Goal: Communication & Community: Answer question/provide support

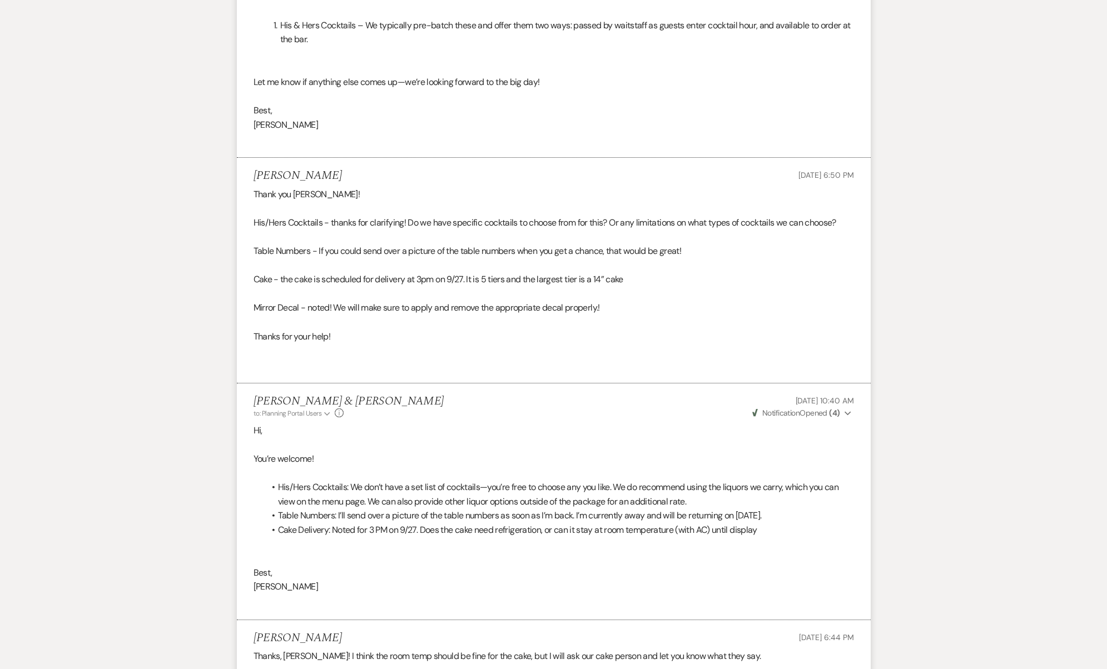
scroll to position [1213, 0]
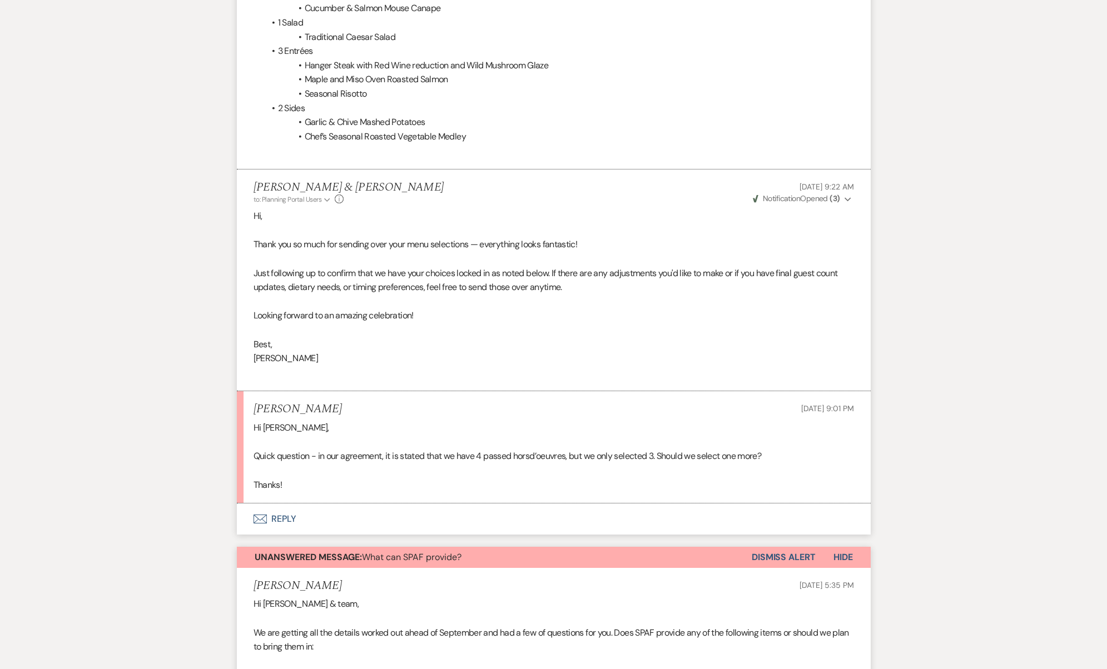
click at [365, 551] on span "Unanswered Message: What can SPAF provide?" at bounding box center [358, 557] width 207 height 12
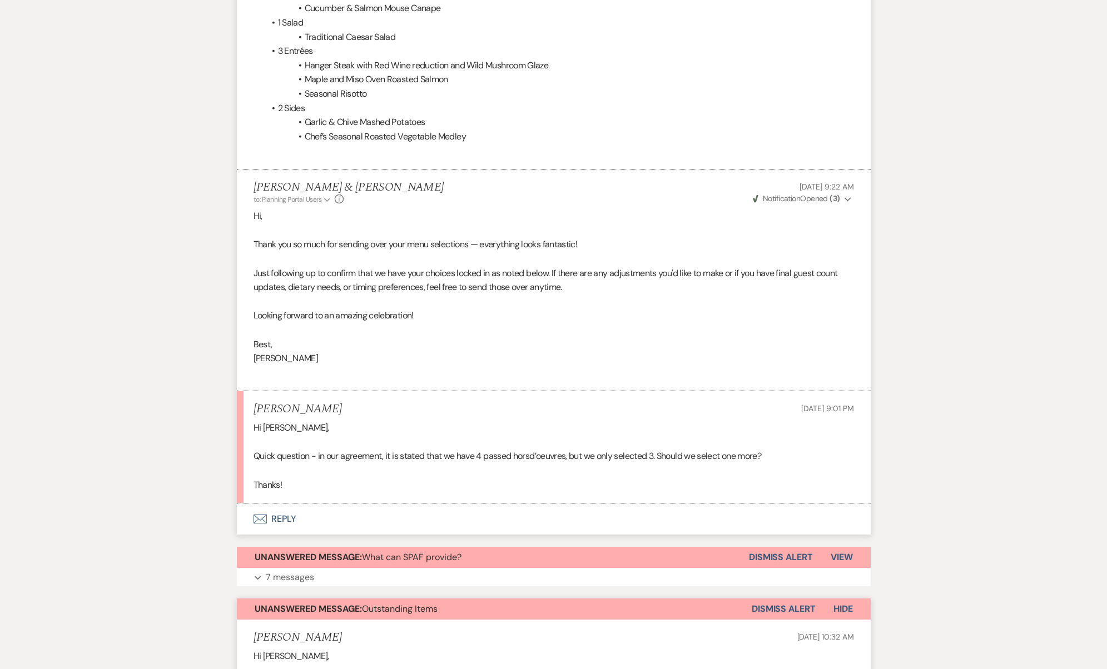
click at [376, 603] on span "Unanswered Message: Outstanding Items" at bounding box center [346, 609] width 183 height 12
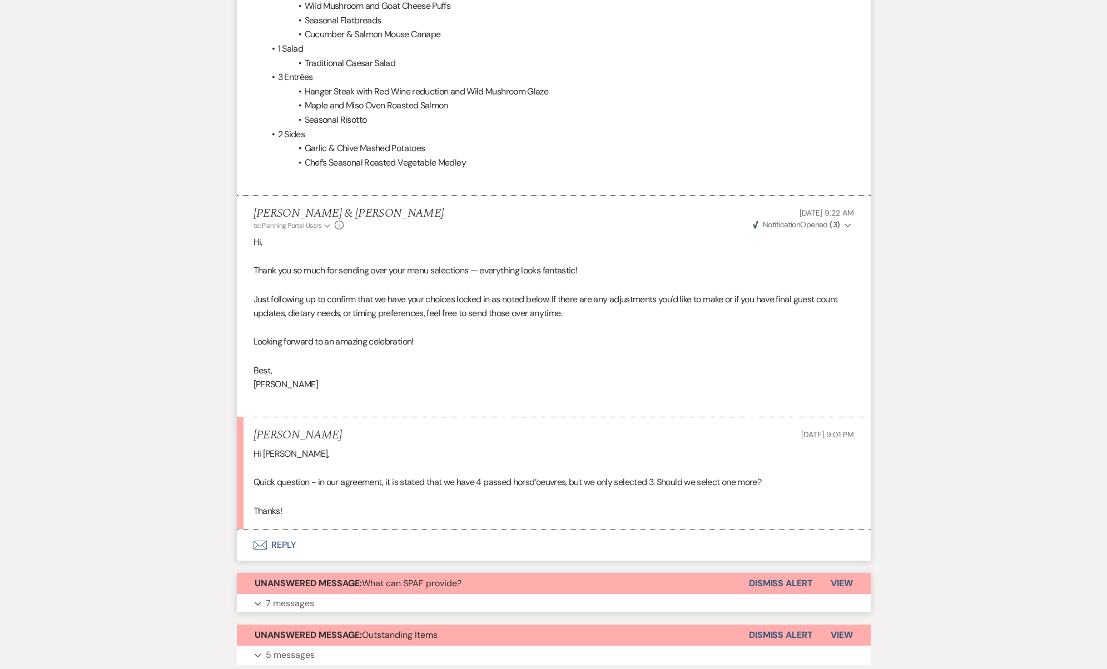
scroll to position [1311, 0]
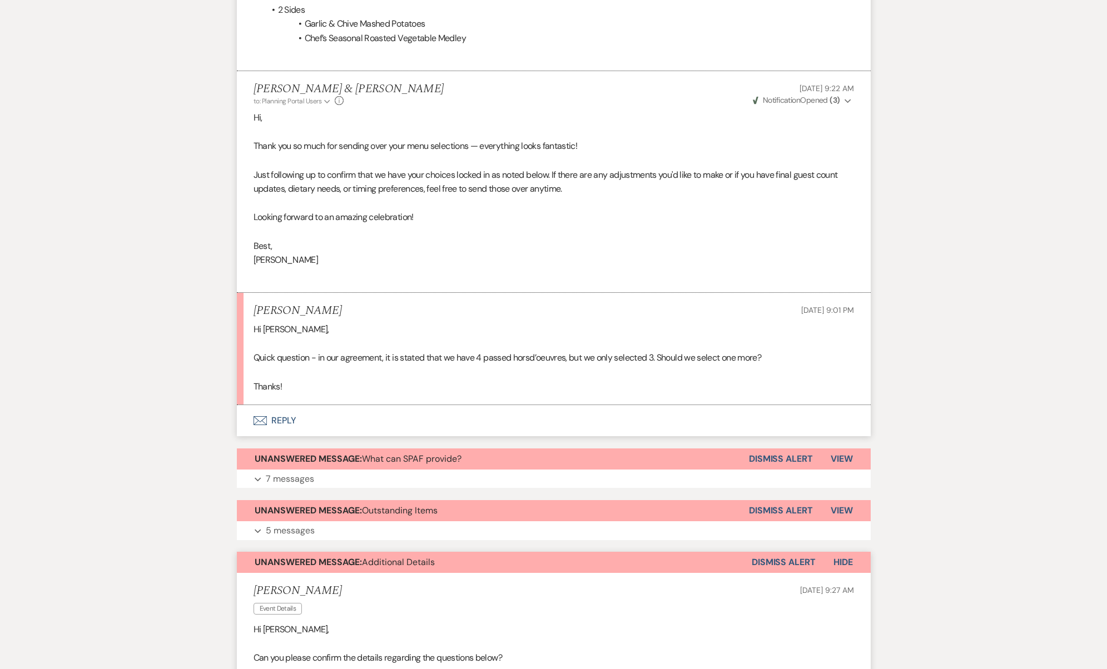
click at [368, 552] on button "Unanswered Message: Additional Details" at bounding box center [494, 562] width 515 height 21
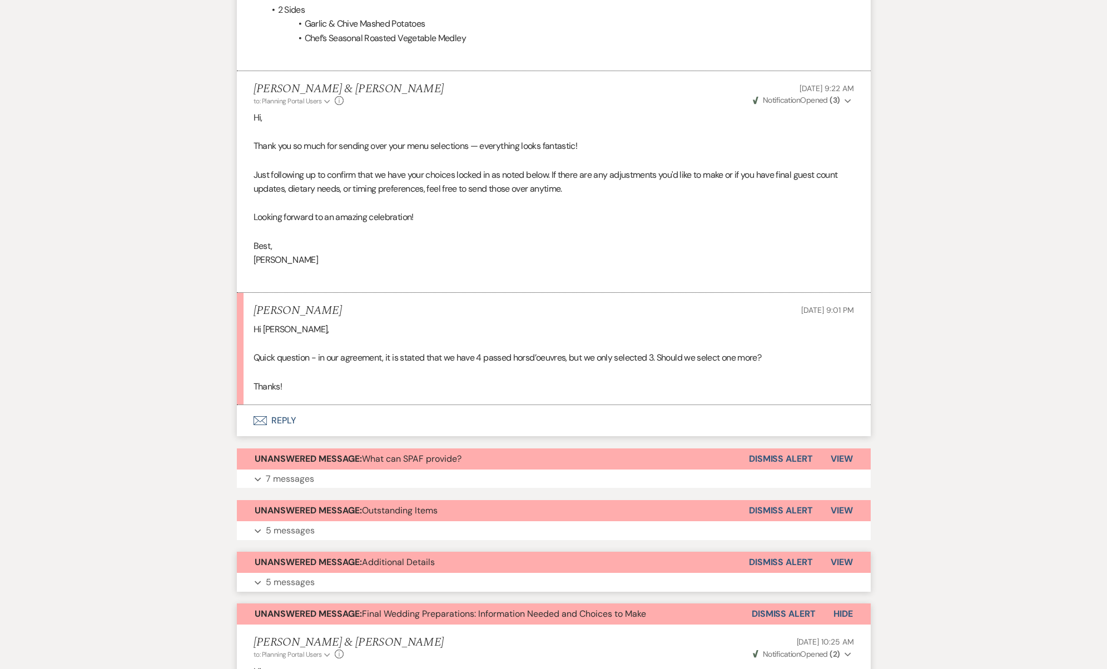
scroll to position [1337, 0]
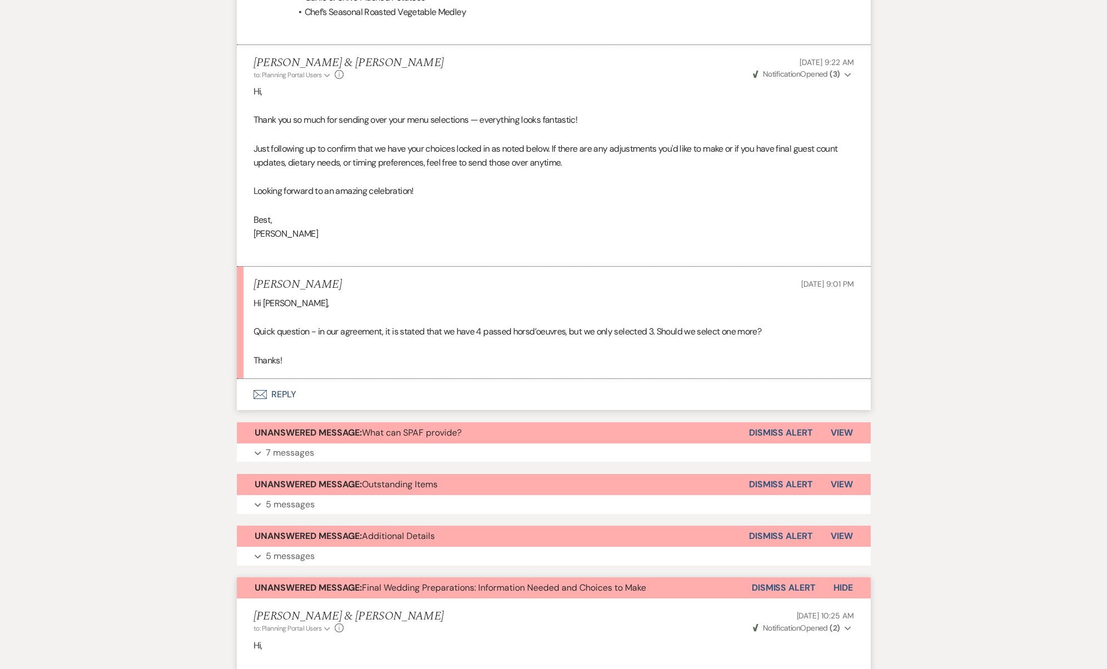
click at [371, 582] on span "Unanswered Message: Final Wedding Preparations: Information Needed and Choices …" at bounding box center [450, 588] width 391 height 12
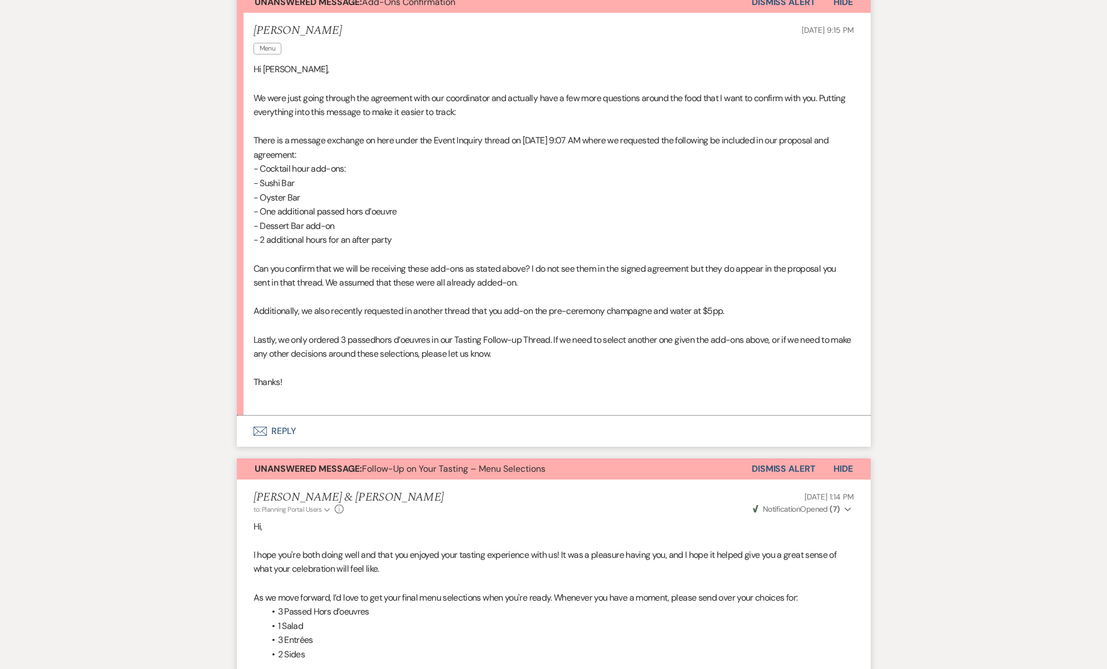
scroll to position [109, 0]
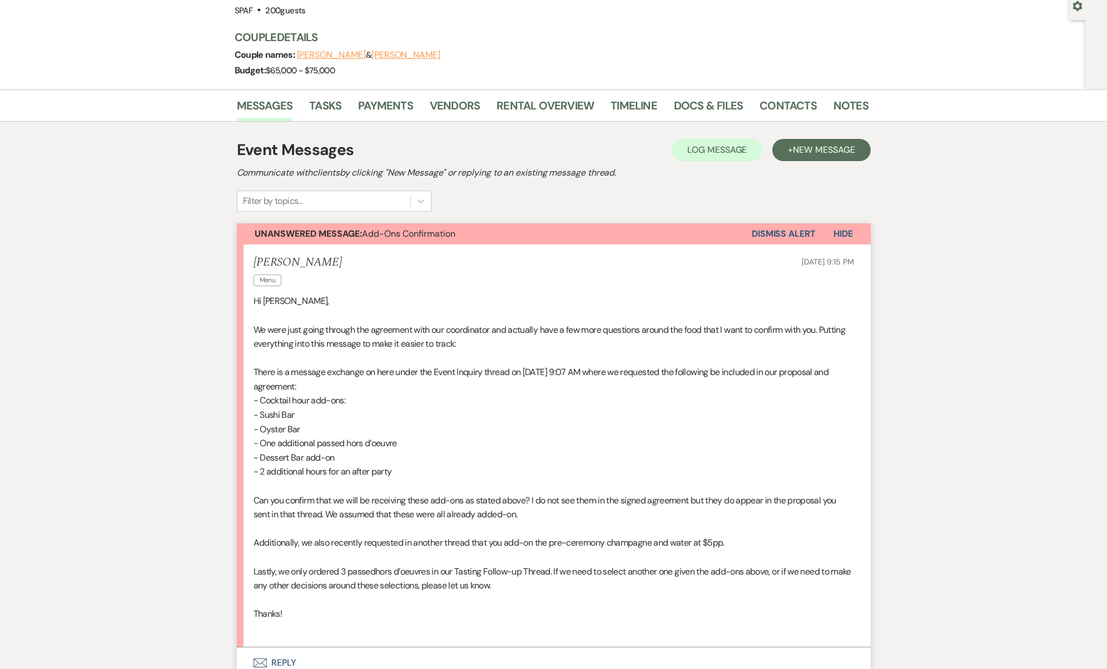
click at [411, 240] on button "Unanswered Message: Add-Ons Confirmation" at bounding box center [494, 233] width 515 height 21
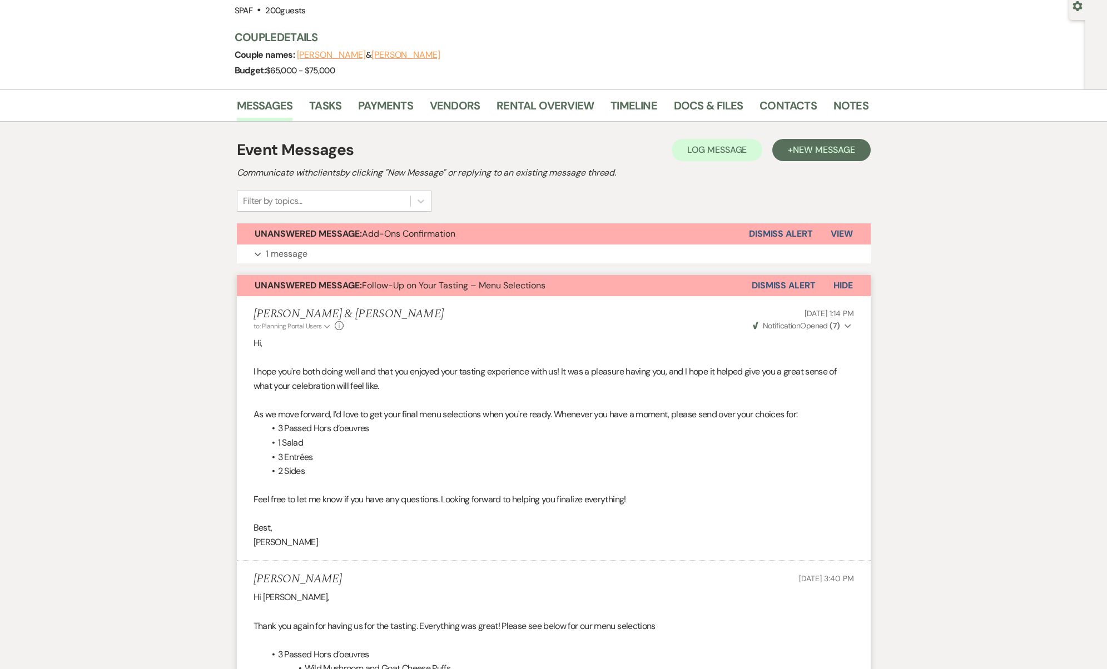
click at [421, 291] on button "Unanswered Message: Follow-Up on Your Tasting – Menu Selections" at bounding box center [494, 285] width 515 height 21
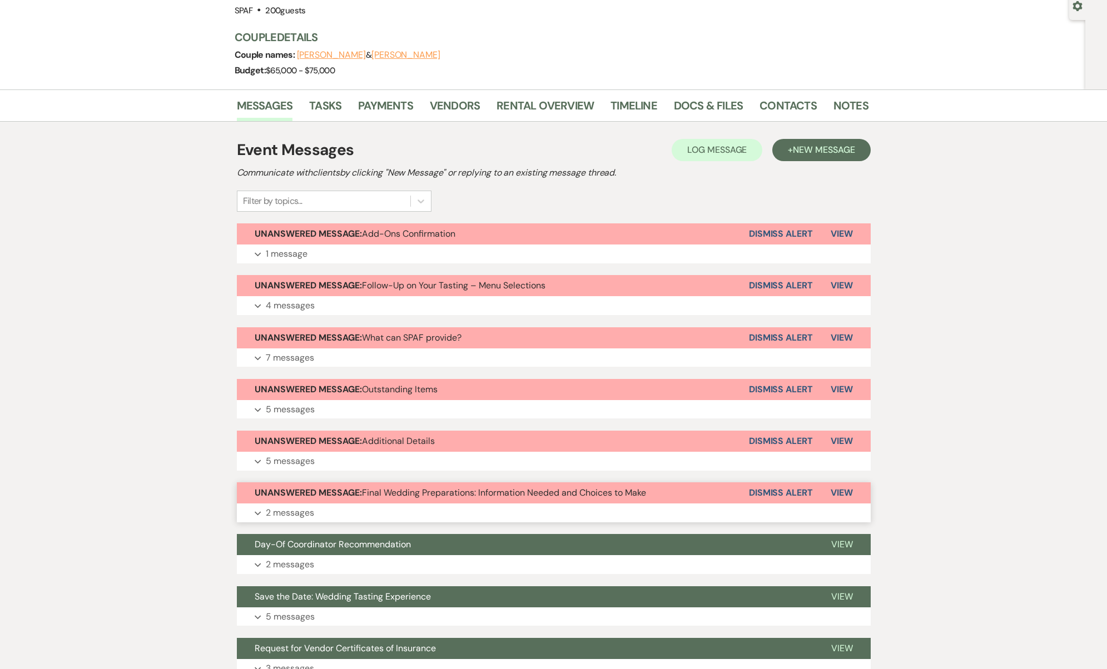
click at [450, 504] on button "Expand 2 messages" at bounding box center [554, 513] width 634 height 19
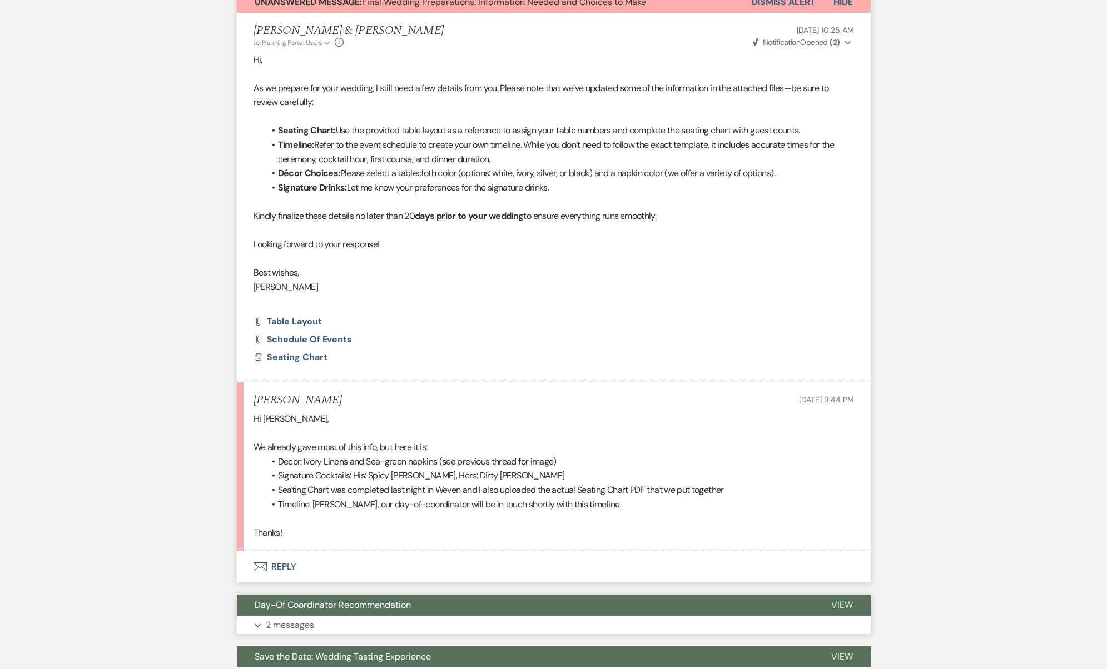
scroll to position [732, 0]
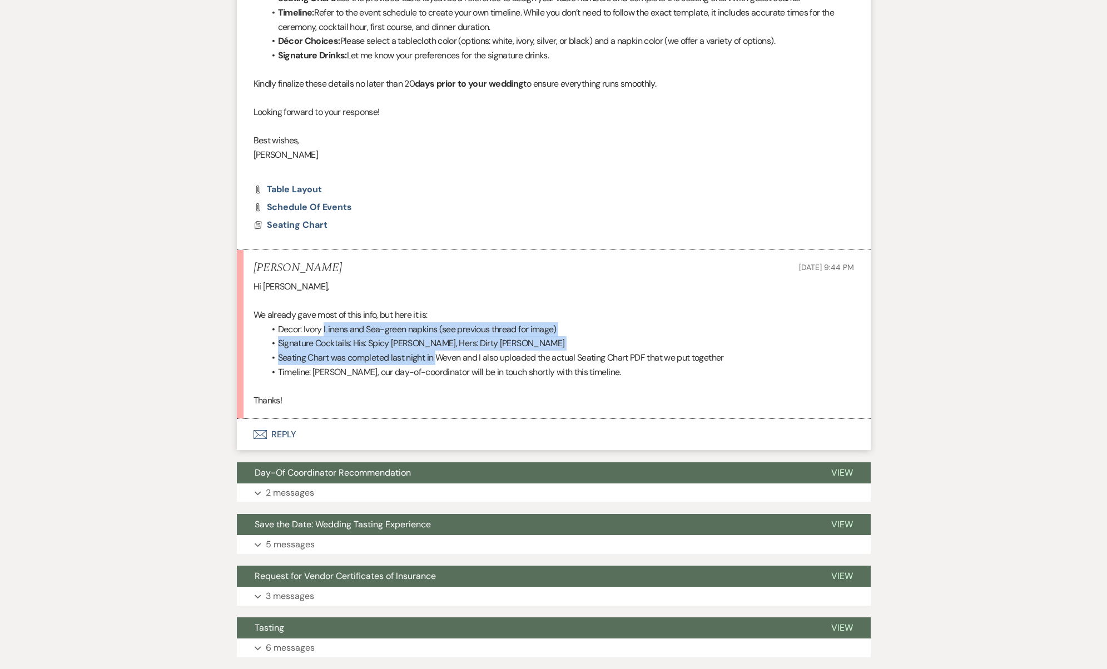
drag, startPoint x: 326, startPoint y: 321, endPoint x: 437, endPoint y: 341, distance: 113.5
click at [437, 341] on ul "Decor: Ivory Linens and Sea-green napkins (see previous thread for image) Signa…" at bounding box center [559, 350] width 589 height 57
click at [437, 351] on li "Seating Chart was completed last night in Weven and I also uploaded the actual …" at bounding box center [559, 358] width 589 height 14
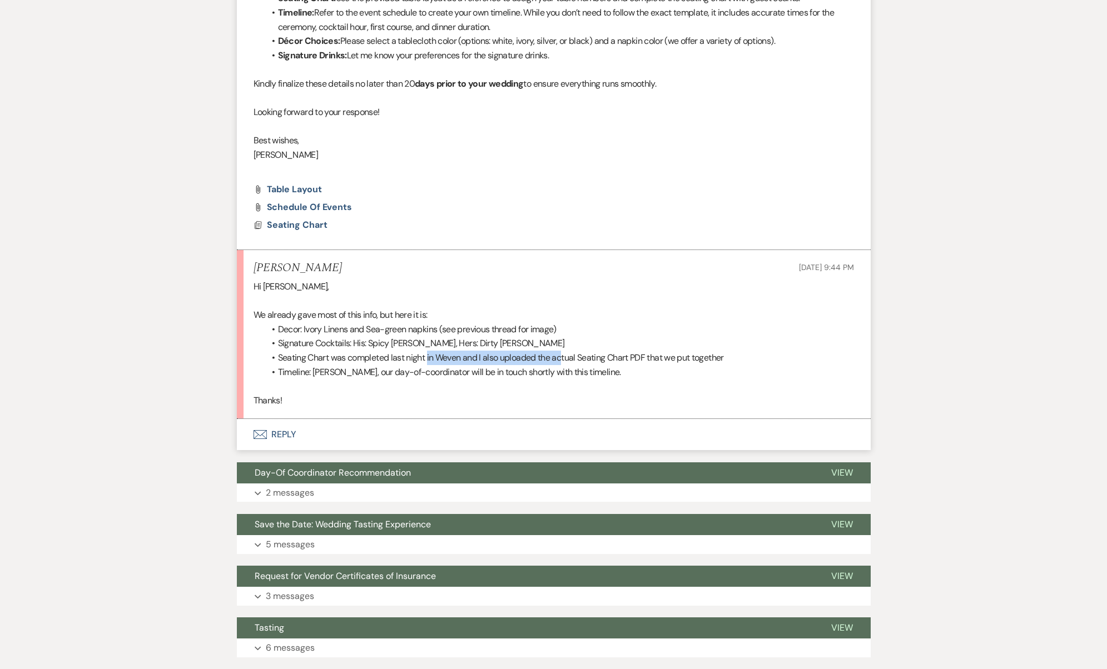
drag, startPoint x: 429, startPoint y: 343, endPoint x: 563, endPoint y: 351, distance: 134.2
click at [563, 351] on li "Seating Chart was completed last night in Weven and I also uploaded the actual …" at bounding box center [559, 358] width 589 height 14
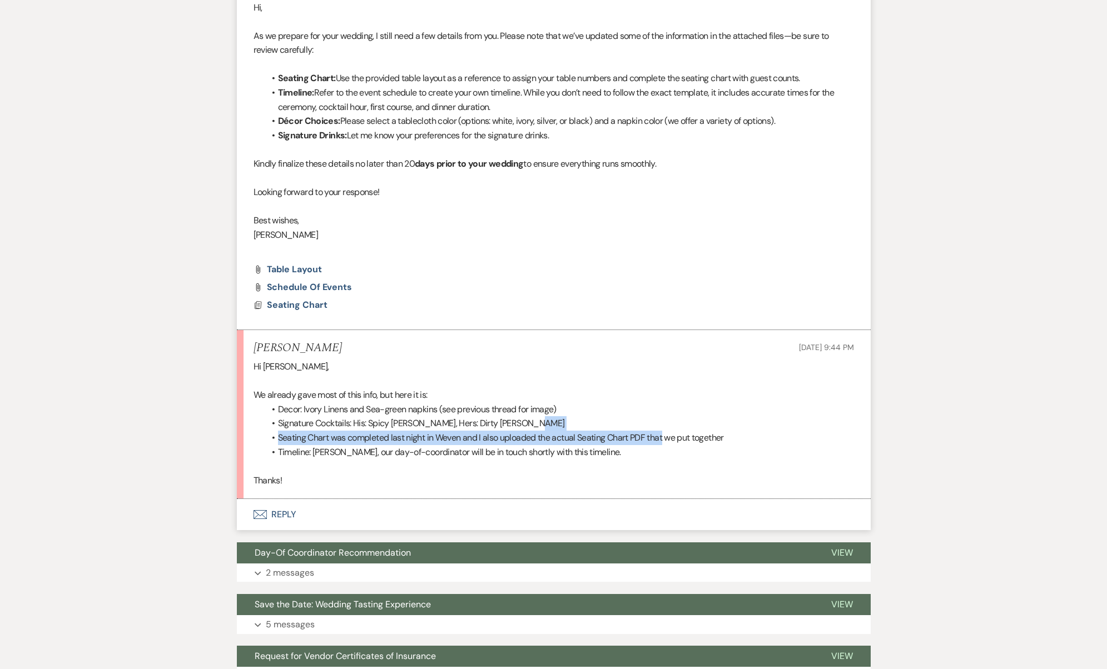
drag, startPoint x: 588, startPoint y: 414, endPoint x: 666, endPoint y: 433, distance: 80.1
click at [666, 433] on ul "Decor: Ivory Linens and Sea-green napkins (see previous thread for image) Signa…" at bounding box center [559, 430] width 589 height 57
click at [666, 433] on li "Seating Chart was completed last night in Weven and I also uploaded the actual …" at bounding box center [559, 438] width 589 height 14
drag, startPoint x: 386, startPoint y: 440, endPoint x: 470, endPoint y: 444, distance: 84.0
click at [470, 445] on li "Timeline: Lauren, our day-of-coordinator will be in touch shortly with this tim…" at bounding box center [559, 452] width 589 height 14
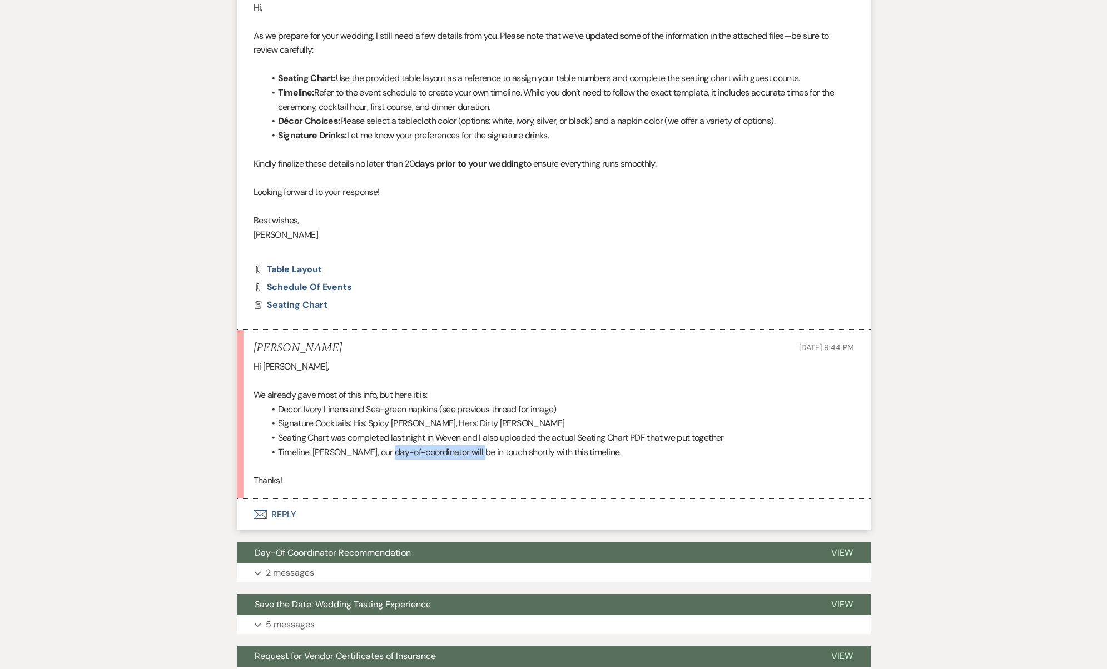
click at [470, 445] on li "Timeline: Lauren, our day-of-coordinator will be in touch shortly with this tim…" at bounding box center [559, 452] width 589 height 14
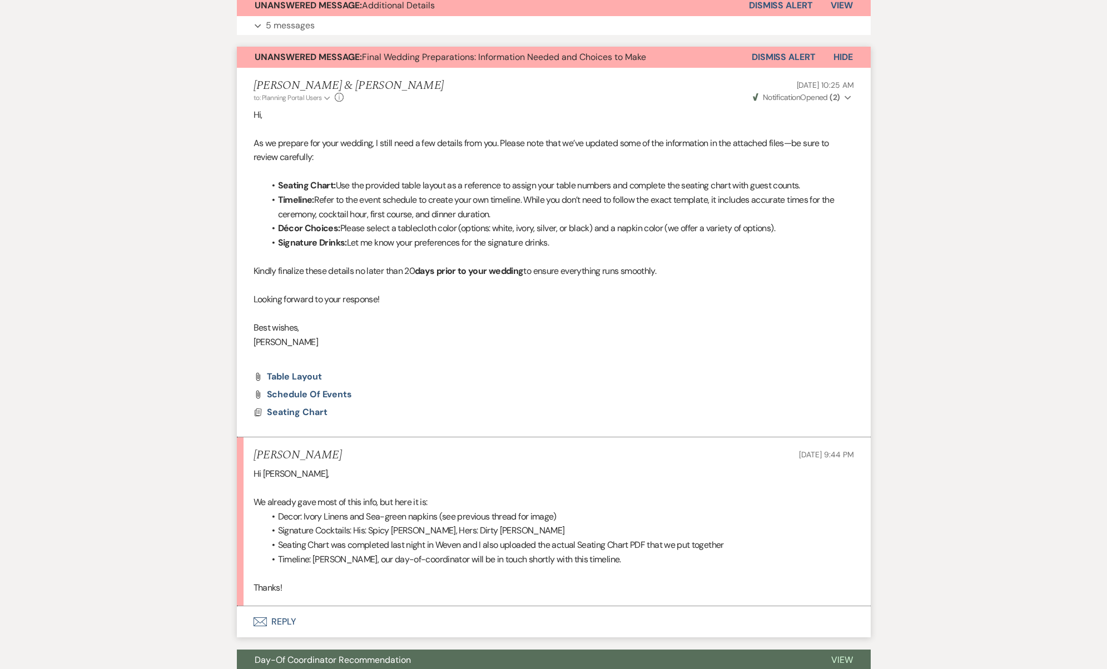
scroll to position [441, 0]
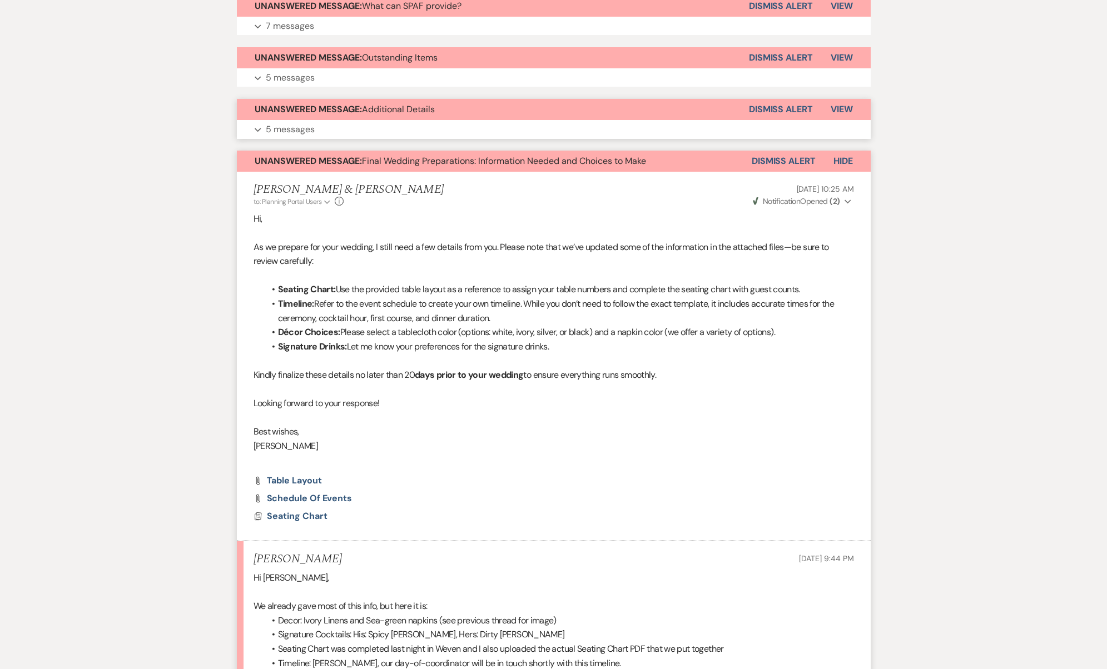
click at [387, 122] on button "Expand 5 messages" at bounding box center [554, 129] width 634 height 19
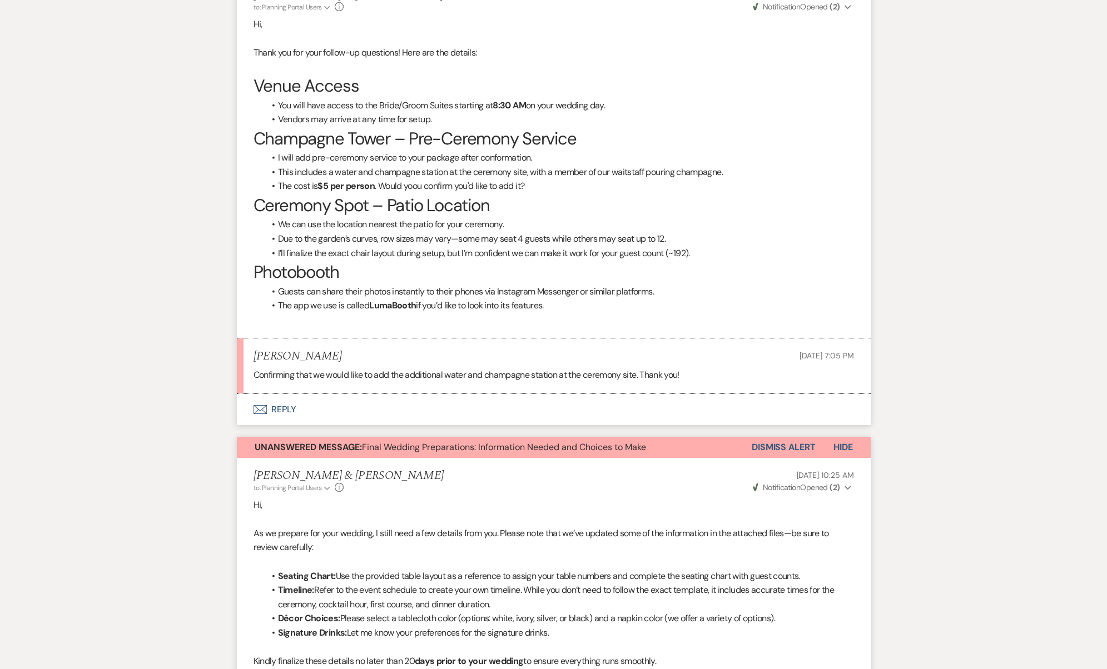
scroll to position [1517, 0]
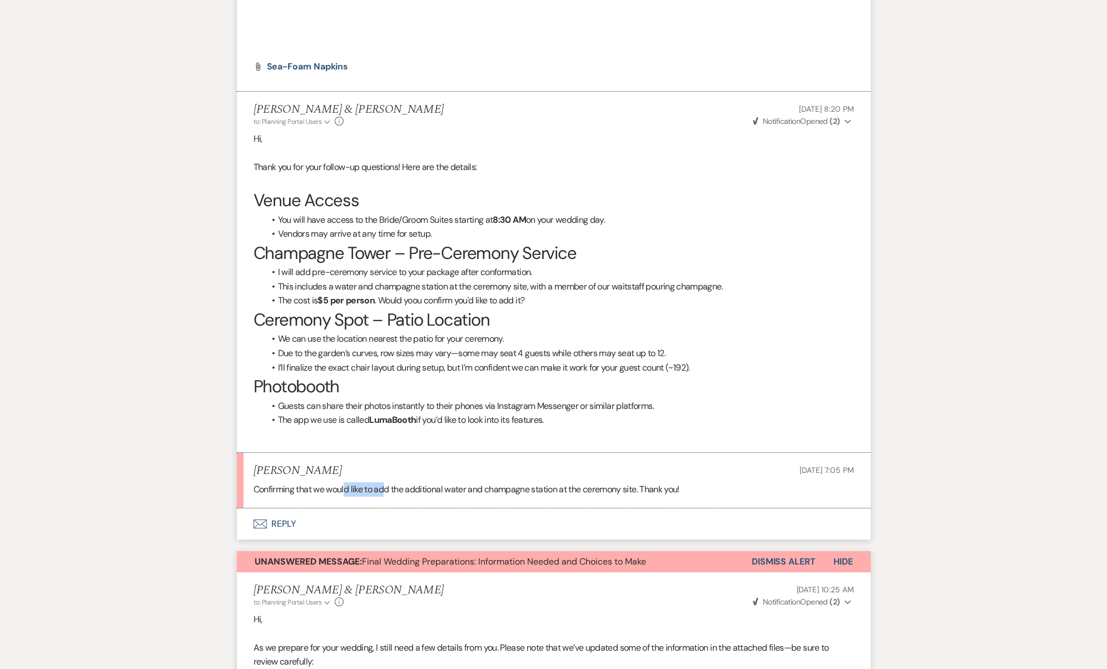
drag, startPoint x: 347, startPoint y: 455, endPoint x: 387, endPoint y: 460, distance: 40.3
click at [387, 482] on p "Confirming that we would like to add the additional water and champagne station…" at bounding box center [553, 489] width 600 height 14
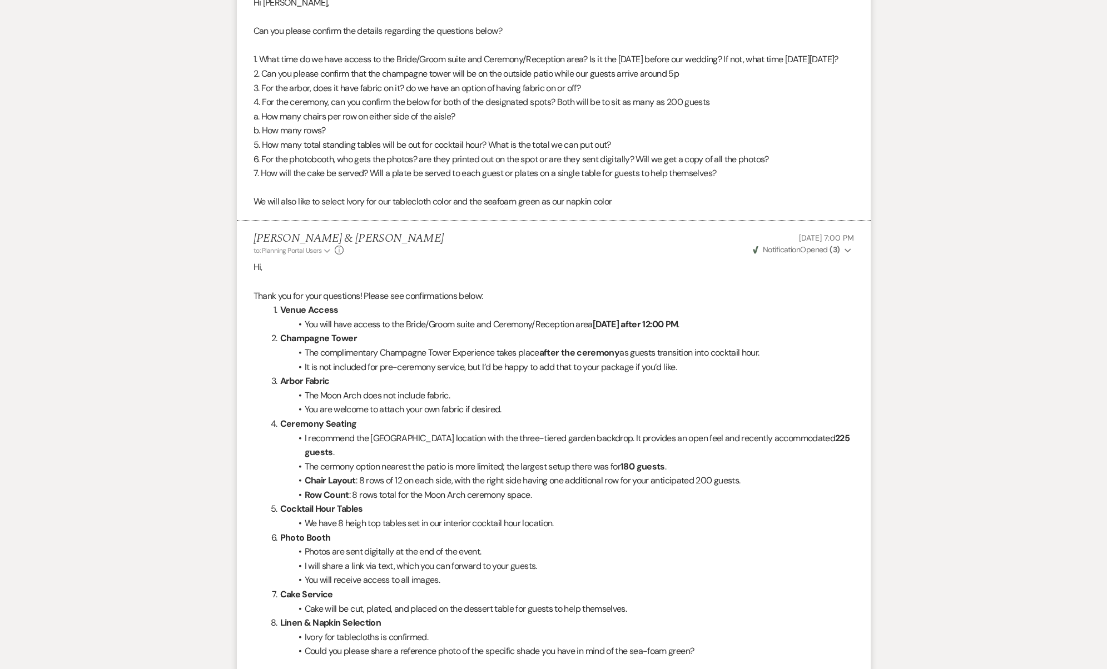
scroll to position [0, 0]
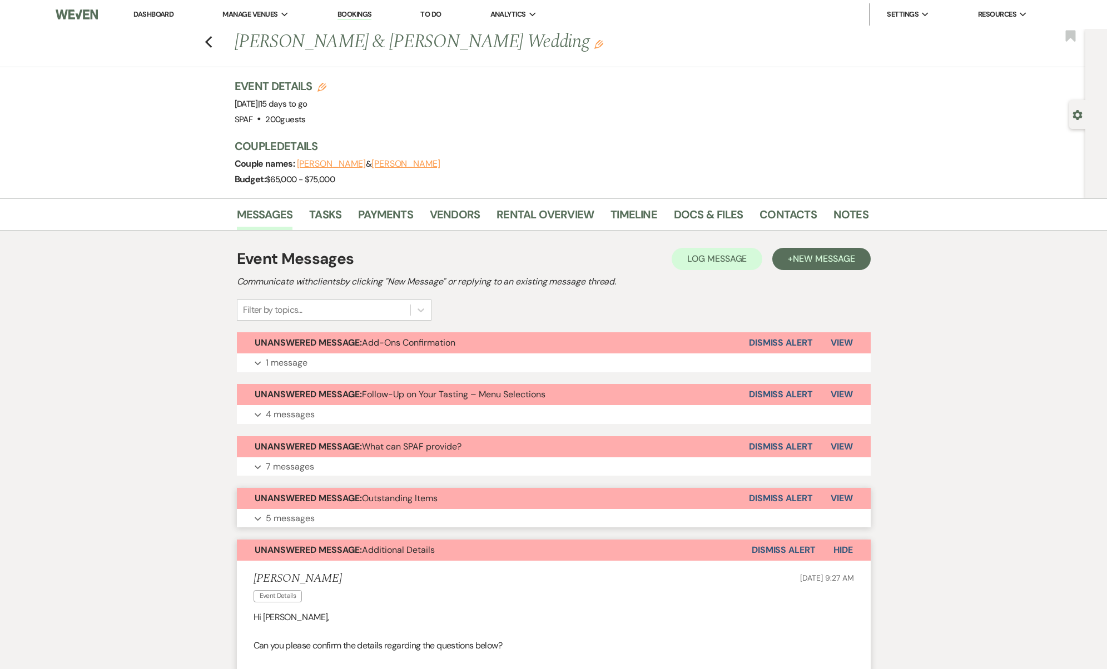
click at [369, 506] on button "Unanswered Message: Outstanding Items" at bounding box center [493, 498] width 512 height 21
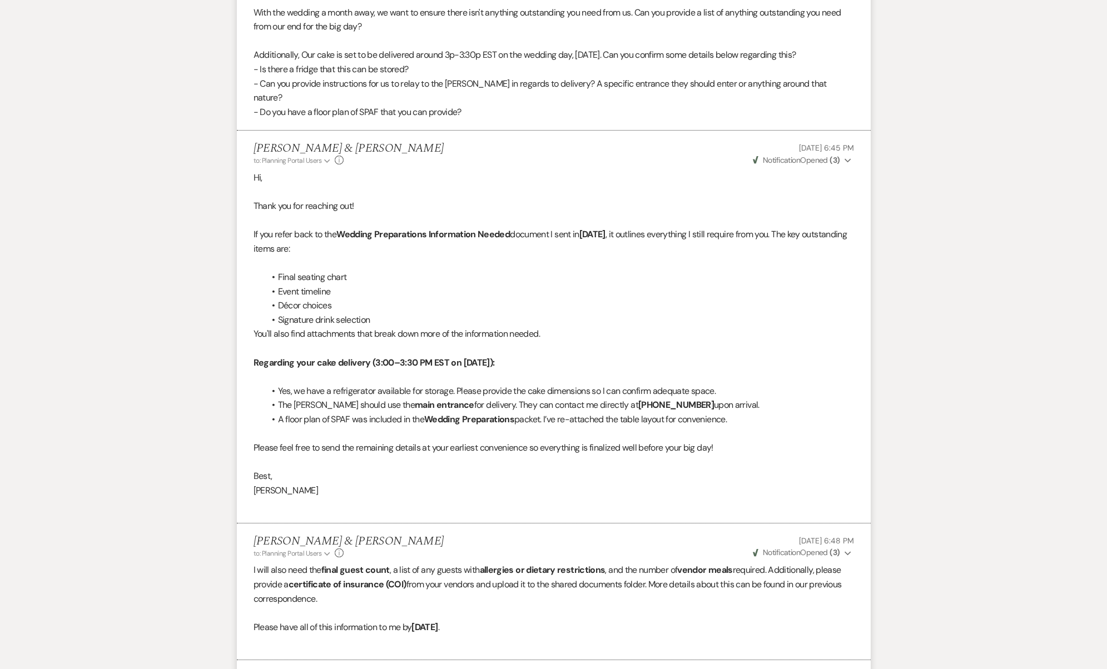
scroll to position [178, 0]
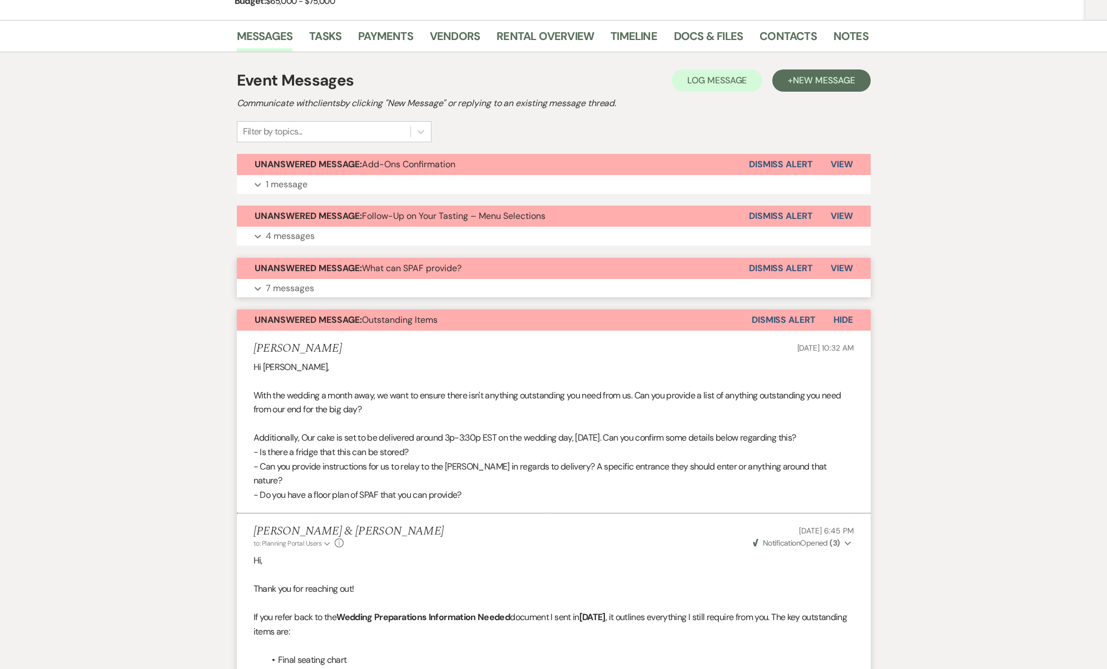
click at [449, 281] on button "Expand 7 messages" at bounding box center [554, 288] width 634 height 19
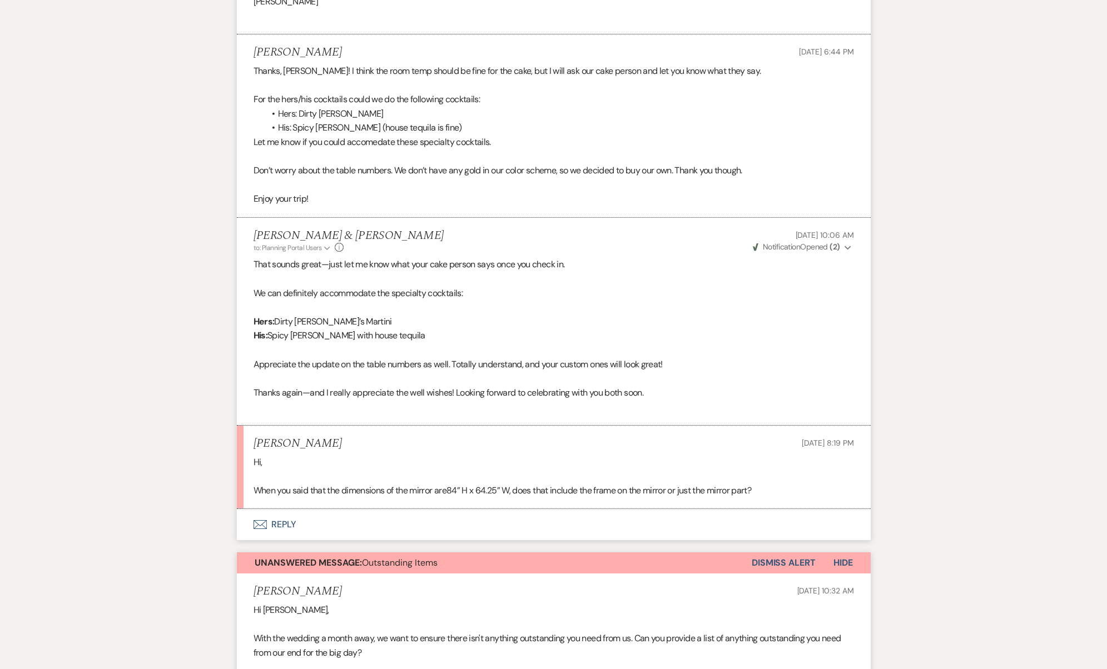
scroll to position [1743, 0]
click at [324, 332] on span "Spicy Margarita with house tequila" at bounding box center [346, 338] width 158 height 12
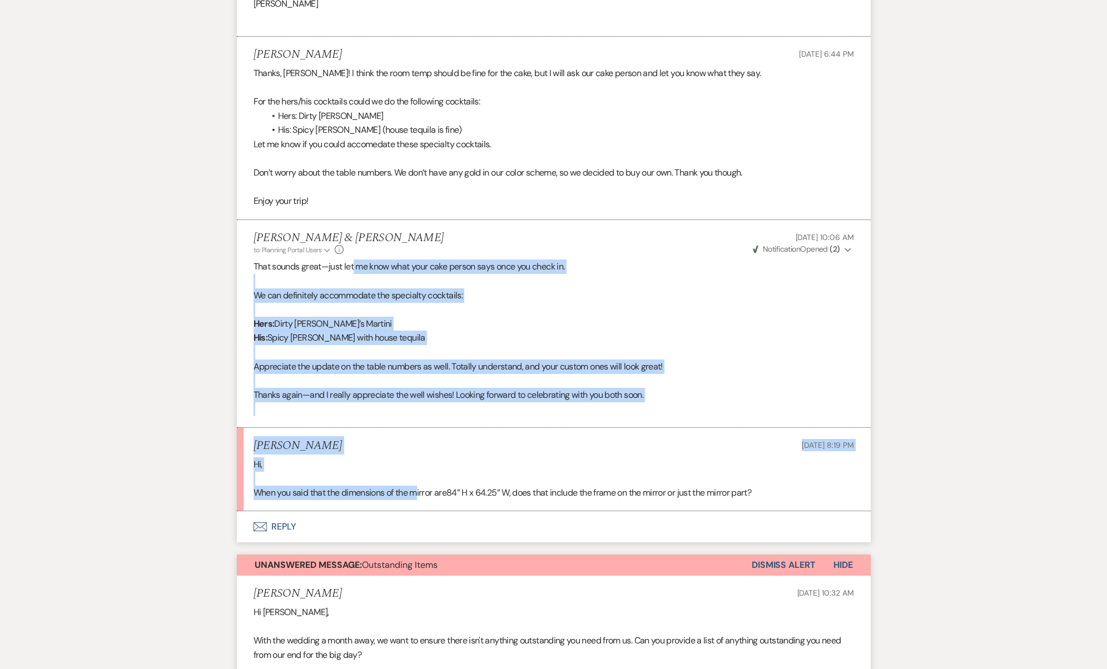
drag, startPoint x: 355, startPoint y: 229, endPoint x: 419, endPoint y: 459, distance: 238.5
click at [419, 486] on p "When you said that the dimensions of the mirror are 84” H x 64.25” W, does that…" at bounding box center [553, 493] width 600 height 14
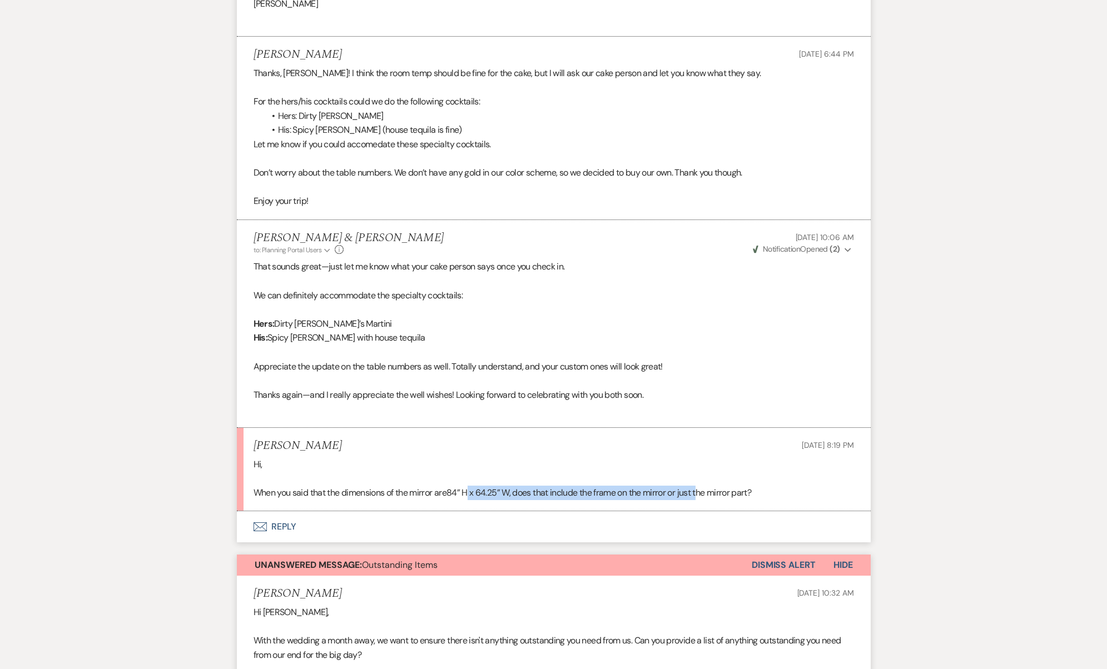
drag, startPoint x: 470, startPoint y: 458, endPoint x: 705, endPoint y: 454, distance: 234.6
click at [705, 487] on span "84” H x 64.25” W, does that include the frame on the mirror or just the mirror …" at bounding box center [598, 493] width 305 height 12
click at [271, 511] on button "Envelope Reply" at bounding box center [554, 526] width 634 height 31
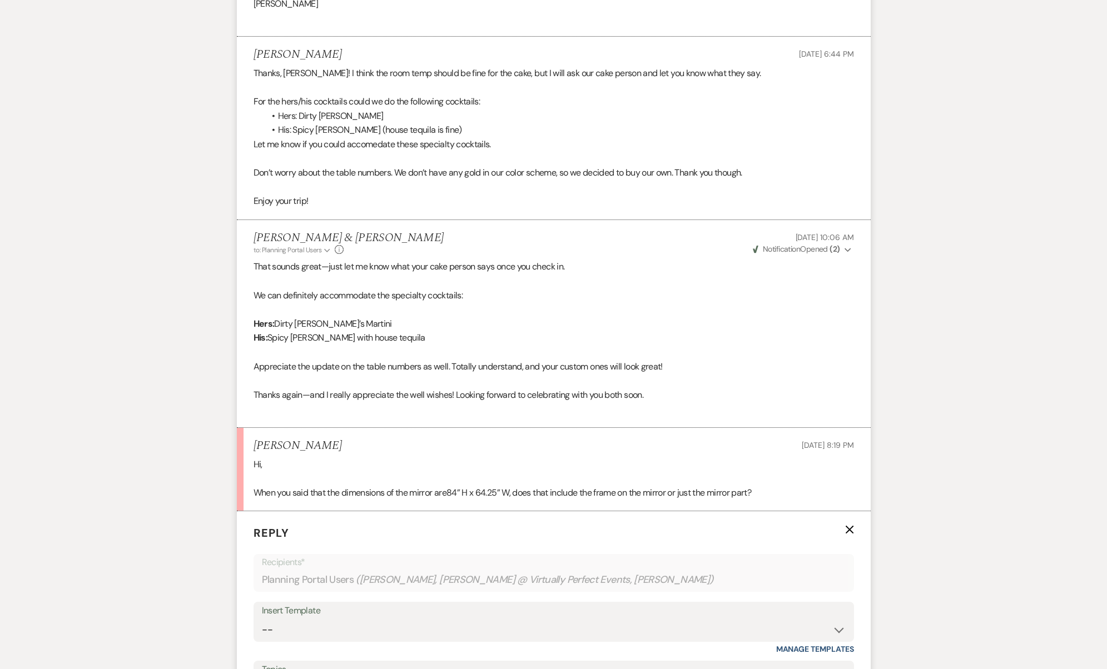
click at [675, 471] on p at bounding box center [553, 478] width 600 height 14
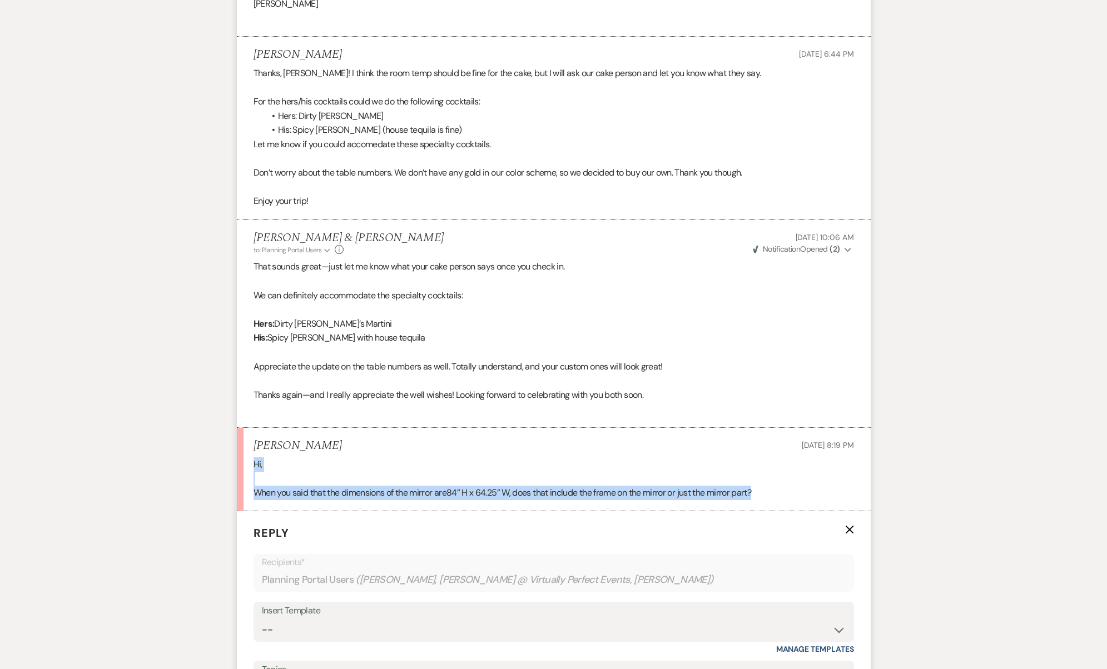
drag, startPoint x: 788, startPoint y: 461, endPoint x: 232, endPoint y: 419, distance: 558.0
copy div "Hi, When you said that the dimensions of the mirror are 84” H x 64.25” W, does …"
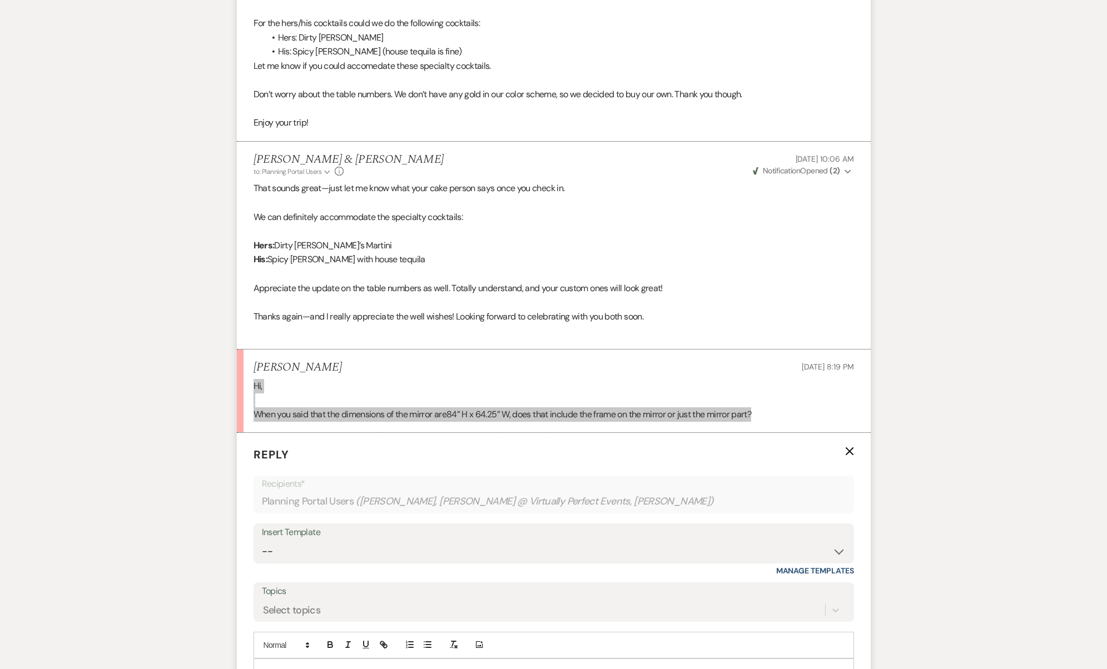
scroll to position [1925, 0]
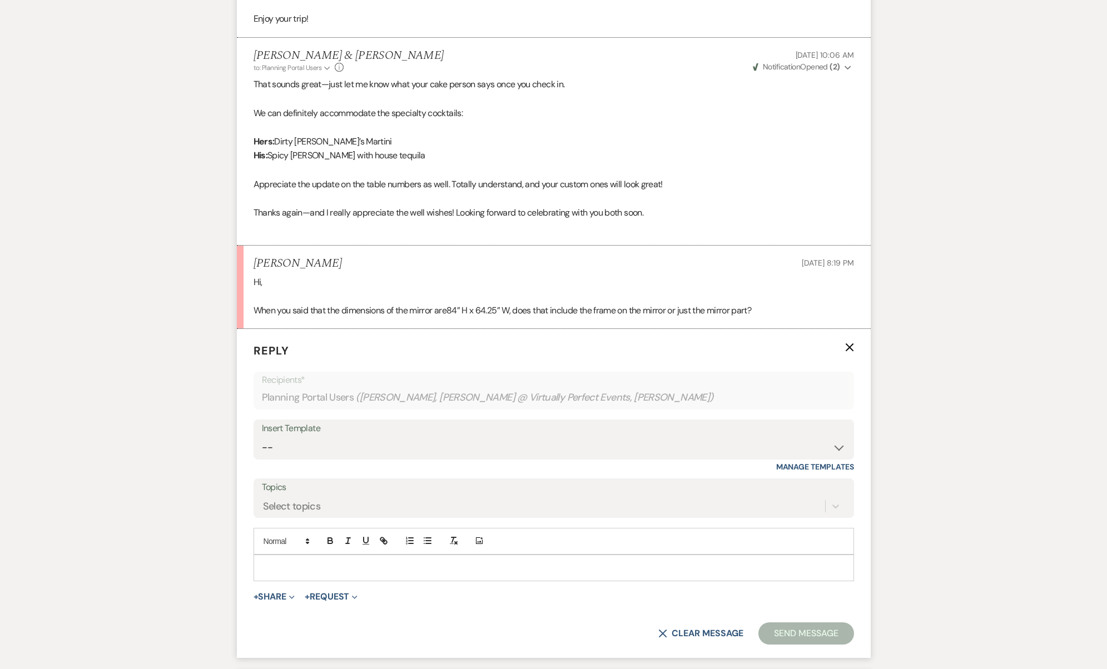
click at [351, 562] on p at bounding box center [553, 568] width 583 height 12
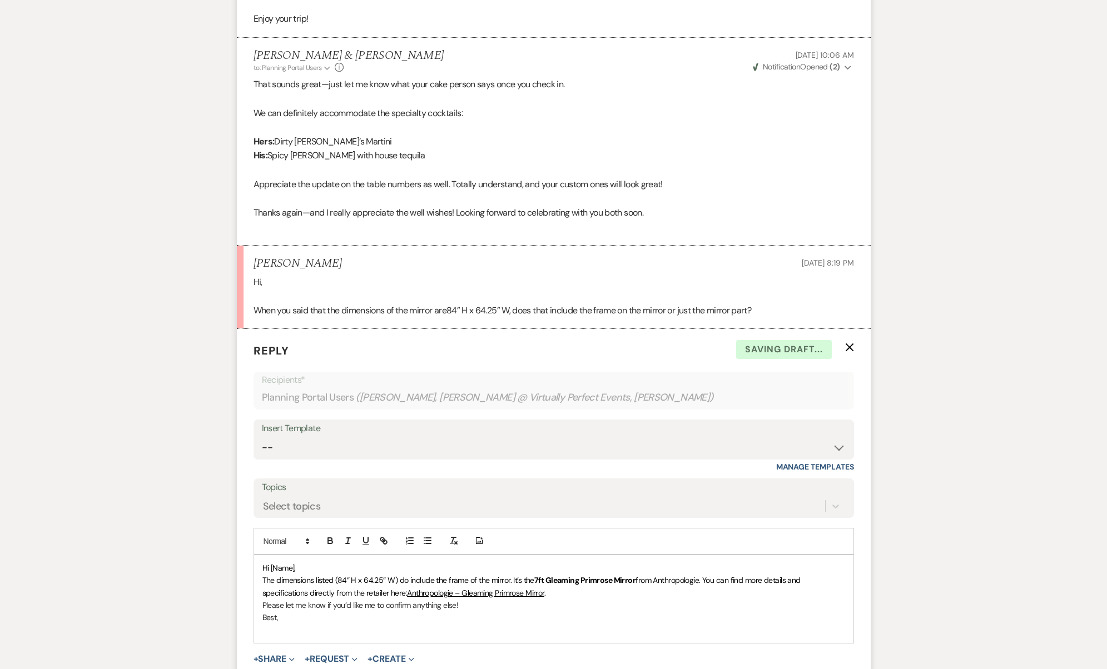
scroll to position [1939, 0]
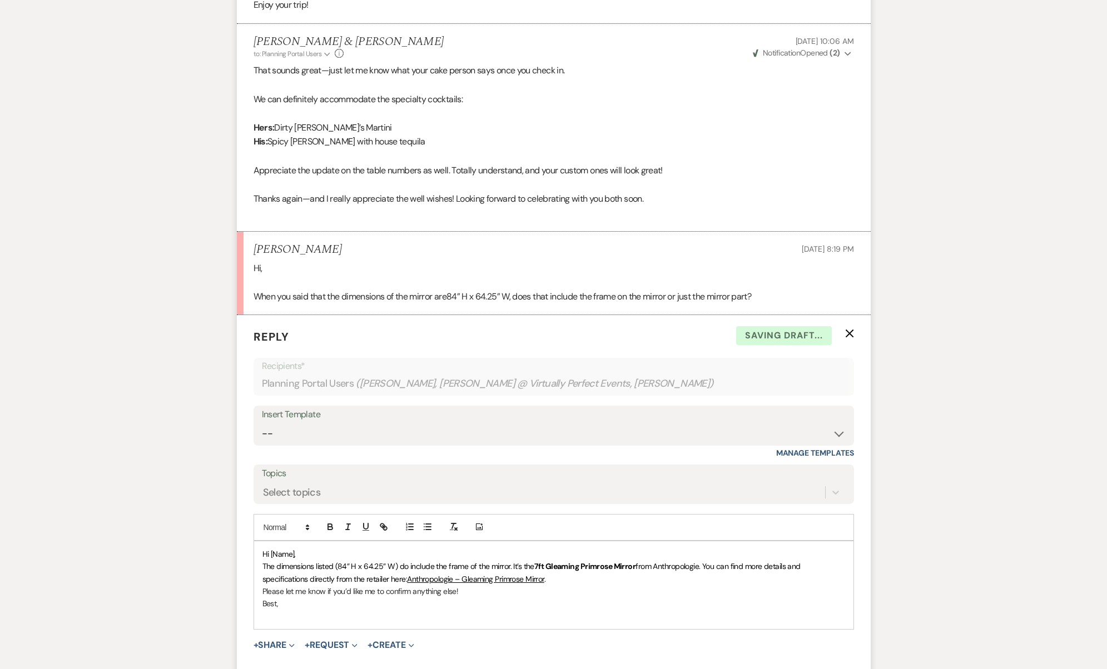
click at [277, 548] on p "Hi [Name]," at bounding box center [553, 554] width 583 height 12
click at [278, 549] on span "Hi [Name]," at bounding box center [278, 554] width 33 height 10
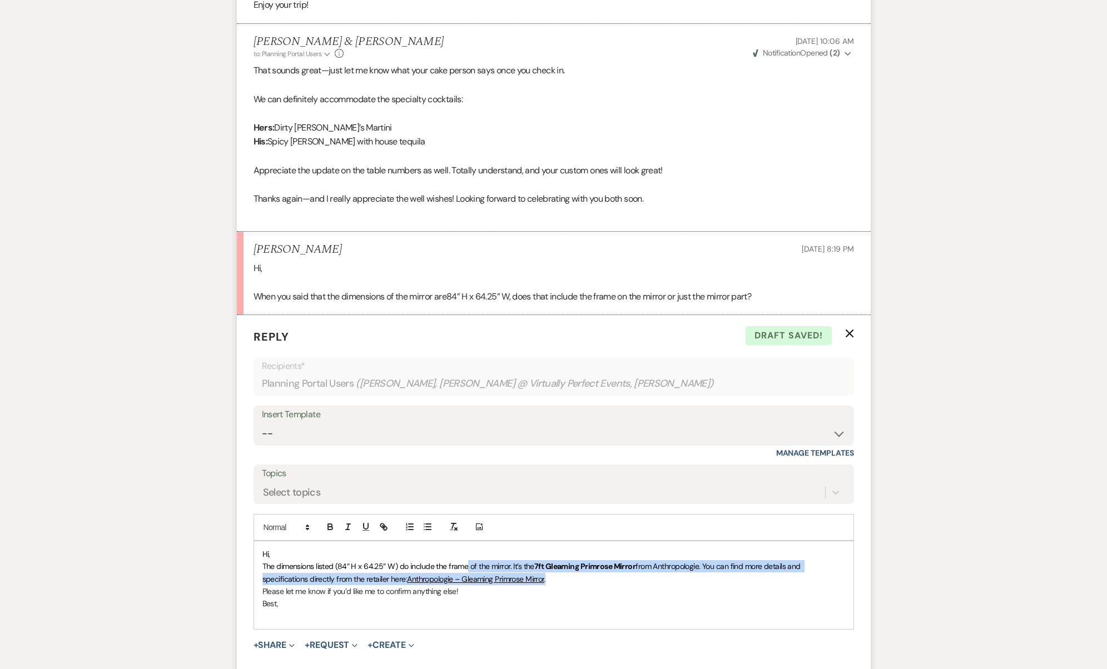
drag, startPoint x: 466, startPoint y: 526, endPoint x: 727, endPoint y: 533, distance: 261.3
click at [727, 560] on p "The dimensions listed (84” H x 64.25” W) do include the frame of the mirror. It…" at bounding box center [553, 572] width 583 height 25
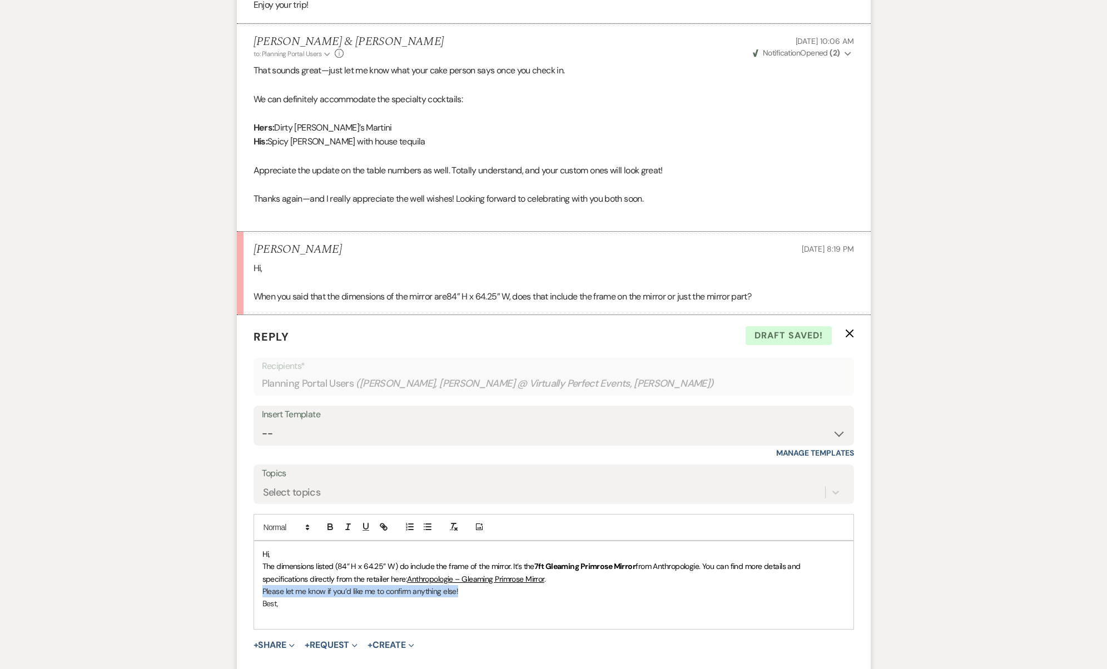
drag, startPoint x: 496, startPoint y: 554, endPoint x: 223, endPoint y: 556, distance: 272.9
click at [302, 598] on p "Best," at bounding box center [553, 604] width 583 height 12
click at [317, 514] on div "Add Photo" at bounding box center [553, 527] width 600 height 27
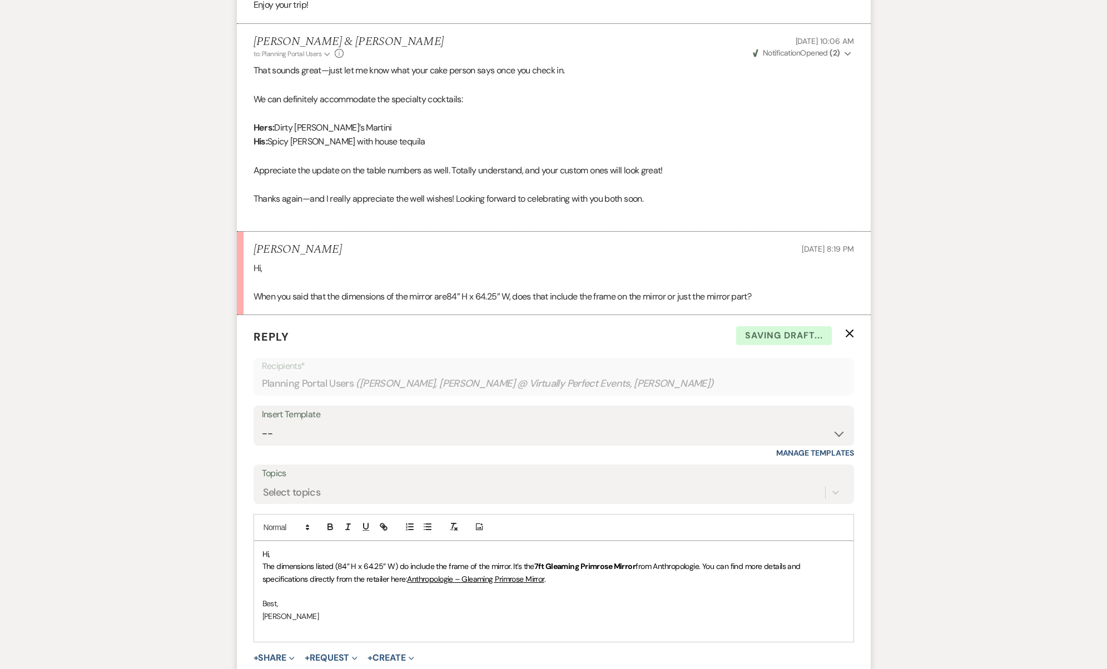
click at [314, 560] on p "The dimensions listed (84” H x 64.25” W) do include the frame of the mirror. It…" at bounding box center [553, 572] width 583 height 25
click at [312, 548] on p "Hi," at bounding box center [553, 554] width 583 height 12
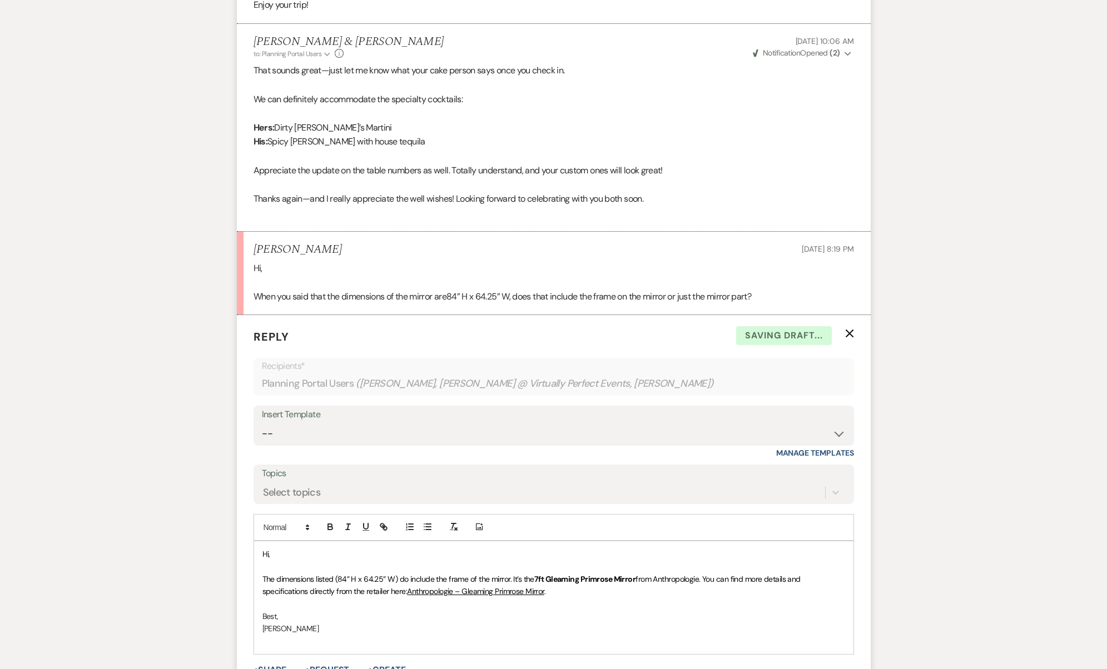
scroll to position [2081, 0]
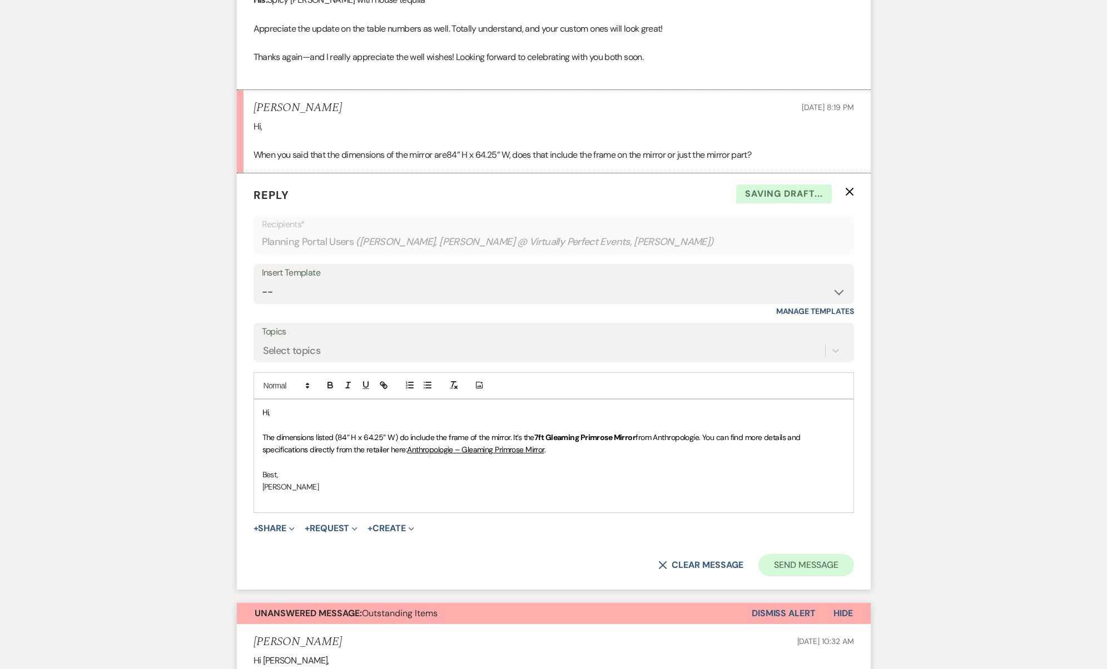
click at [803, 554] on button "Send Message" at bounding box center [805, 565] width 95 height 22
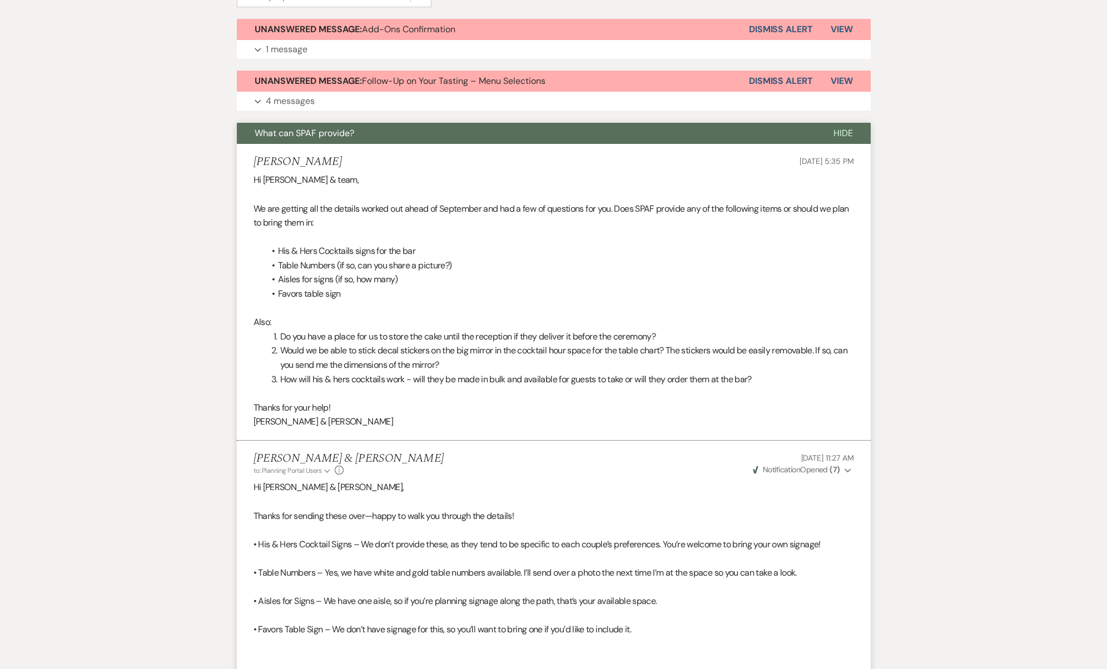
scroll to position [135, 0]
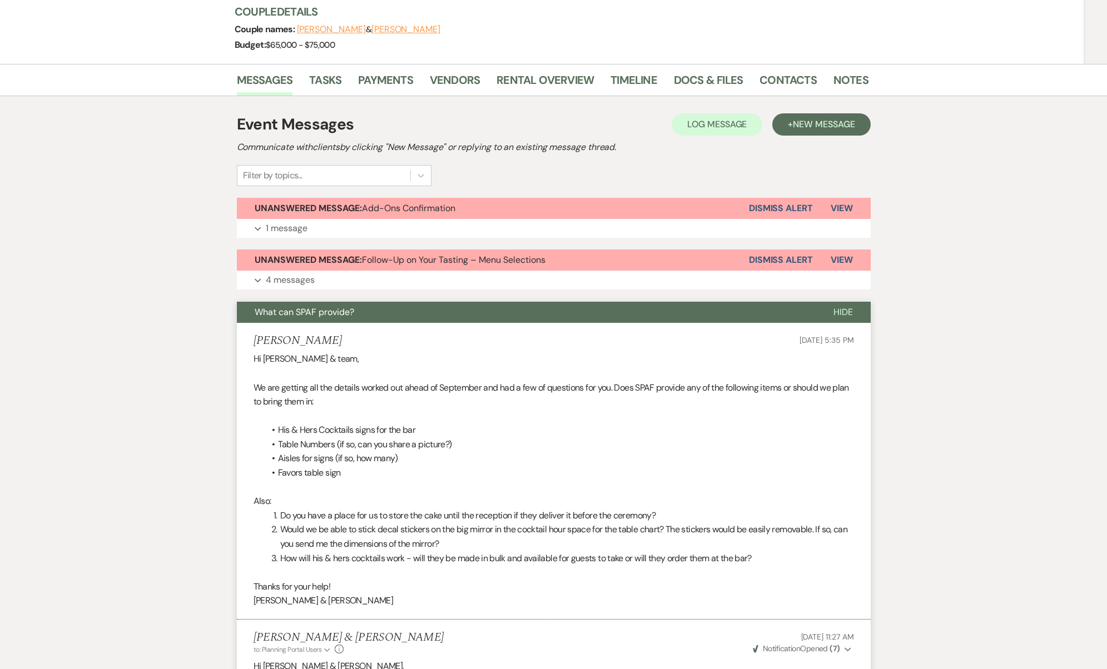
click at [374, 323] on li "Kevin Biggs Jul 13, 2025, 5:35 PM Hi Josh & team, We are getting all the detail…" at bounding box center [554, 471] width 634 height 297
click at [373, 319] on button "What can SPAF provide?" at bounding box center [526, 312] width 579 height 21
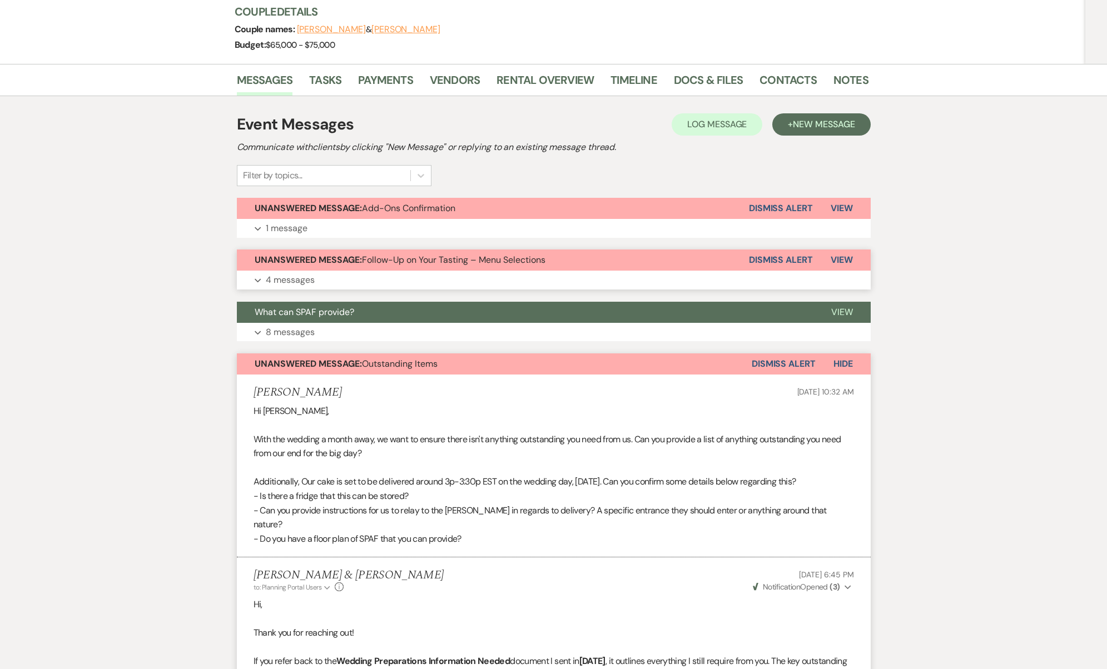
click at [395, 258] on span "Unanswered Message: Follow-Up on Your Tasting – Menu Selections" at bounding box center [400, 260] width 291 height 12
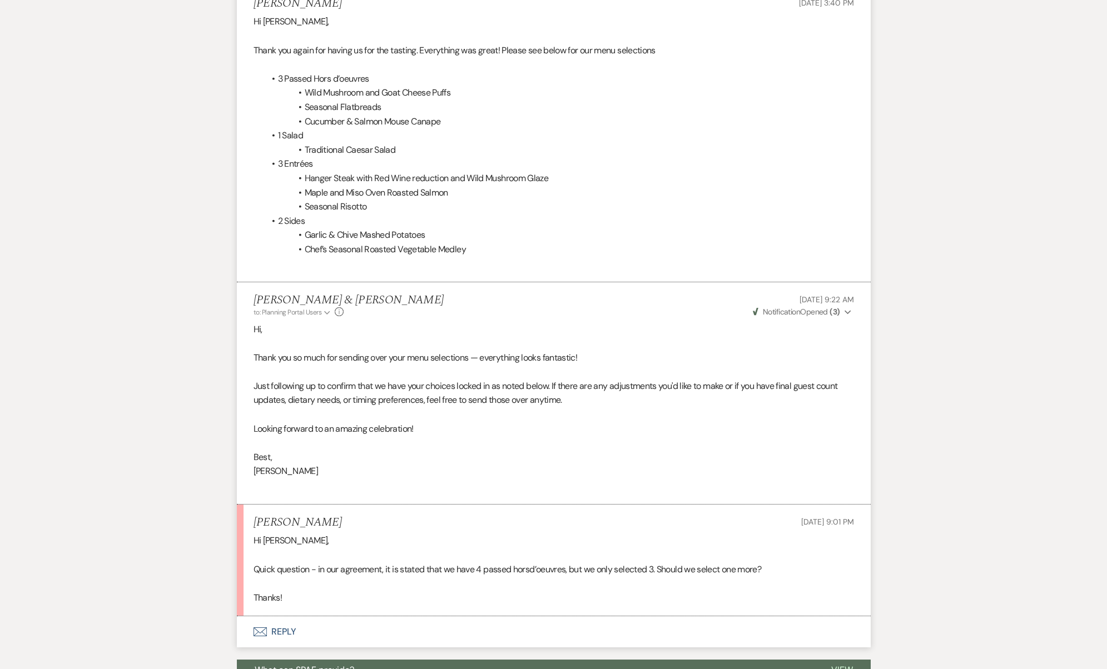
scroll to position [769, 0]
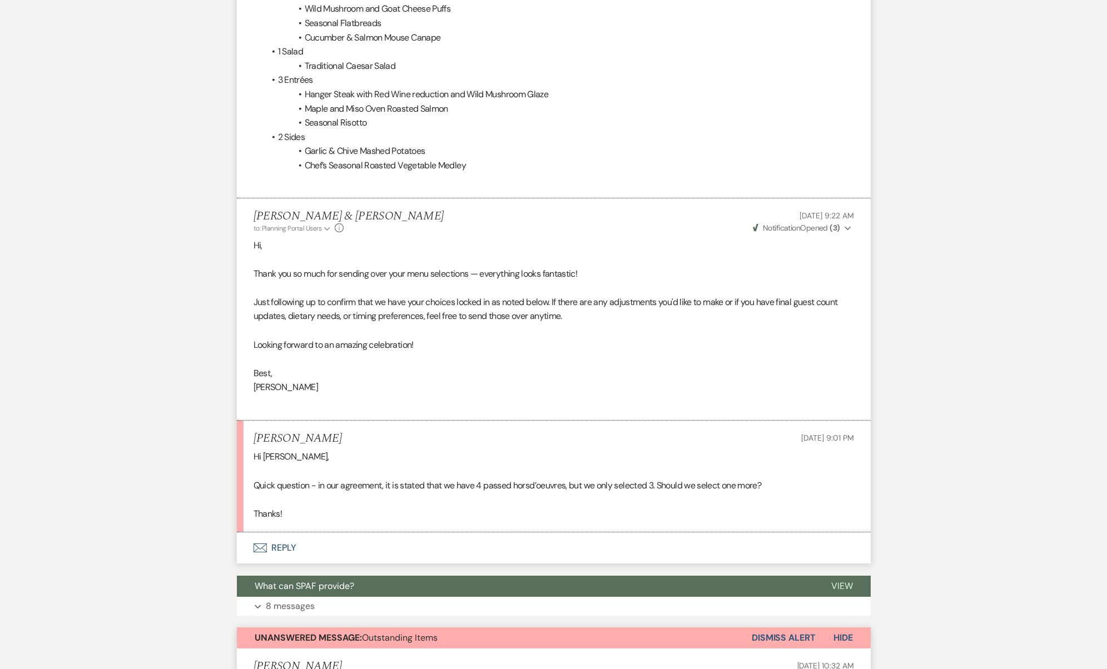
click at [322, 533] on button "Envelope Reply" at bounding box center [554, 548] width 634 height 31
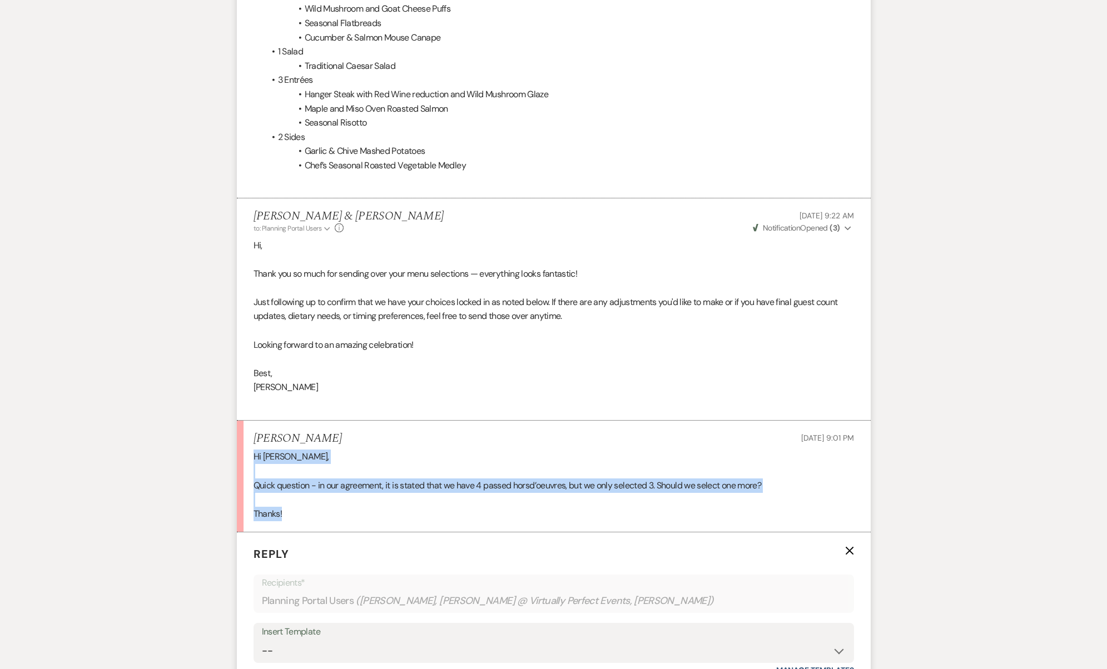
drag, startPoint x: 298, startPoint y: 496, endPoint x: 235, endPoint y: 444, distance: 81.7
copy div "Hi Josh, Quick question - in our agreement, it is stated that we have 4 passed …"
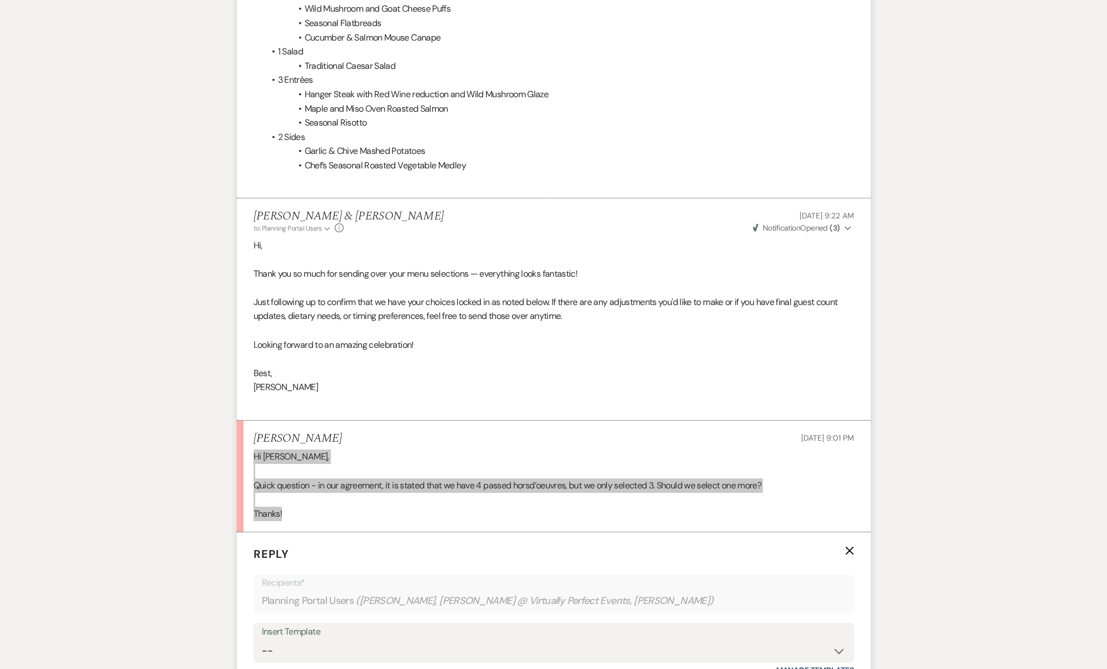
scroll to position [907, 0]
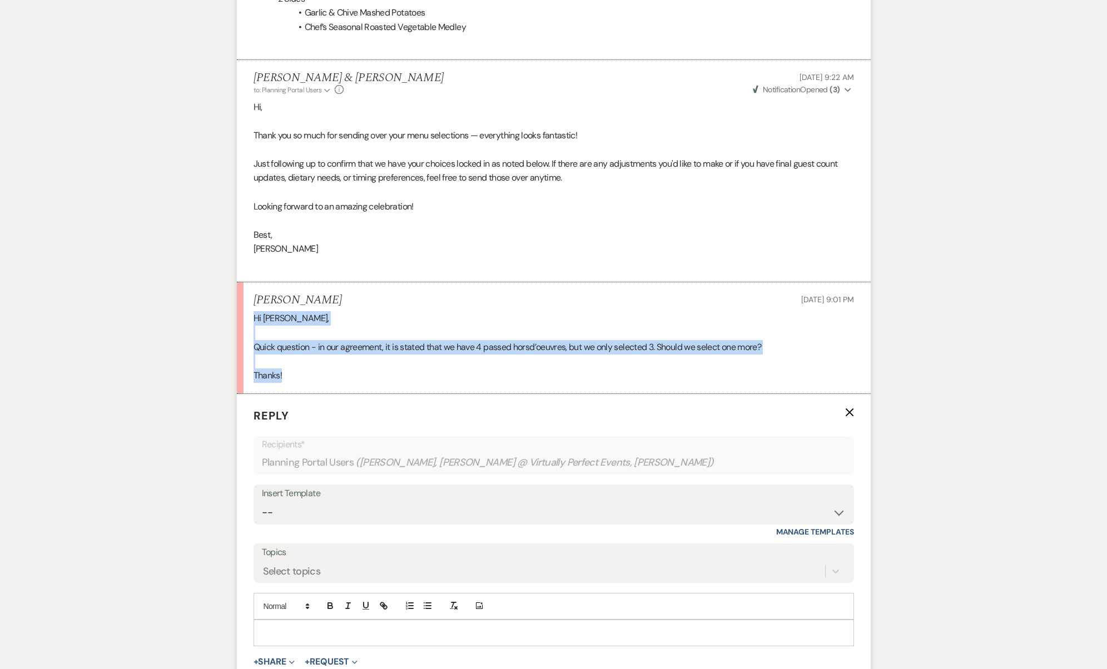
click at [329, 627] on p at bounding box center [553, 633] width 583 height 12
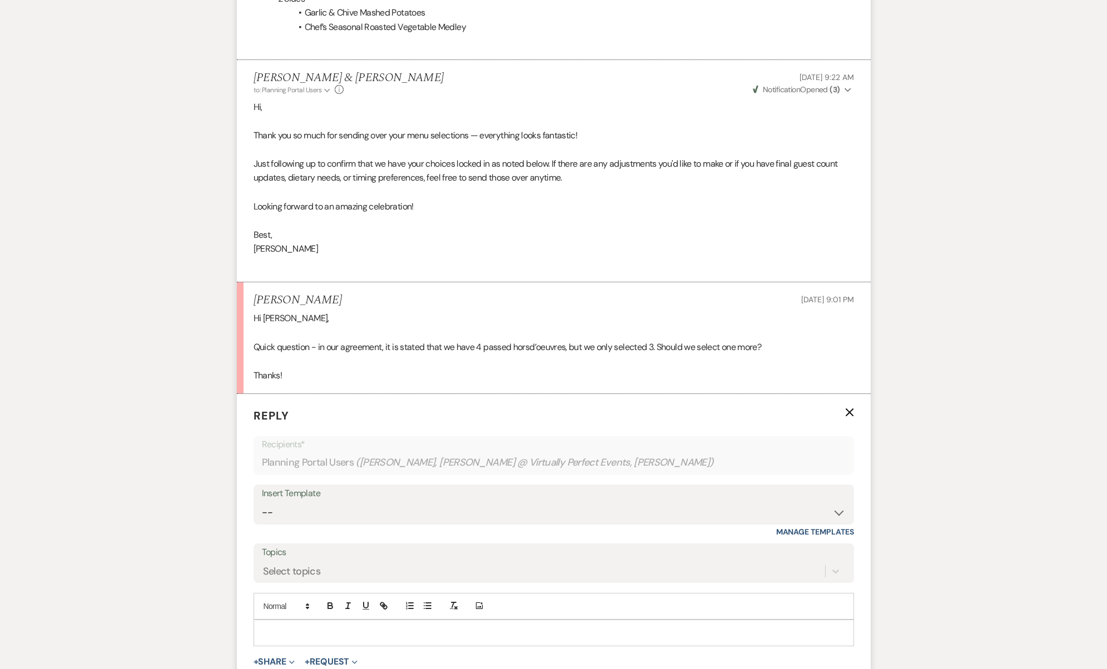
click at [329, 627] on p at bounding box center [553, 633] width 583 height 12
click at [283, 628] on span "Hi [Name]," at bounding box center [278, 633] width 33 height 10
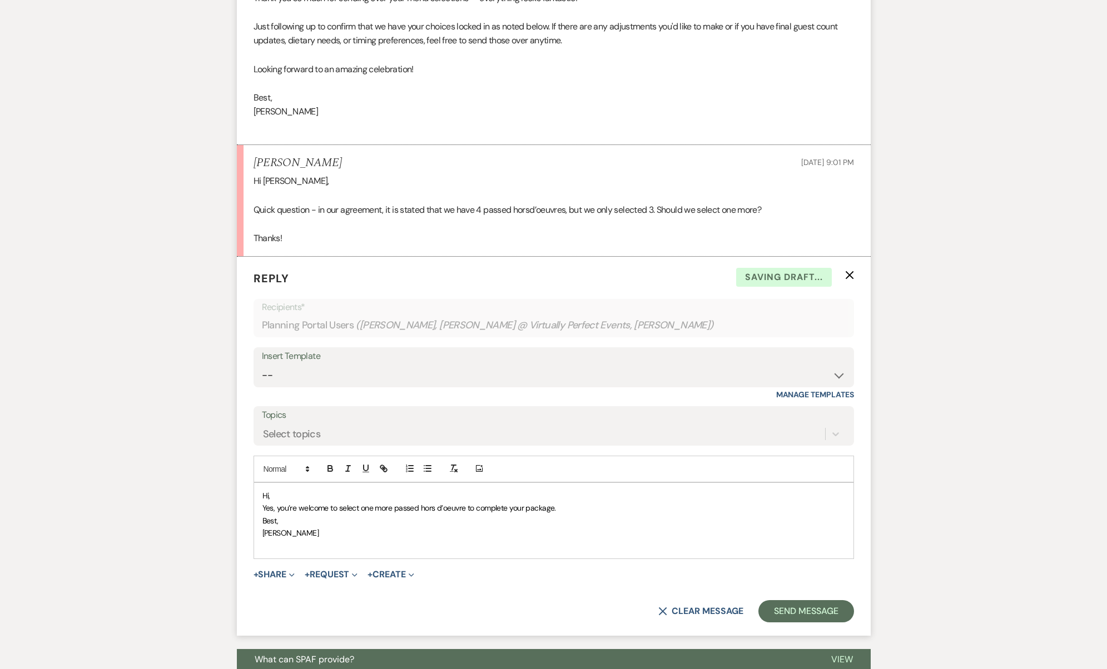
scroll to position [1159, 0]
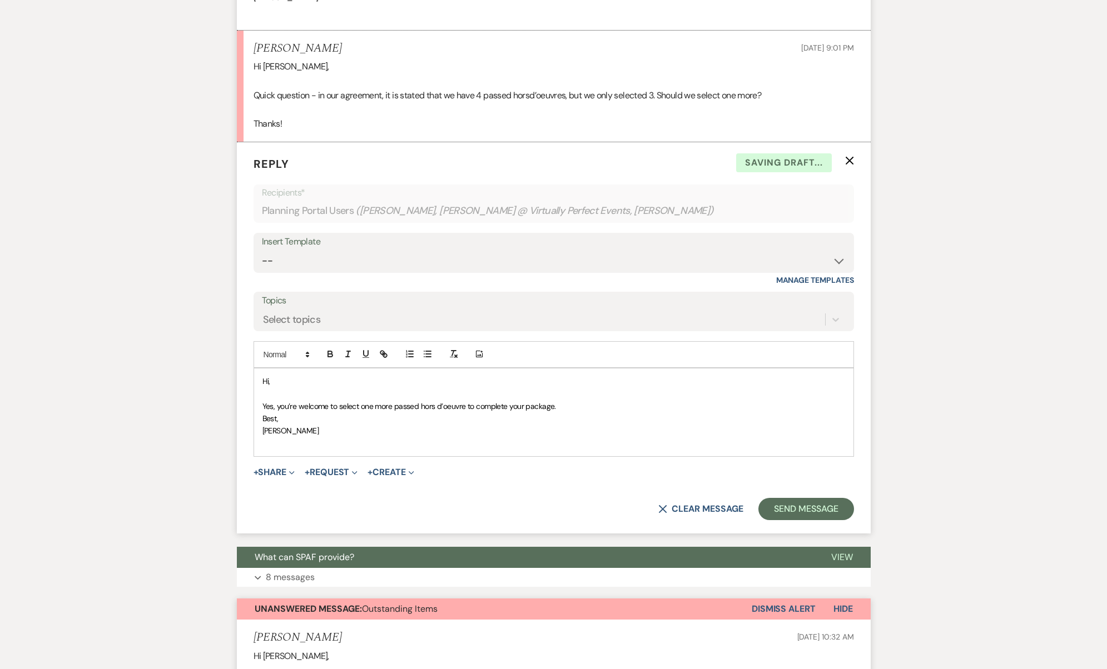
click at [611, 412] on p "Best," at bounding box center [553, 418] width 583 height 12
click at [610, 400] on p "Yes, you’re welcome to select one more passed hors d’oeuvre to complete your pa…" at bounding box center [553, 406] width 583 height 12
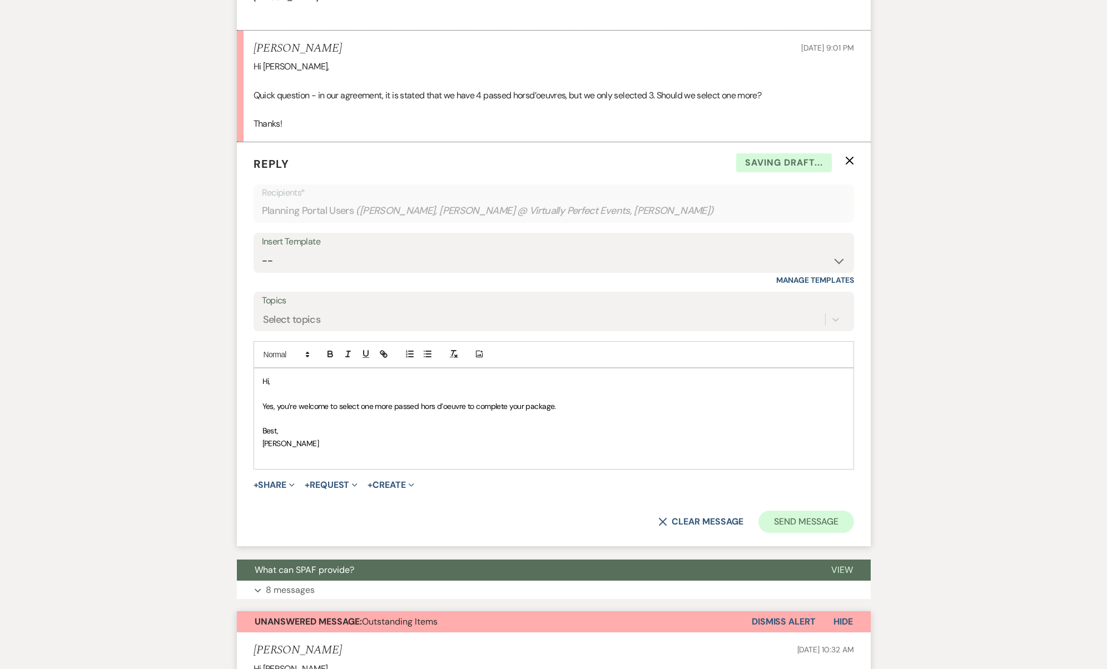
click at [795, 511] on button "Send Message" at bounding box center [805, 522] width 95 height 22
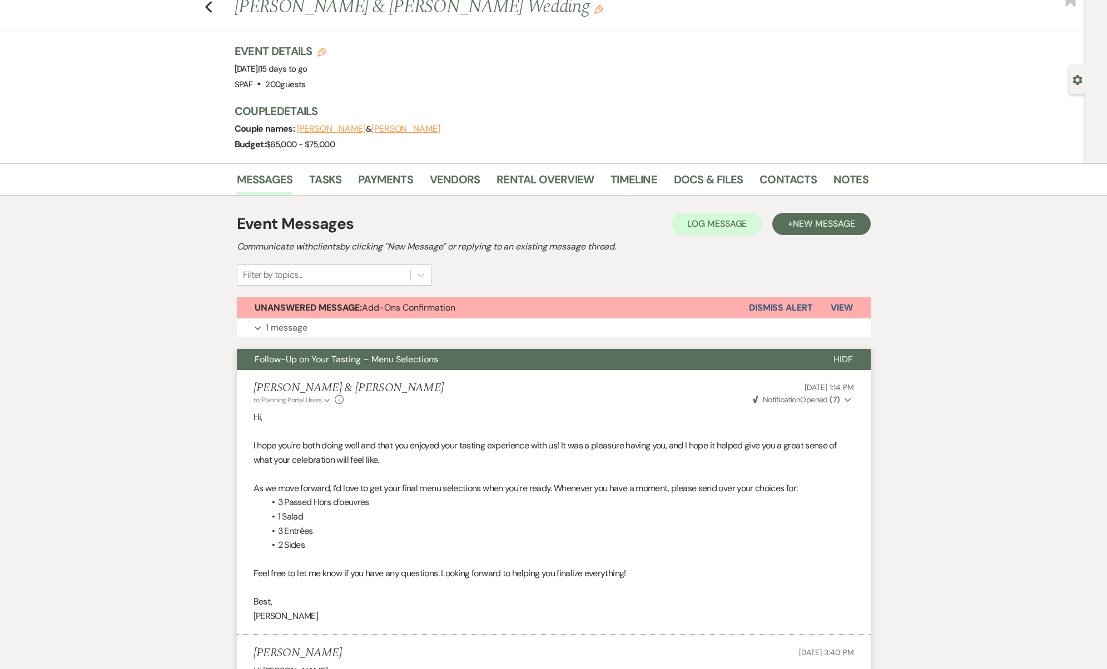
scroll to position [0, 0]
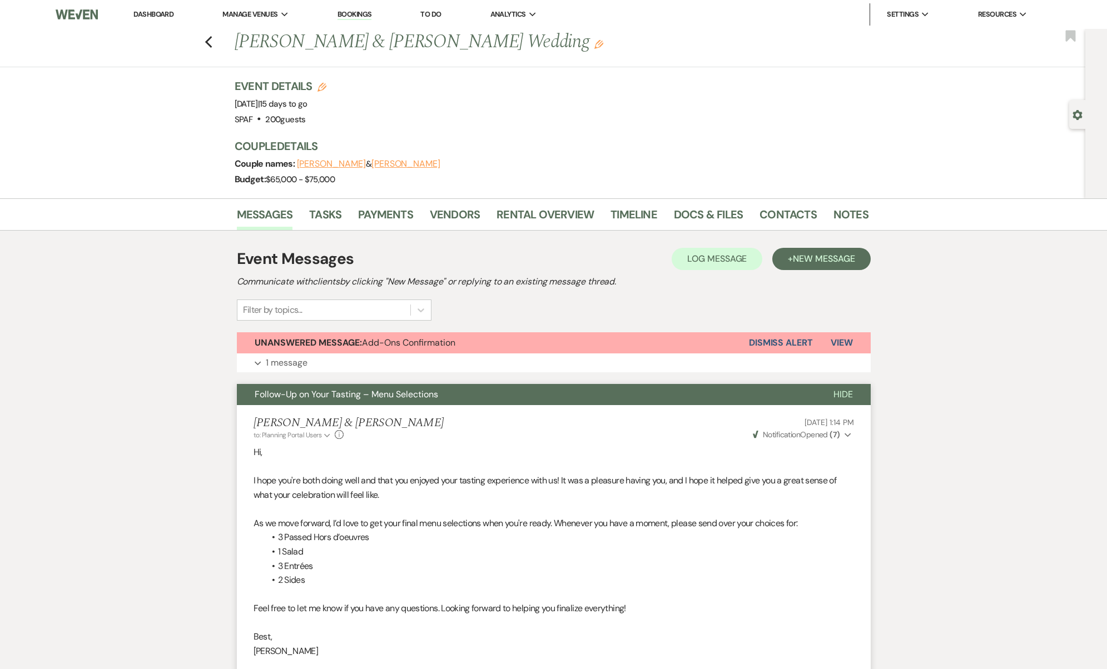
click at [381, 404] on button "Follow-Up on Your Tasting – Menu Selections" at bounding box center [526, 394] width 579 height 21
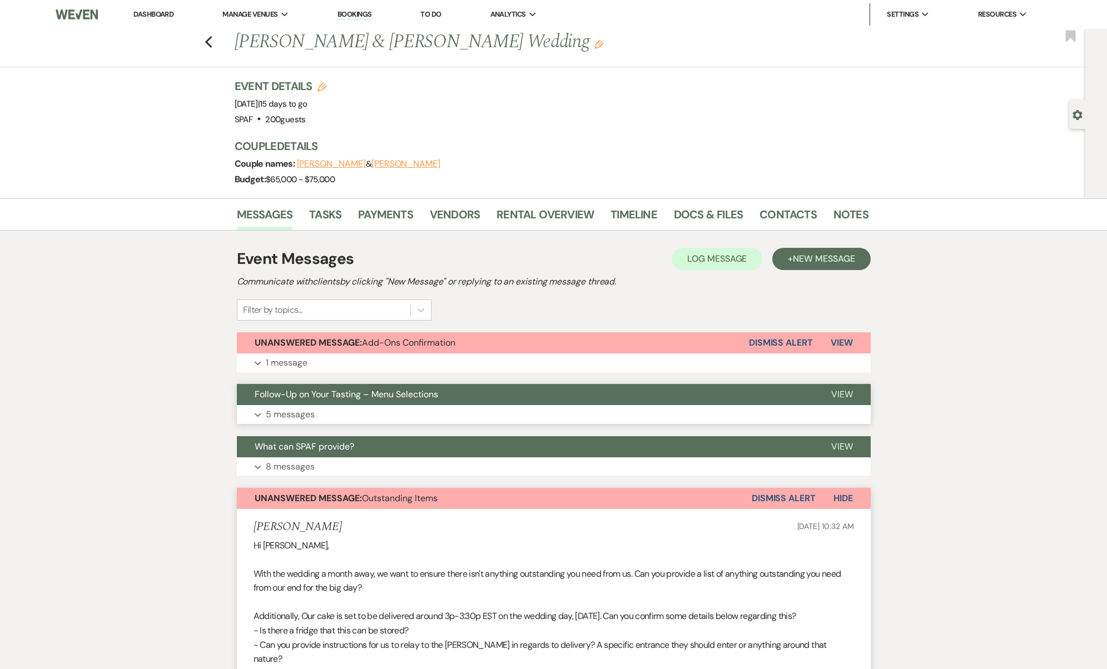
click at [381, 404] on button "Follow-Up on Your Tasting – Menu Selections" at bounding box center [525, 394] width 576 height 21
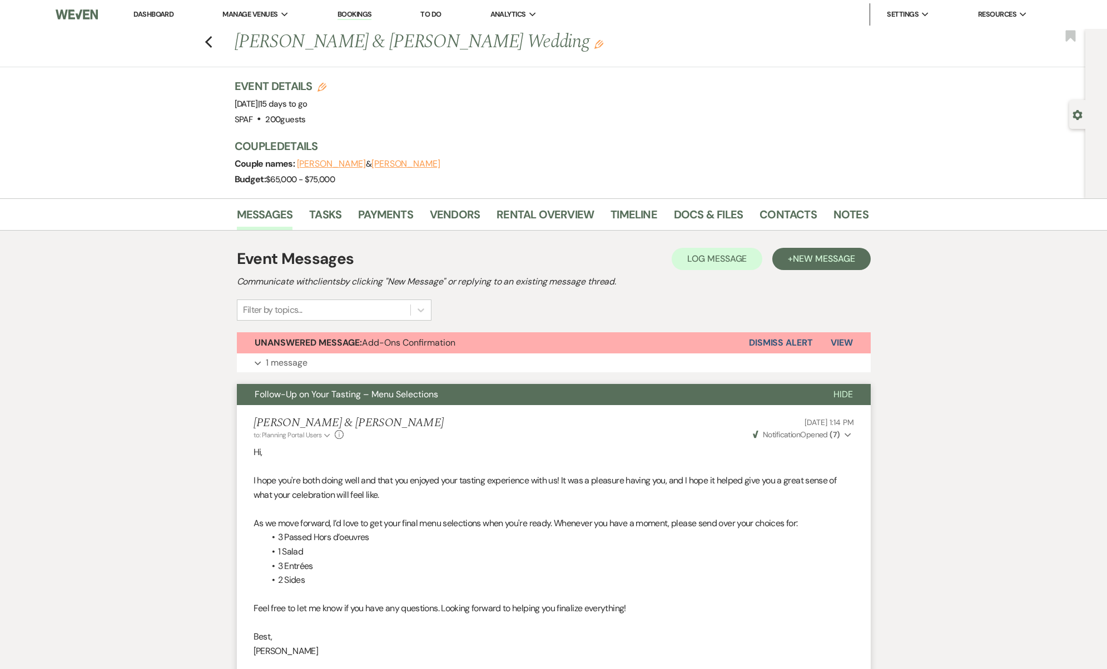
scroll to position [2, 0]
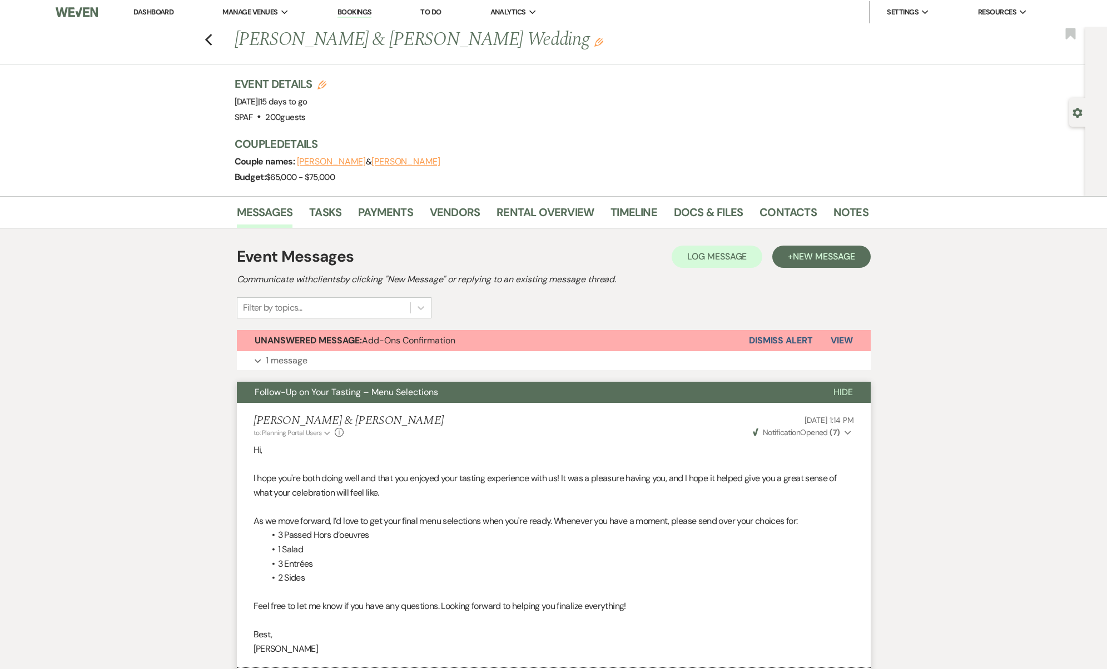
click at [406, 395] on span "Follow-Up on Your Tasting – Menu Selections" at bounding box center [346, 392] width 183 height 12
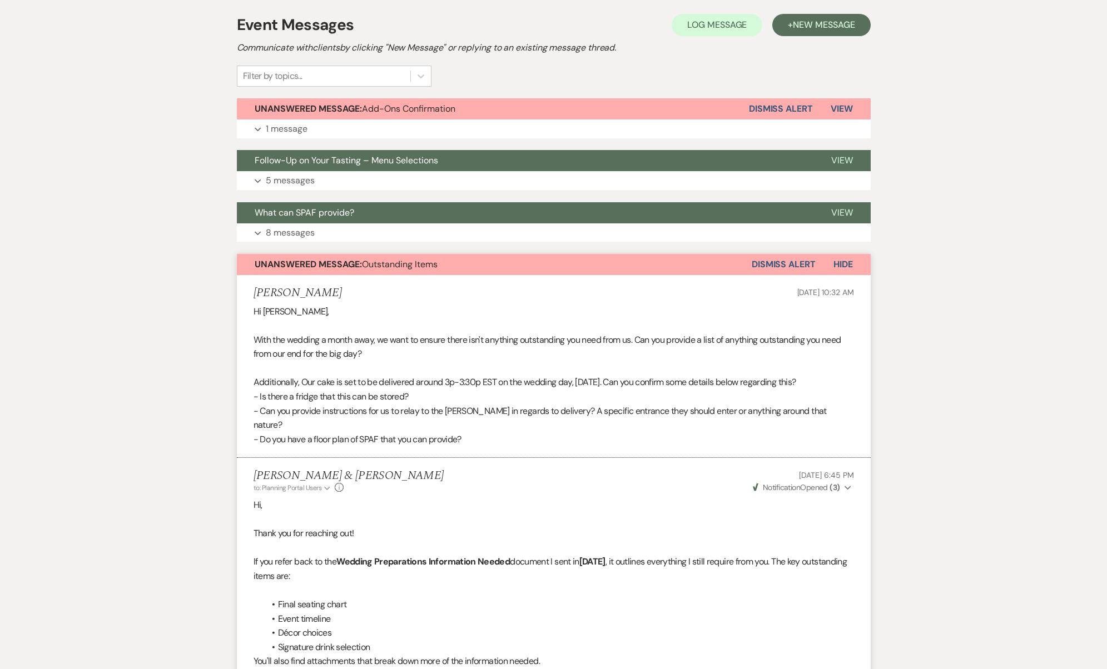
scroll to position [236, 0]
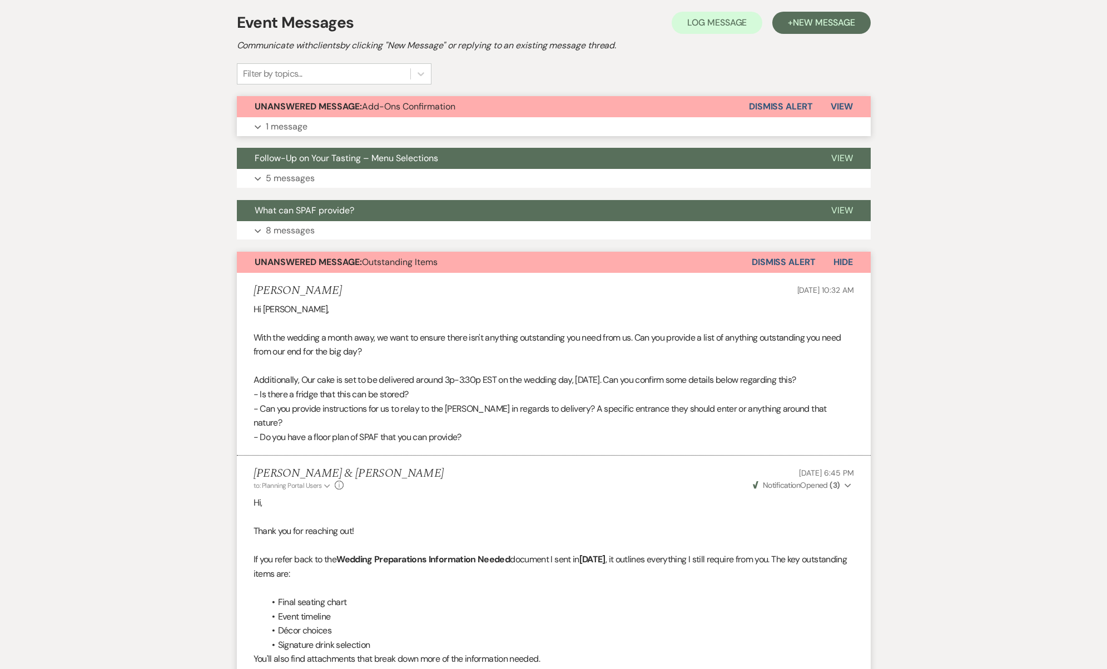
click at [350, 126] on button "Expand 1 message" at bounding box center [554, 126] width 634 height 19
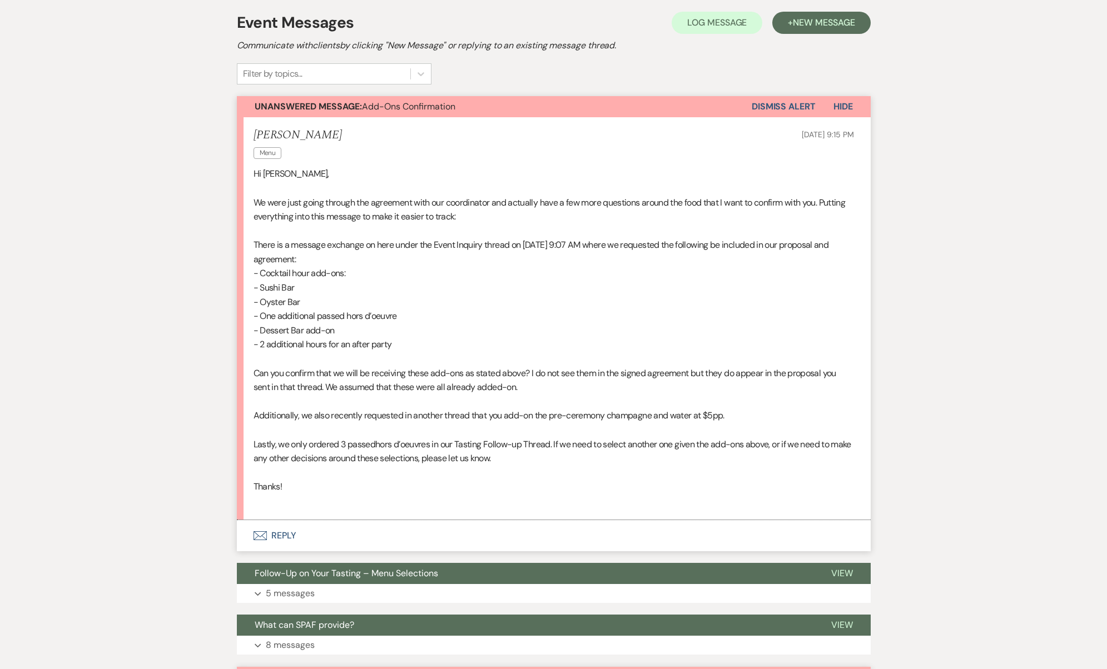
drag, startPoint x: 366, startPoint y: 248, endPoint x: 512, endPoint y: 240, distance: 145.9
click at [512, 240] on p "There is a message exchange on here under the Event Inquiry thread on Sep 26, 2…" at bounding box center [553, 252] width 600 height 28
click at [513, 243] on p "There is a message exchange on here under the Event Inquiry thread on Sep 26, 2…" at bounding box center [553, 252] width 600 height 28
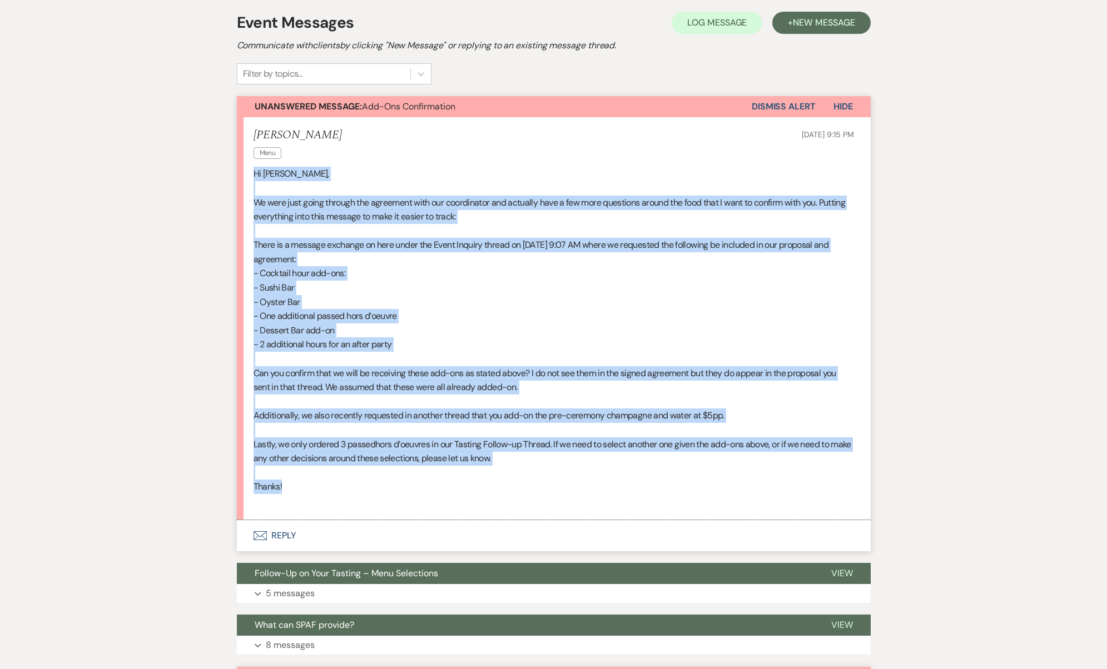
drag, startPoint x: 296, startPoint y: 481, endPoint x: 221, endPoint y: 178, distance: 312.6
copy div "Hi Josh, We were just going through the agreement with our coordinator and actu…"
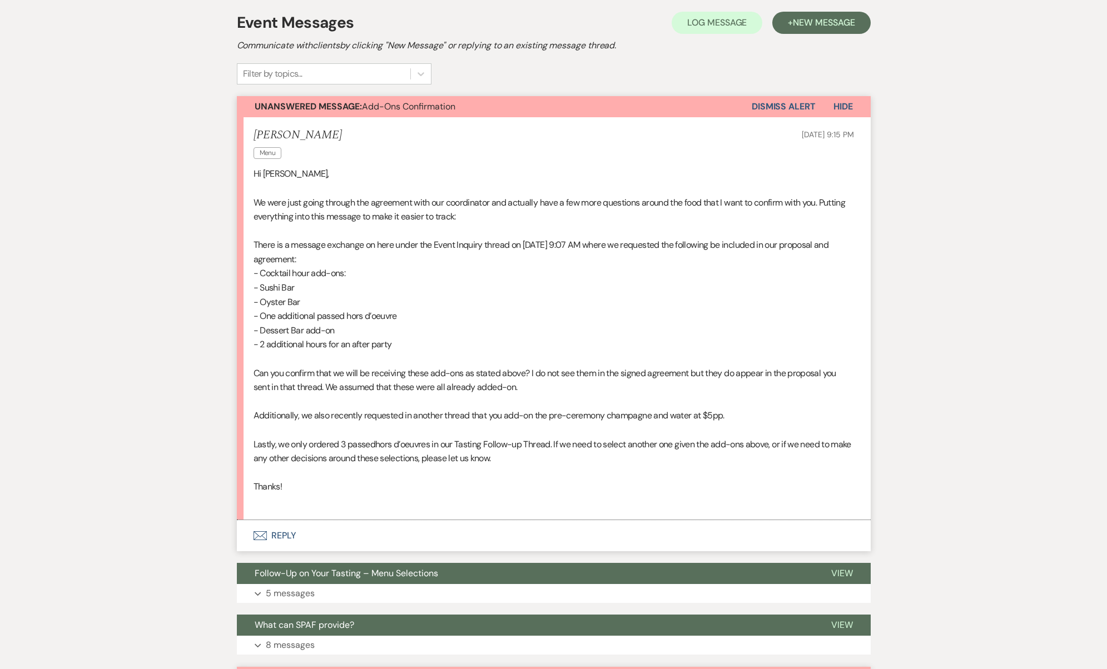
click at [487, 200] on p "We were just going through the agreement with our coordinator and actually have…" at bounding box center [553, 210] width 600 height 28
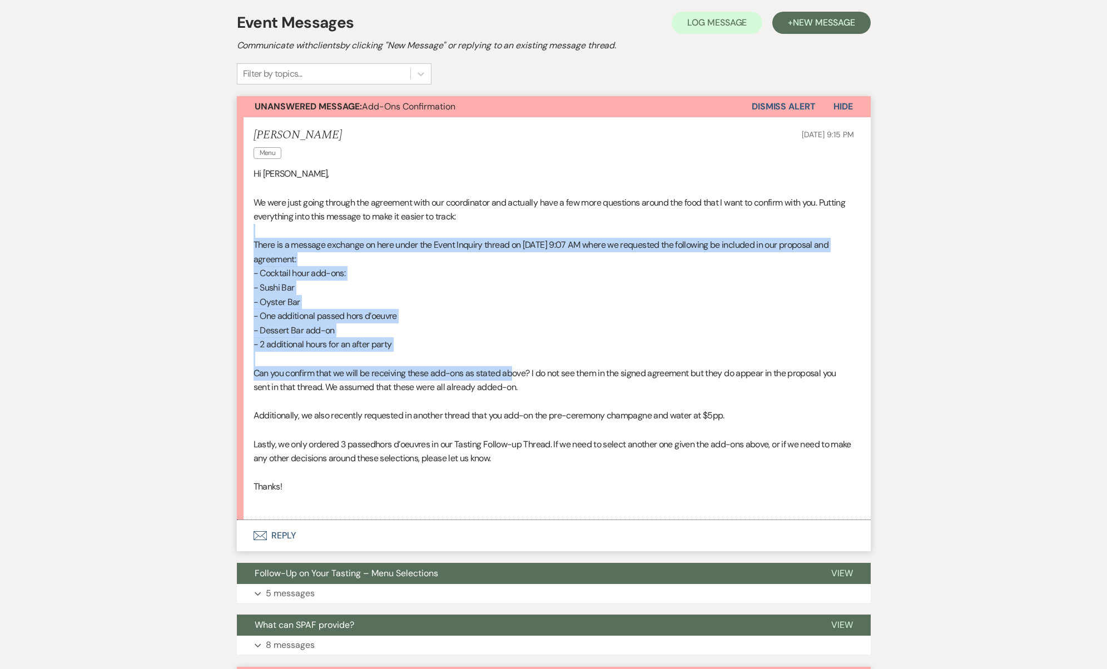
drag, startPoint x: 554, startPoint y: 207, endPoint x: 516, endPoint y: 367, distance: 165.2
click at [516, 367] on div "Hi Josh, We were just going through the agreement with our coordinator and actu…" at bounding box center [553, 337] width 600 height 341
click at [516, 367] on p "Can you confirm that we will be receiving these add-ons as stated above? I do n…" at bounding box center [553, 380] width 600 height 28
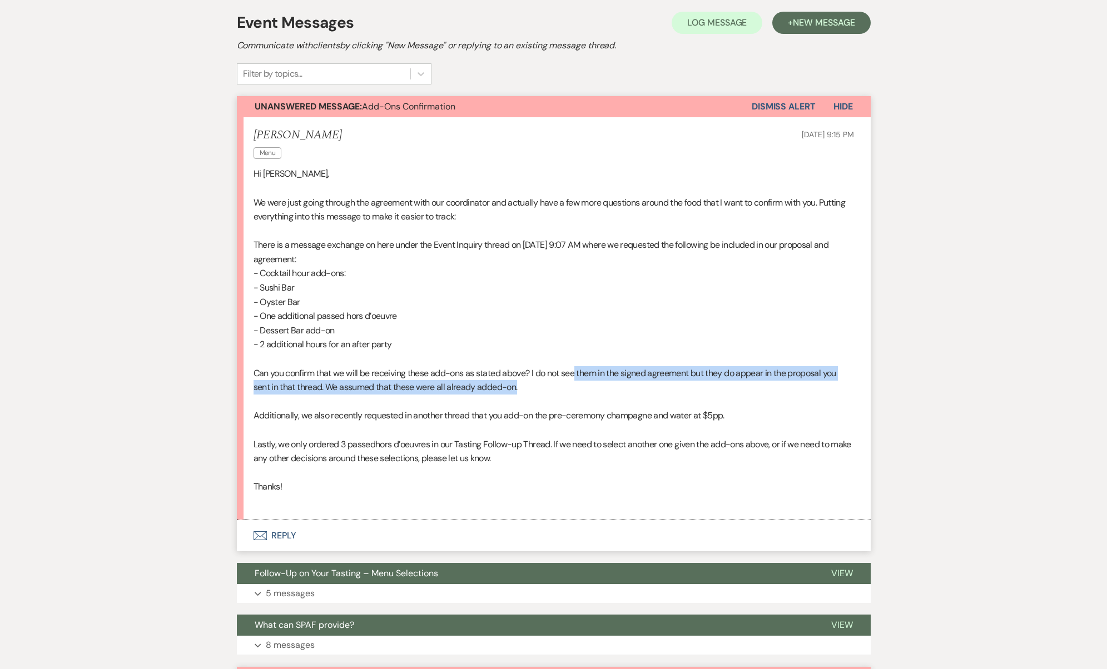
drag, startPoint x: 578, startPoint y: 366, endPoint x: 803, endPoint y: 374, distance: 225.2
click at [803, 374] on p "Can you confirm that we will be receiving these add-ons as stated above? I do n…" at bounding box center [553, 380] width 600 height 28
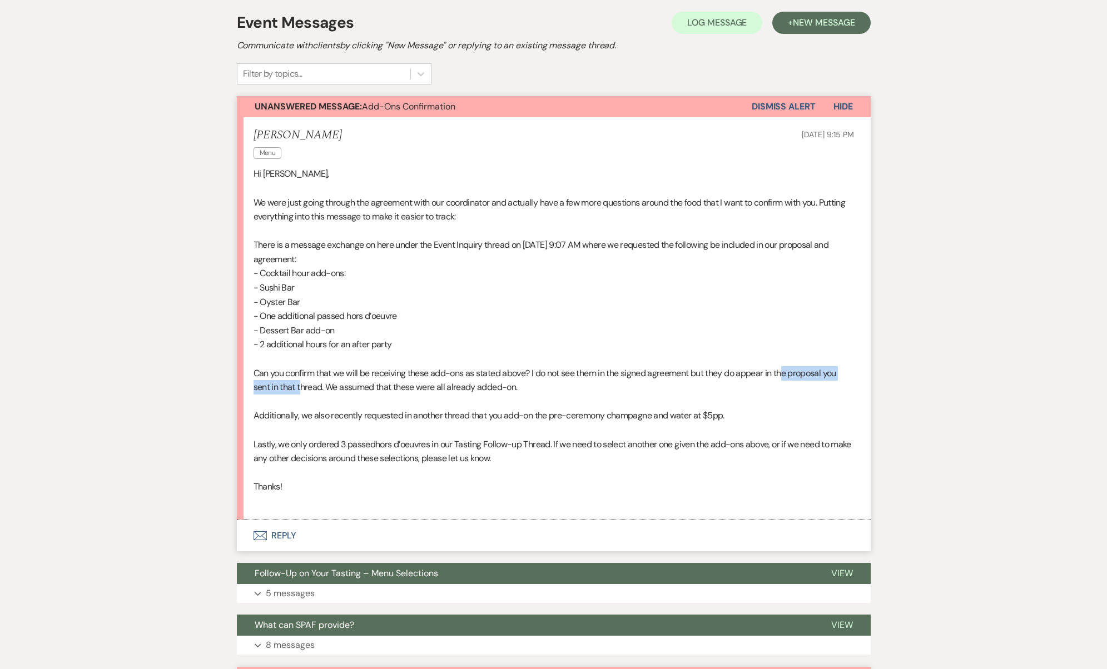
drag, startPoint x: 789, startPoint y: 372, endPoint x: 303, endPoint y: 380, distance: 485.9
click at [303, 380] on p "Can you confirm that we will be receiving these add-ons as stated above? I do n…" at bounding box center [553, 380] width 600 height 28
click at [288, 527] on button "Envelope Reply" at bounding box center [554, 535] width 634 height 31
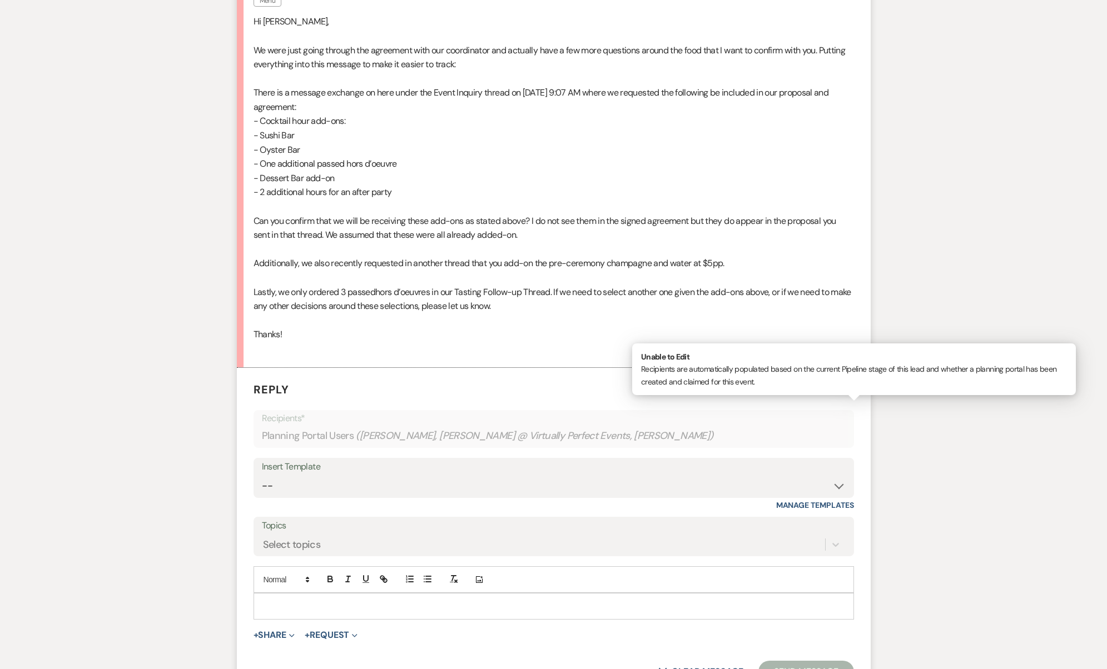
scroll to position [402, 0]
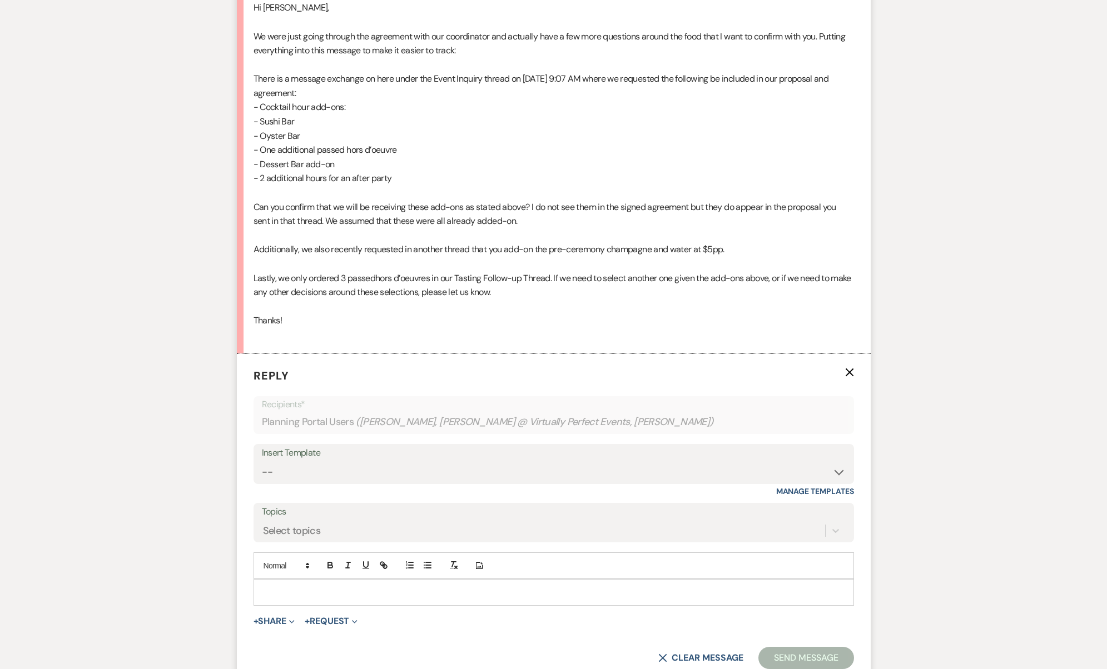
click at [308, 586] on p at bounding box center [553, 592] width 583 height 12
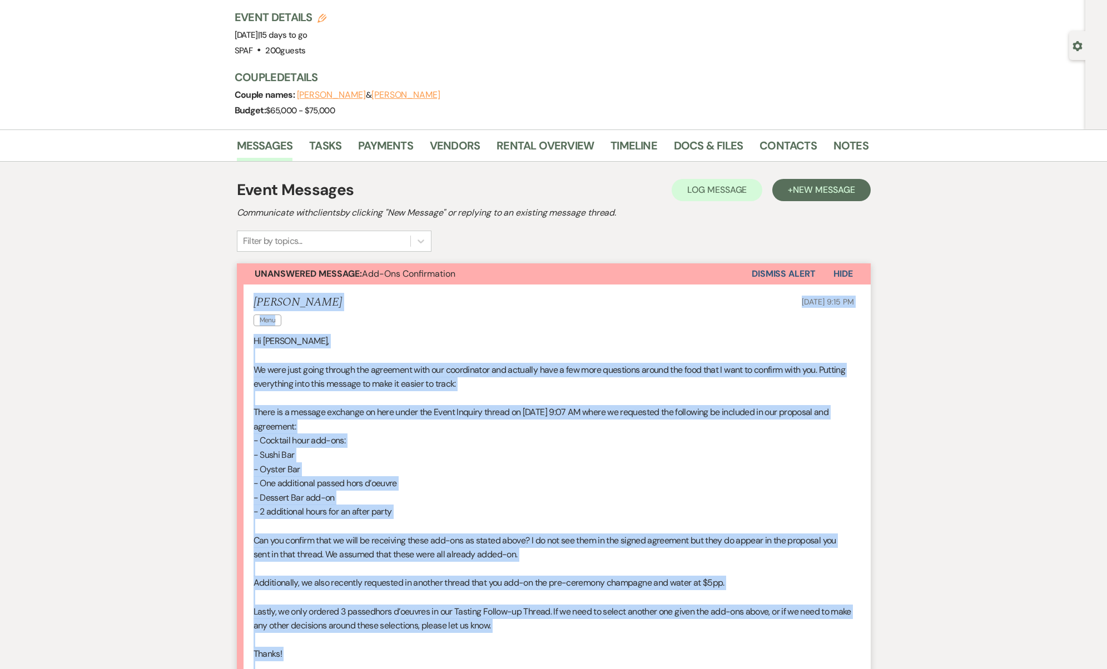
scroll to position [142, 0]
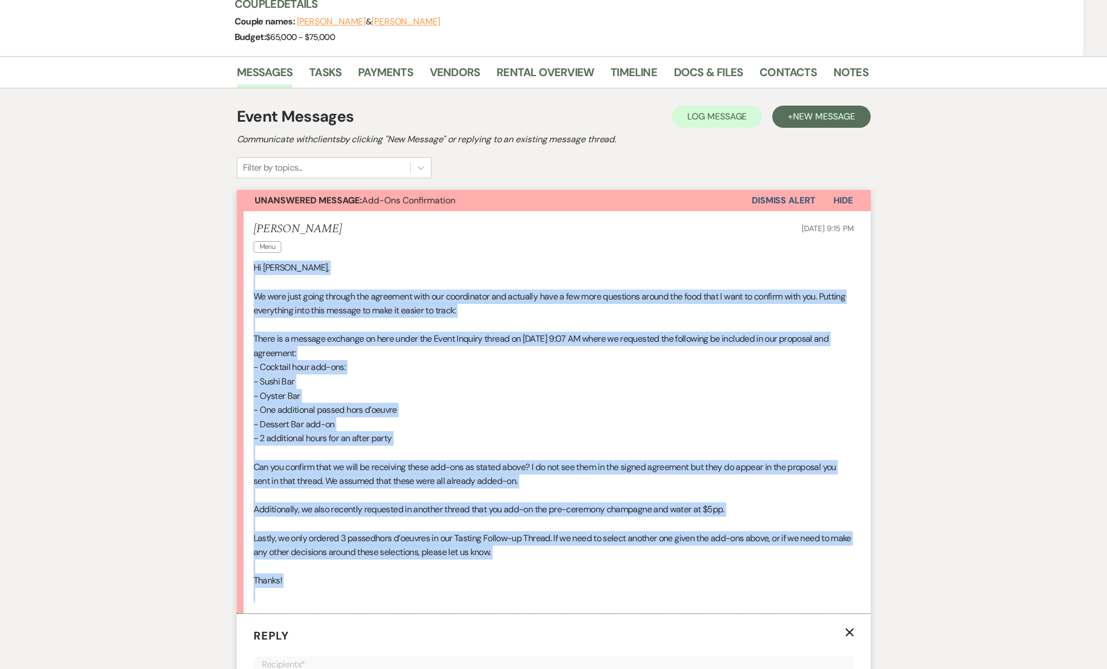
drag, startPoint x: 290, startPoint y: 320, endPoint x: 248, endPoint y: 258, distance: 74.2
click at [248, 258] on li "Kevin Biggs Menu Sep 10, 2025, 9:15 PM Hi Josh, We were just going through the …" at bounding box center [554, 412] width 634 height 402
copy div "Hi Josh, We were just going through the agreement with our coordinator and actu…"
click at [559, 77] on link "Rental Overview" at bounding box center [544, 75] width 97 height 24
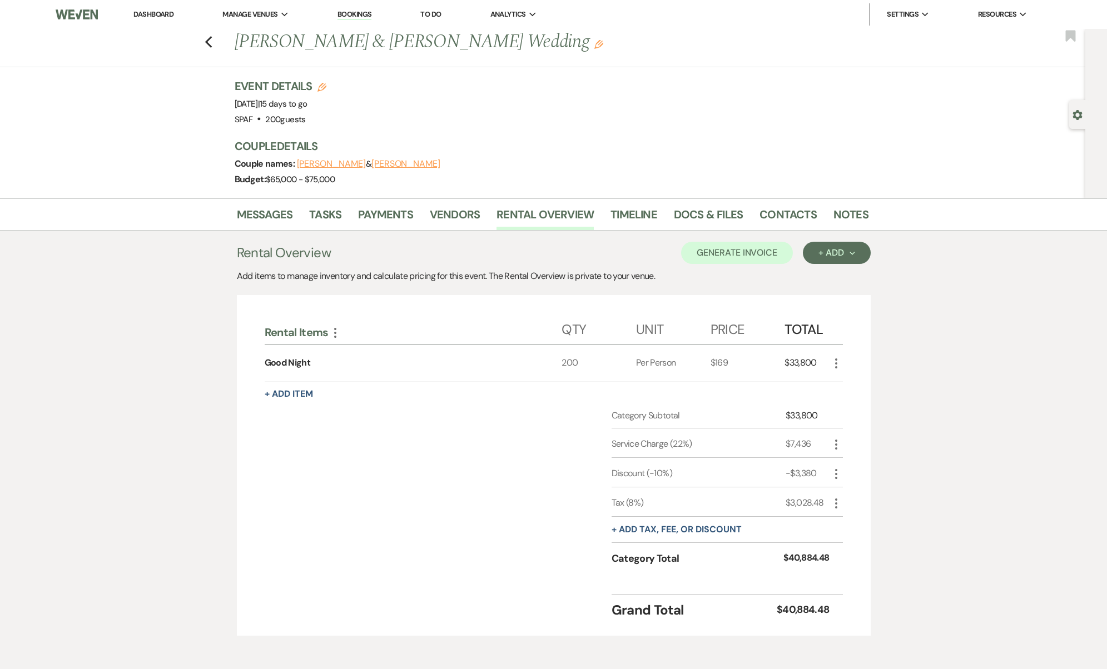
click at [247, 223] on link "Messages" at bounding box center [265, 218] width 56 height 24
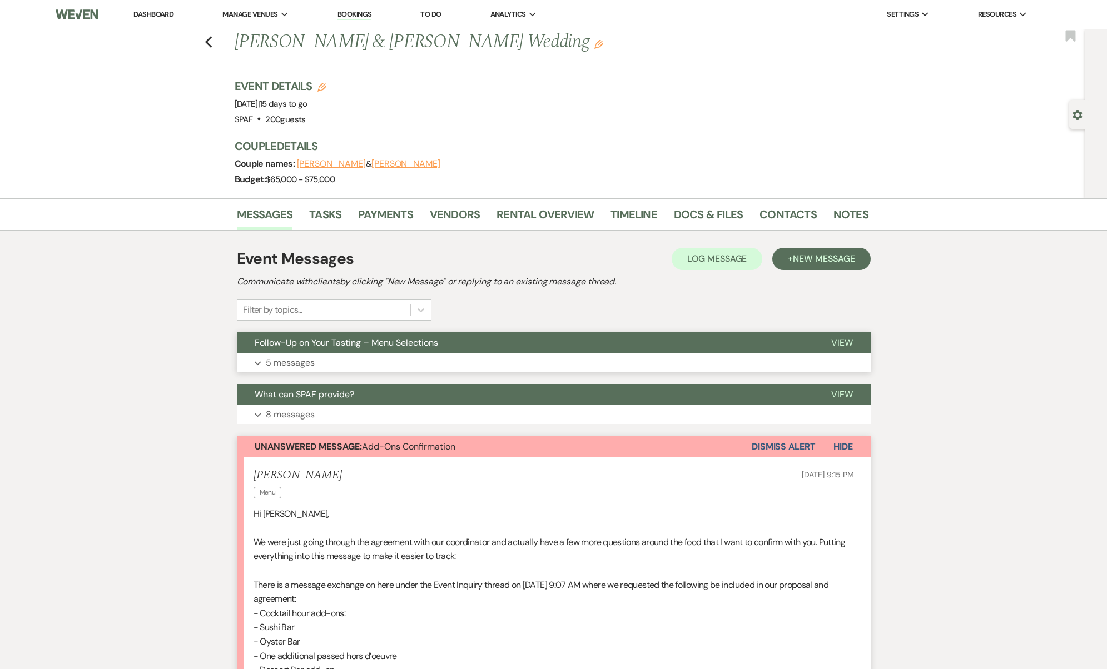
click at [340, 355] on button "Expand 5 messages" at bounding box center [554, 363] width 634 height 19
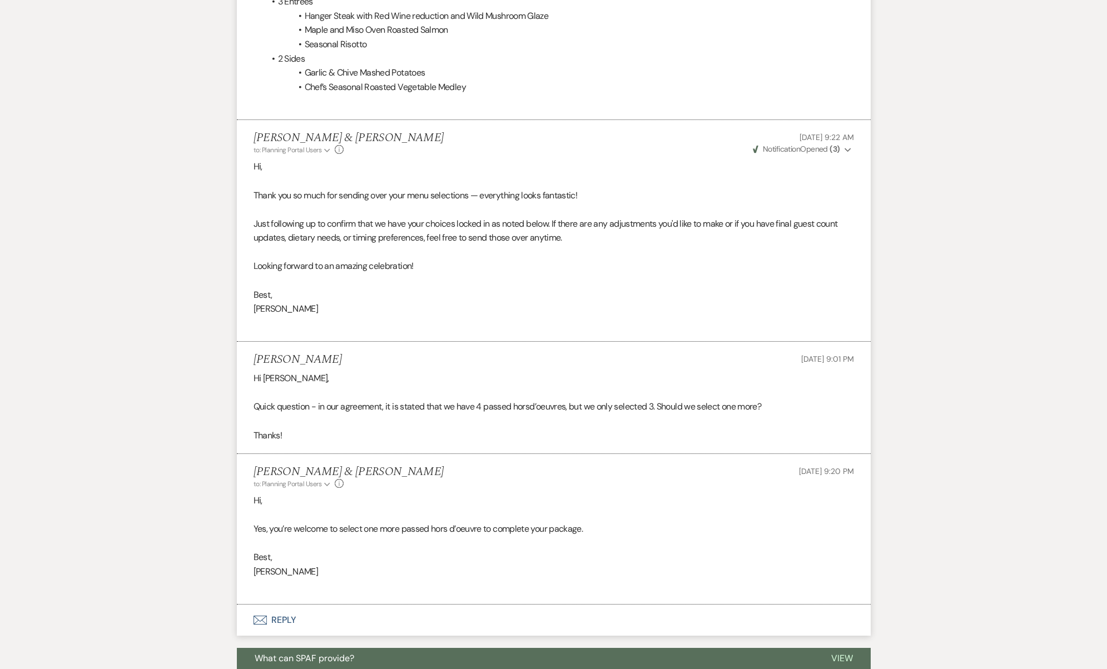
scroll to position [920, 0]
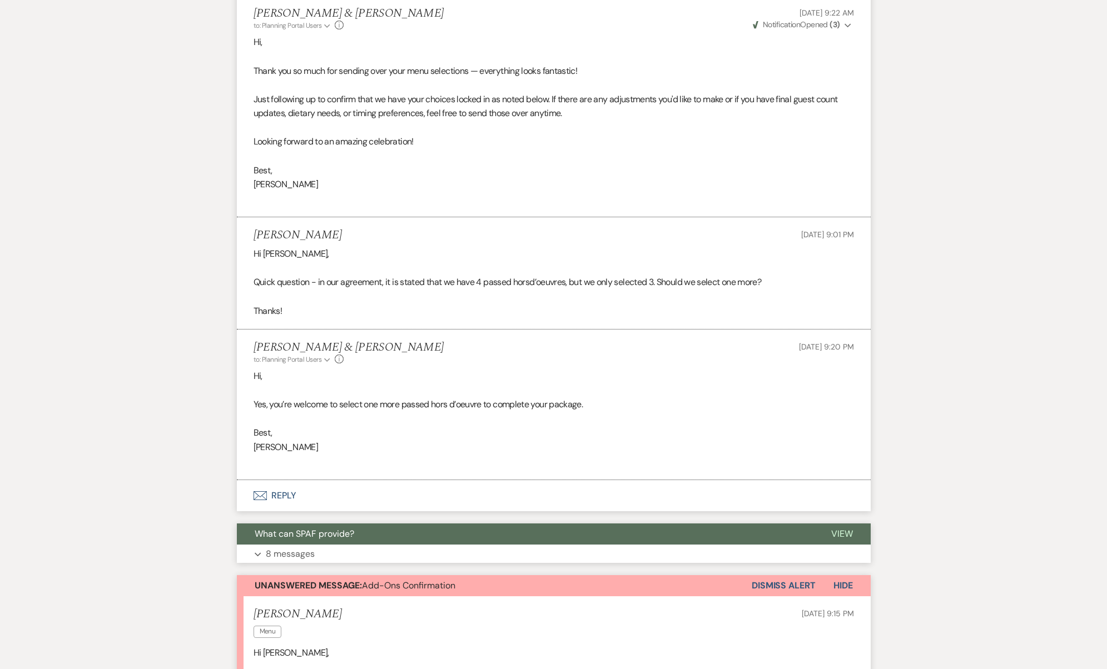
click at [459, 524] on button "What can SPAF provide?" at bounding box center [525, 534] width 576 height 21
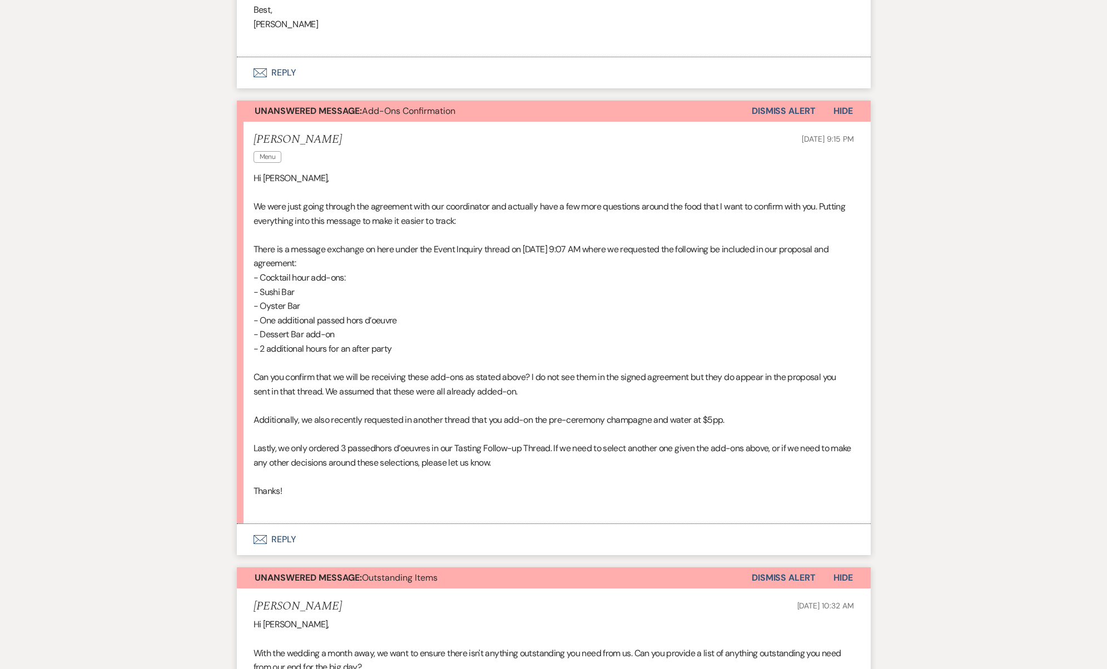
scroll to position [3367, 0]
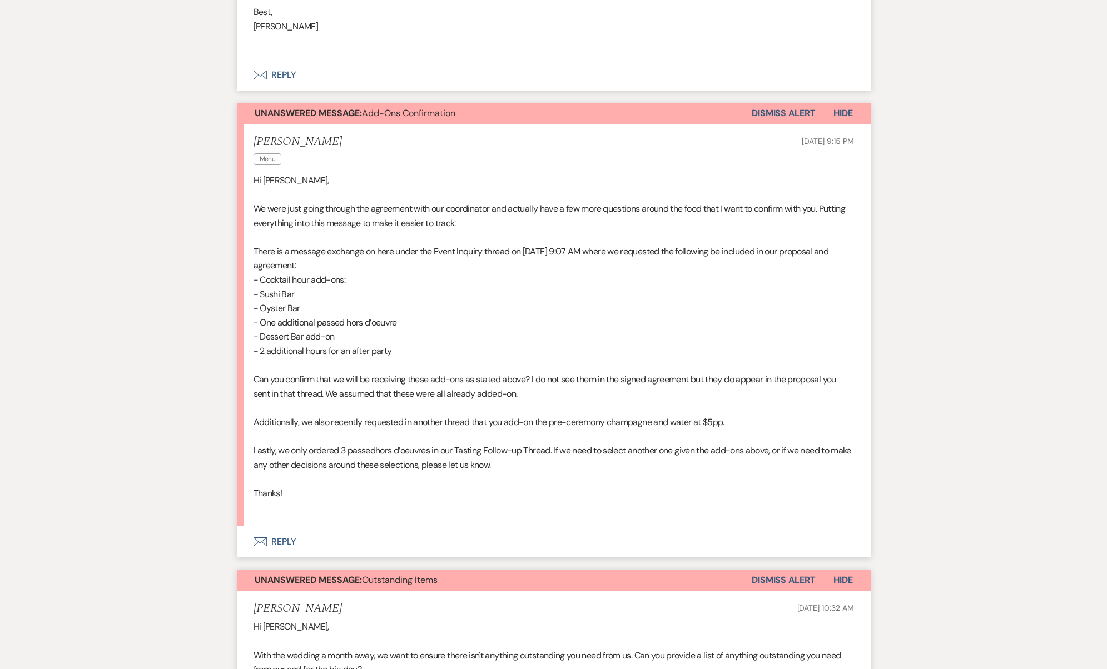
click at [379, 526] on button "Envelope Reply" at bounding box center [554, 541] width 634 height 31
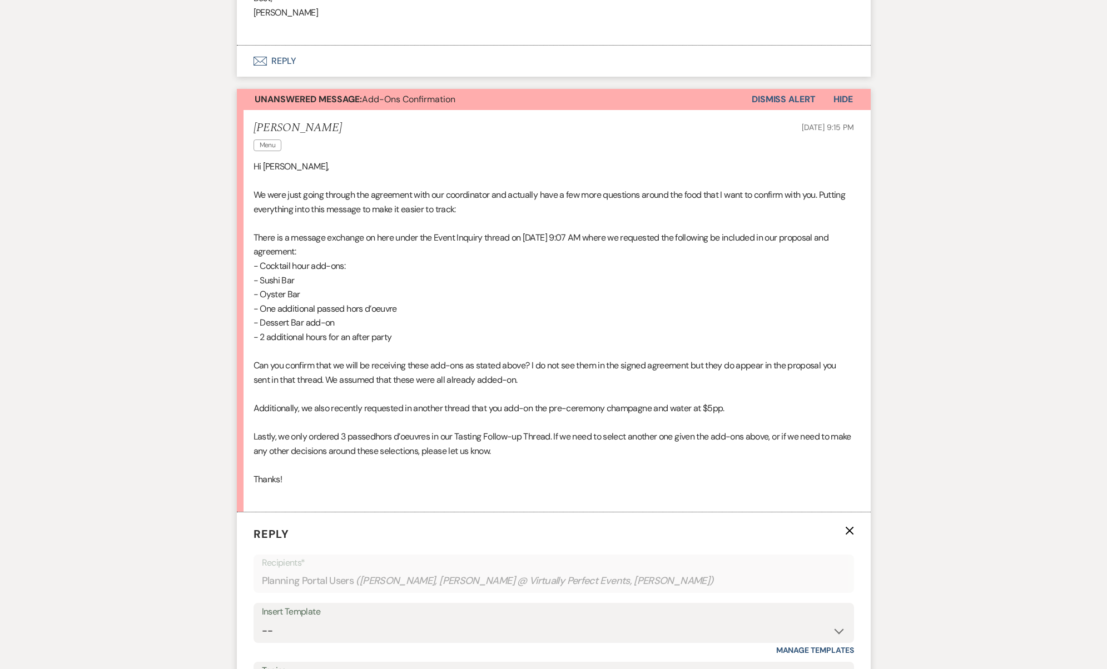
scroll to position [3684, 0]
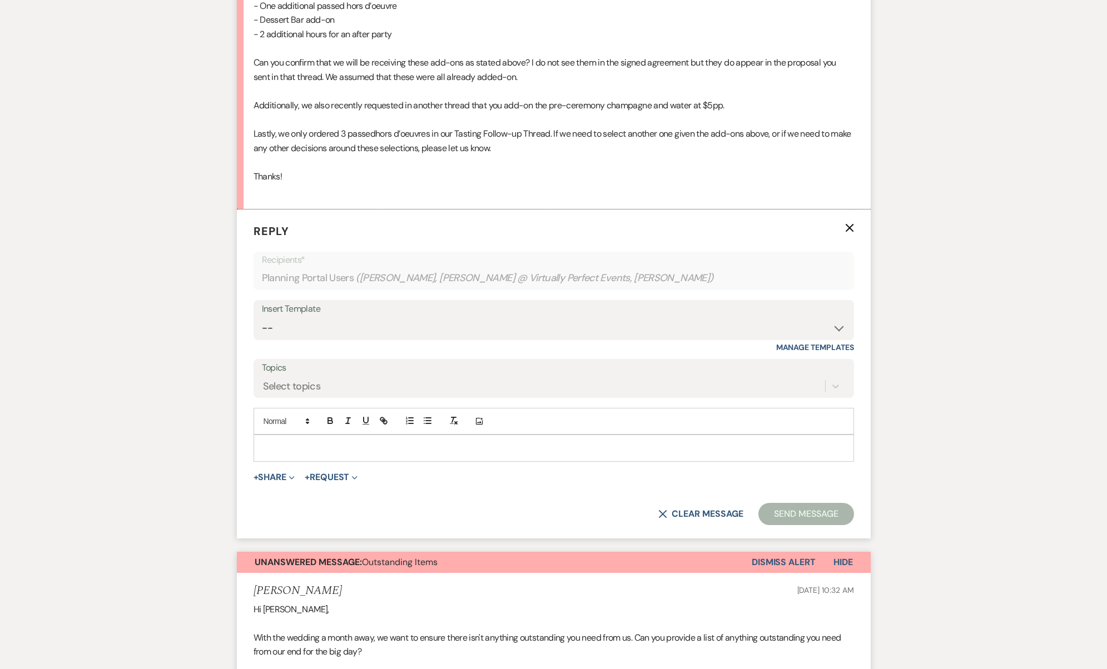
click at [324, 442] on p at bounding box center [553, 448] width 583 height 12
paste div
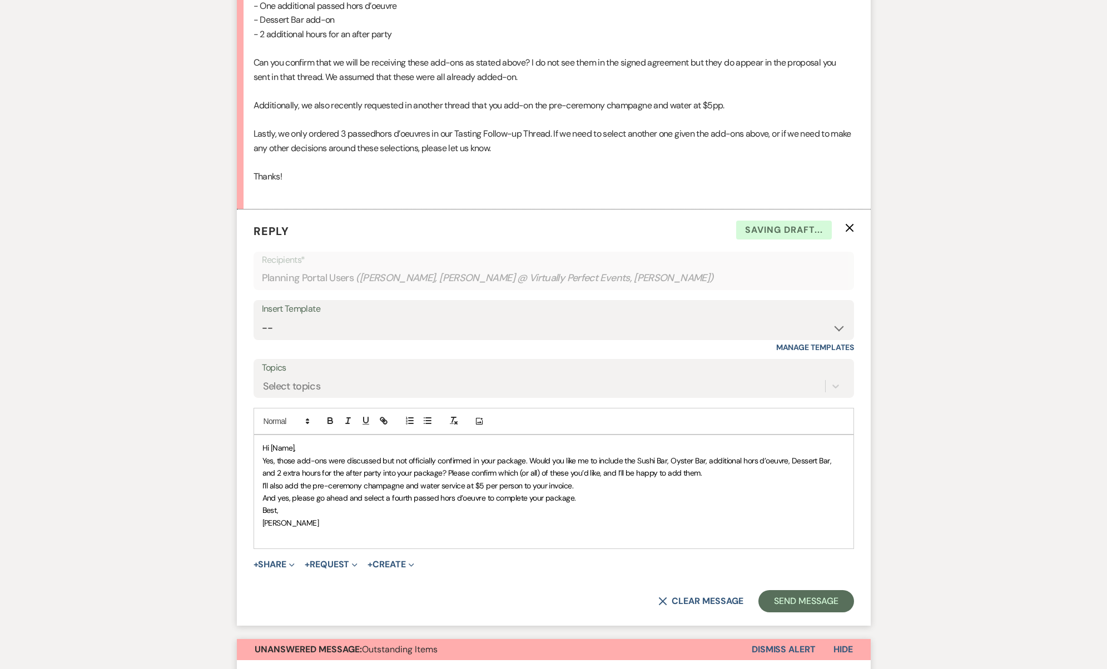
click at [273, 443] on span "Hi [Name]," at bounding box center [278, 448] width 33 height 10
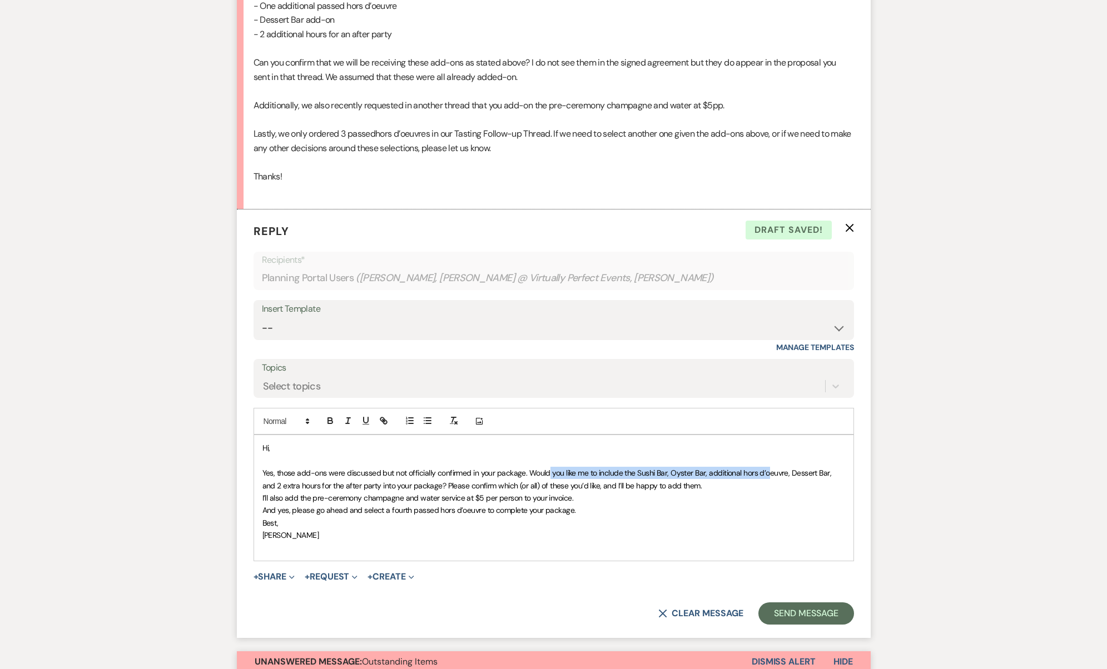
drag, startPoint x: 549, startPoint y: 397, endPoint x: 768, endPoint y: 405, distance: 219.7
click at [768, 468] on span "Yes, those add-ons were discussed but not officially confirmed in your package.…" at bounding box center [547, 479] width 571 height 22
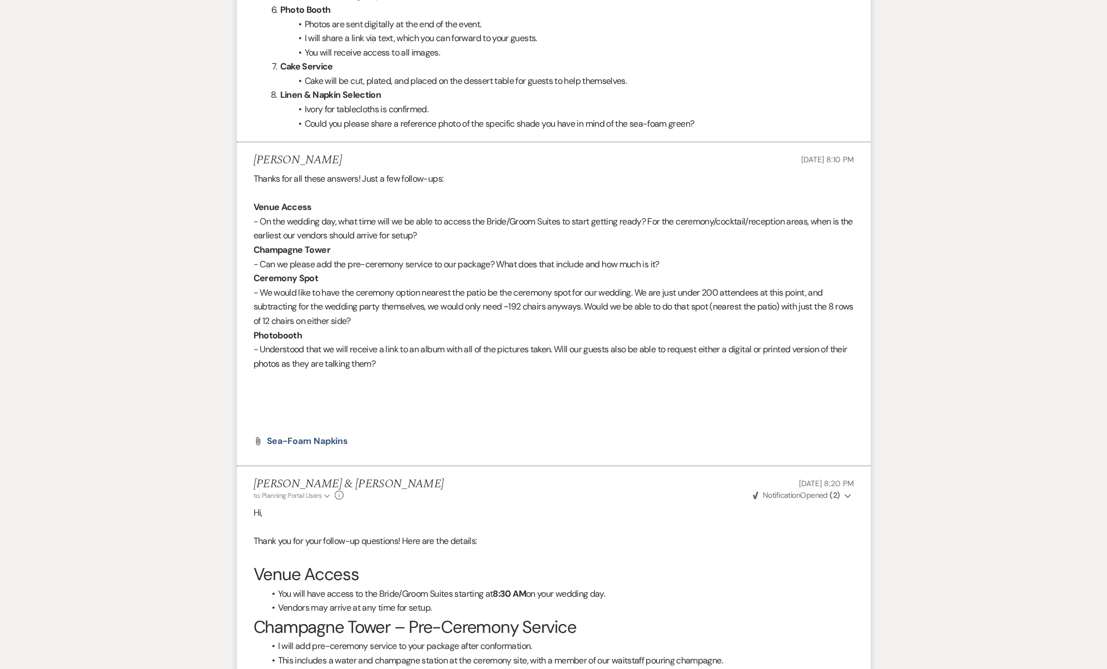
scroll to position [7065, 0]
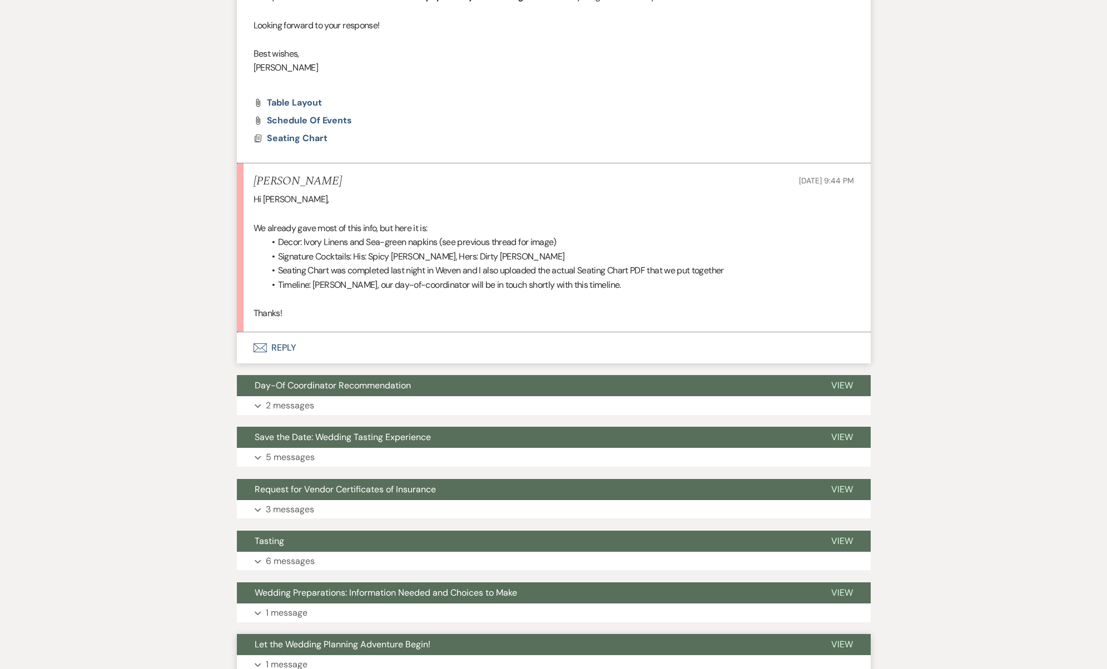
click at [331, 655] on button "Expand 1 message" at bounding box center [554, 664] width 634 height 19
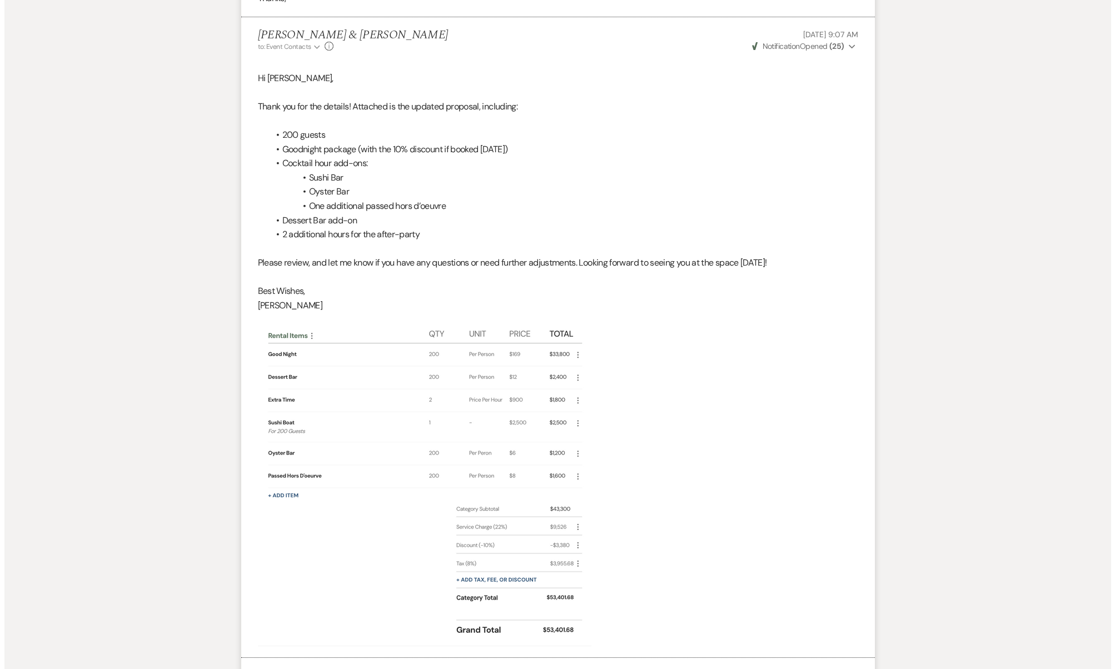
scroll to position [10611, 0]
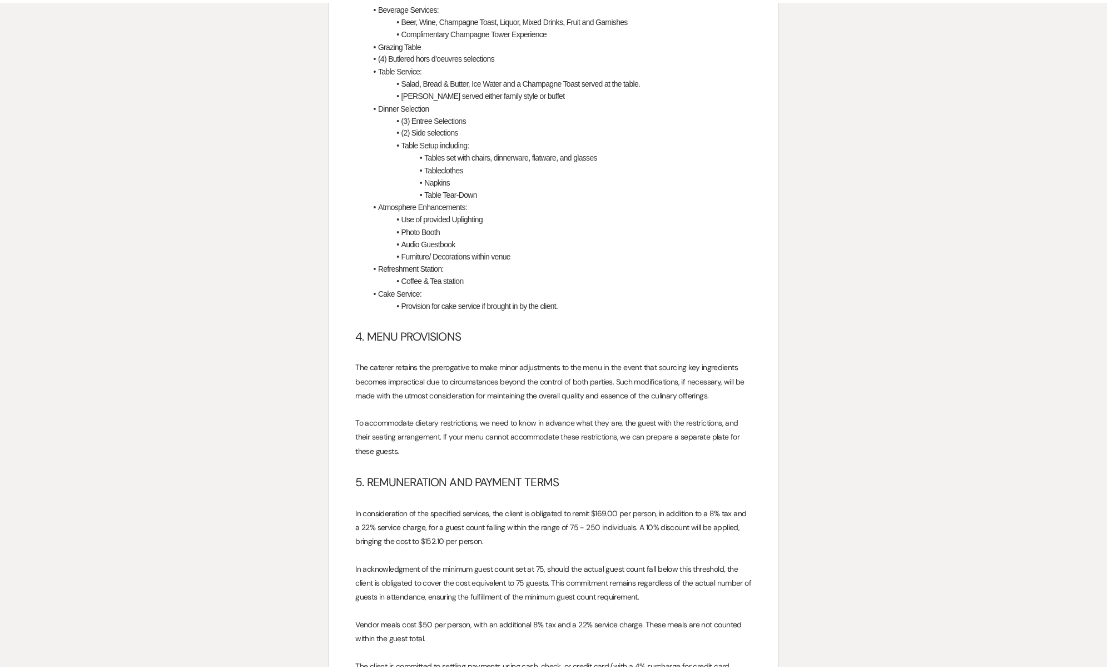
scroll to position [0, 0]
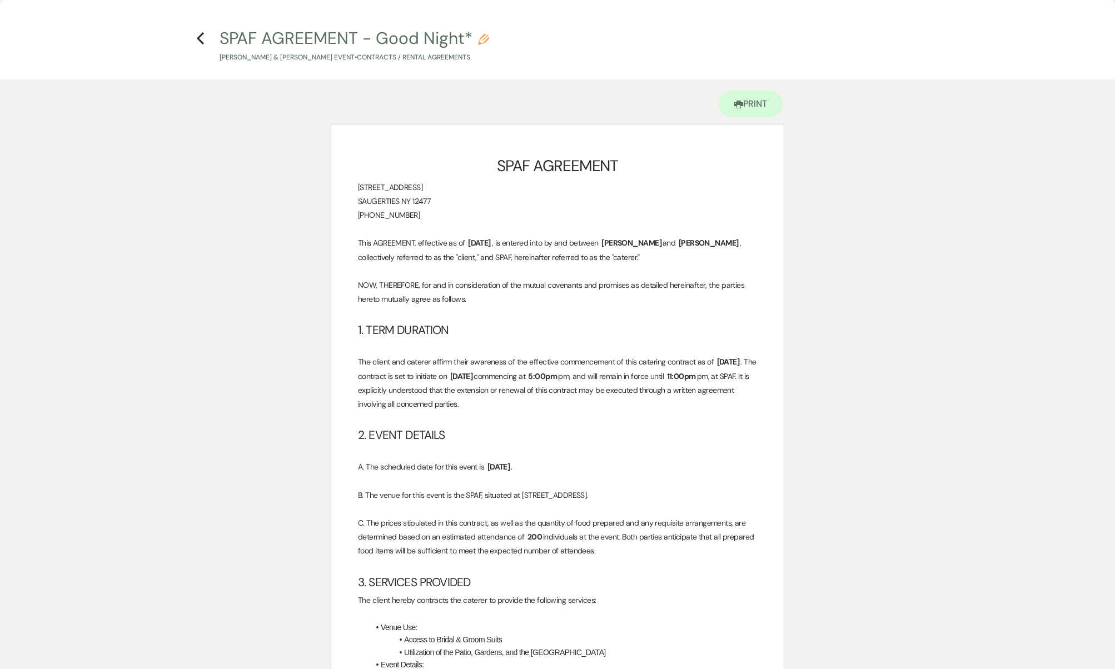
click at [201, 47] on h4 "Previous SPAF AGREEMENT - Good Night* Pencil Ryan O’Connell & Kevin Biggs's Eve…" at bounding box center [557, 45] width 800 height 36
click at [200, 42] on use "button" at bounding box center [200, 38] width 7 height 12
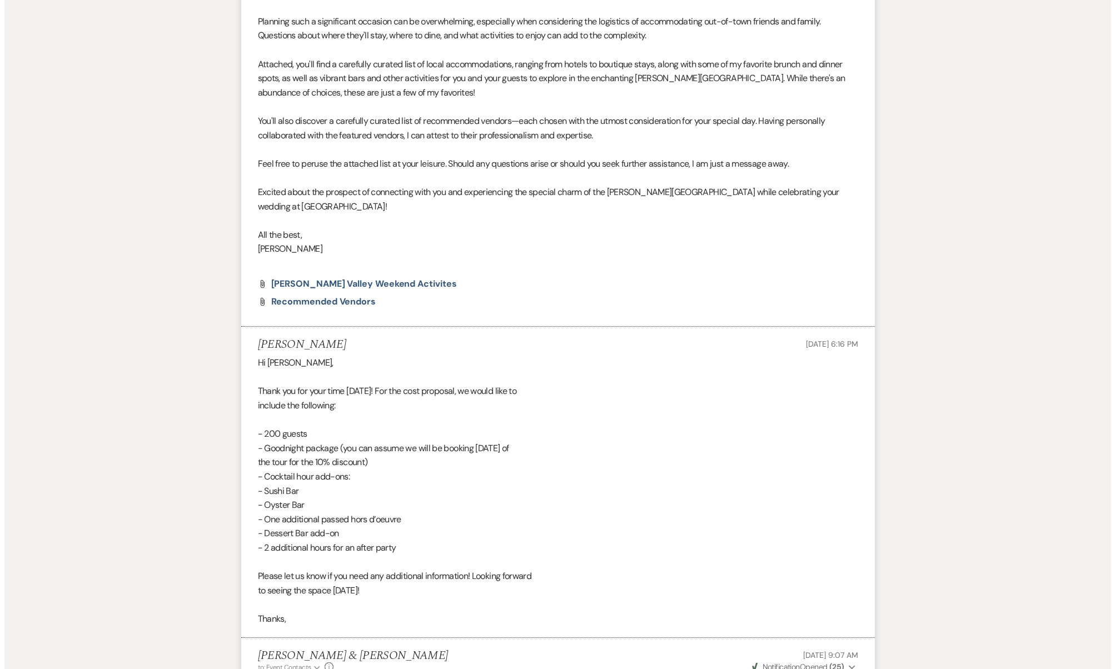
scroll to position [10611, 0]
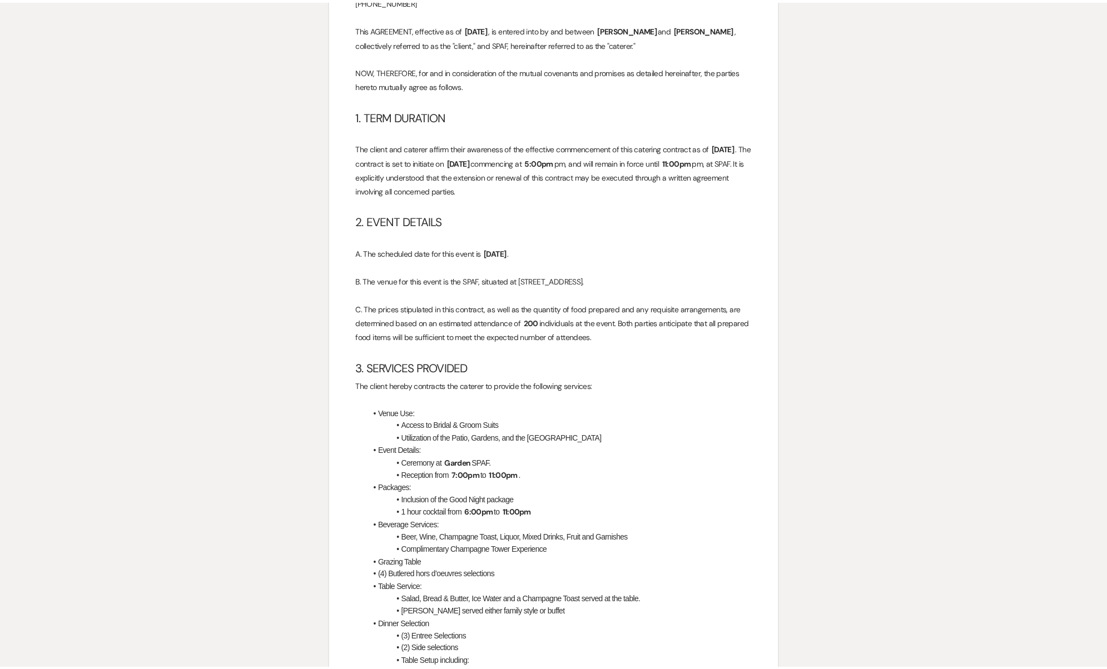
scroll to position [0, 0]
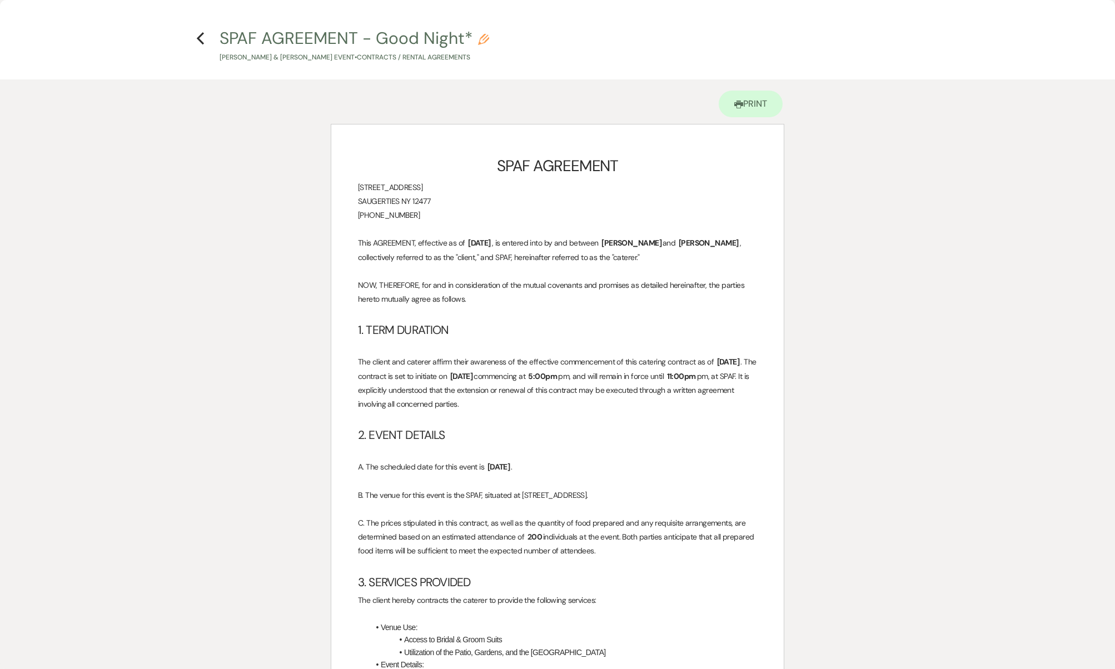
click at [201, 48] on h4 "Previous SPAF AGREEMENT - Good Night* Pencil Ryan O’Connell & Kevin Biggs's Eve…" at bounding box center [557, 45] width 800 height 36
click at [194, 23] on div "X Previous SPAF AGREEMENT - Good Night* Pencil Ryan O’Connell & Kevin Biggs's E…" at bounding box center [557, 334] width 1115 height 669
click at [199, 38] on use "button" at bounding box center [200, 38] width 7 height 12
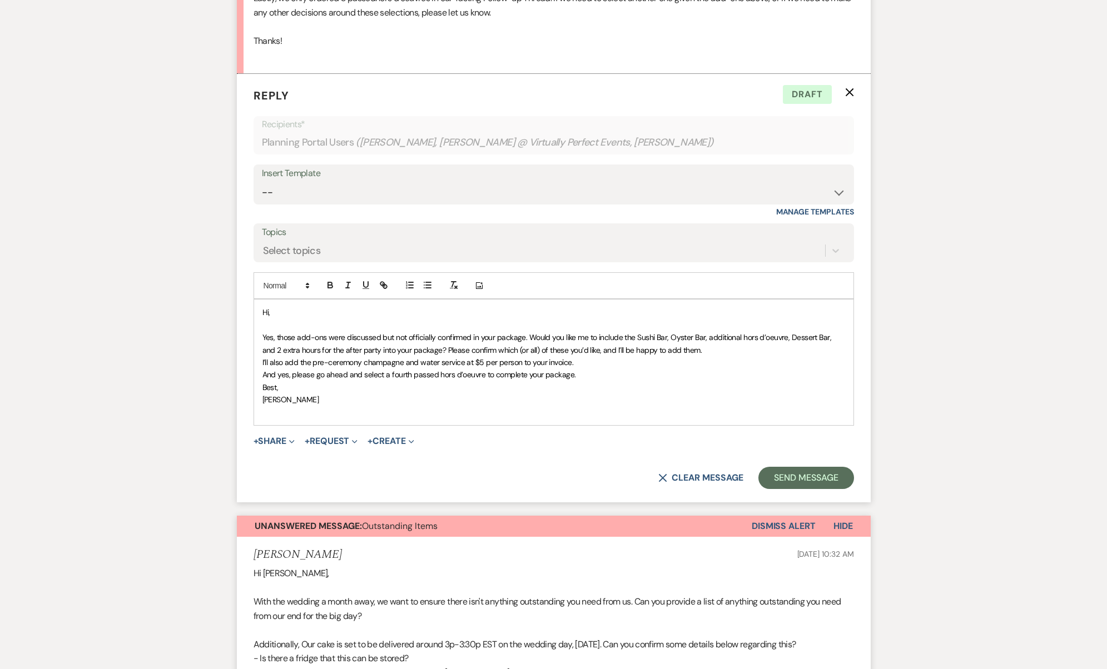
scroll to position [3695, 0]
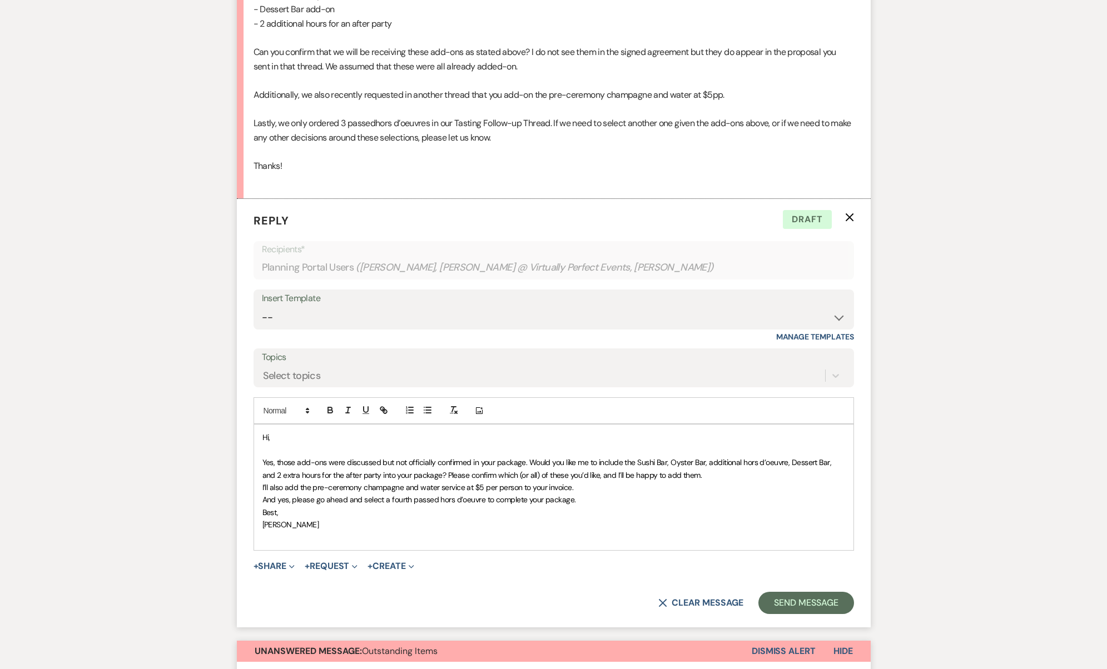
click at [700, 456] on p "Yes, those add-ons were discussed but not officially confirmed in your package.…" at bounding box center [553, 468] width 583 height 25
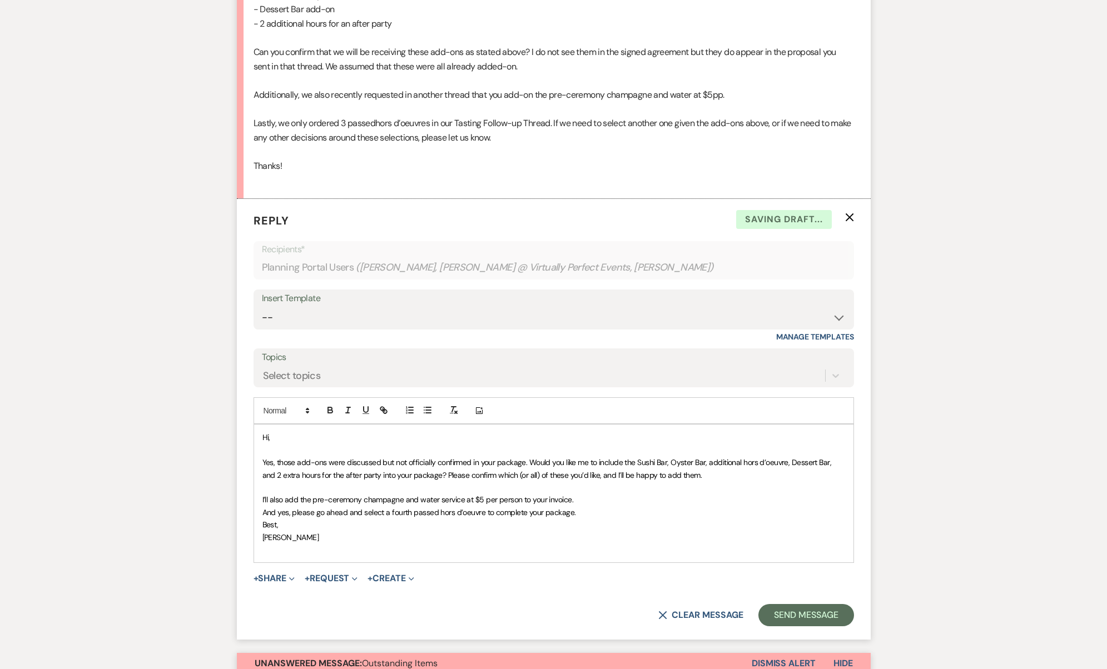
click at [737, 457] on span "Yes, those add-ons were discussed but not officially confirmed in your package.…" at bounding box center [547, 468] width 571 height 22
click at [733, 457] on span "Yes, those add-ons were discussed but not officially confirmed in your package.…" at bounding box center [551, 468] width 578 height 22
drag, startPoint x: 598, startPoint y: 397, endPoint x: 369, endPoint y: 408, distance: 229.3
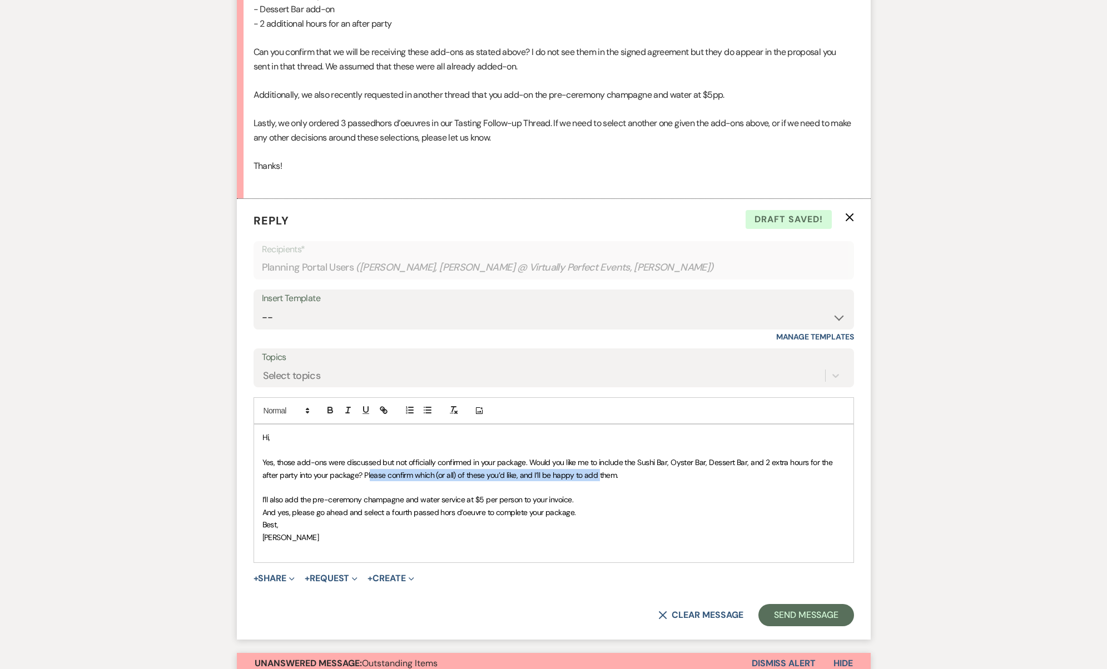
click at [369, 456] on p "Yes, those add-ons were discussed but not officially confirmed in your package.…" at bounding box center [553, 468] width 583 height 25
click at [369, 457] on span "Yes, those add-ons were discussed but not officially confirmed in your package.…" at bounding box center [548, 468] width 572 height 22
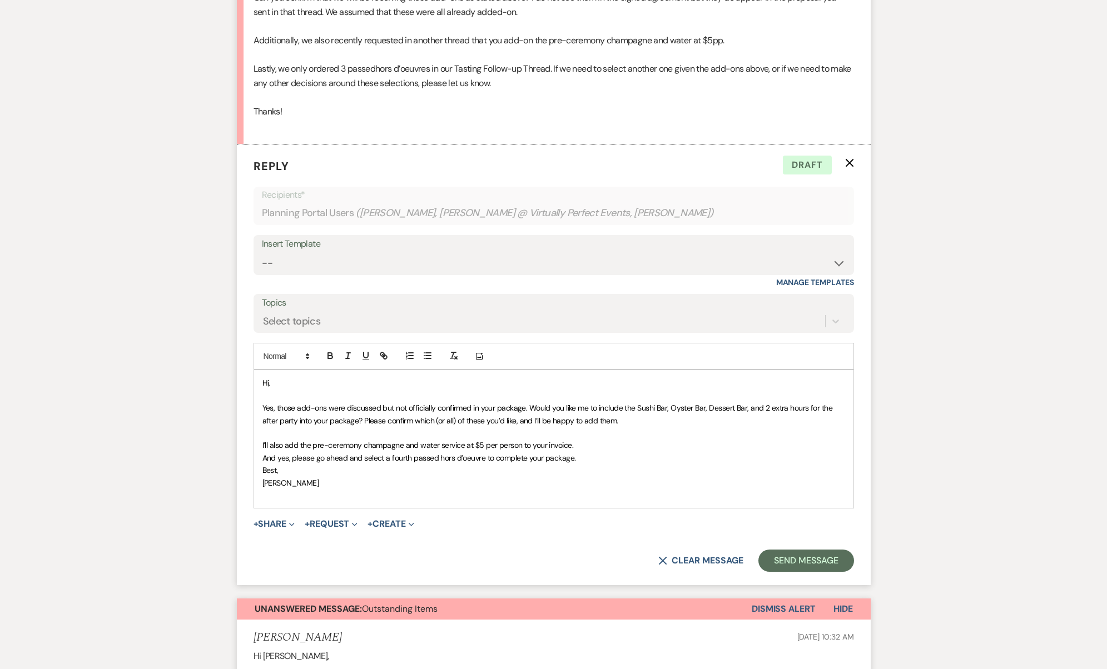
scroll to position [3898, 0]
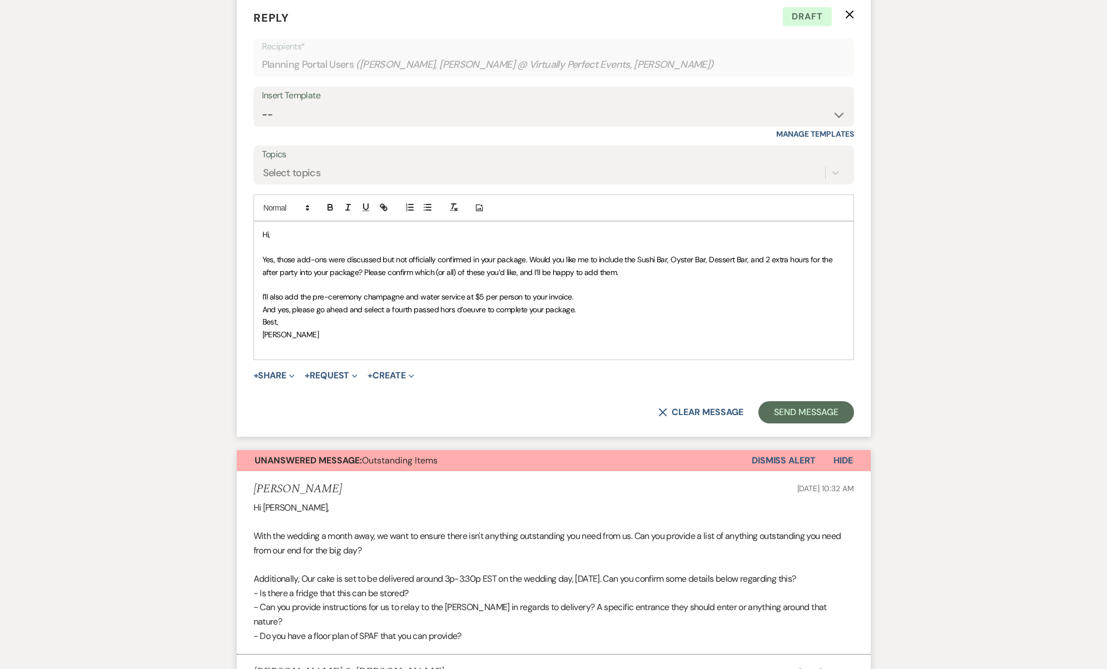
click at [506, 255] on span "Yes, those add-ons were discussed but not officially confirmed in your package.…" at bounding box center [548, 266] width 572 height 22
click at [526, 255] on span "Yes, those add-ons were discussed but not officially confirmed in your package.…" at bounding box center [548, 266] width 572 height 22
click at [400, 292] on span "I’ll also add the pre-ceremony champagne and water service at $5 per person to …" at bounding box center [417, 297] width 311 height 10
click at [569, 292] on span "I’ll also add the pre-ceremony champagne and water service at $5 per person to …" at bounding box center [417, 297] width 311 height 10
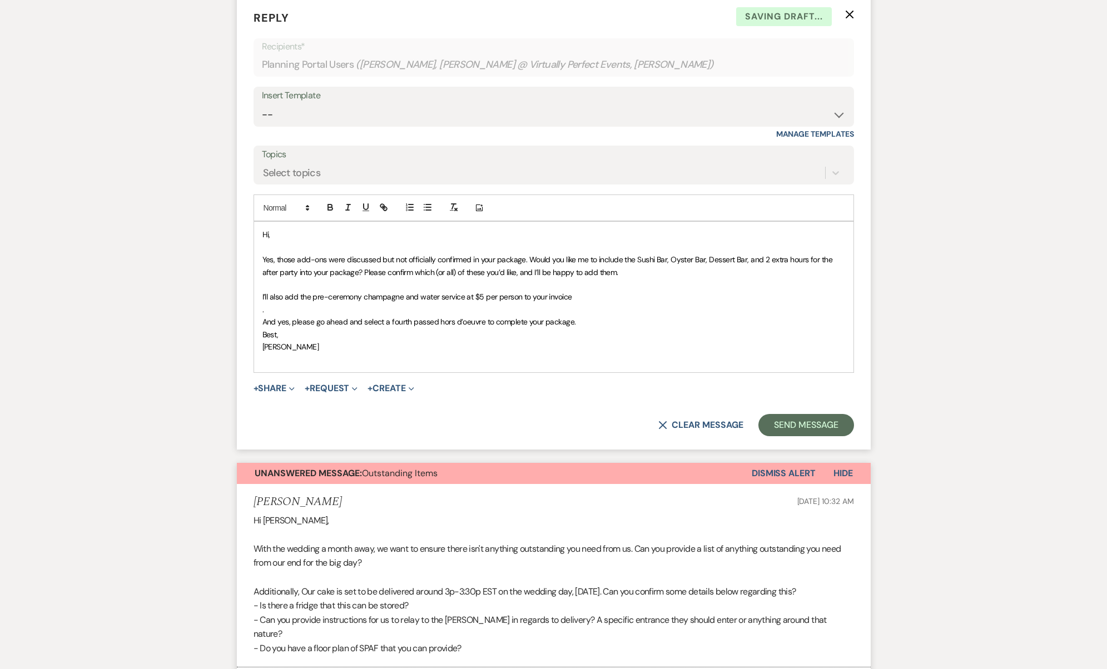
click at [573, 303] on p "﻿ ." at bounding box center [553, 309] width 583 height 12
click at [575, 316] on p "And yes, please go ahead and select a fourth passed hors d’oeuvre to complete y…" at bounding box center [553, 322] width 583 height 12
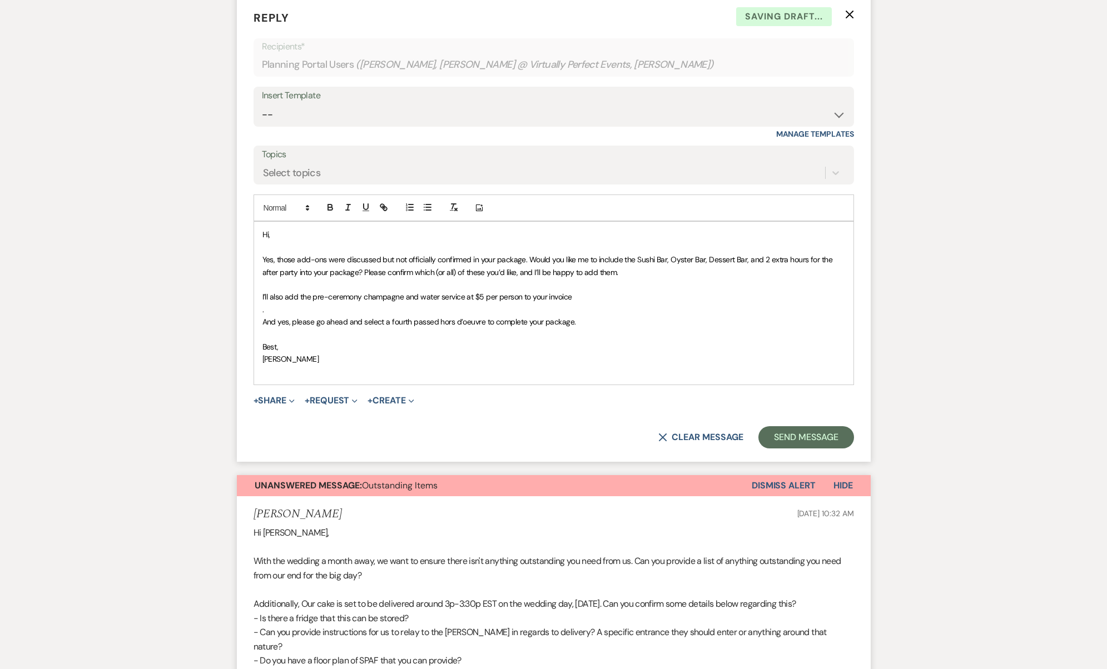
click at [328, 292] on span "I’ll also add the pre-ceremony champagne and water service at $5 per person to …" at bounding box center [417, 297] width 310 height 10
drag, startPoint x: 326, startPoint y: 228, endPoint x: 515, endPoint y: 231, distance: 189.0
click at [515, 231] on div "Hi, Yes, those add-ons were discussed but not officially confirmed in your pack…" at bounding box center [553, 303] width 599 height 163
click at [515, 303] on p "." at bounding box center [553, 309] width 583 height 12
click at [457, 341] on p "Best," at bounding box center [553, 347] width 583 height 12
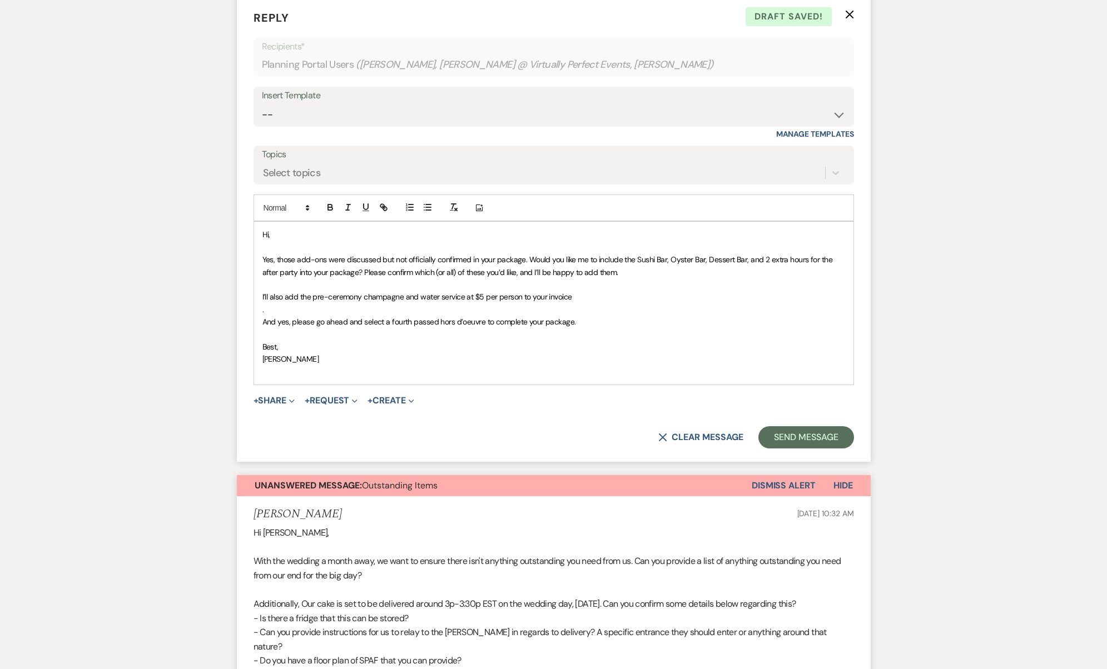
click at [404, 255] on span "Yes, those add-ons were discussed but not officially confirmed in your package.…" at bounding box center [548, 266] width 572 height 22
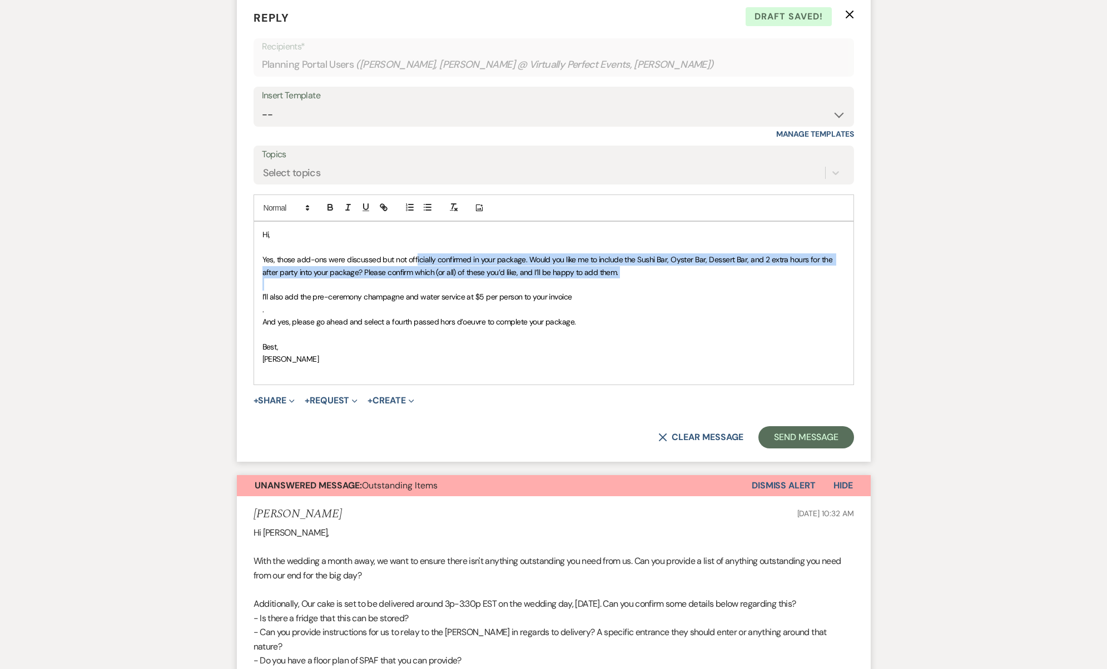
drag, startPoint x: 416, startPoint y: 192, endPoint x: 583, endPoint y: 212, distance: 168.0
click at [583, 222] on div "Hi, Yes, those add-ons were discussed but not officially confirmed in your pack…" at bounding box center [553, 303] width 599 height 163
click at [583, 278] on p at bounding box center [553, 284] width 583 height 12
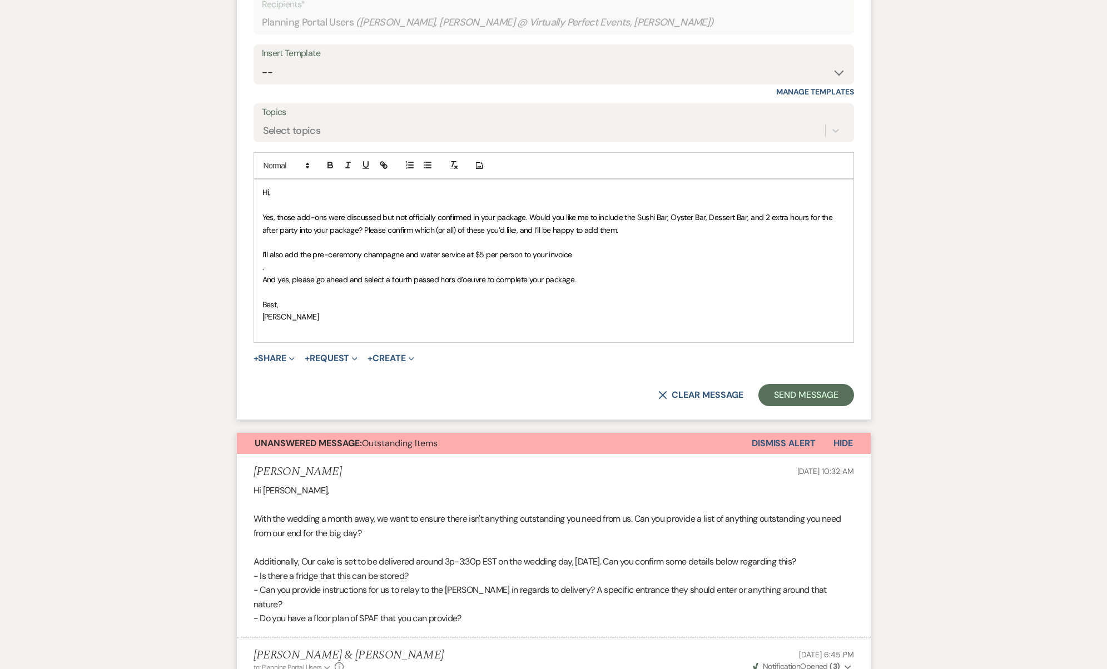
scroll to position [3840, 0]
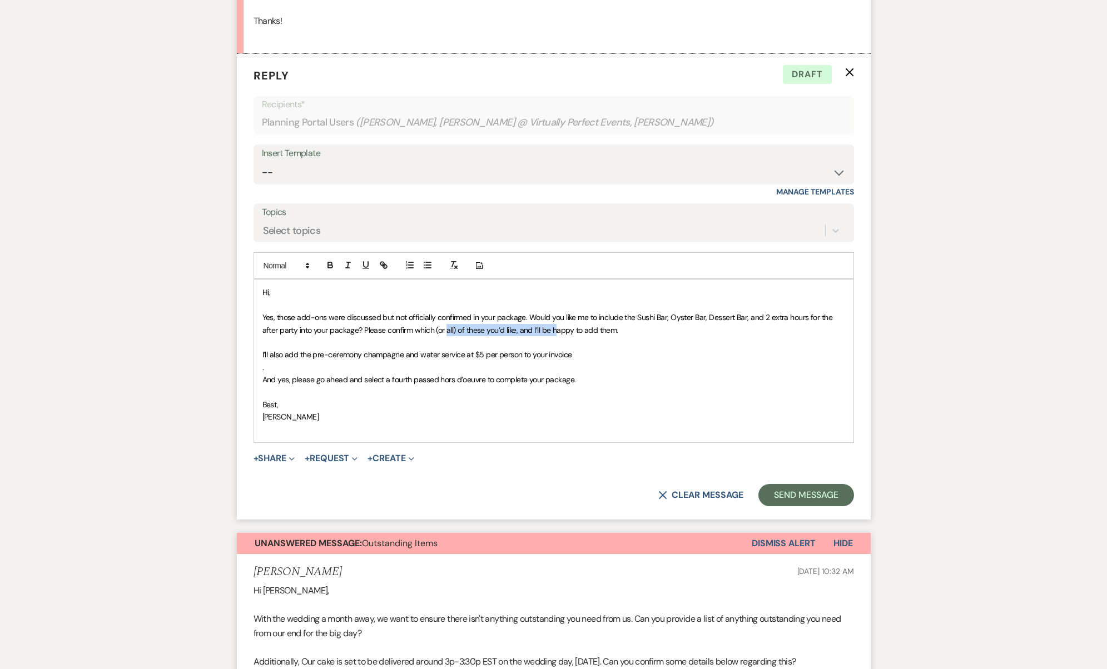
drag, startPoint x: 446, startPoint y: 261, endPoint x: 555, endPoint y: 260, distance: 109.0
click at [555, 312] on span "Yes, those add-ons were discussed but not officially confirmed in your package.…" at bounding box center [548, 323] width 572 height 22
click at [617, 311] on p "Yes, those add-ons were discussed but not officially confirmed in your package.…" at bounding box center [553, 323] width 583 height 25
click at [623, 311] on p "Yes, those add-ons were discussed but not officially confirmed in your package.…" at bounding box center [553, 323] width 583 height 25
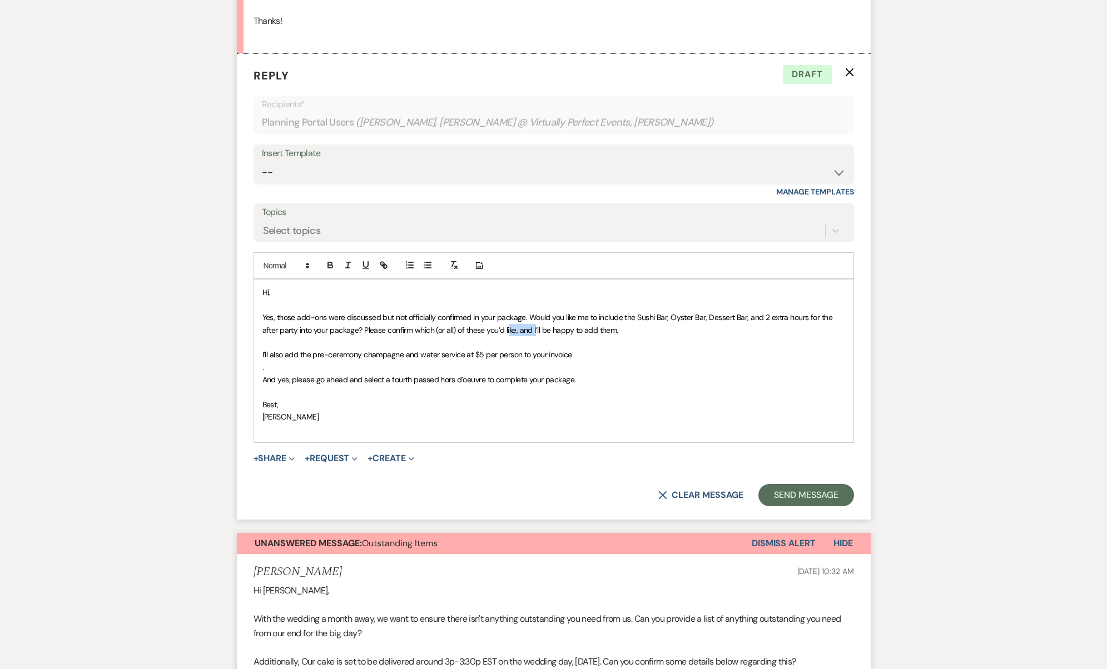
drag, startPoint x: 535, startPoint y: 256, endPoint x: 510, endPoint y: 255, distance: 25.0
click at [510, 312] on span "Yes, those add-ons were discussed but not officially confirmed in your package.…" at bounding box center [548, 323] width 572 height 22
drag, startPoint x: 409, startPoint y: 250, endPoint x: 704, endPoint y: 250, distance: 294.6
click at [704, 312] on span "Yes, those add-ons were discussed but not officially confirmed in your package.…" at bounding box center [548, 323] width 572 height 22
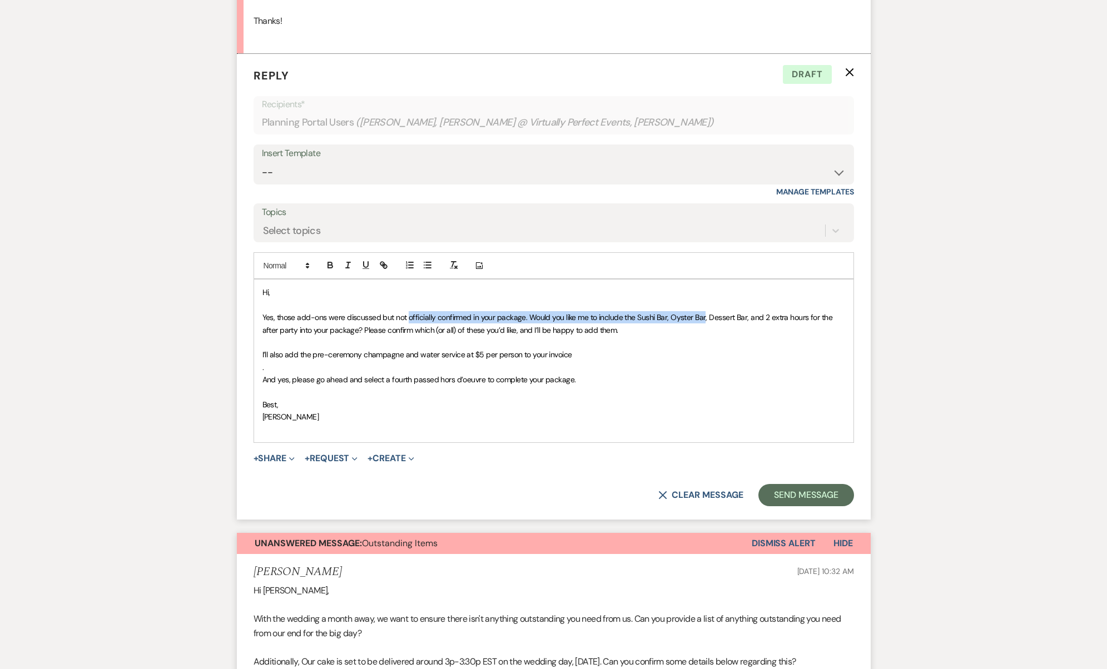
click at [704, 312] on span "Yes, those add-ons were discussed but not officially confirmed in your package.…" at bounding box center [548, 323] width 572 height 22
click at [703, 311] on p "Yes, those add-ons were discussed but not officially confirmed in your package.…" at bounding box center [553, 323] width 583 height 25
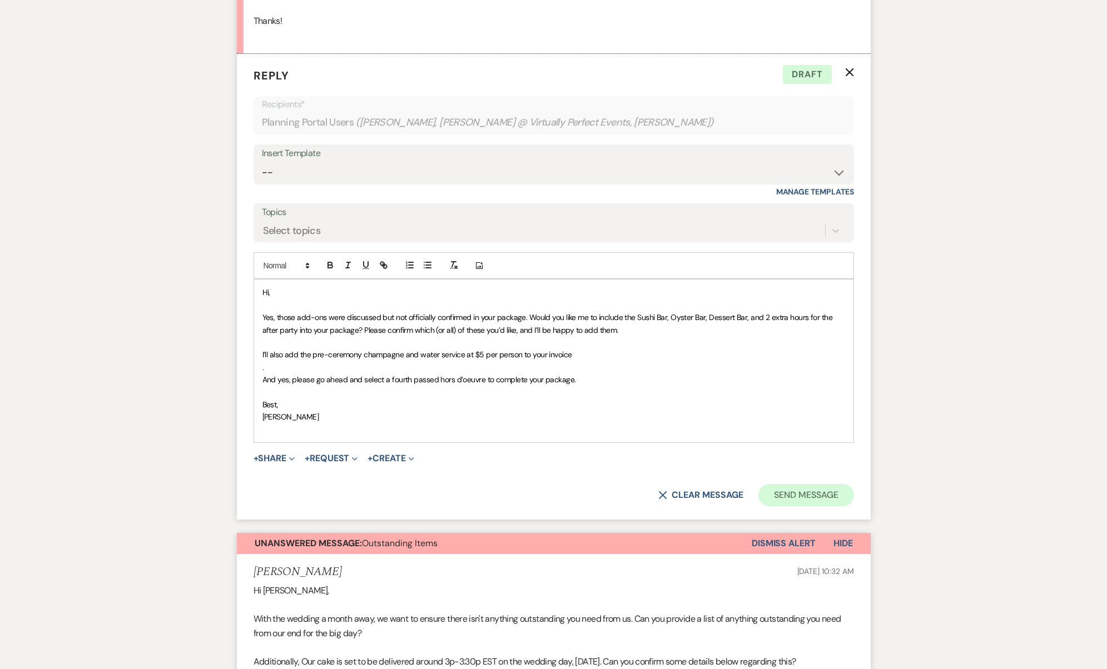
click at [800, 484] on button "Send Message" at bounding box center [805, 495] width 95 height 22
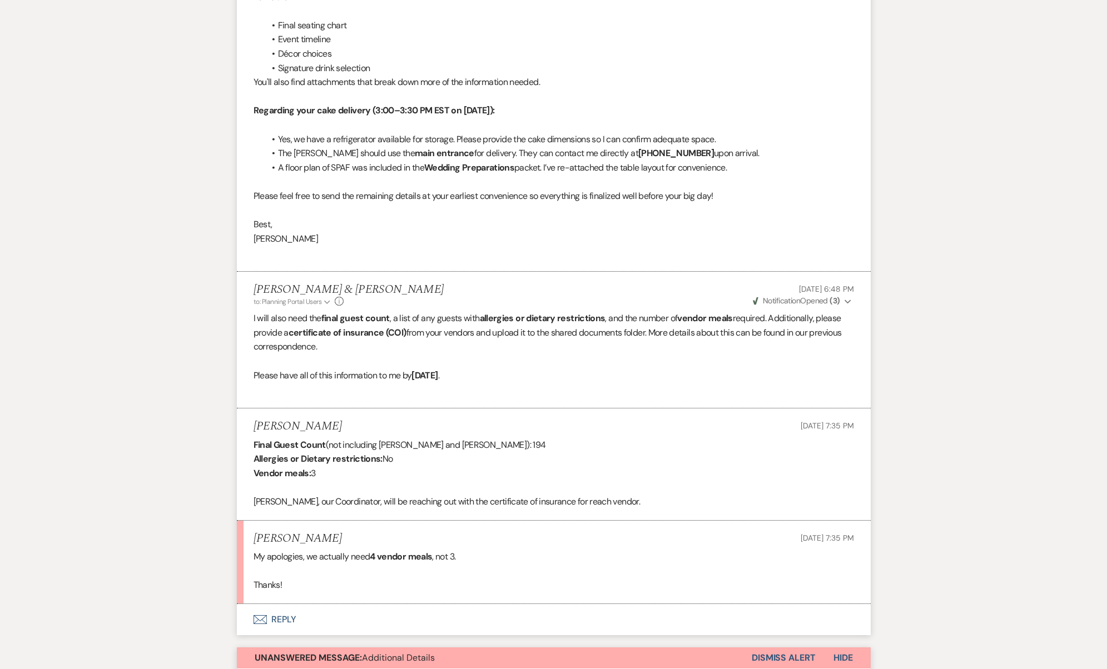
scroll to position [4516, 0]
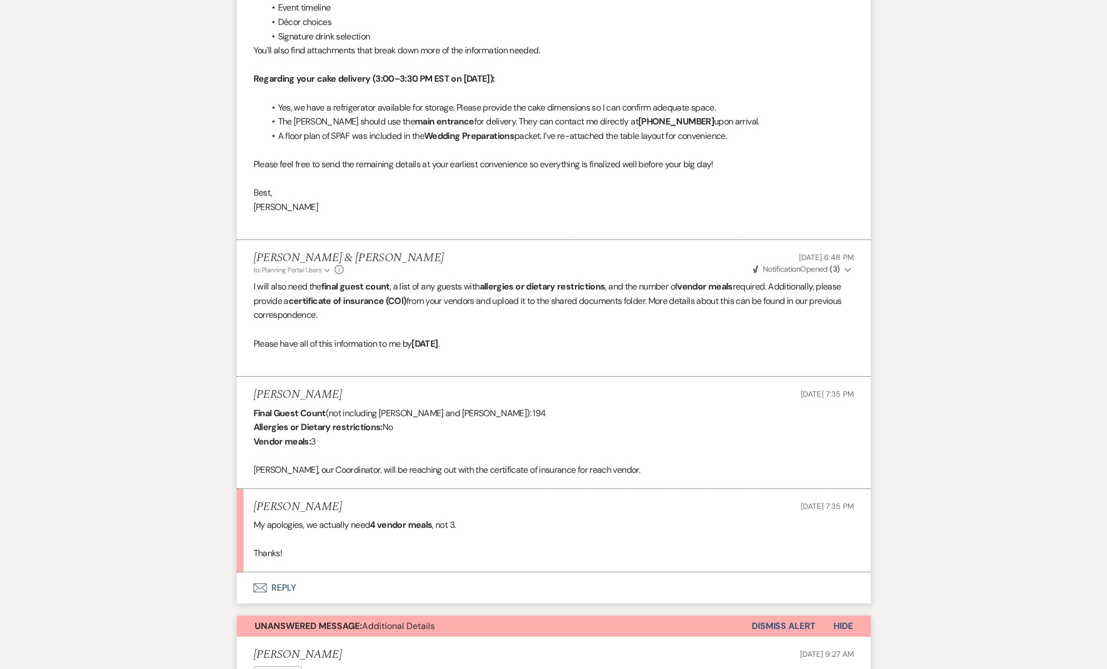
drag, startPoint x: 407, startPoint y: 307, endPoint x: 417, endPoint y: 330, distance: 24.7
click at [417, 406] on div "Final Guest Count (not including Kevin and Ryan): 194 Allergies or Dietary rest…" at bounding box center [553, 441] width 600 height 71
click at [417, 420] on p "Allergies or Dietary restrictions: No" at bounding box center [553, 427] width 600 height 14
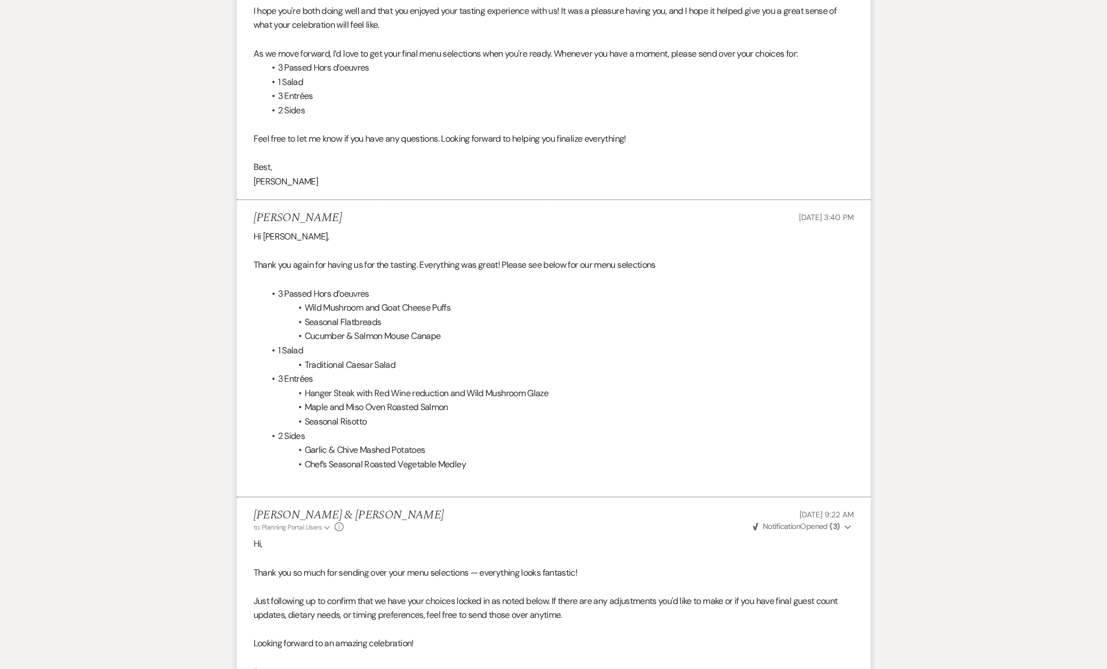
scroll to position [0, 0]
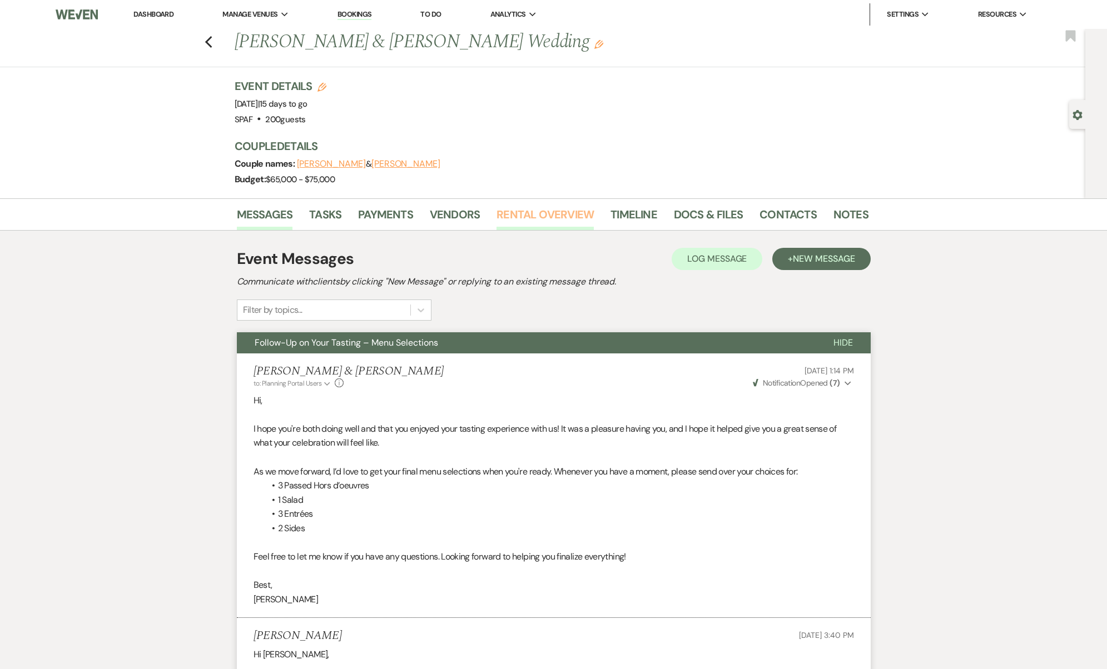
click at [524, 221] on link "Rental Overview" at bounding box center [544, 218] width 97 height 24
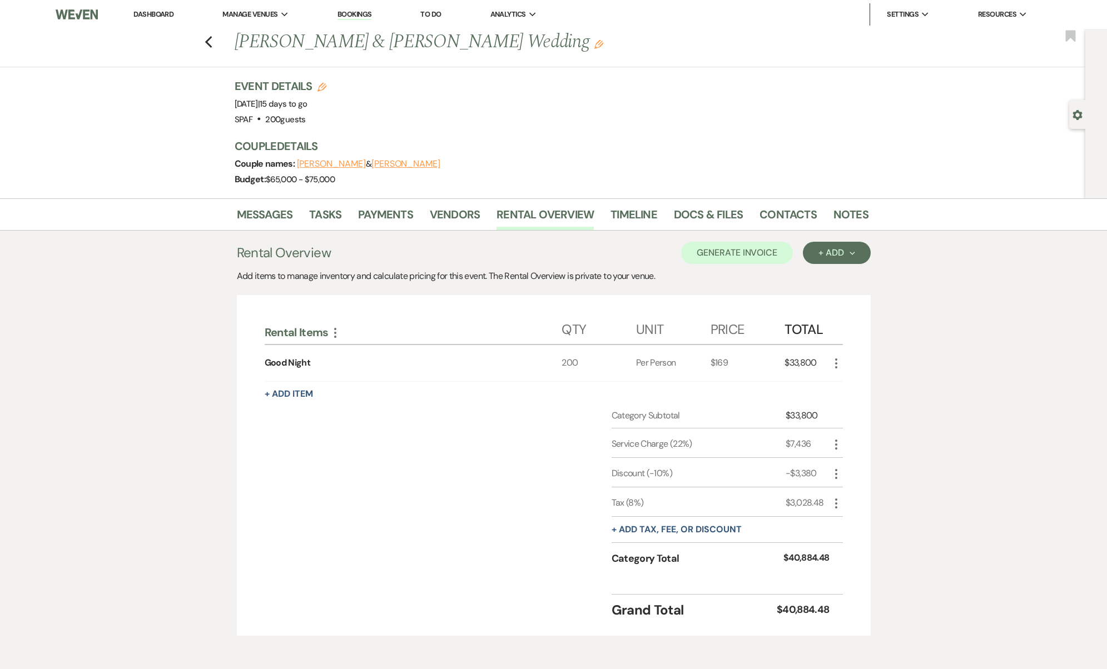
scroll to position [26, 0]
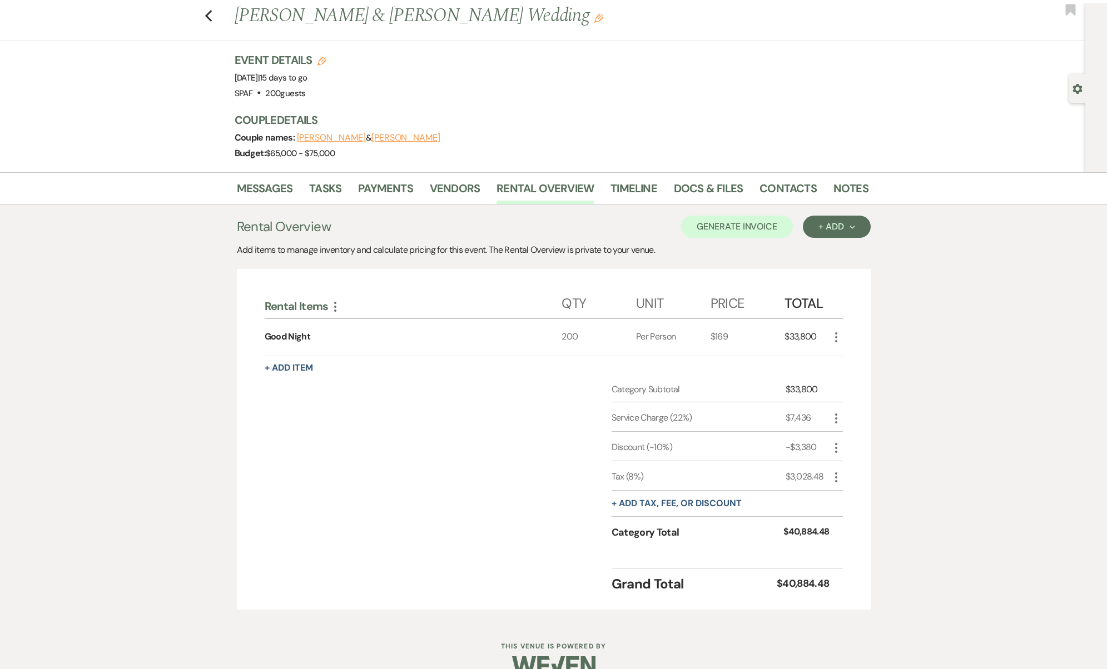
click at [836, 337] on use "button" at bounding box center [836, 337] width 2 height 10
click at [849, 364] on button "Pencil Edit" at bounding box center [858, 359] width 58 height 18
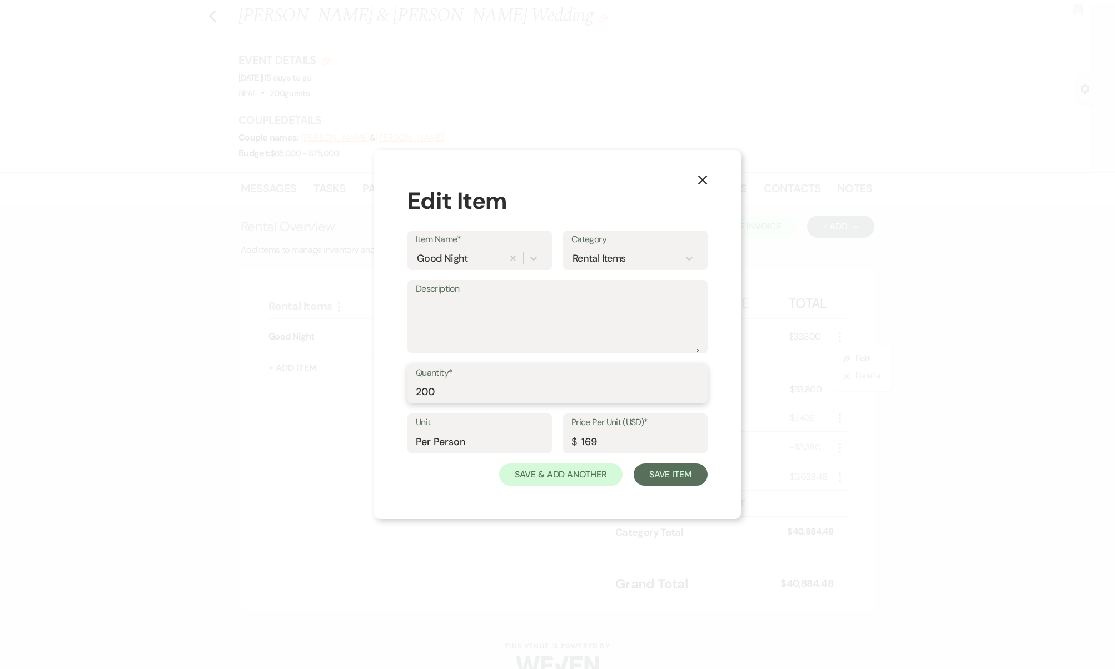
click at [507, 384] on input "200" at bounding box center [557, 392] width 283 height 22
type input "194"
click at [652, 476] on button "Save Item" at bounding box center [671, 475] width 74 height 22
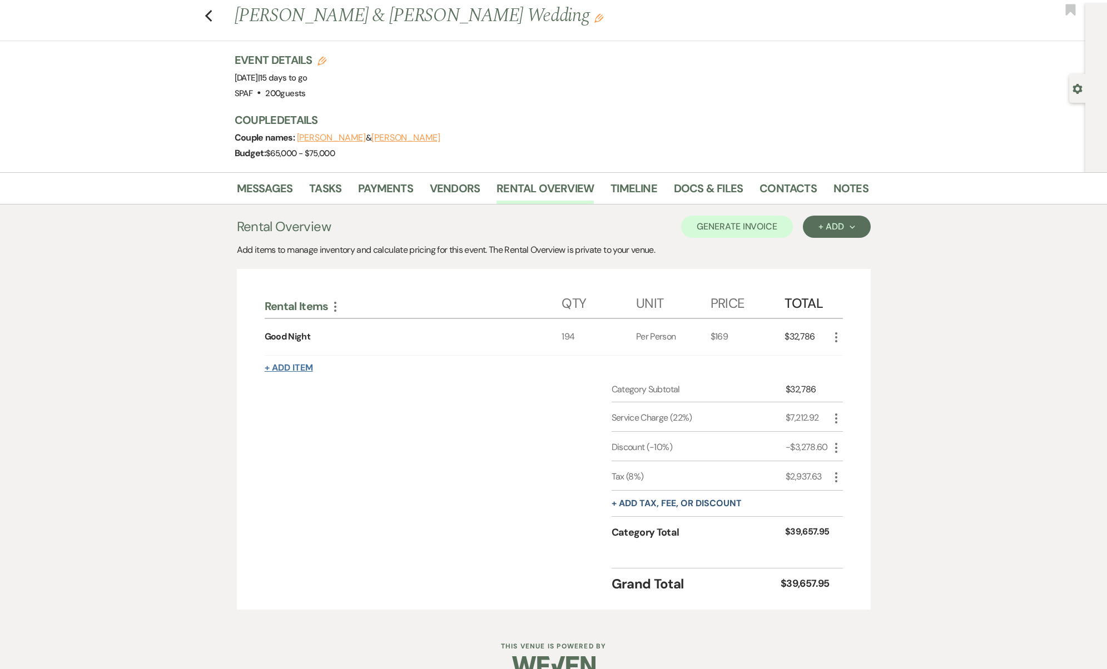
click at [296, 364] on button "+ Add Item" at bounding box center [289, 368] width 48 height 9
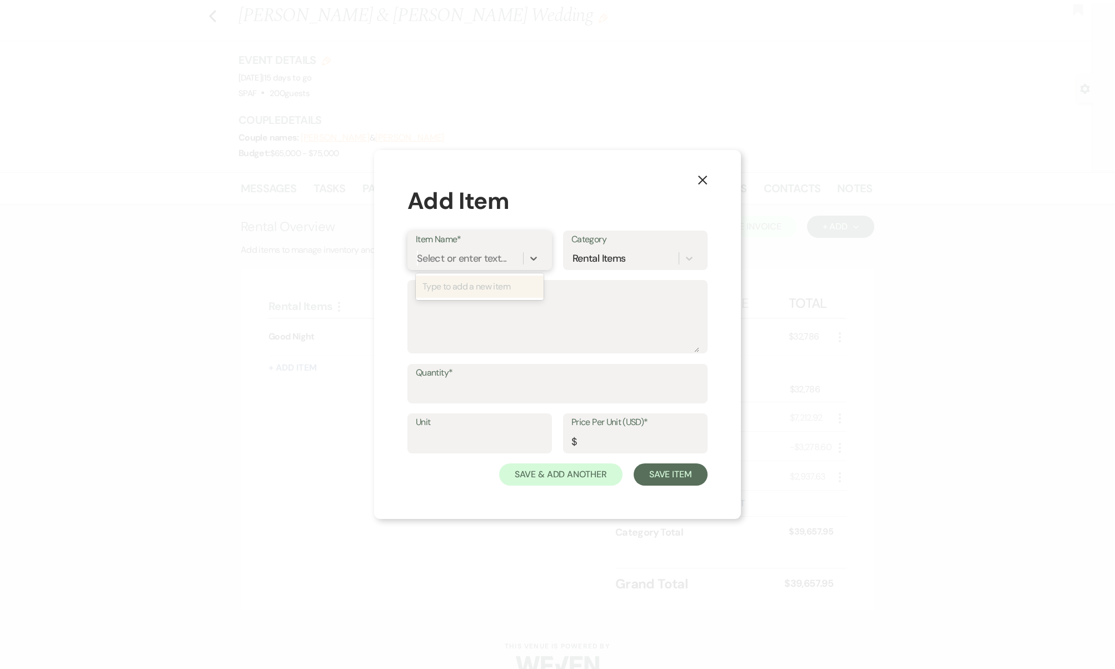
click at [474, 258] on div "Select or enter text..." at bounding box center [461, 258] width 89 height 15
type input "Champagne"
click at [476, 288] on div "+ Add "Champagne "" at bounding box center [480, 287] width 128 height 22
click at [480, 306] on textarea "Description" at bounding box center [557, 325] width 283 height 56
type textarea "Pre Ceremony"
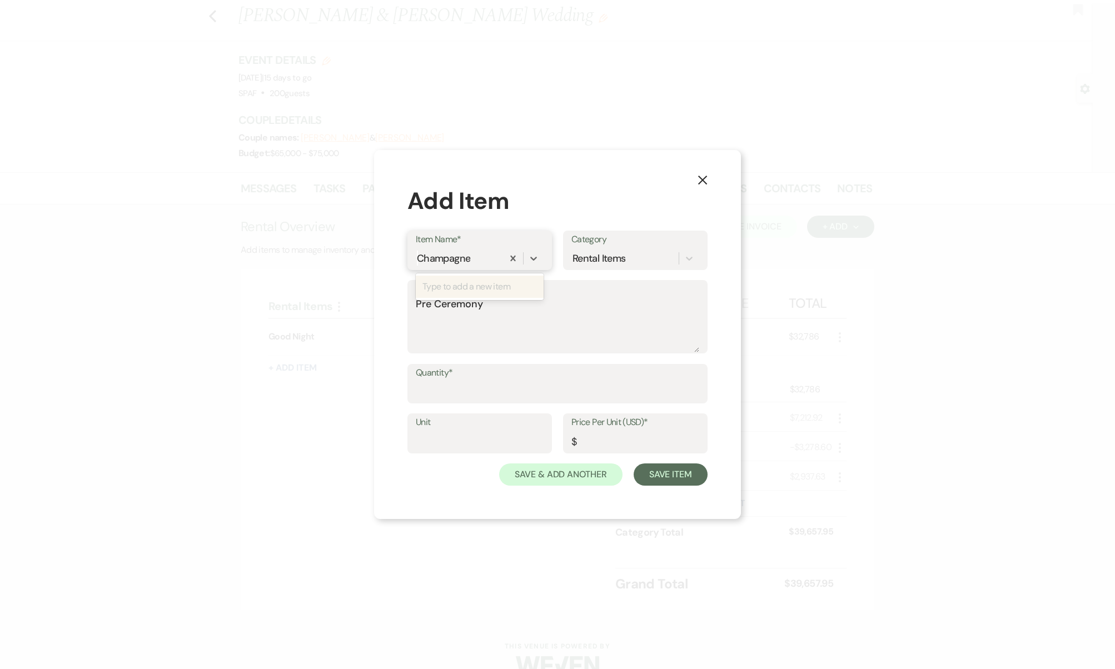
click at [494, 255] on div "Champagne" at bounding box center [459, 257] width 87 height 19
click at [472, 260] on div "Champagne" at bounding box center [459, 257] width 87 height 19
click at [480, 258] on div "Champagne" at bounding box center [459, 257] width 87 height 19
click at [475, 257] on div "Champagne" at bounding box center [459, 257] width 87 height 19
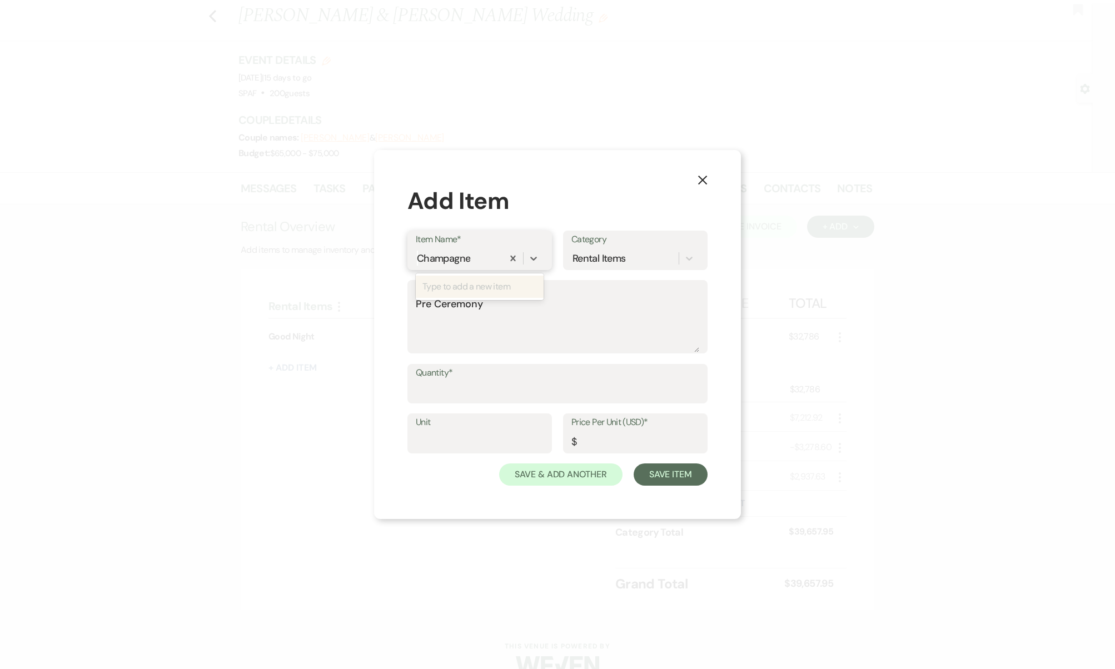
click at [470, 256] on div "Champagne" at bounding box center [443, 258] width 53 height 15
click at [477, 258] on div "Champagne" at bounding box center [459, 257] width 87 height 19
click at [507, 345] on textarea "Pre Ceremony" at bounding box center [557, 325] width 283 height 56
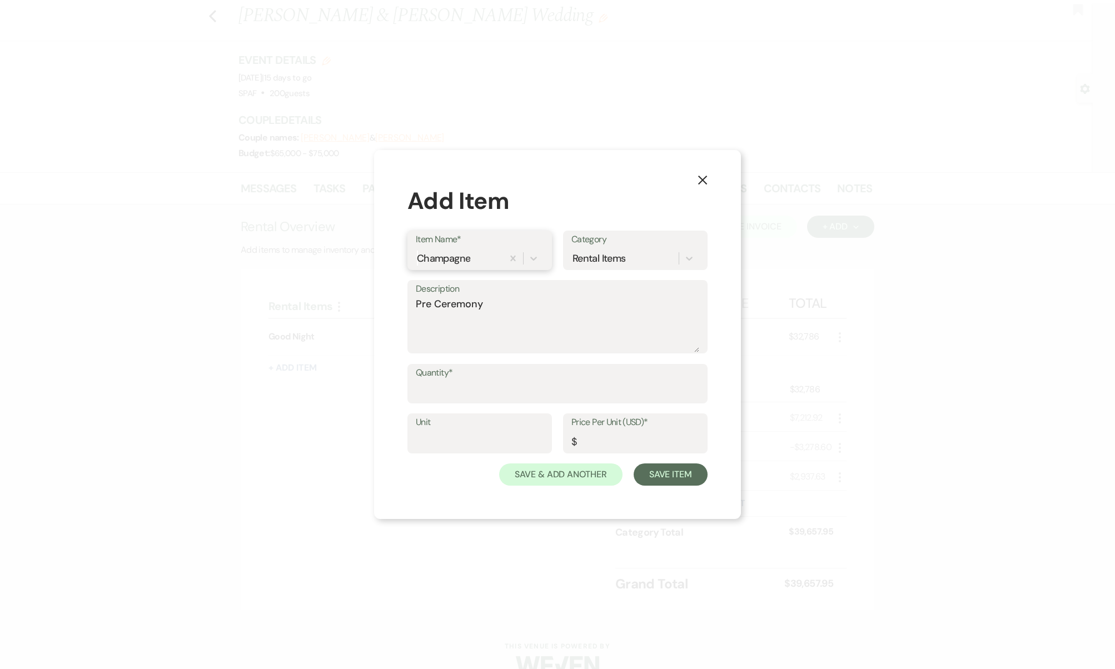
click at [469, 255] on div "Champagne" at bounding box center [443, 258] width 53 height 15
type input "Champagne Station"
click at [508, 293] on div "+ Add "Champagne Station"" at bounding box center [479, 287] width 127 height 22
click at [509, 331] on textarea "Description" at bounding box center [557, 325] width 283 height 56
type textarea "Pre ceremony"
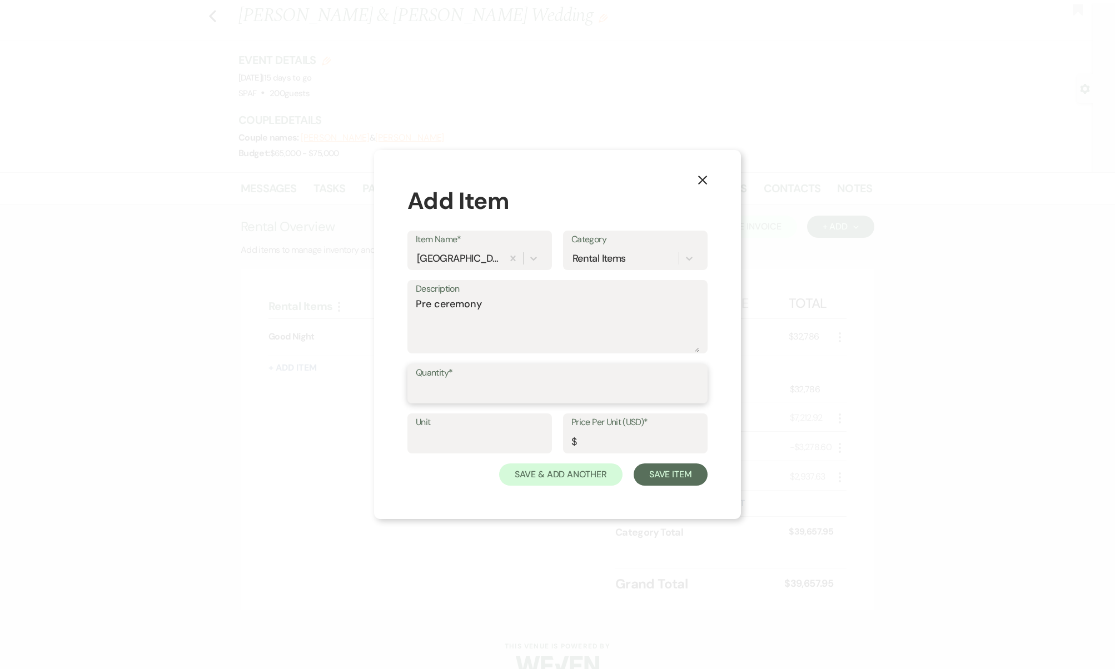
click at [506, 390] on input "Quantity*" at bounding box center [557, 392] width 283 height 22
type input "194"
click at [521, 431] on input "Unit" at bounding box center [480, 442] width 128 height 22
type input "per person"
type input "5"
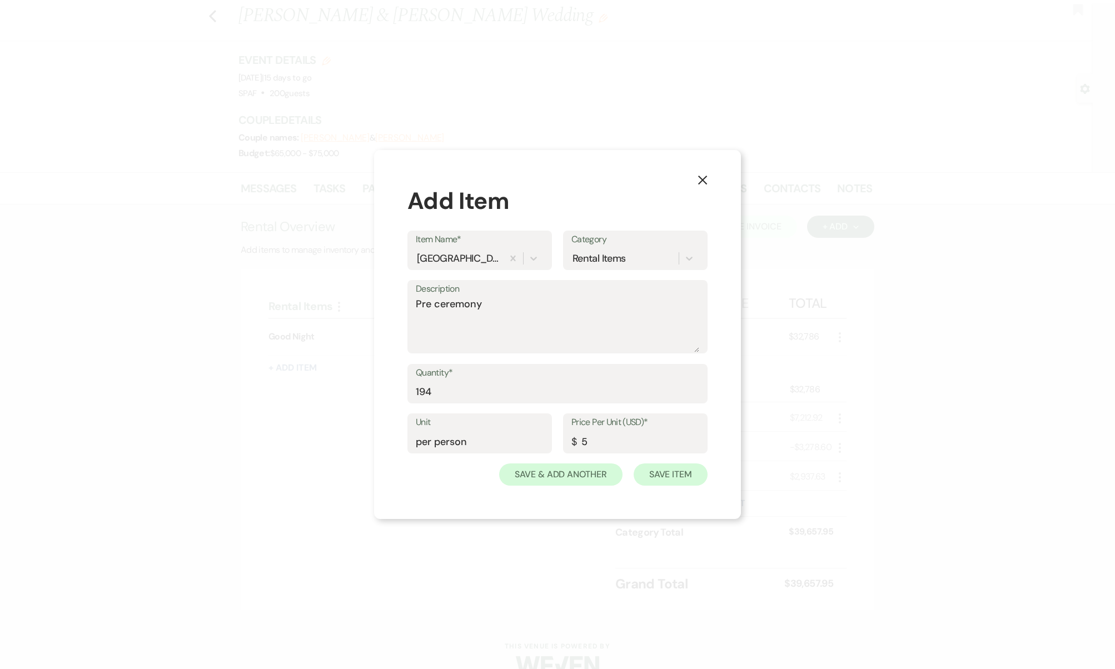
click at [675, 465] on button "Save Item" at bounding box center [671, 475] width 74 height 22
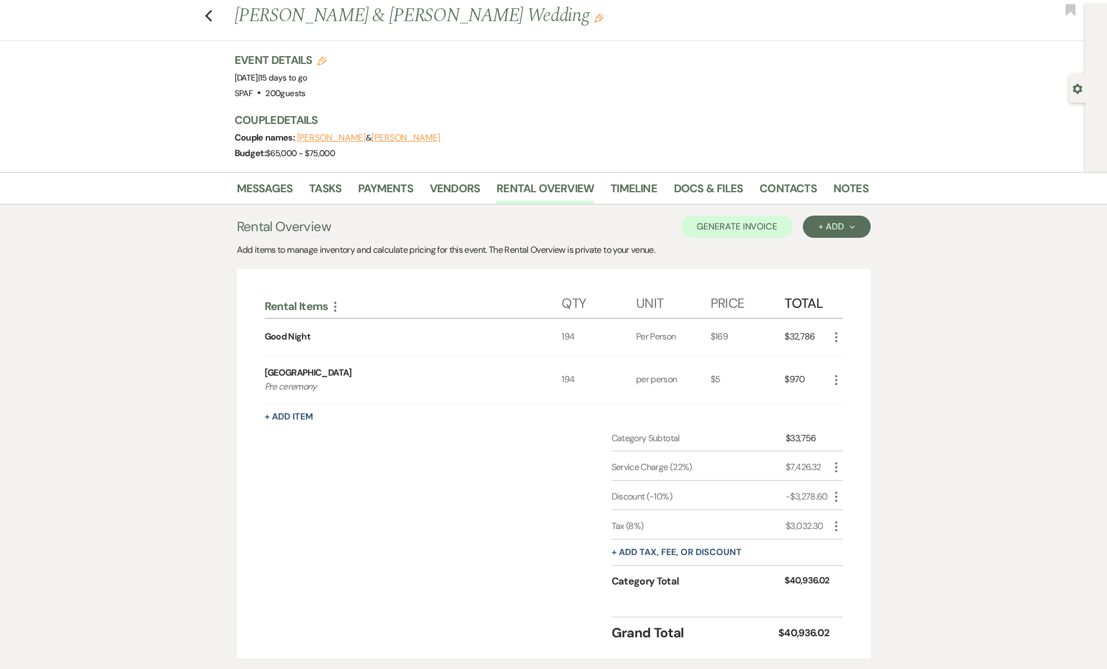
scroll to position [97, 0]
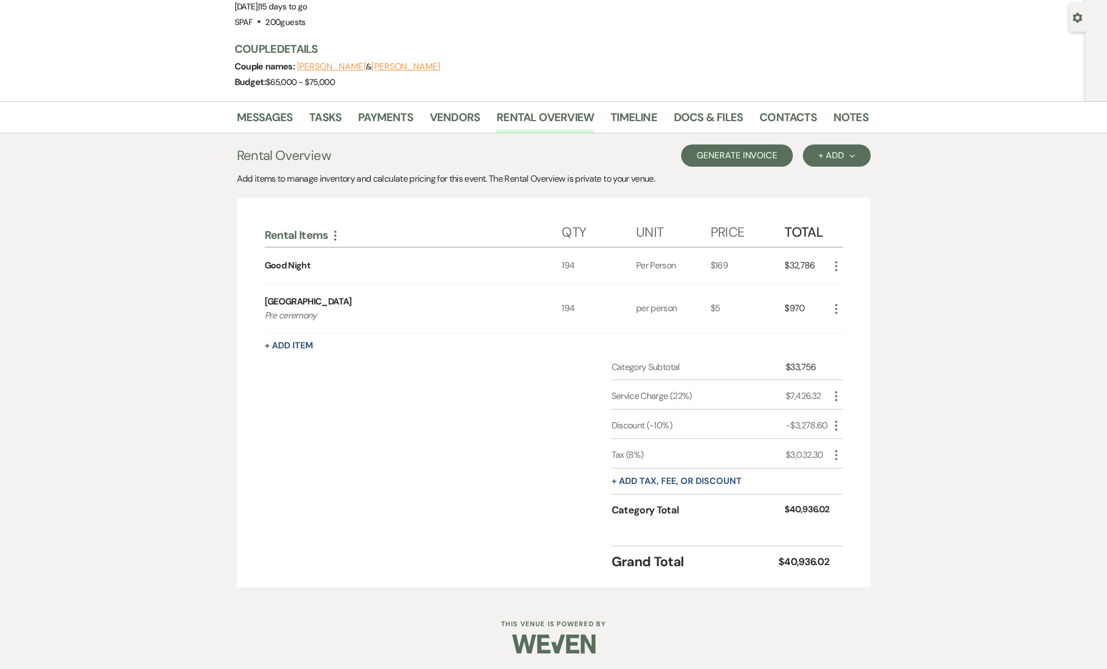
click at [752, 157] on button "Generate Invoice" at bounding box center [737, 156] width 112 height 22
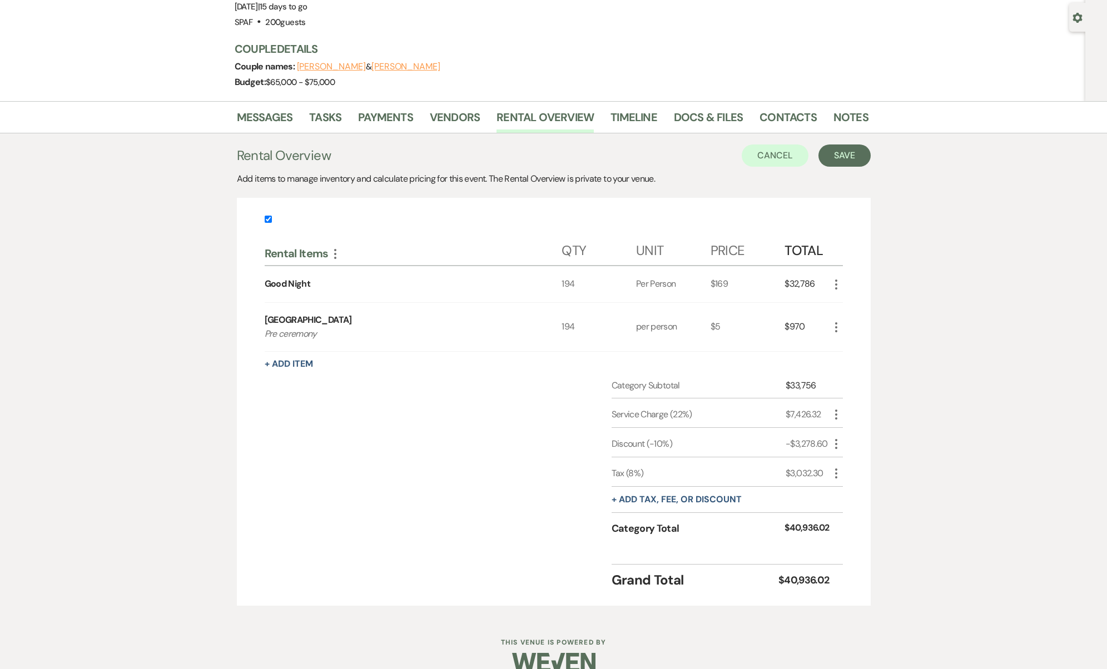
click at [837, 446] on icon "More" at bounding box center [835, 443] width 13 height 13
click at [848, 470] on button "Pencil Edit" at bounding box center [858, 466] width 58 height 18
select select "2"
select select "false"
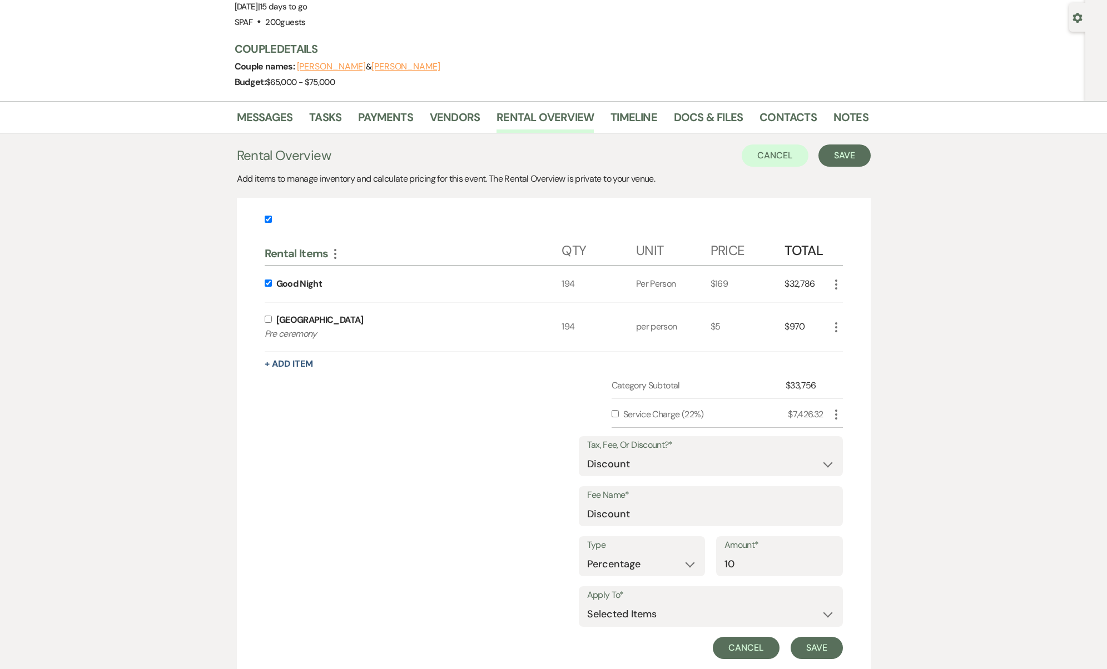
click at [770, 654] on button "Cancel" at bounding box center [746, 648] width 67 height 22
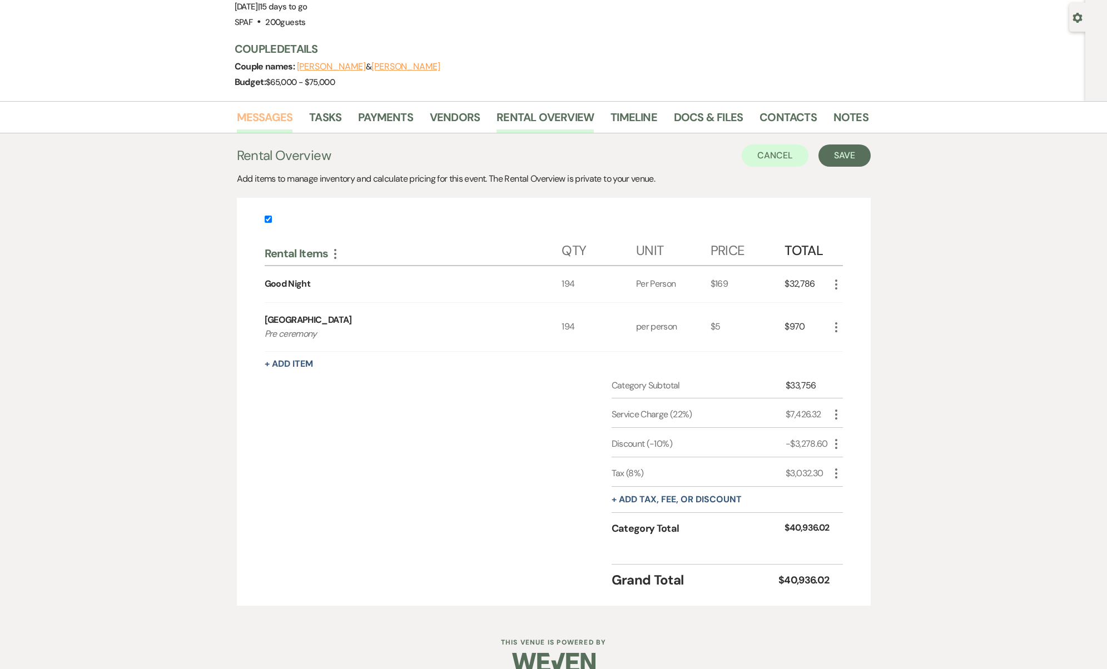
click at [276, 127] on link "Messages" at bounding box center [265, 120] width 56 height 24
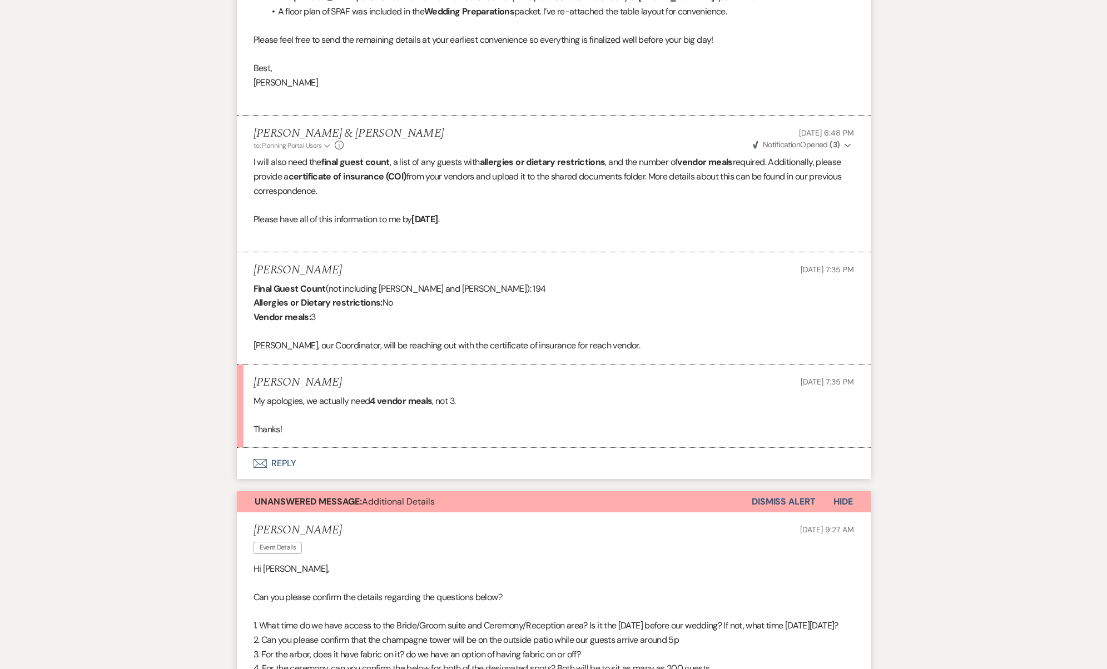
scroll to position [972, 0]
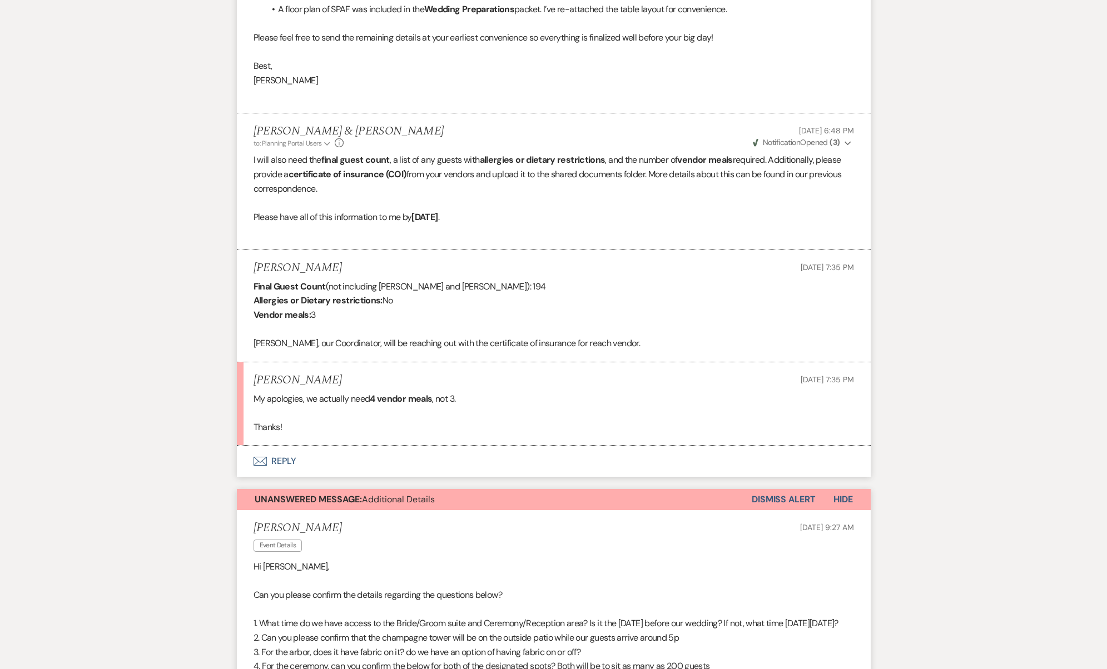
click at [305, 446] on button "Envelope Reply" at bounding box center [554, 461] width 634 height 31
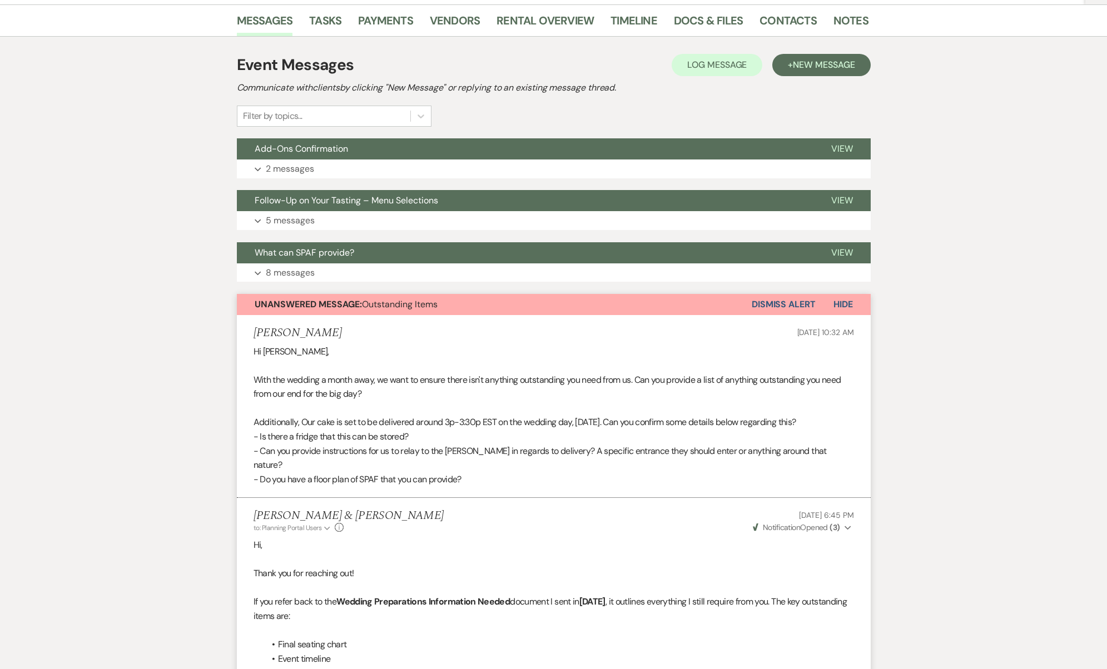
scroll to position [0, 0]
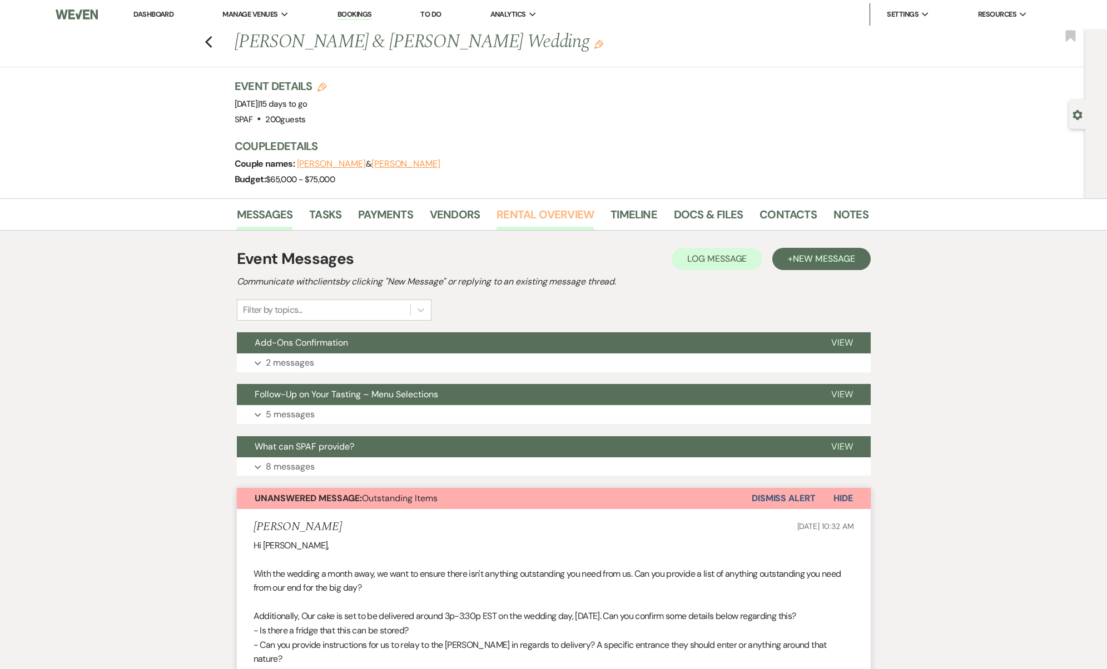
click at [530, 218] on link "Rental Overview" at bounding box center [544, 218] width 97 height 24
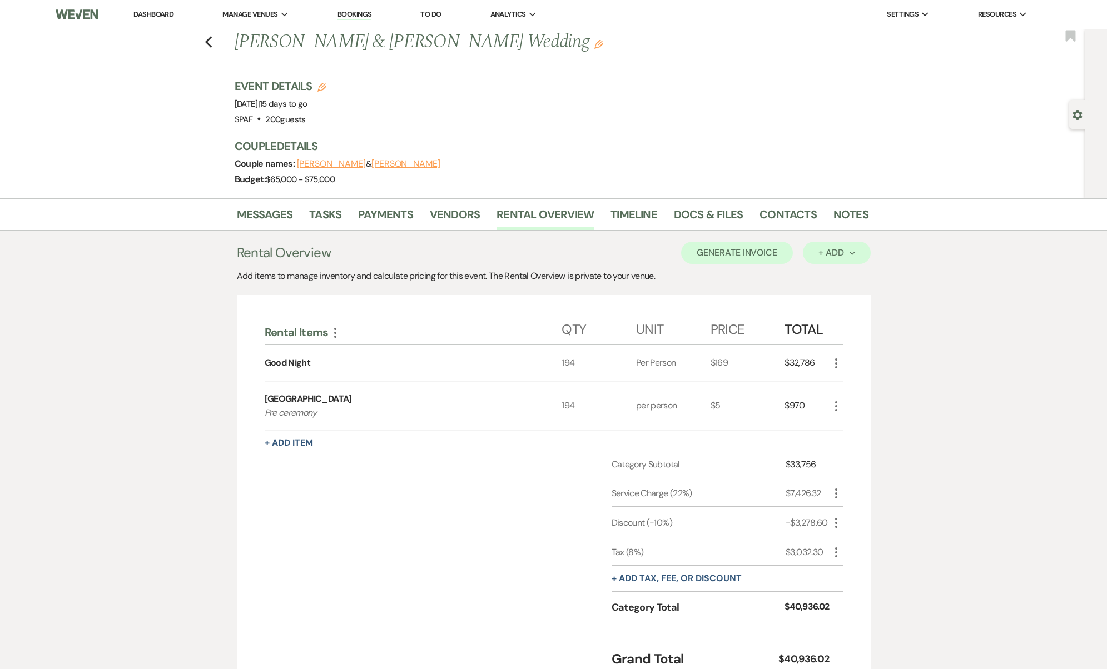
click at [812, 255] on button "+ Add Next" at bounding box center [836, 253] width 67 height 22
click at [839, 281] on button "Item" at bounding box center [831, 278] width 56 height 17
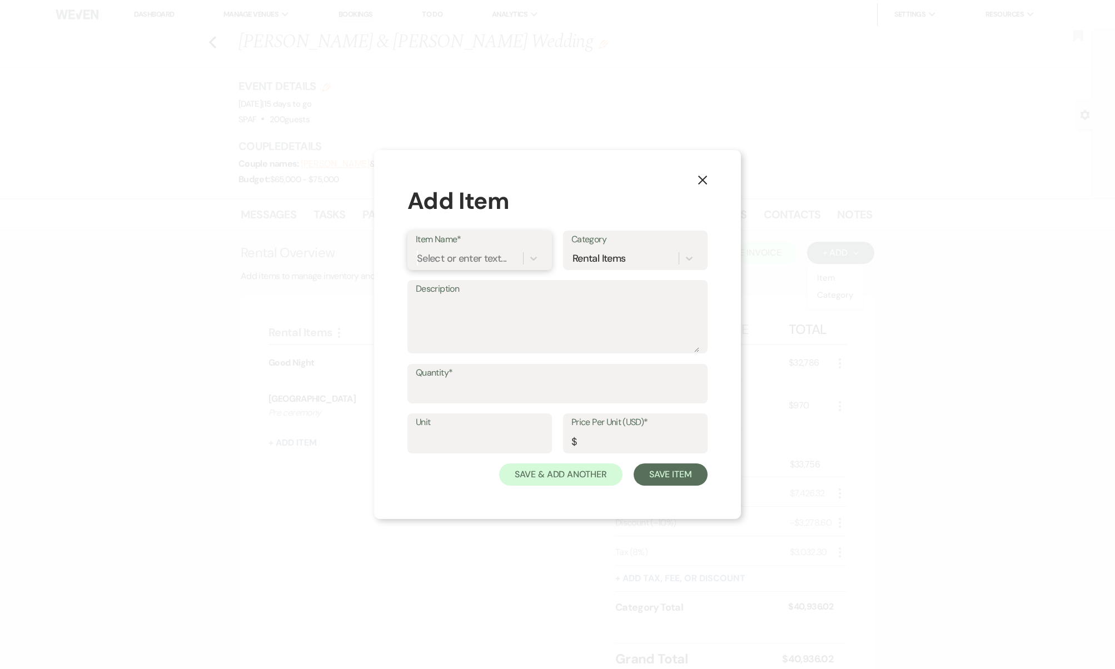
click at [454, 262] on div "Select or enter text..." at bounding box center [461, 258] width 89 height 15
type input "Vendor Meal"
click at [469, 276] on div "+ Add "Vendor Meal"" at bounding box center [480, 287] width 128 height 22
click at [467, 386] on input "Quantity*" at bounding box center [557, 392] width 283 height 22
type input "4"
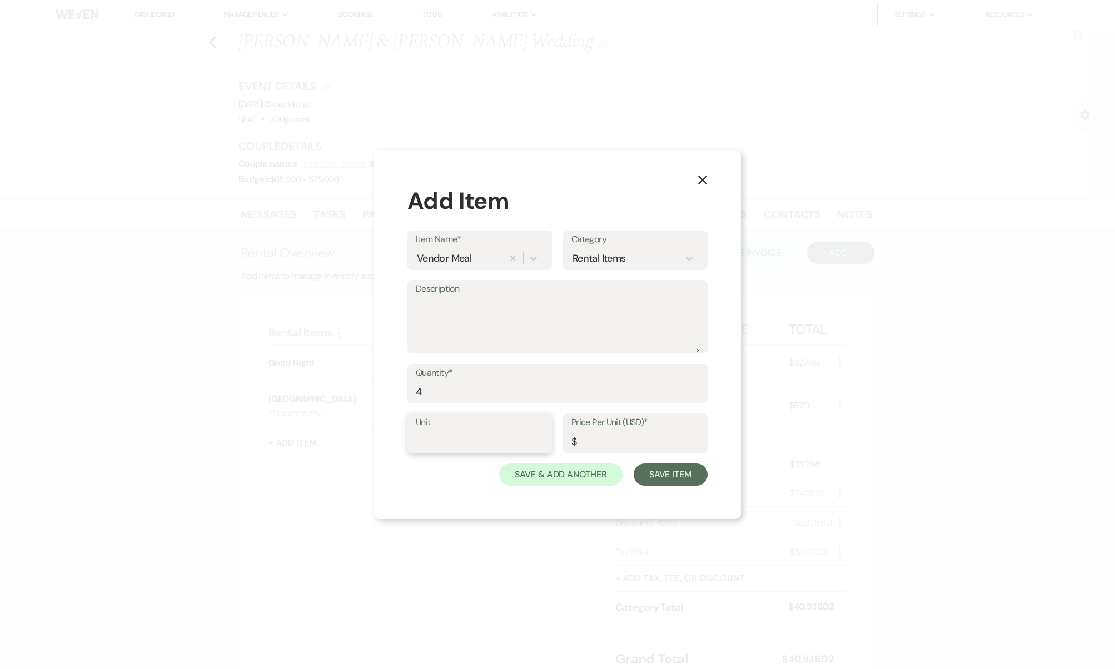
click at [461, 447] on input "Unit" at bounding box center [480, 442] width 128 height 22
type input "per person"
type input "35"
click at [673, 483] on button "Save Item" at bounding box center [671, 475] width 74 height 22
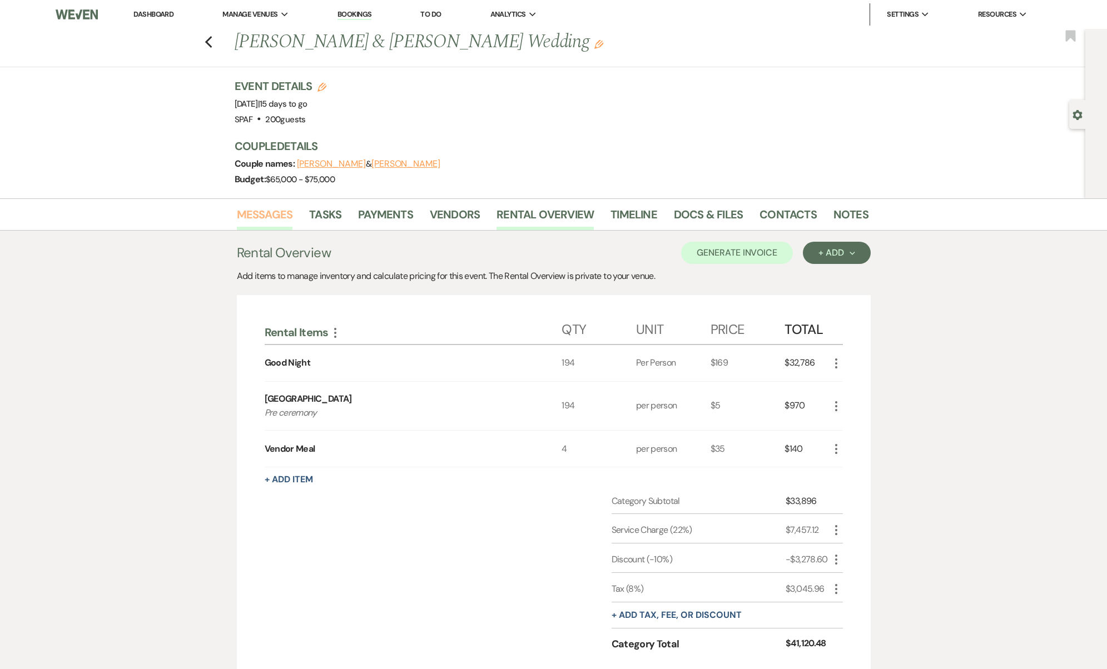
click at [273, 222] on link "Messages" at bounding box center [265, 218] width 56 height 24
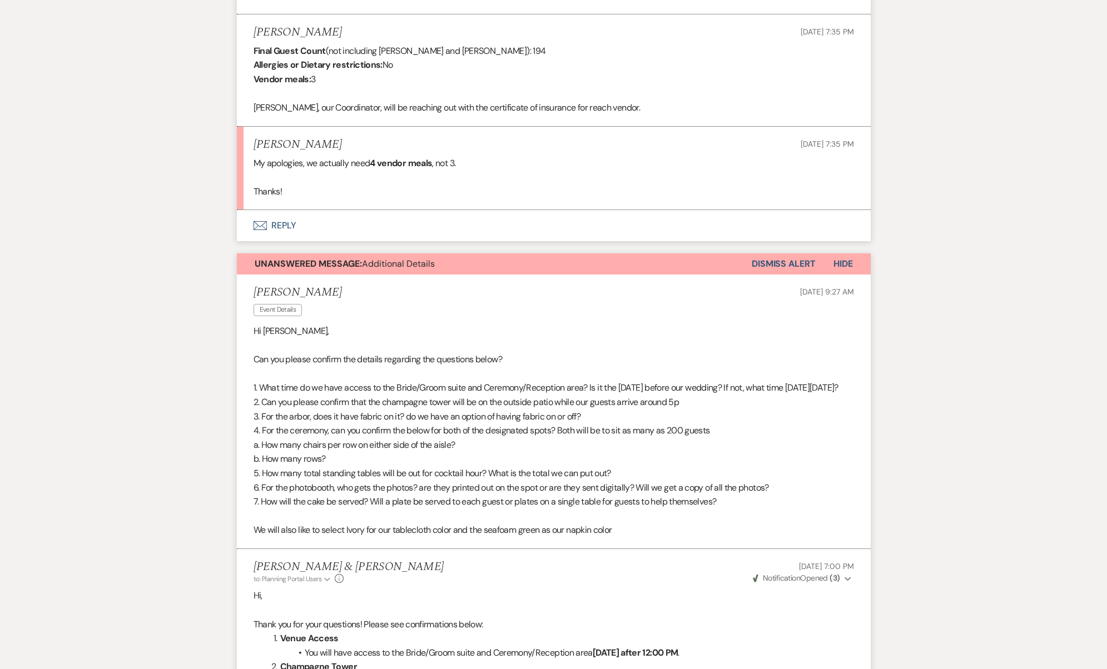
scroll to position [1026, 0]
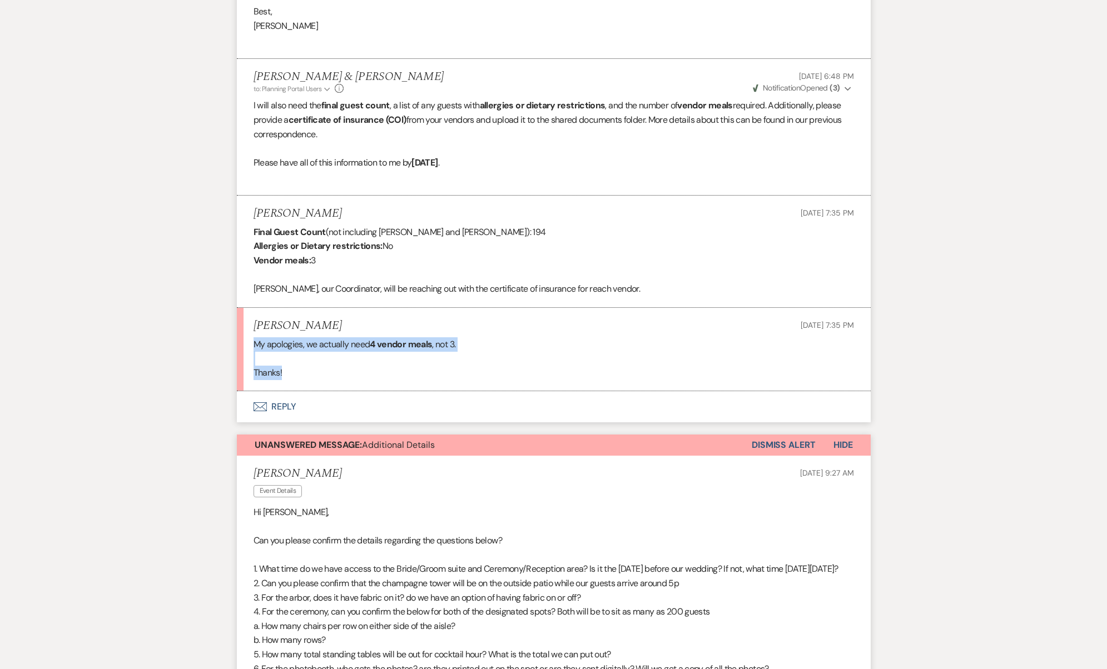
drag, startPoint x: 297, startPoint y: 345, endPoint x: 236, endPoint y: 311, distance: 70.2
copy div "My apologies, we actually need 4 vendor meals , not 3. Thanks!"
click at [275, 391] on button "Envelope Reply" at bounding box center [554, 406] width 634 height 31
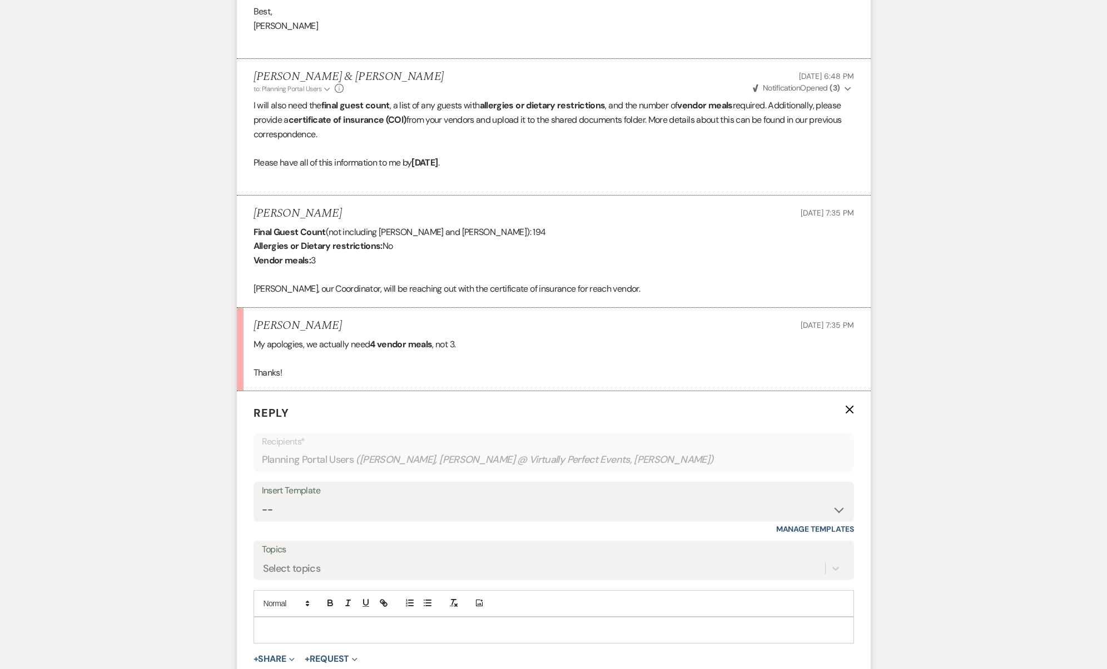
click at [355, 618] on div at bounding box center [553, 631] width 599 height 26
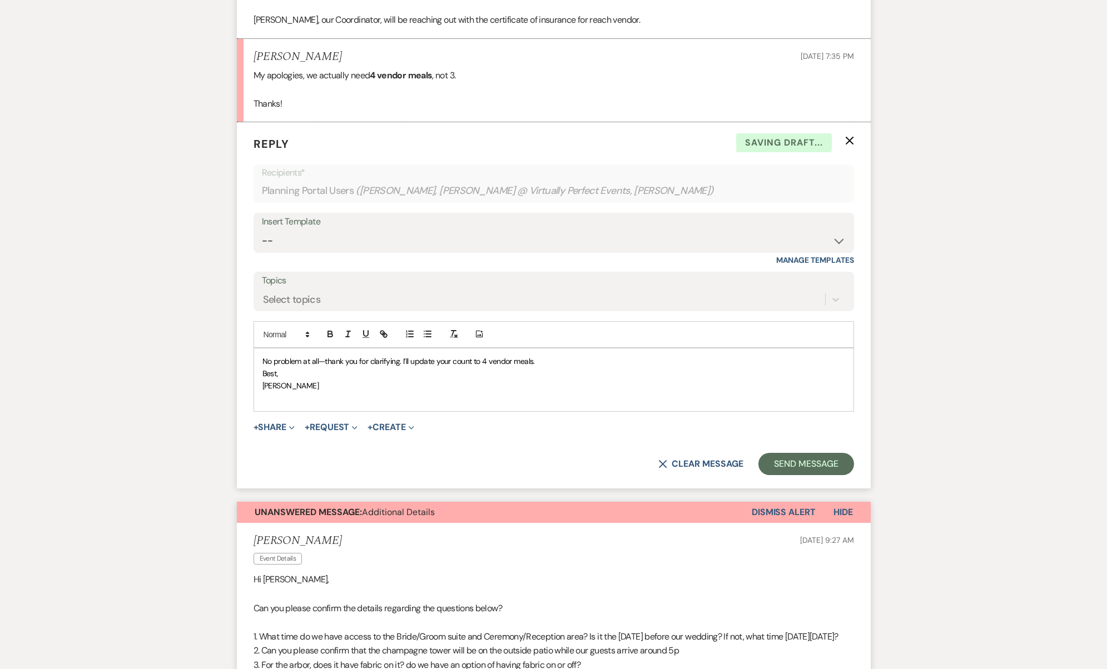
click at [548, 367] on p "Best," at bounding box center [553, 373] width 583 height 12
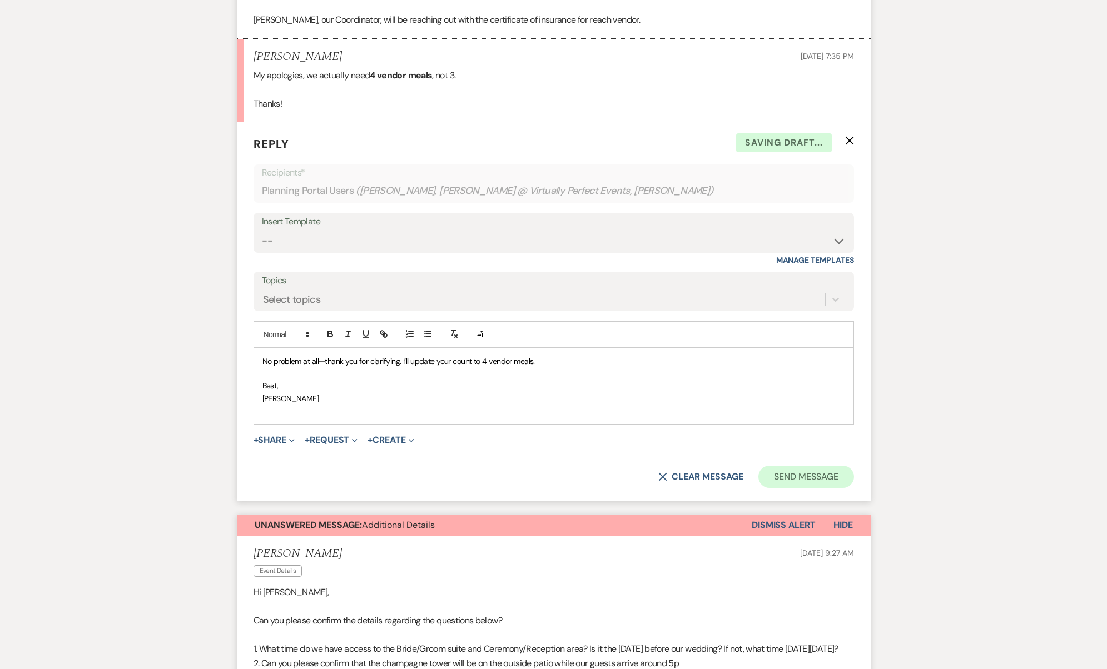
click at [832, 466] on button "Send Message" at bounding box center [805, 477] width 95 height 22
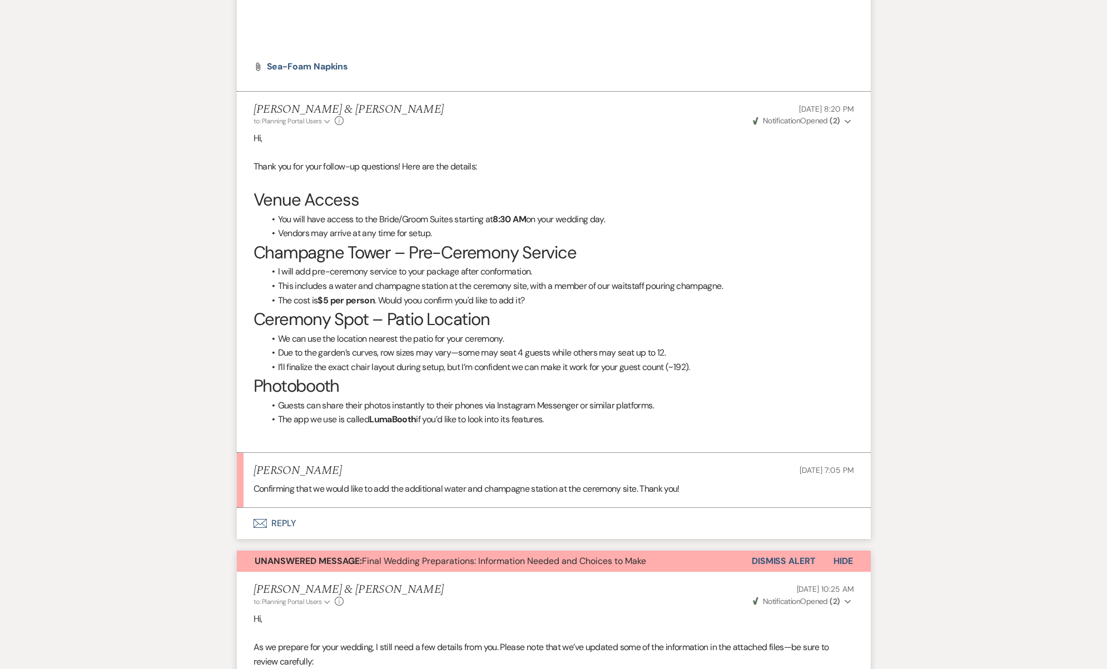
scroll to position [2723, 0]
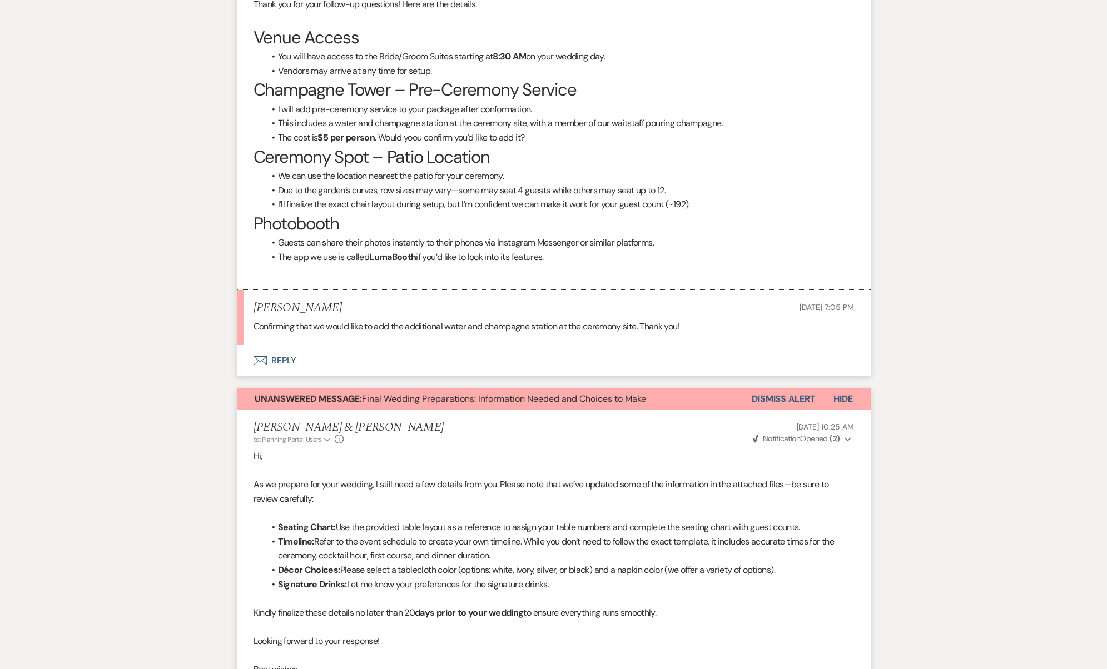
click at [290, 345] on button "Envelope Reply" at bounding box center [554, 360] width 634 height 31
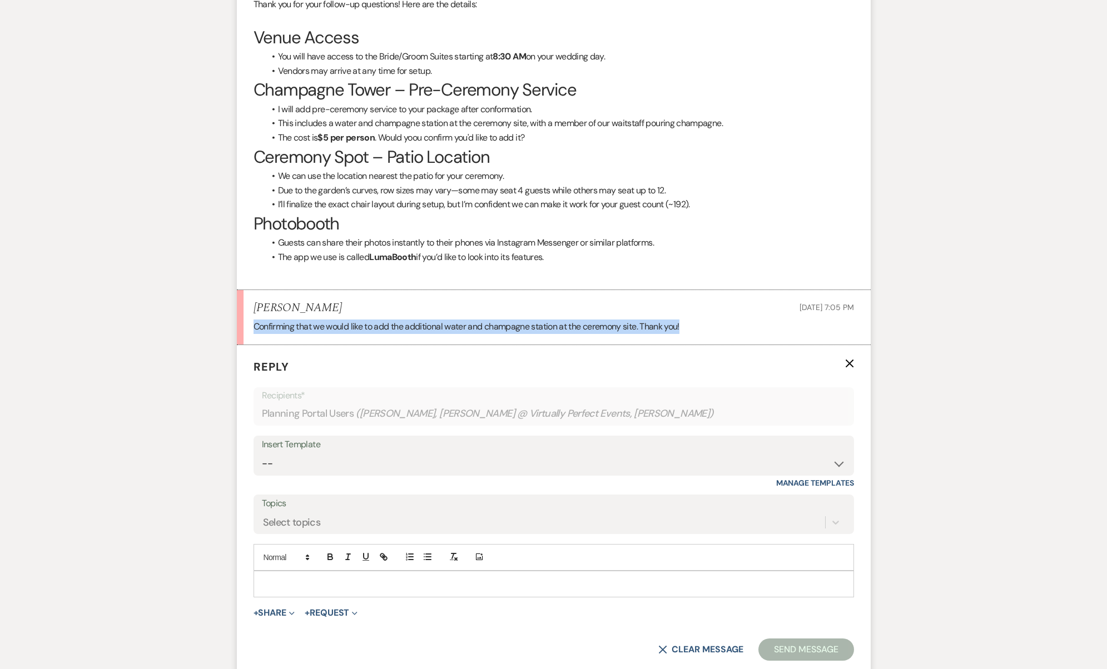
drag, startPoint x: 701, startPoint y: 263, endPoint x: 46, endPoint y: 262, distance: 655.4
copy p "Confirming that we would like to add the additional water and champagne station…"
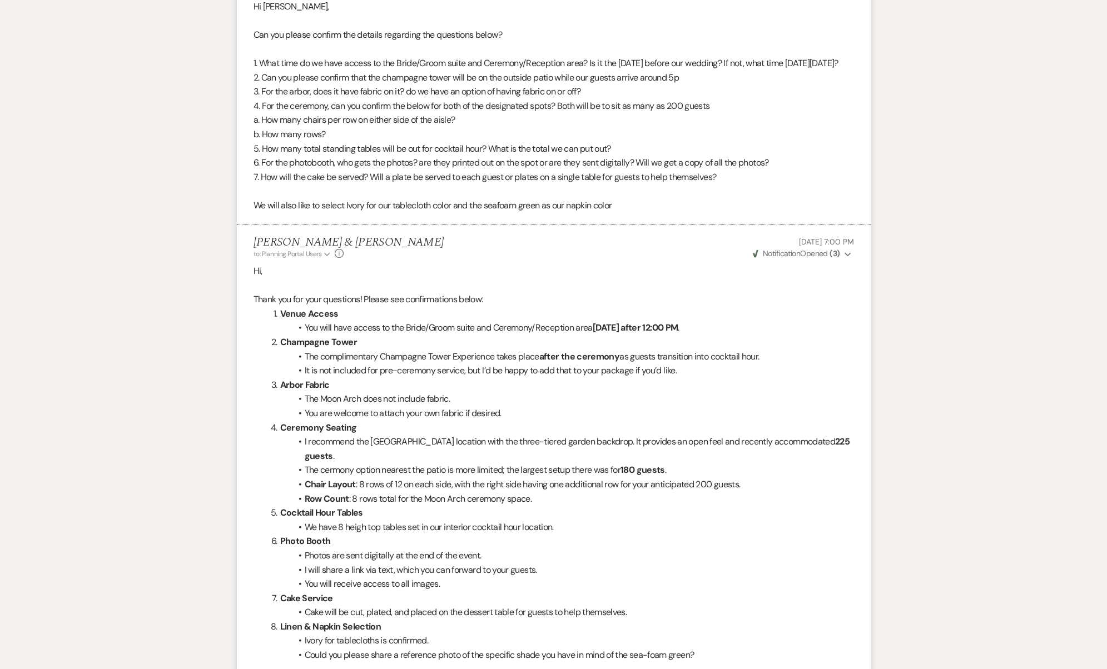
scroll to position [1161, 0]
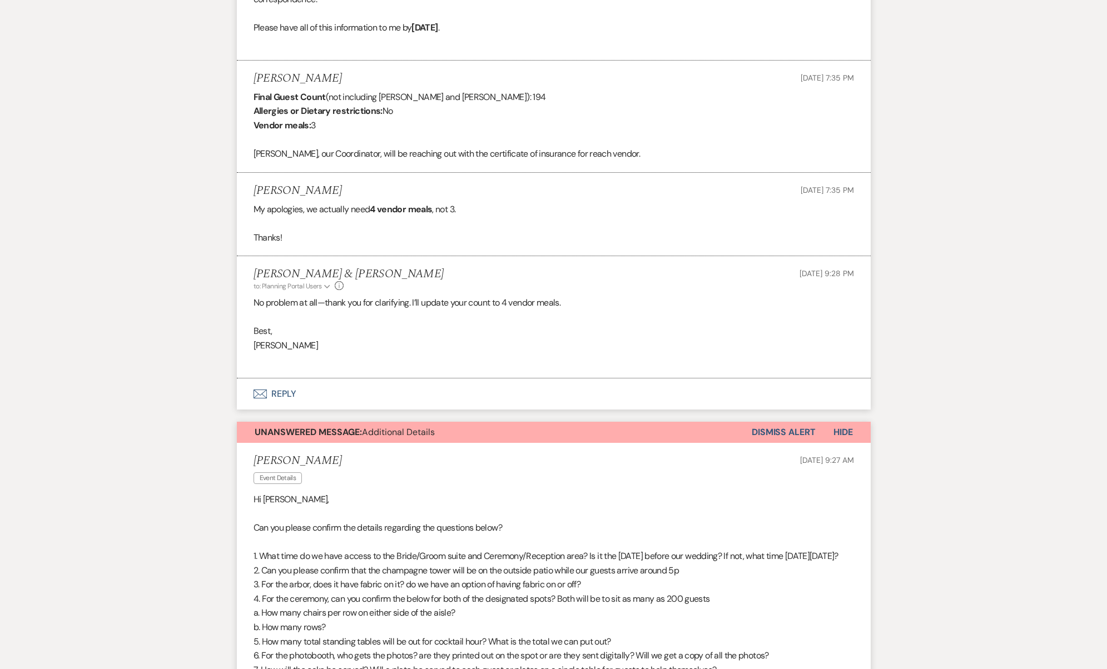
click at [795, 422] on button "Dismiss Alert" at bounding box center [784, 432] width 64 height 21
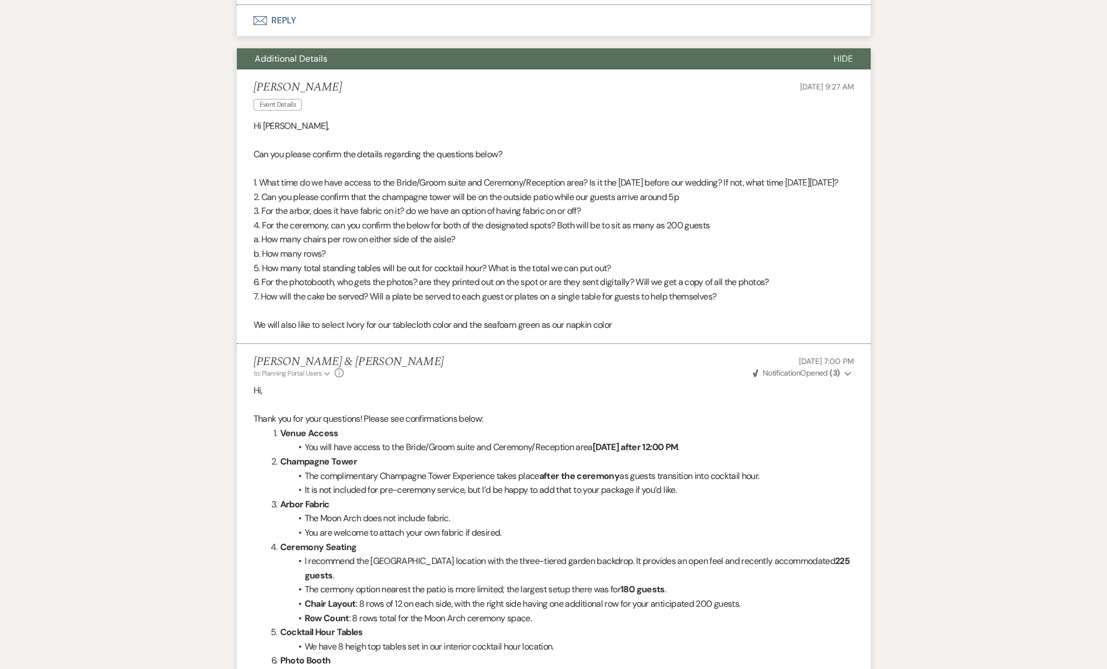
scroll to position [1021, 0]
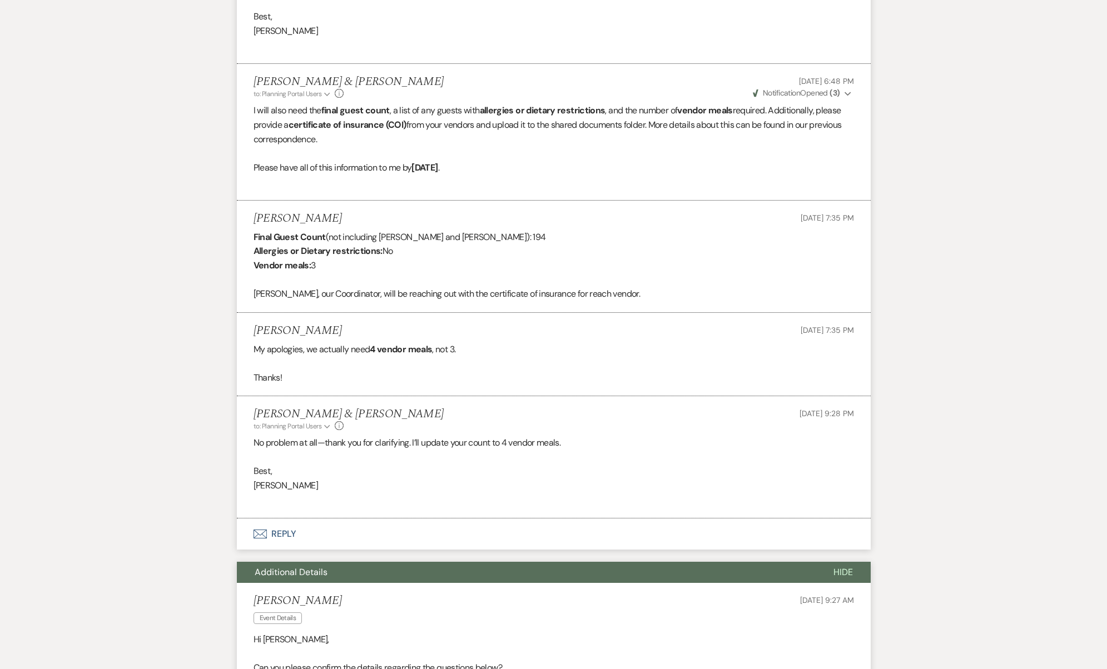
click at [398, 562] on button "Additional Details" at bounding box center [526, 572] width 579 height 21
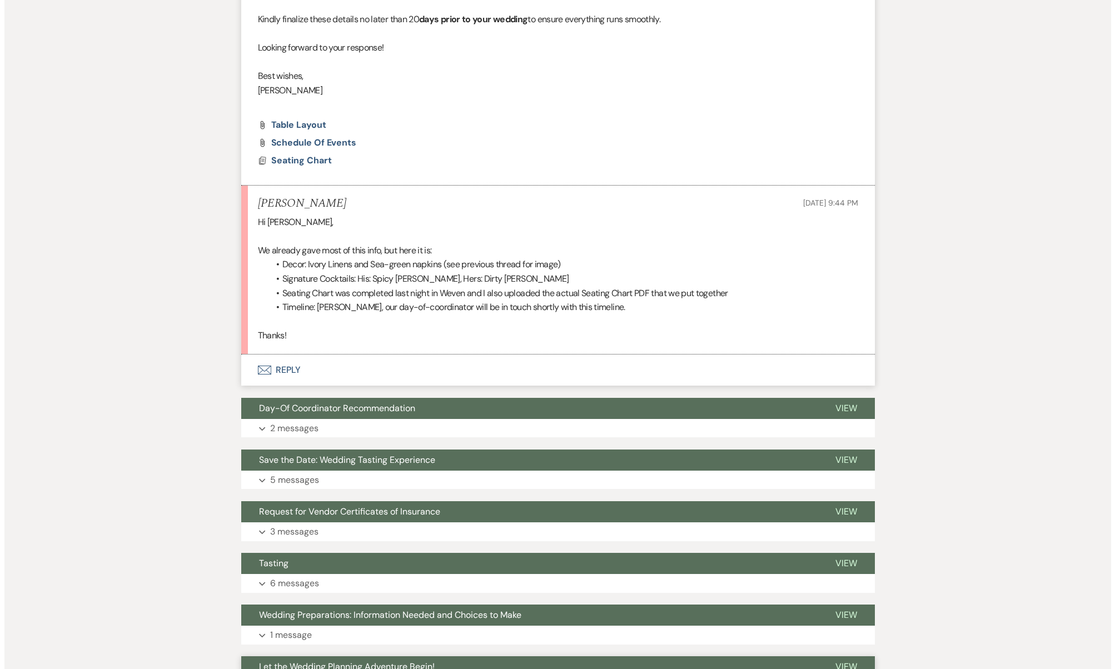
scroll to position [1718, 0]
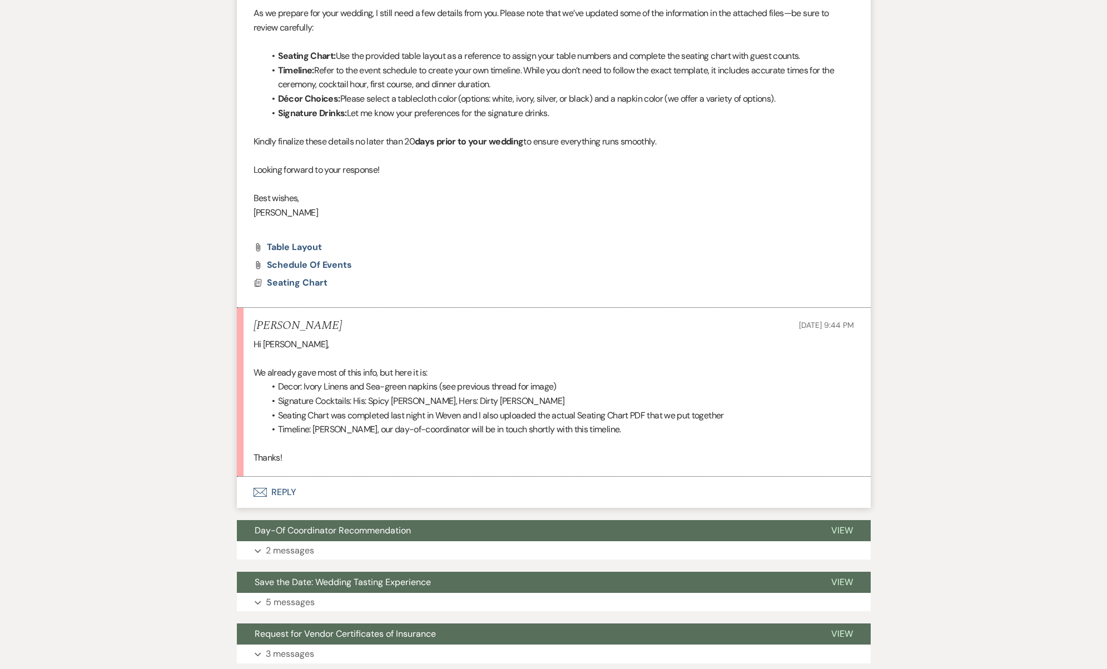
click at [328, 409] on li "Seating Chart was completed last night in Weven and I also uploaded the actual …" at bounding box center [559, 416] width 589 height 14
click at [321, 277] on span "Seating Chart" at bounding box center [297, 283] width 61 height 12
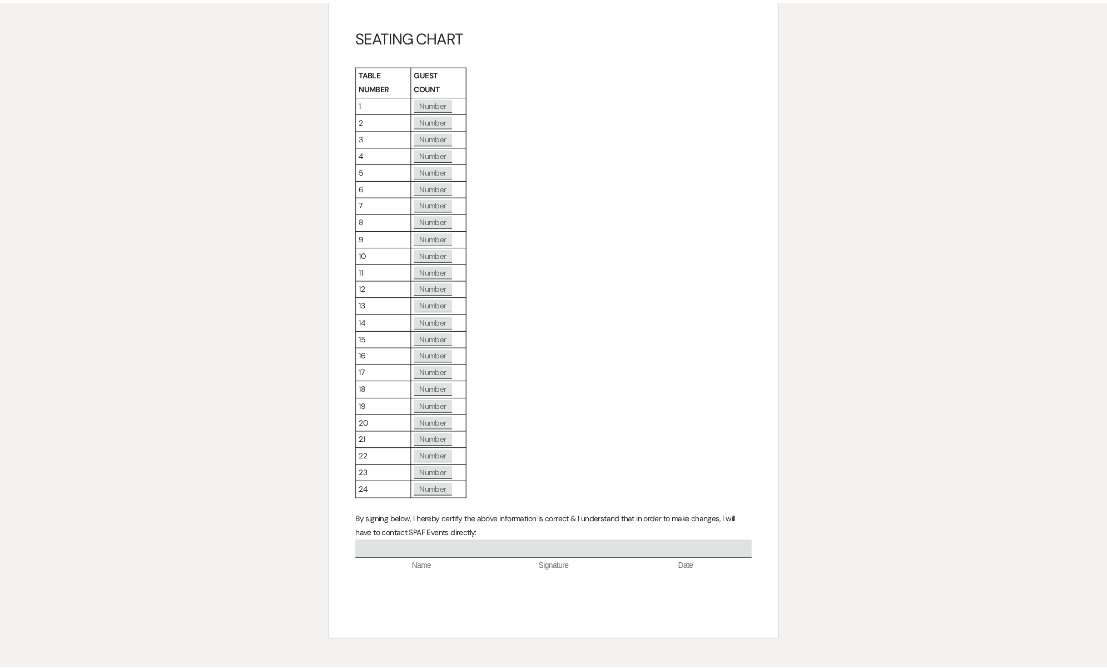
scroll to position [0, 0]
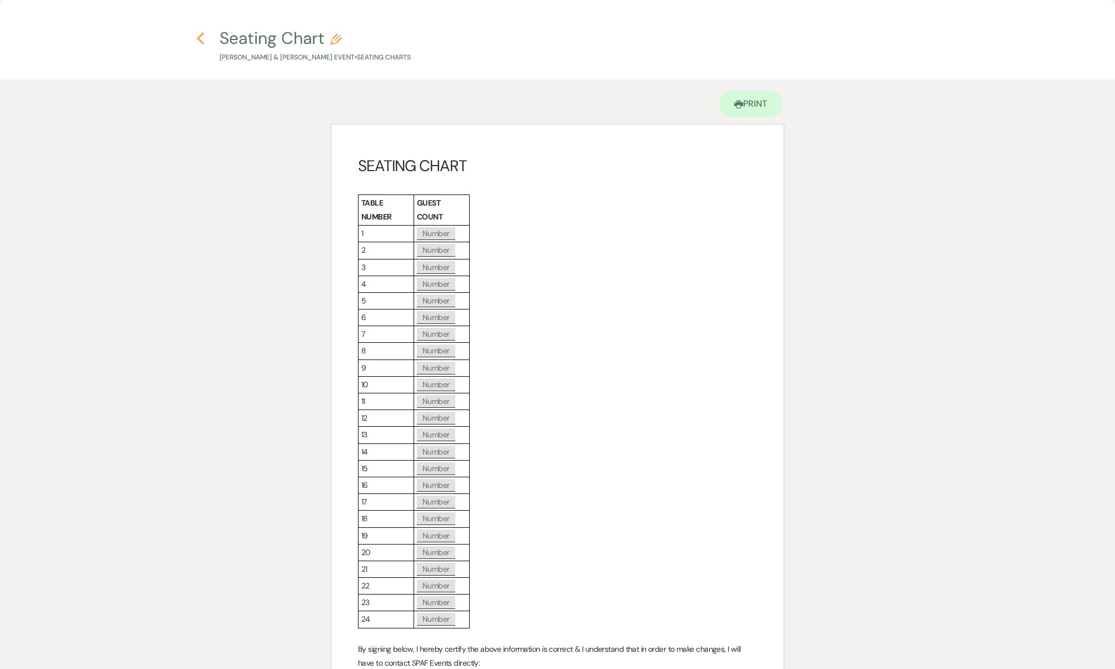
click at [200, 33] on icon "Previous" at bounding box center [200, 38] width 8 height 13
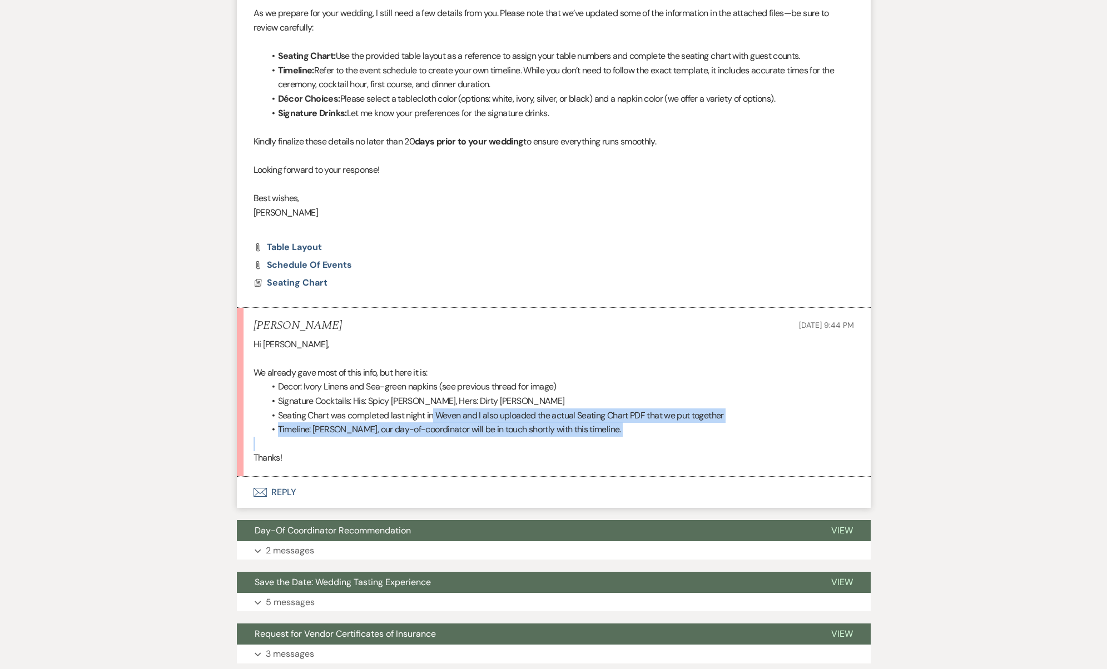
drag, startPoint x: 432, startPoint y: 374, endPoint x: 438, endPoint y: 405, distance: 31.6
click at [438, 405] on div "Hi Josh, We already gave most of this info, but here it is: Decor: Ivory Linens…" at bounding box center [553, 401] width 600 height 128
click at [438, 437] on p at bounding box center [553, 444] width 600 height 14
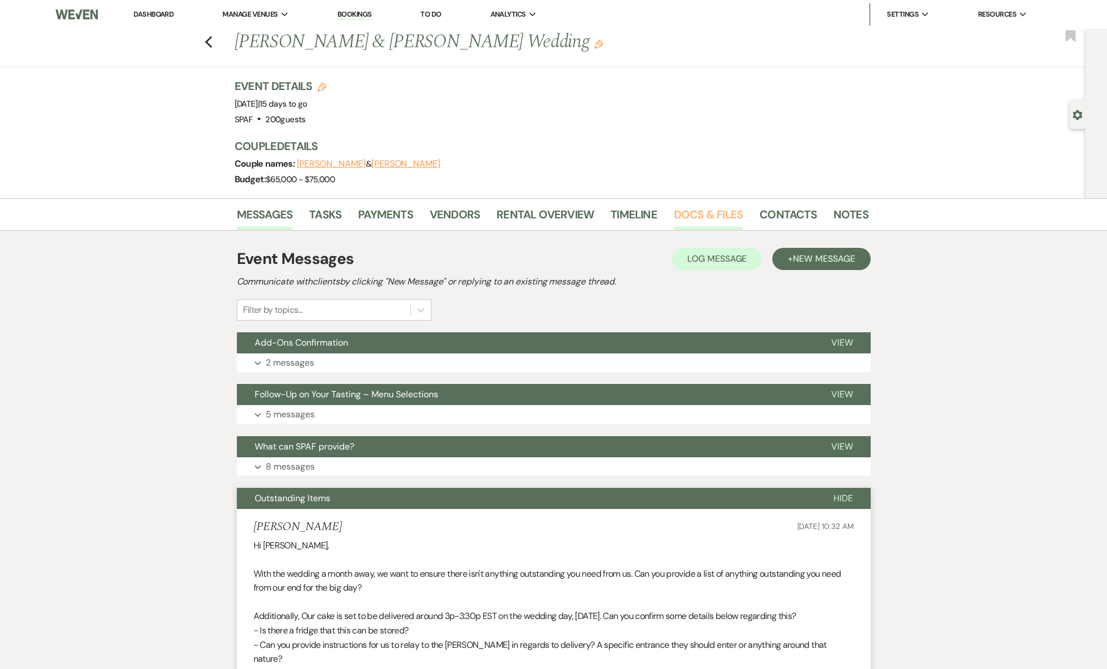
click at [704, 216] on link "Docs & Files" at bounding box center [708, 218] width 69 height 24
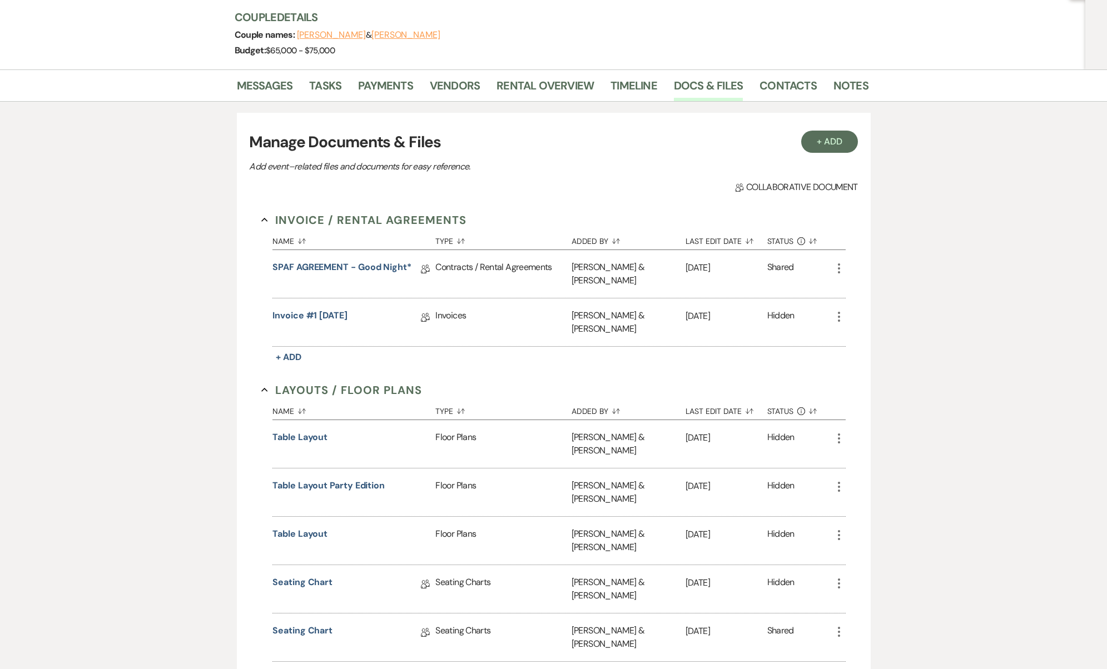
scroll to position [412, 0]
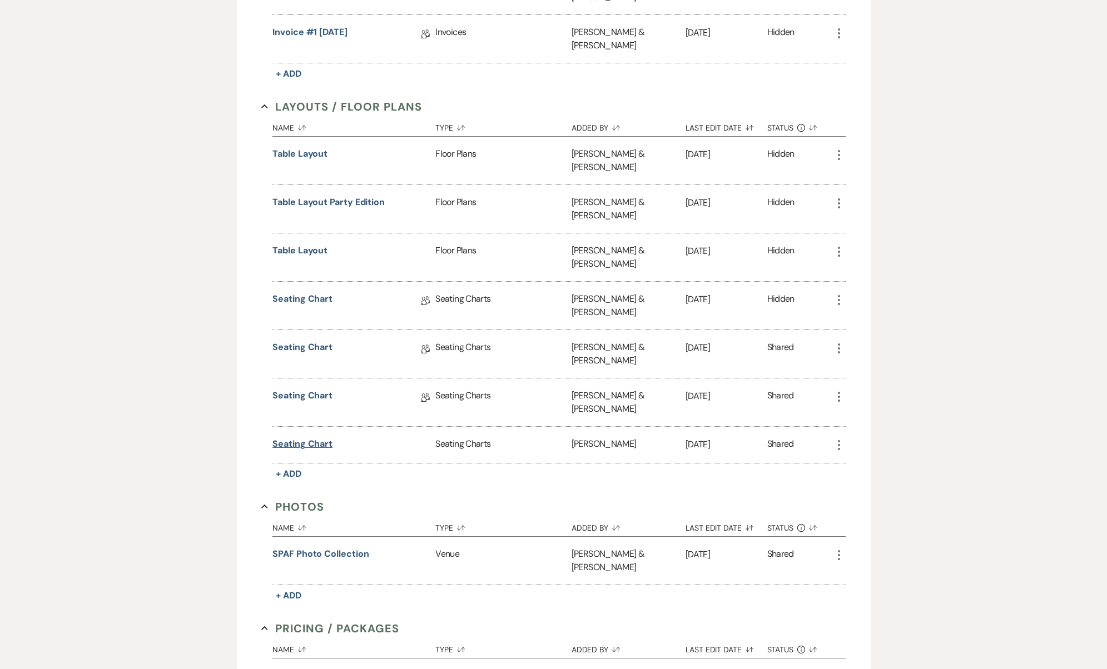
click at [320, 437] on button "Seating Chart" at bounding box center [302, 443] width 60 height 13
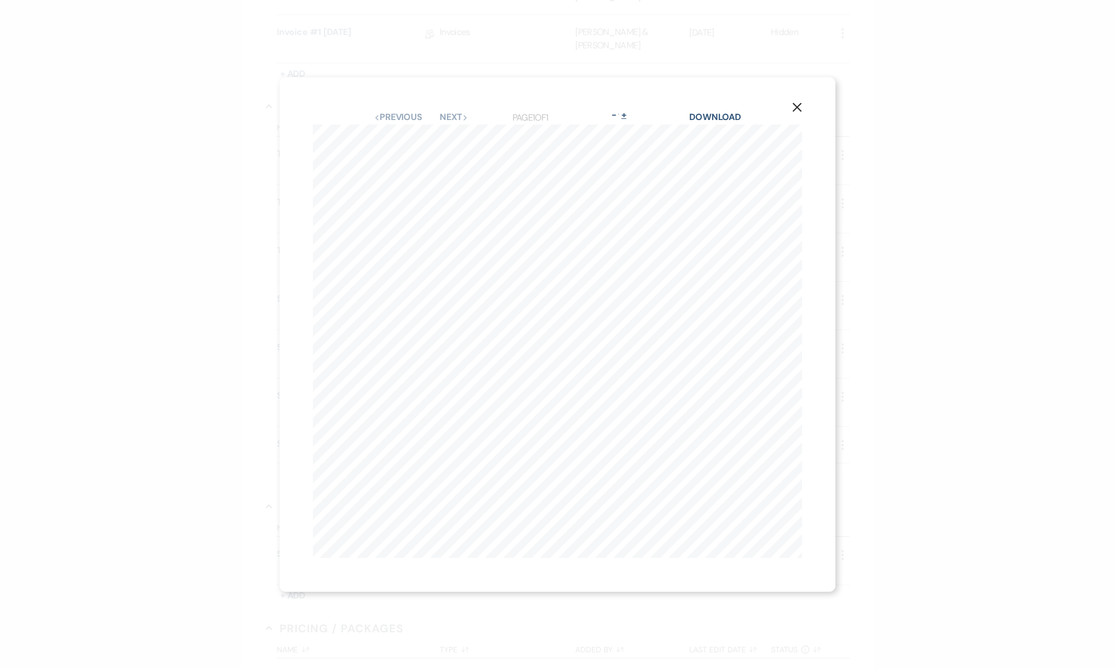
click at [628, 111] on button "+" at bounding box center [623, 115] width 9 height 9
click at [628, 46] on button "+" at bounding box center [623, 50] width 9 height 9
click at [609, 40] on button "-" at bounding box center [613, 37] width 9 height 9
click at [609, 46] on button "-" at bounding box center [613, 50] width 9 height 9
click at [607, 40] on div "X Previous Previous Next Next Page 1 of 1 - Zoom + Download kevin biggs & Ryan …" at bounding box center [557, 334] width 1115 height 669
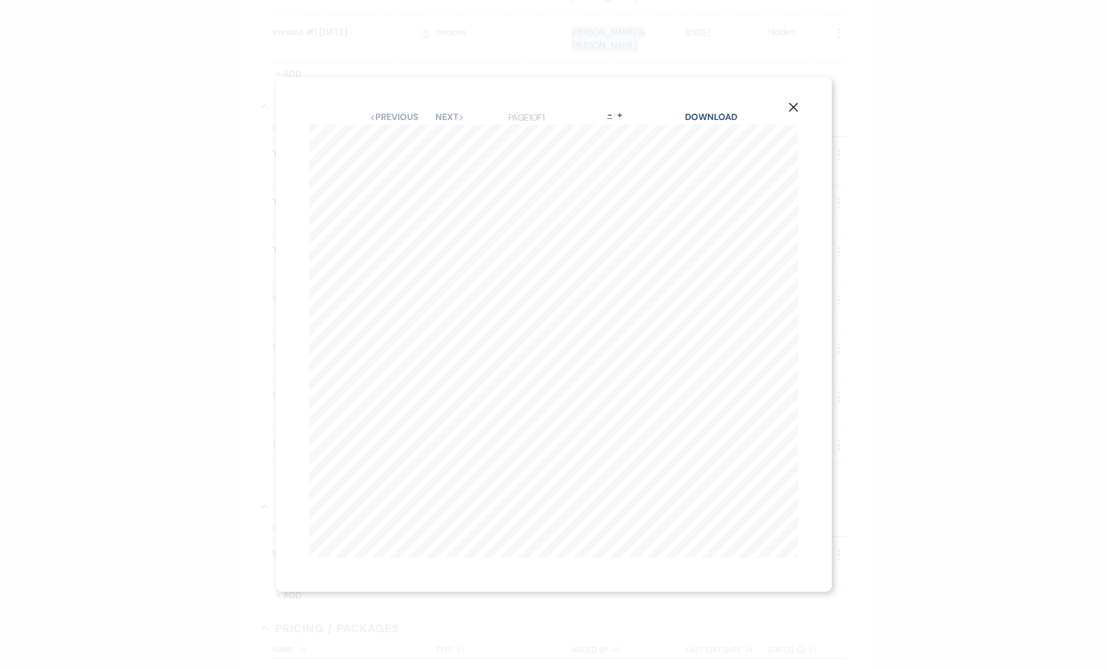
click at [607, 40] on div "Josh & Erica" at bounding box center [628, 39] width 114 height 48
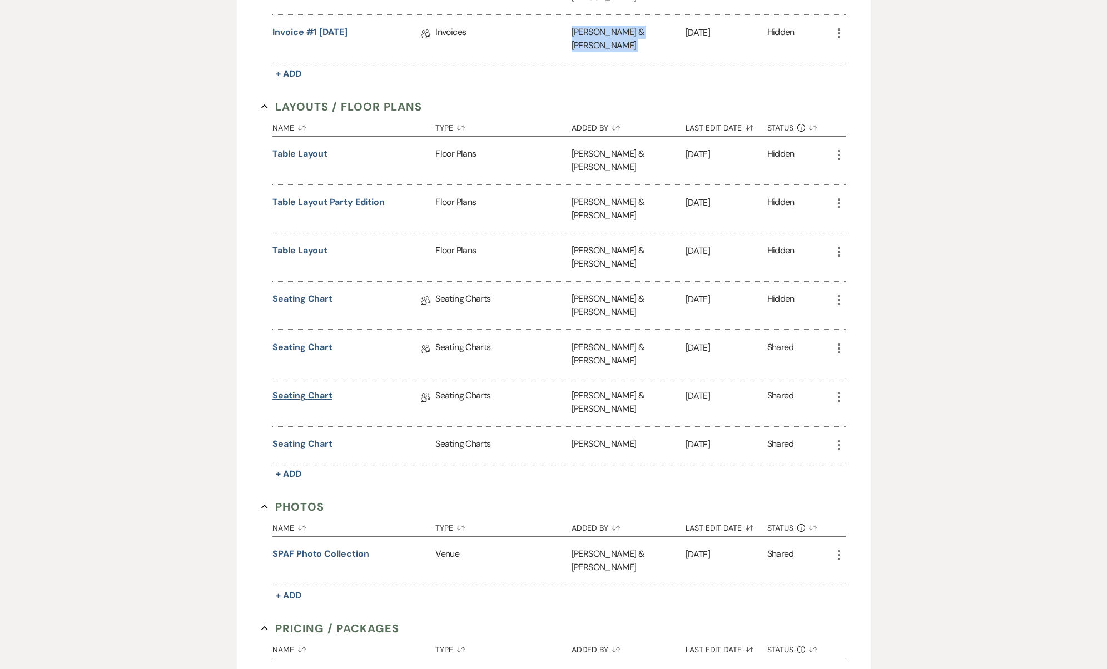
click at [325, 389] on link "Seating Chart" at bounding box center [302, 397] width 60 height 17
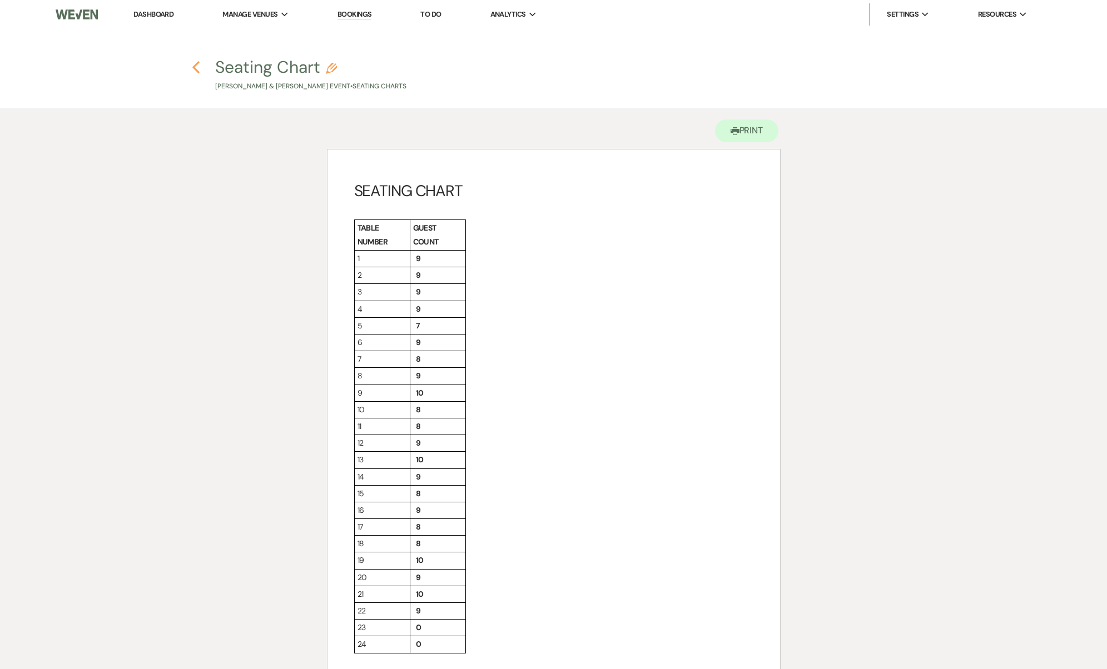
click at [193, 67] on use "button" at bounding box center [195, 67] width 7 height 12
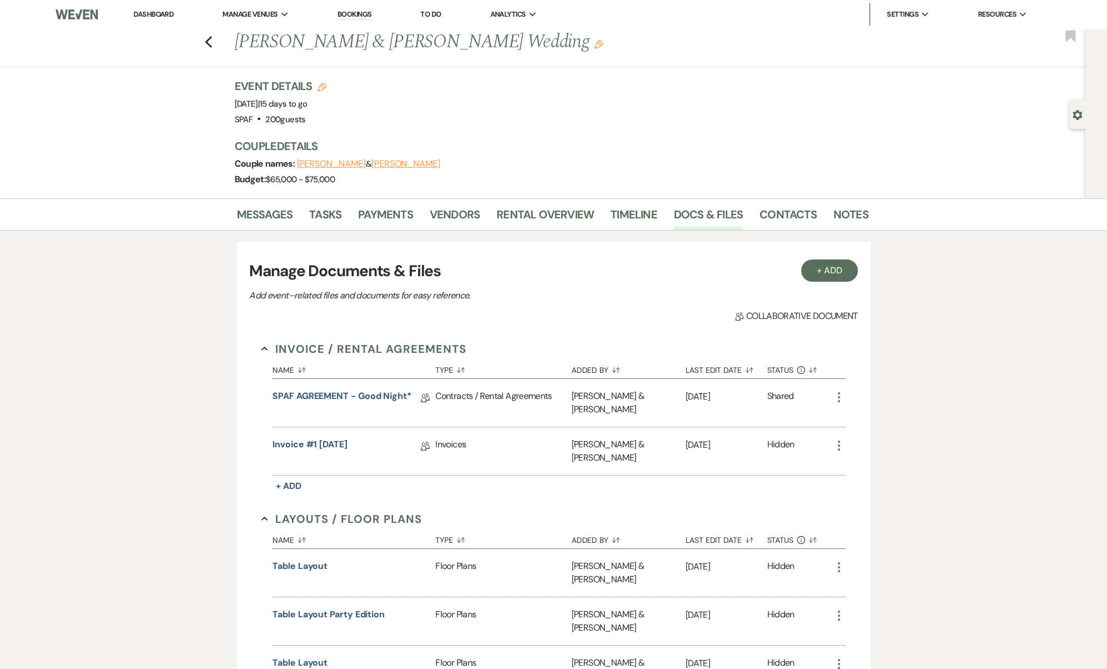
scroll to position [412, 0]
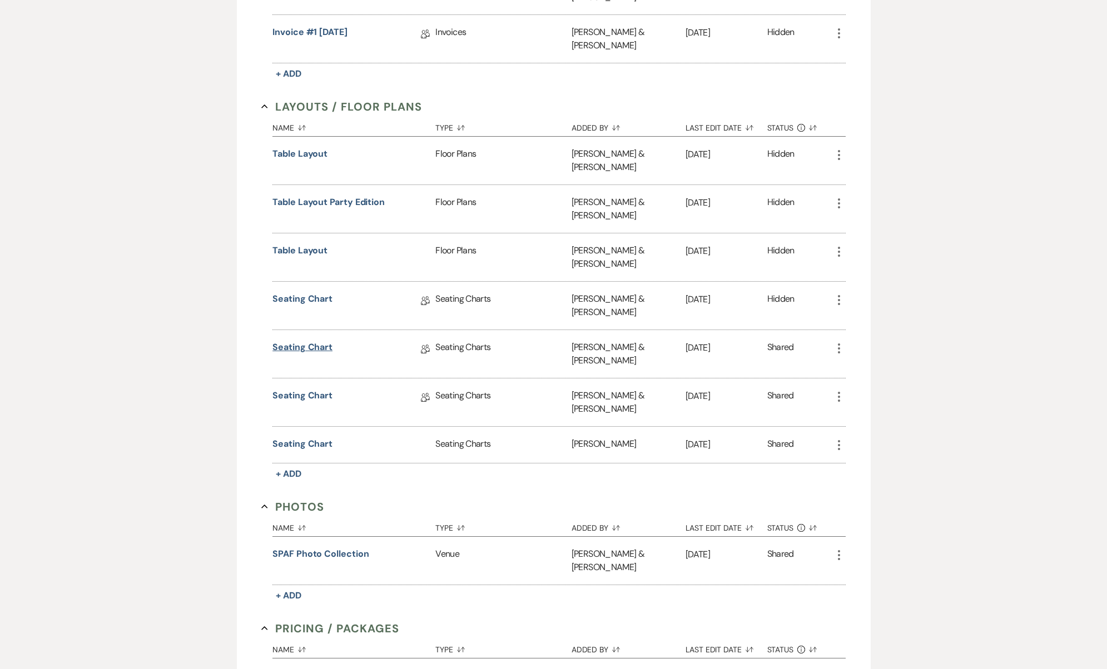
click at [301, 341] on link "Seating Chart" at bounding box center [302, 349] width 60 height 17
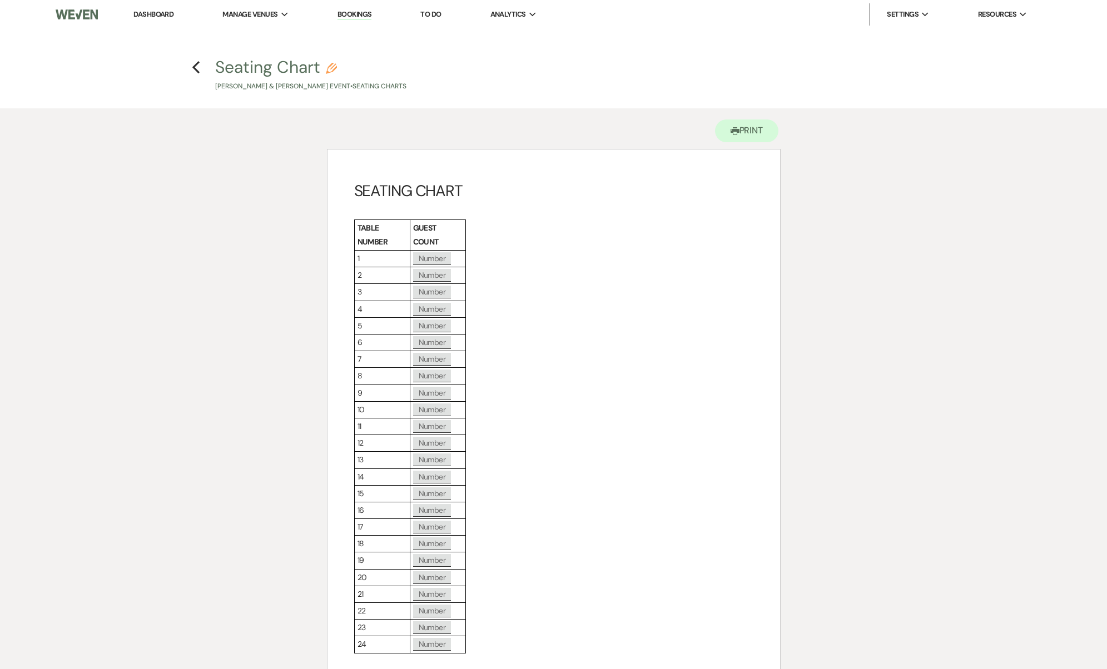
click at [202, 72] on h4 "Previous Seating Chart Pencil Ryan O’Connell & Kevin Biggs's Event • Seating Ch…" at bounding box center [553, 74] width 800 height 36
click at [198, 68] on icon "Previous" at bounding box center [196, 67] width 8 height 13
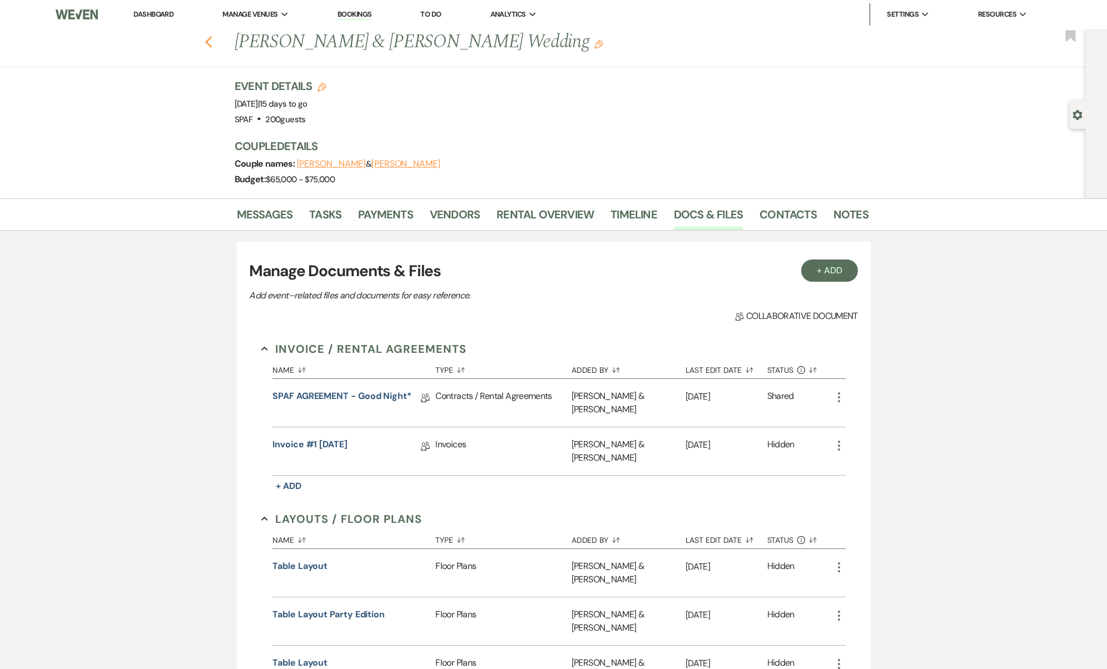
click at [213, 48] on icon "Previous" at bounding box center [209, 42] width 8 height 13
click at [272, 220] on link "Messages" at bounding box center [265, 218] width 56 height 24
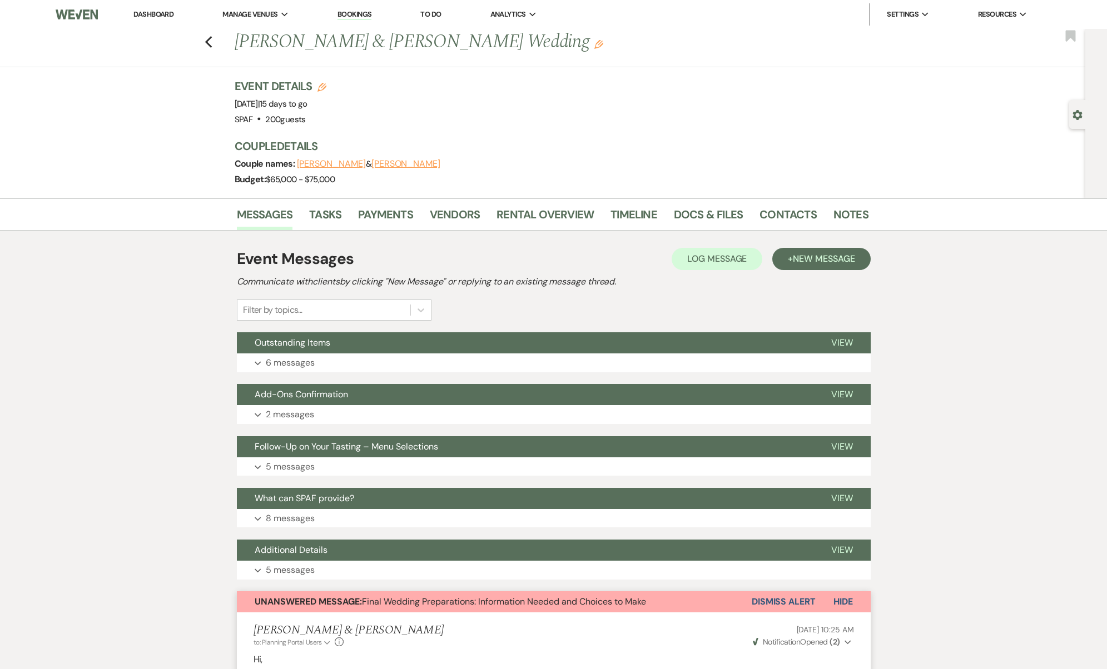
scroll to position [536, 0]
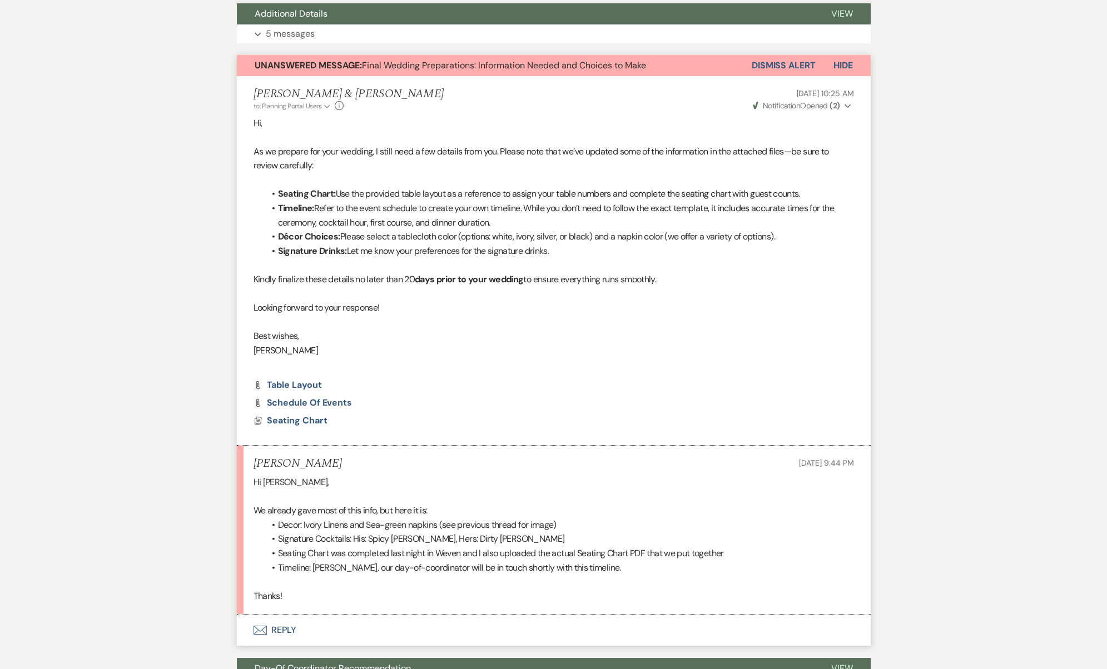
click at [492, 589] on p "Thanks!" at bounding box center [553, 596] width 600 height 14
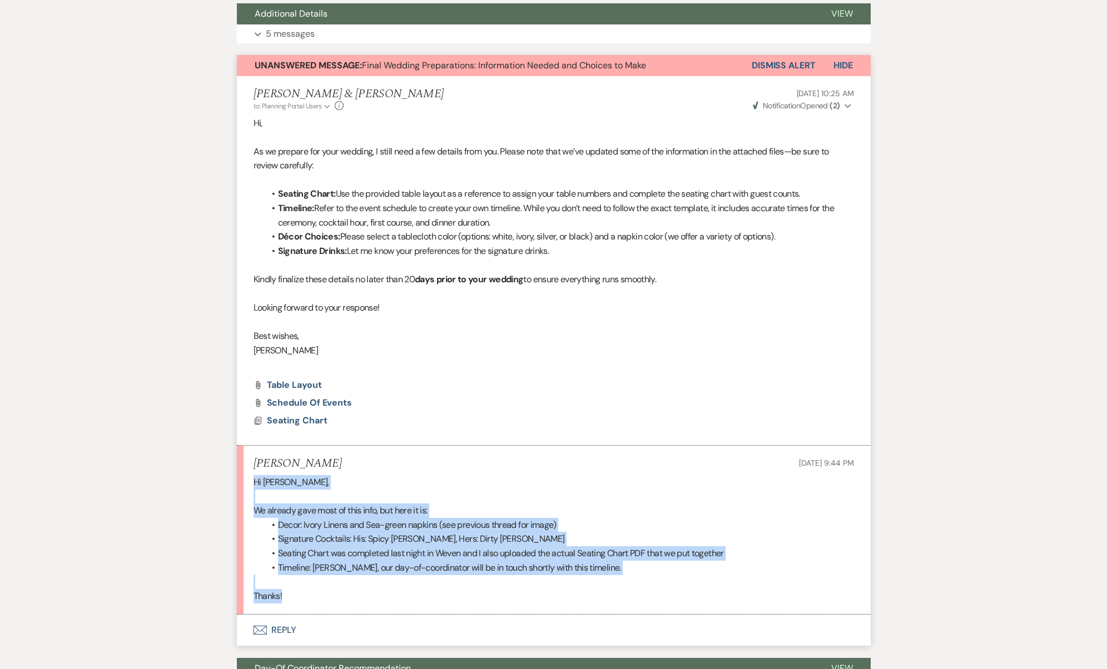
drag, startPoint x: 360, startPoint y: 591, endPoint x: 244, endPoint y: 475, distance: 164.3
click at [244, 475] on li "Kevin Biggs Sep 04, 2025, 9:44 PM Hi Josh, We already gave most of this info, b…" at bounding box center [554, 530] width 634 height 169
copy div "Hi Josh, We already gave most of this info, but here it is: Decor: Ivory Linens…"
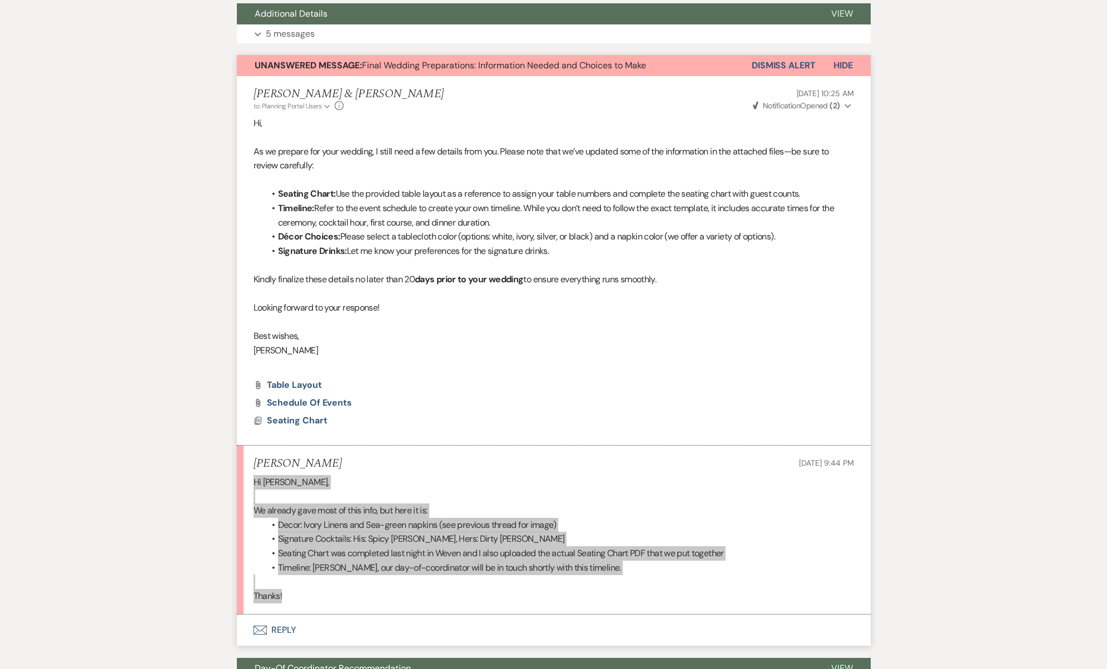
click at [551, 546] on li "Seating Chart was completed last night in Weven and I also uploaded the actual …" at bounding box center [559, 553] width 589 height 14
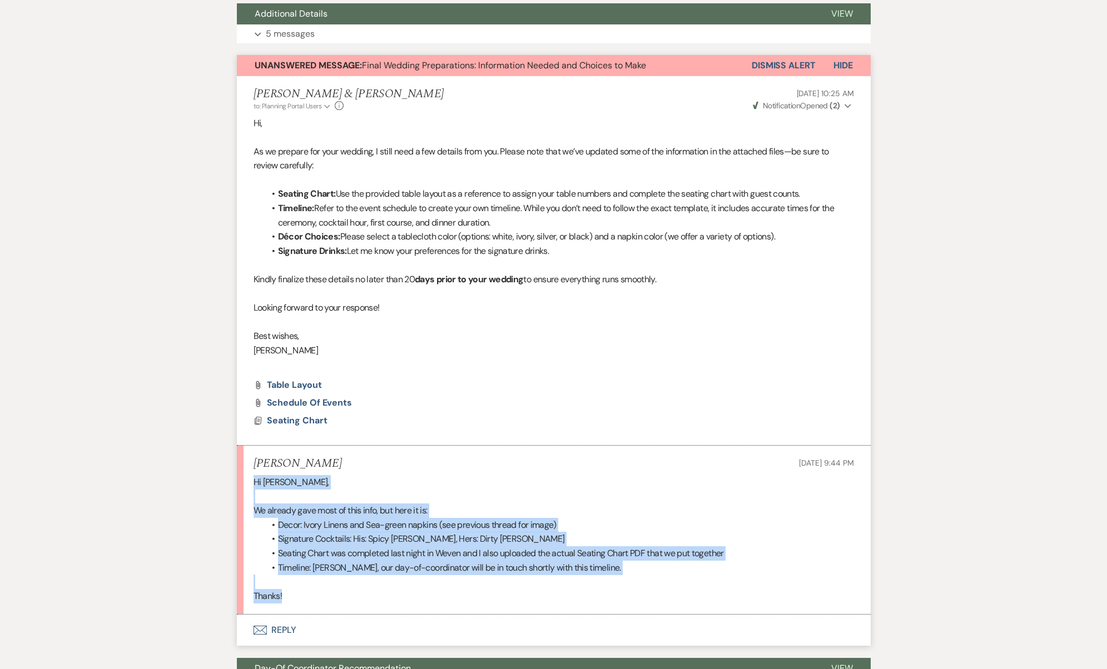
scroll to position [649, 0]
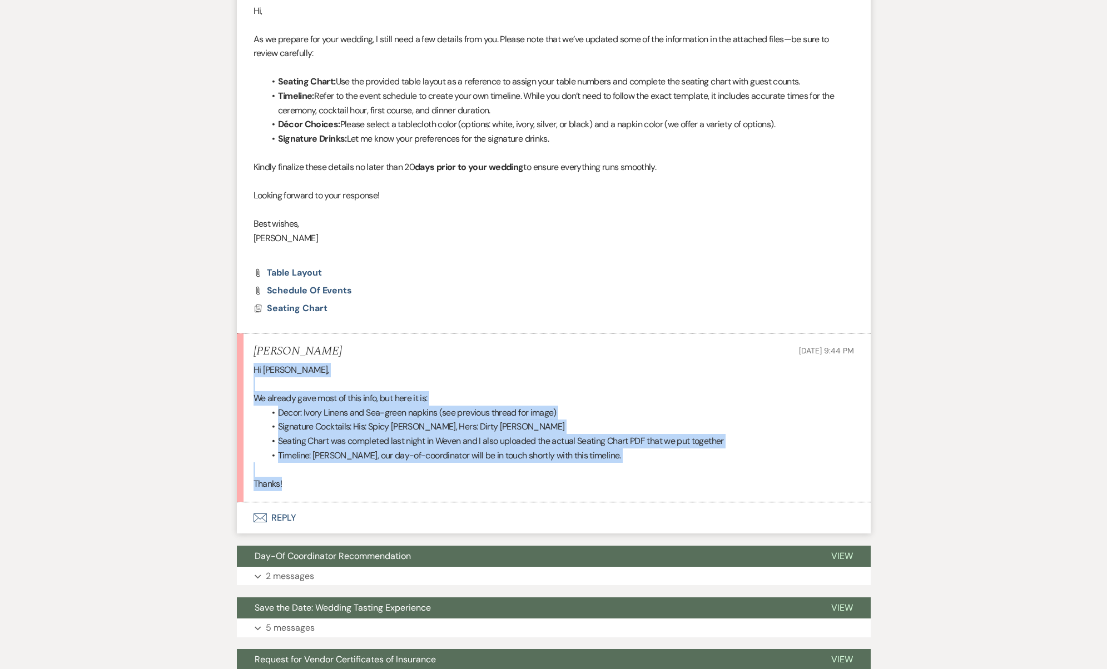
click at [293, 516] on button "Envelope Reply" at bounding box center [554, 517] width 634 height 31
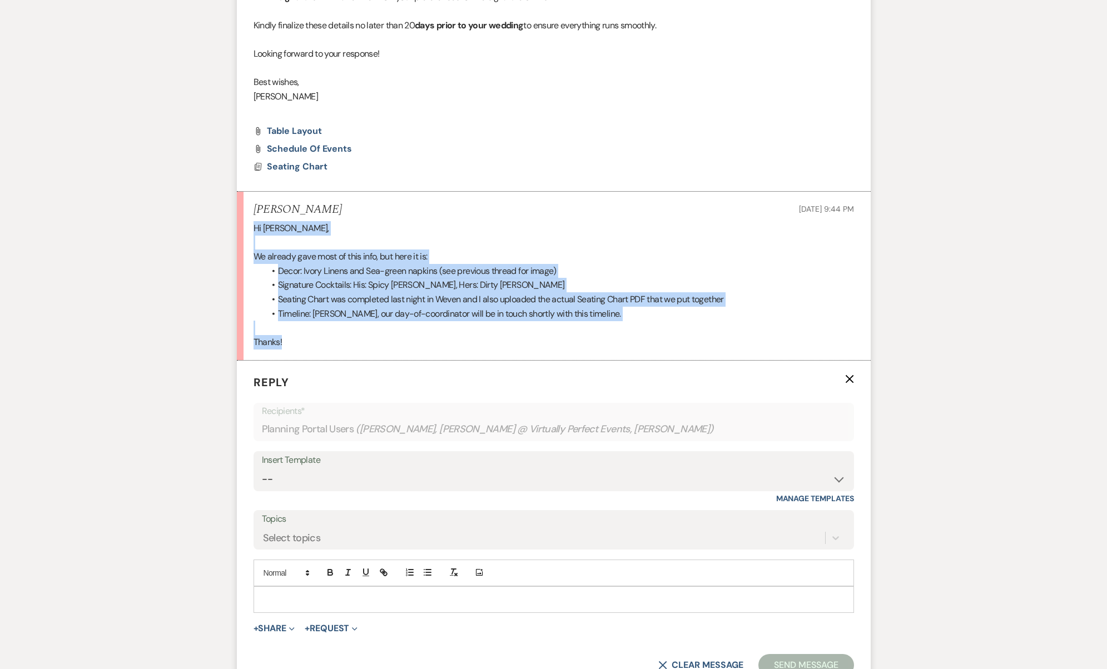
scroll to position [938, 0]
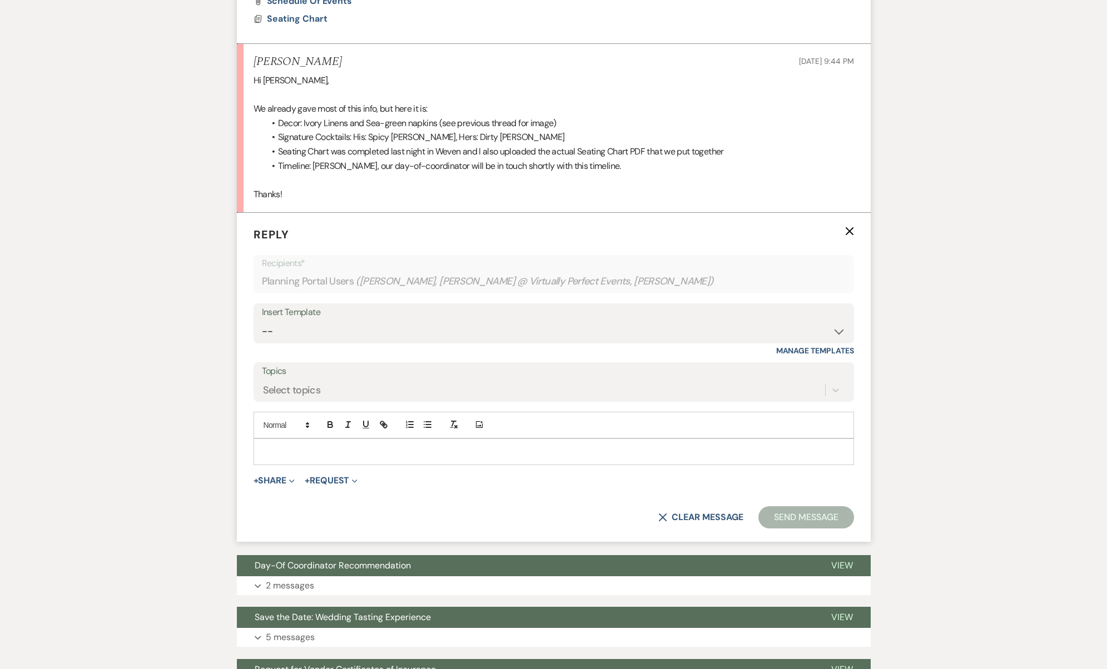
click at [316, 446] on div at bounding box center [553, 452] width 599 height 26
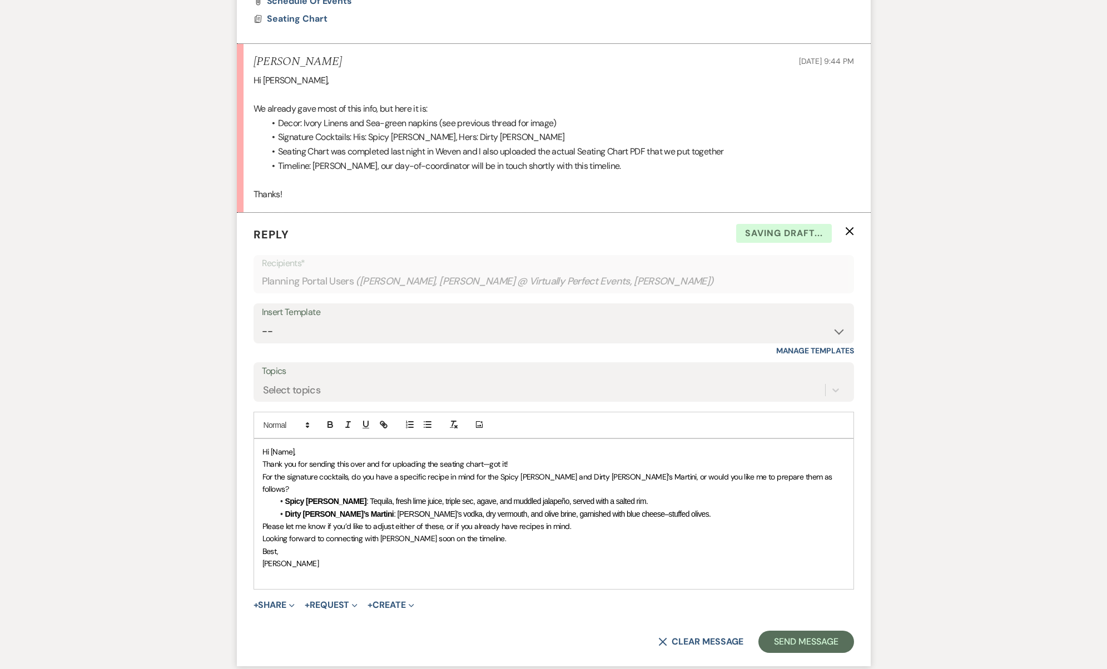
click at [268, 447] on span "Hi [Name]," at bounding box center [278, 452] width 33 height 10
click at [279, 447] on span "Hi [Name]," at bounding box center [278, 452] width 33 height 10
click at [521, 458] on p "Thank you for sending this over and for uploading the seating chart—got it!" at bounding box center [553, 464] width 583 height 12
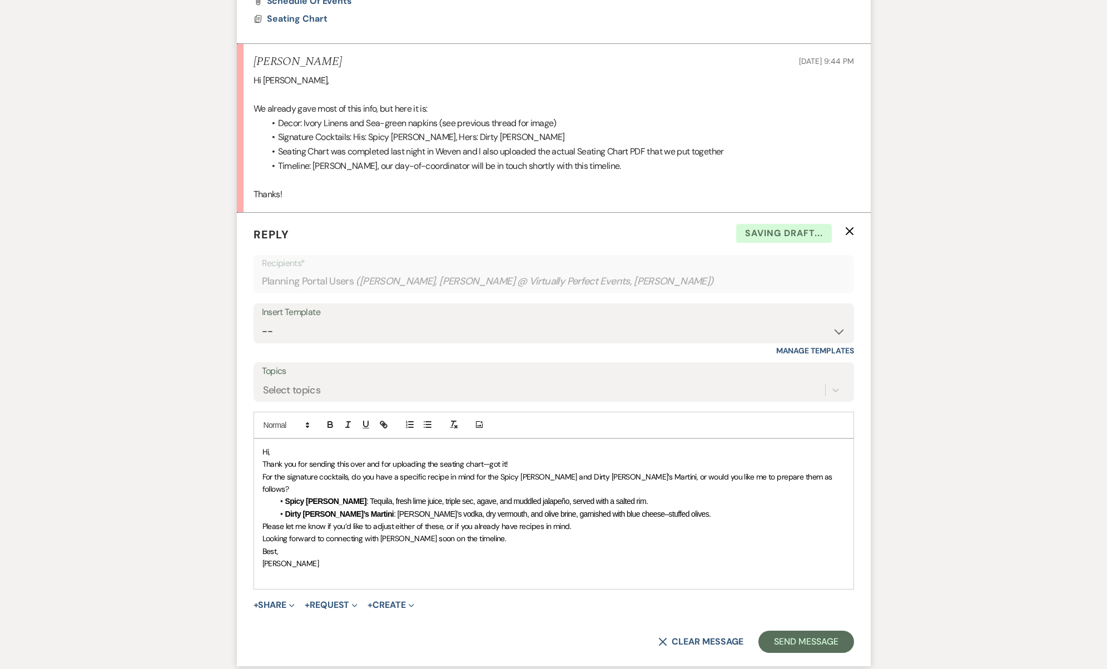
click at [523, 458] on p "Thank you for sending this over and for uploading the seating chart—got it!" at bounding box center [553, 464] width 583 height 12
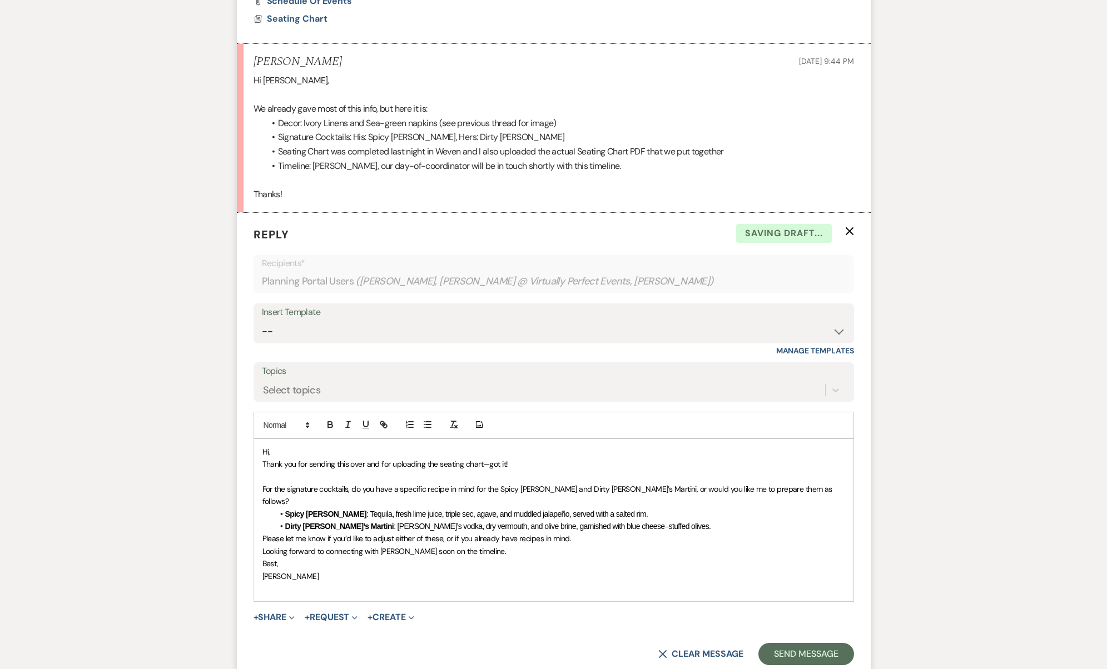
click at [810, 483] on p "For the signature cocktails, do you have a specific recipe in mind for the Spic…" at bounding box center [553, 495] width 583 height 25
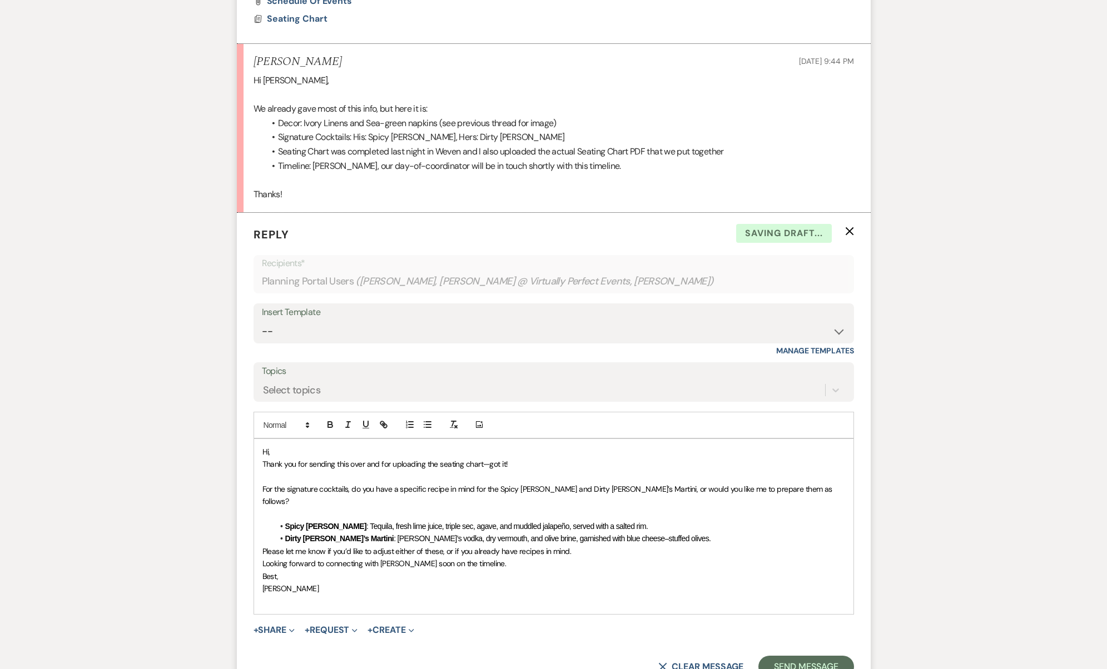
click at [665, 520] on li "Spicy Margarita : Tequila, fresh lime juice, triple sec, agave, and muddled jal…" at bounding box center [558, 526] width 571 height 12
click at [645, 533] on li "Dirty Tito’s Martini : Tito’s vodka, dry vermouth, and olive brine, garnished w…" at bounding box center [558, 539] width 571 height 12
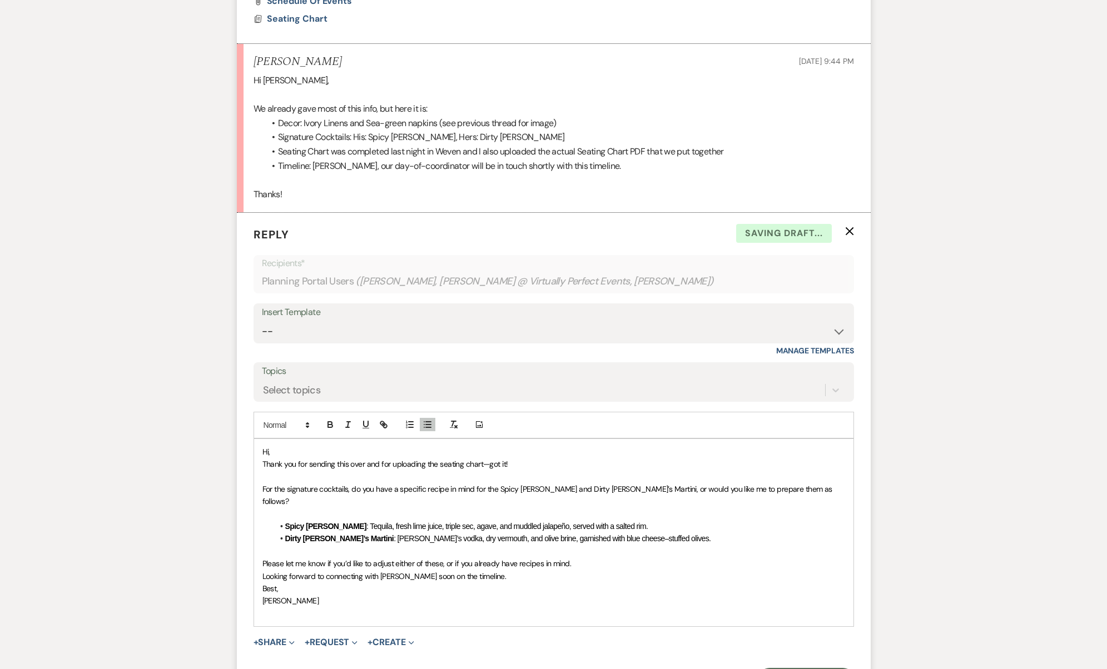
click at [625, 558] on p "Please let me know if you’d like to adjust either of these, or if you already h…" at bounding box center [553, 564] width 583 height 12
click at [598, 558] on p "Please let me know if you’d like to adjust either of these, or if you already h…" at bounding box center [553, 564] width 583 height 12
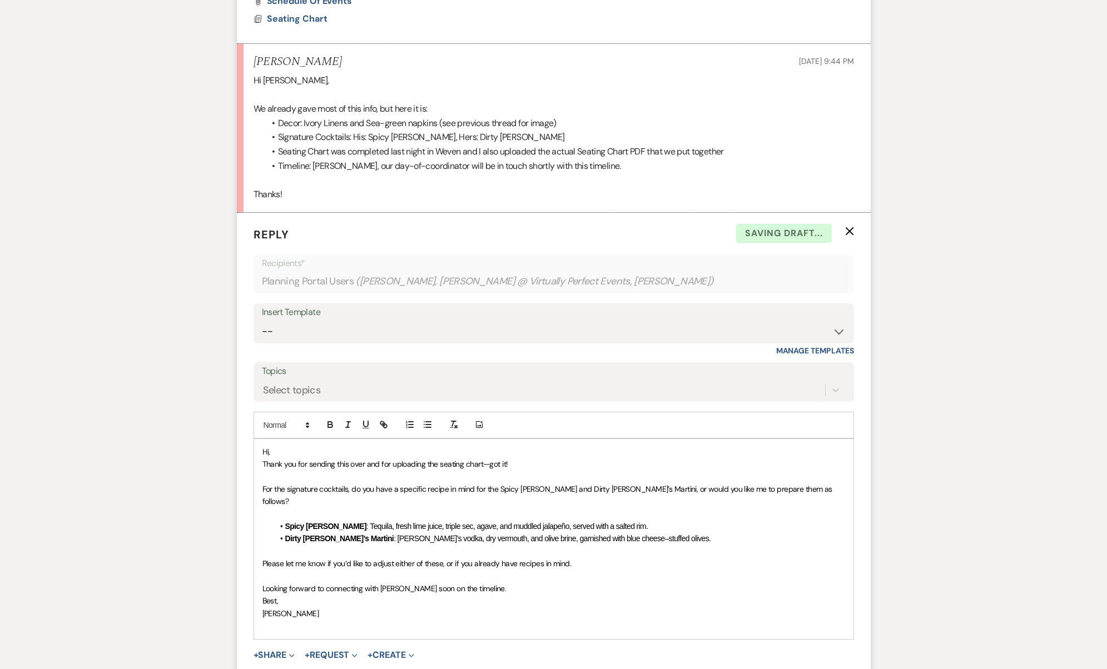
click at [512, 583] on p "Looking forward to connecting with Lauren soon on the timeline." at bounding box center [553, 589] width 583 height 12
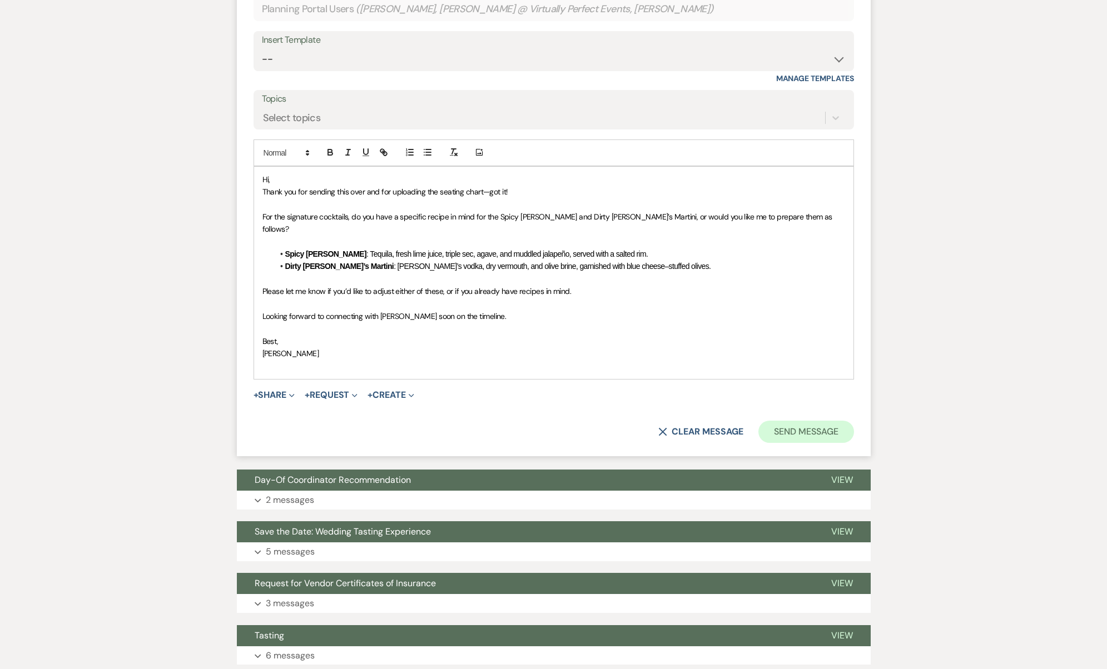
click at [835, 421] on button "Send Message" at bounding box center [805, 432] width 95 height 22
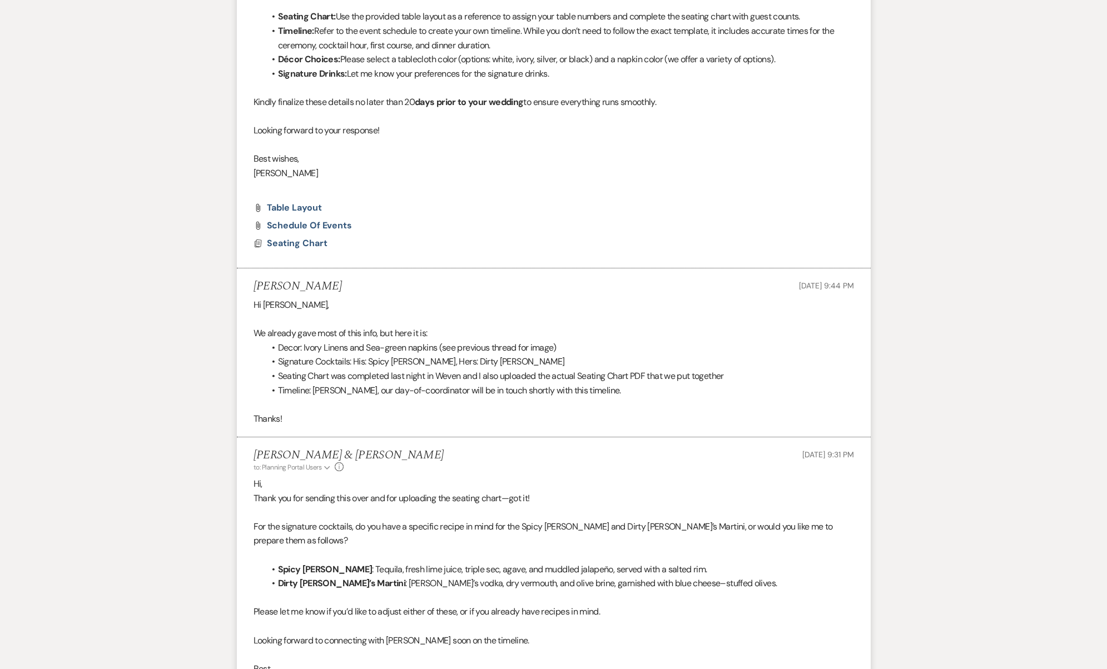
scroll to position [0, 0]
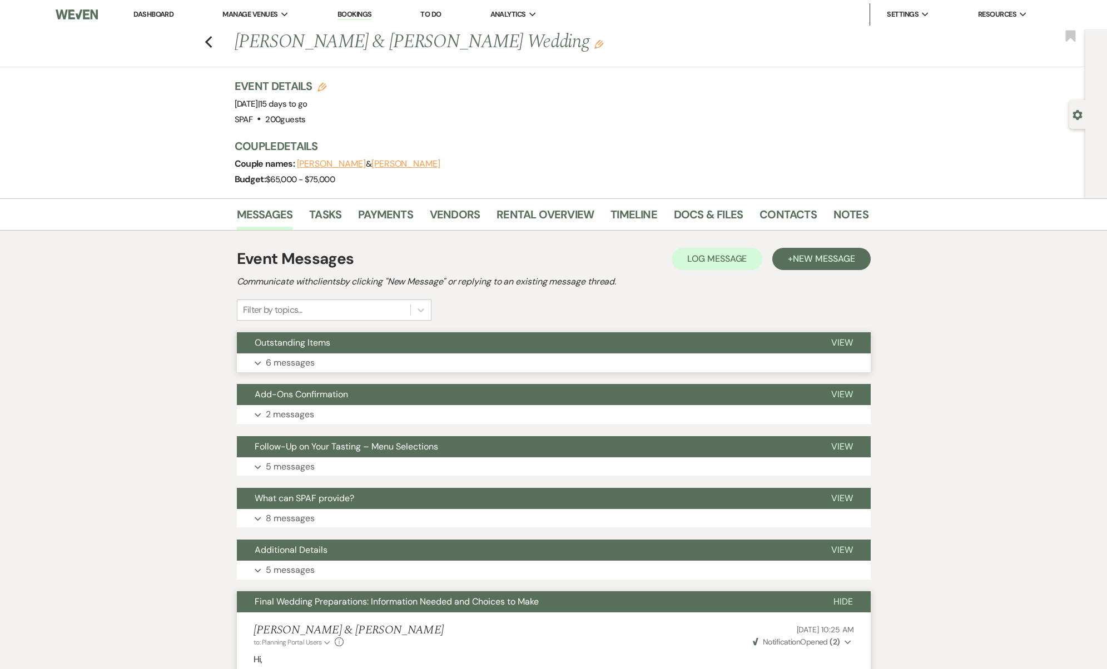
click at [300, 350] on button "Outstanding Items" at bounding box center [525, 342] width 576 height 21
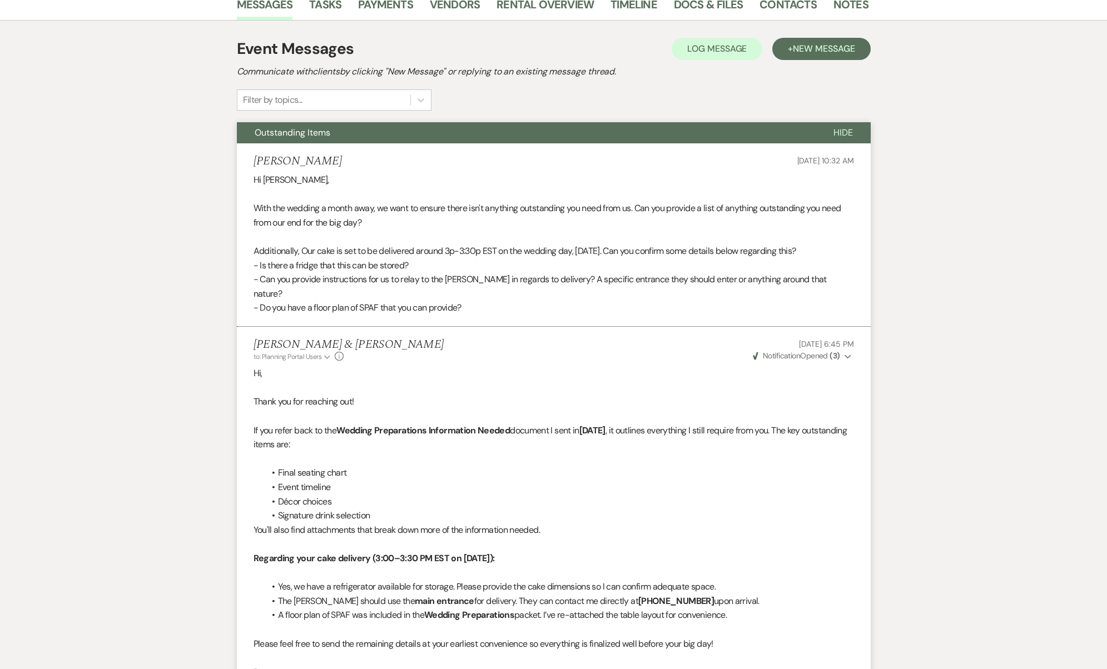
scroll to position [74, 0]
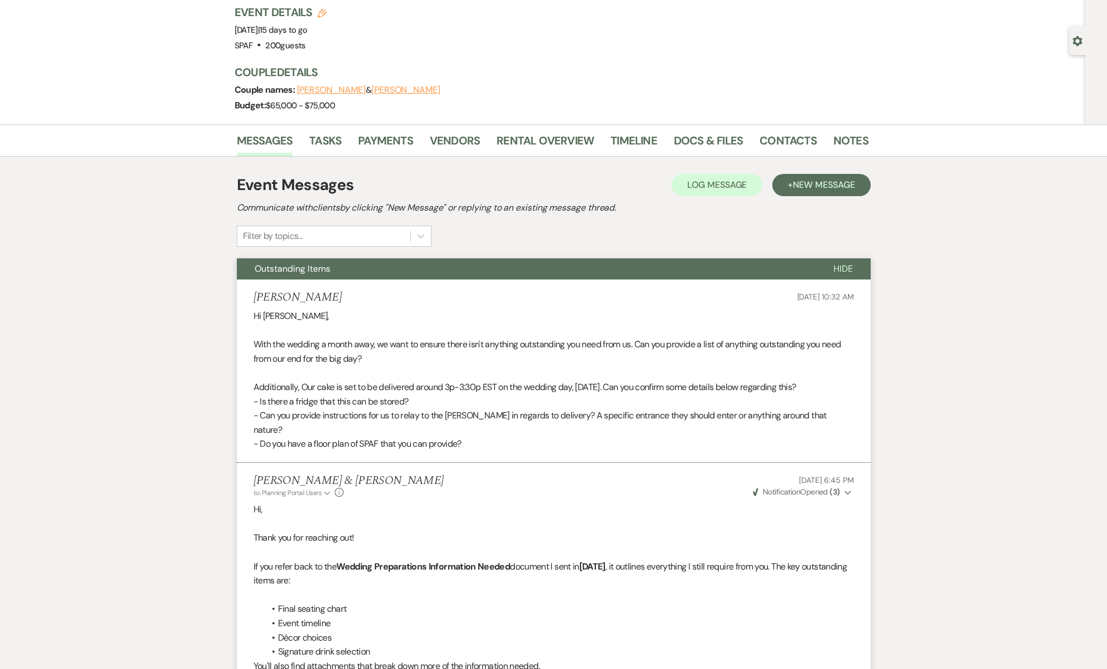
click at [324, 263] on span "Outstanding Items" at bounding box center [293, 269] width 76 height 12
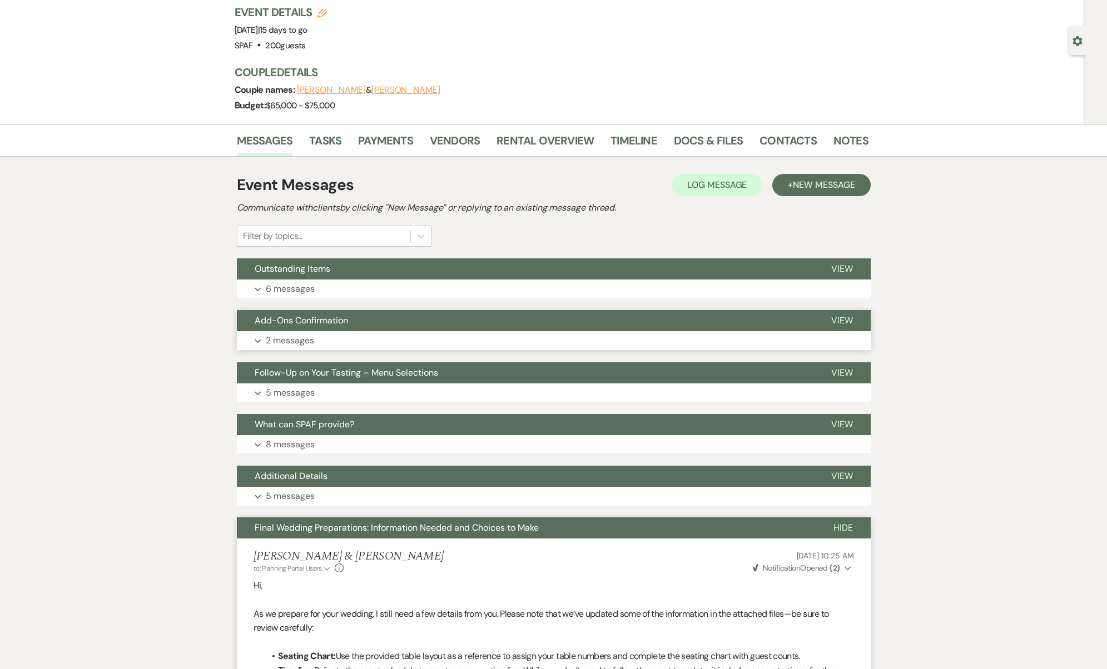
click at [347, 315] on span "Add-Ons Confirmation" at bounding box center [301, 321] width 93 height 12
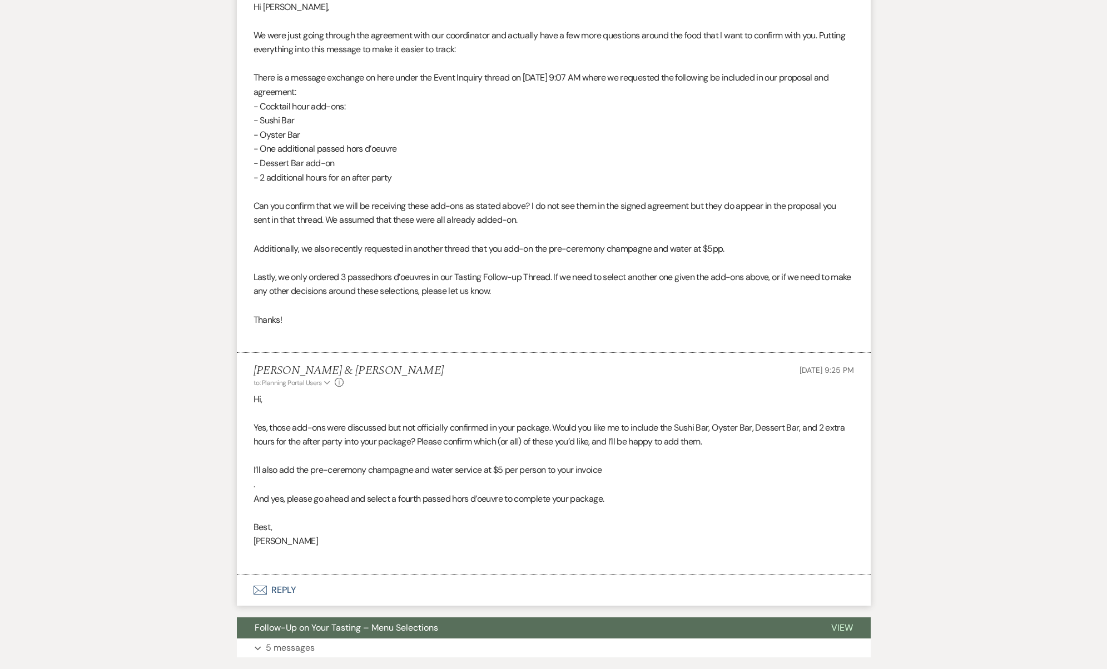
scroll to position [437, 0]
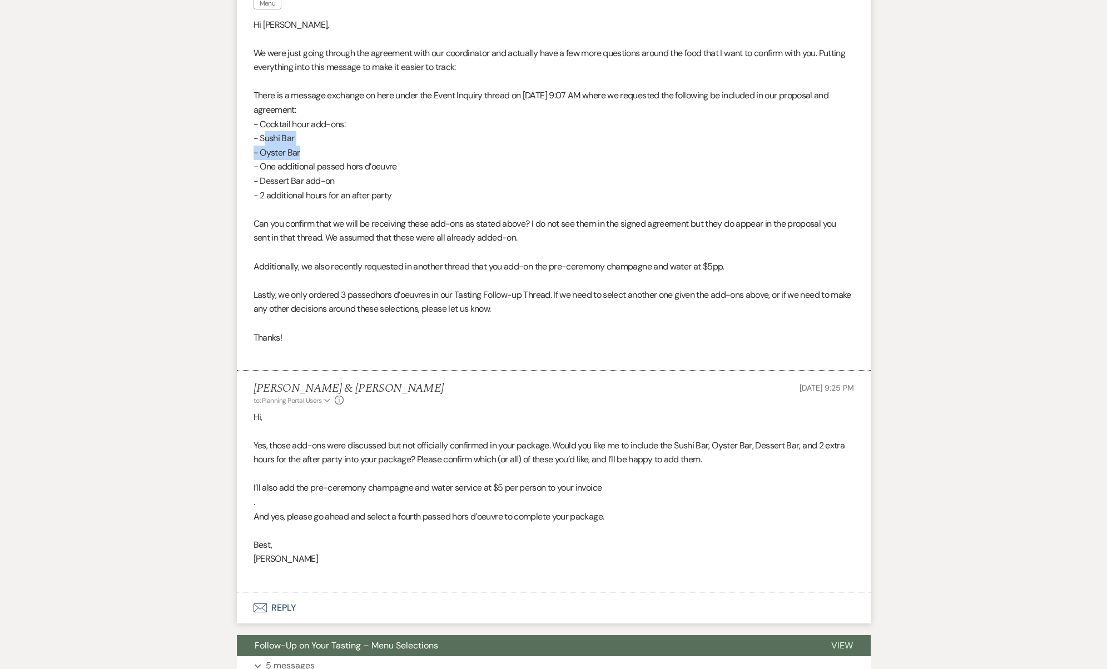
drag, startPoint x: 307, startPoint y: 155, endPoint x: 267, endPoint y: 134, distance: 45.0
click at [267, 134] on div "Hi Josh, We were just going through the agreement with our coordinator and actu…" at bounding box center [553, 188] width 600 height 341
click at [267, 134] on span "- Sushi Bar" at bounding box center [273, 138] width 41 height 12
click at [262, 133] on span "- Sushi Bar" at bounding box center [273, 138] width 41 height 12
drag, startPoint x: 262, startPoint y: 133, endPoint x: 321, endPoint y: 175, distance: 72.5
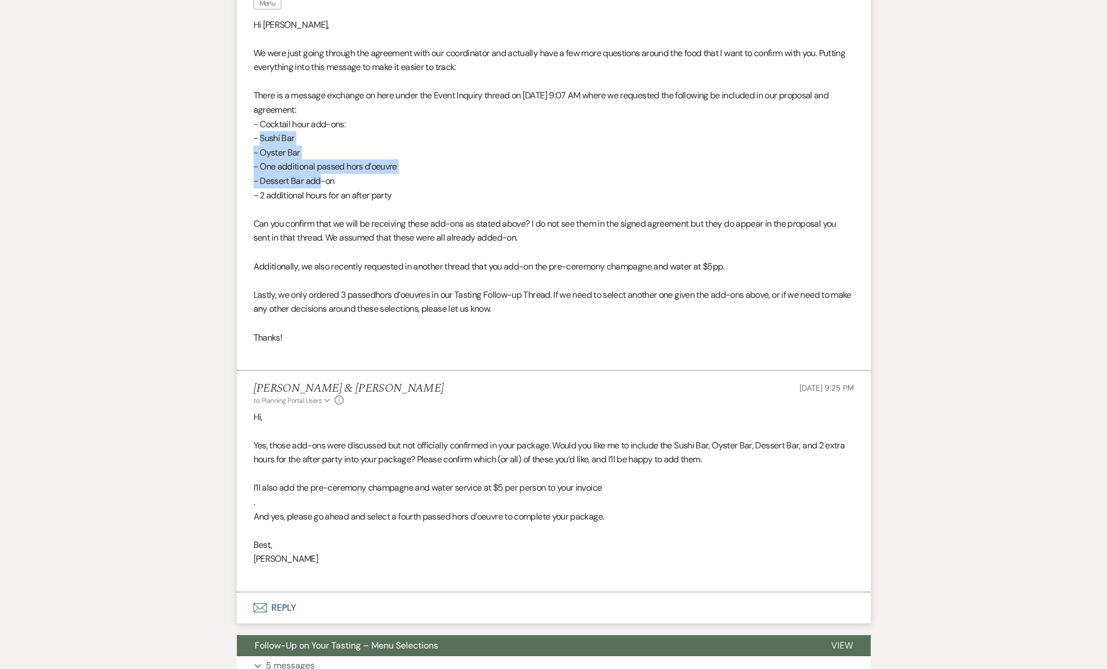
click at [321, 175] on div "Hi Josh, We were just going through the agreement with our coordinator and actu…" at bounding box center [553, 188] width 600 height 341
click at [321, 175] on span "- Dessert Bar add-on" at bounding box center [293, 181] width 81 height 12
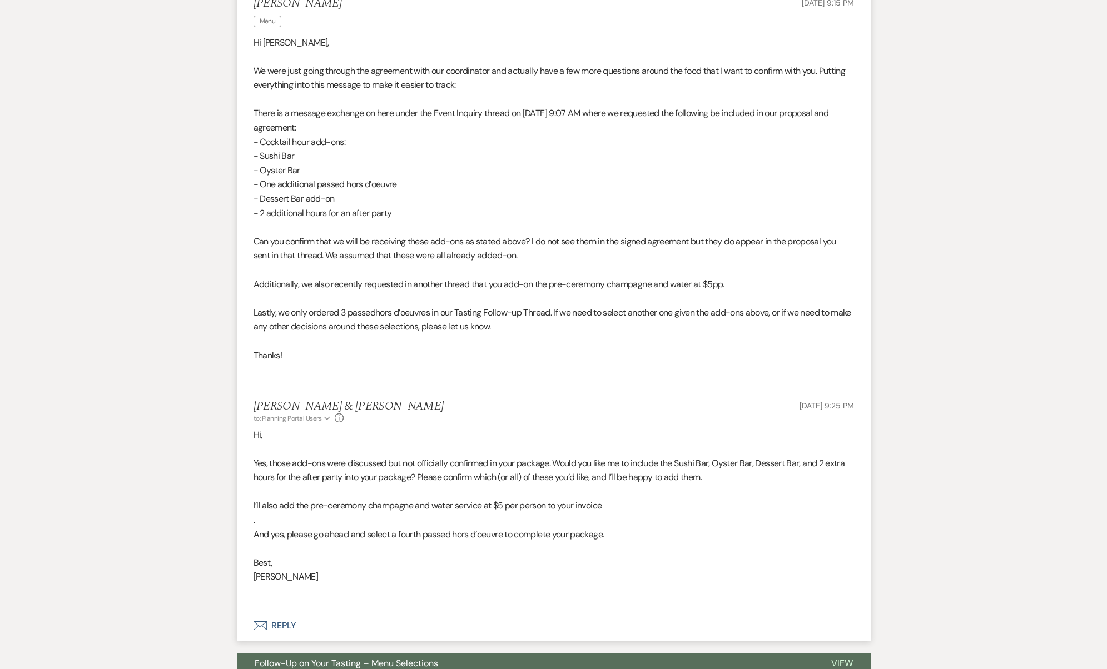
scroll to position [130, 0]
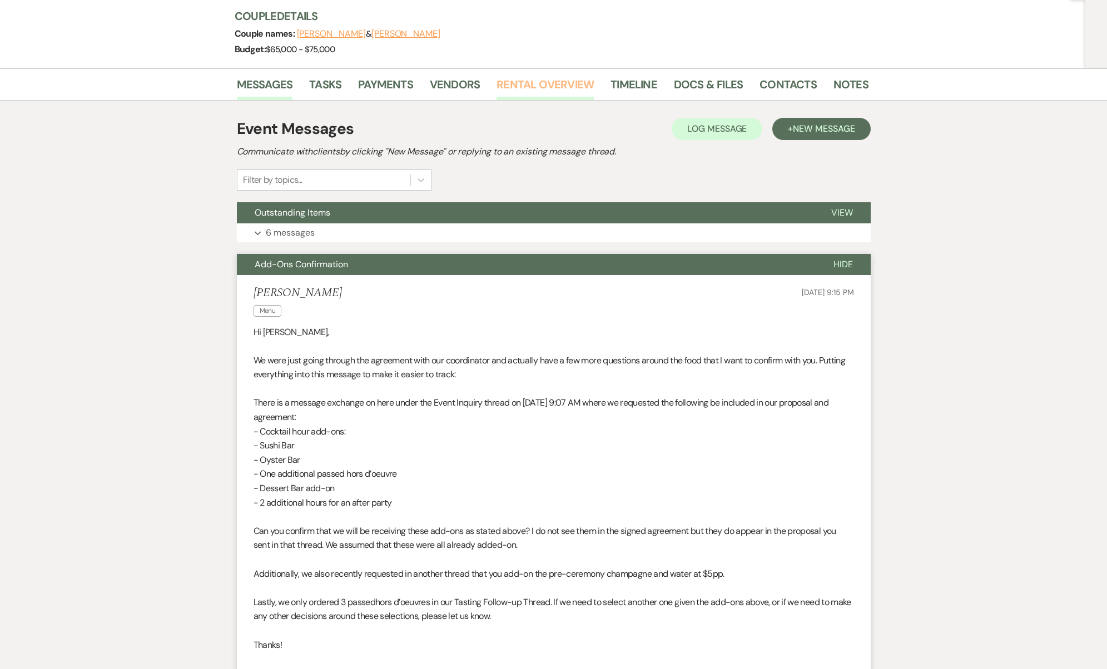
click at [533, 87] on link "Rental Overview" at bounding box center [544, 88] width 97 height 24
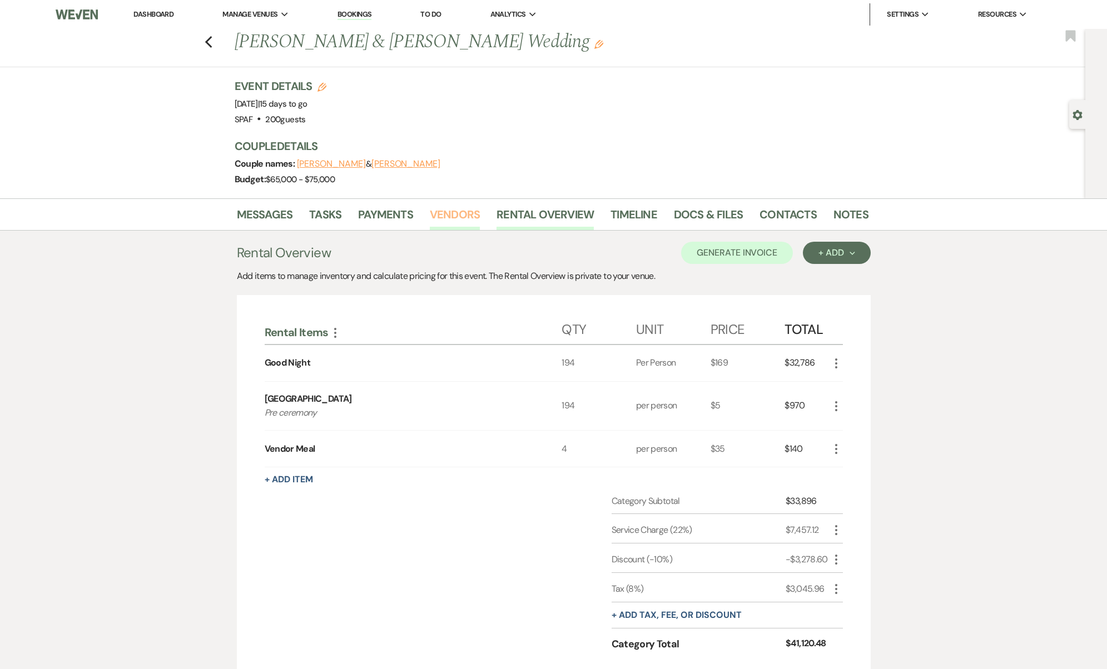
click at [457, 219] on link "Vendors" at bounding box center [455, 218] width 50 height 24
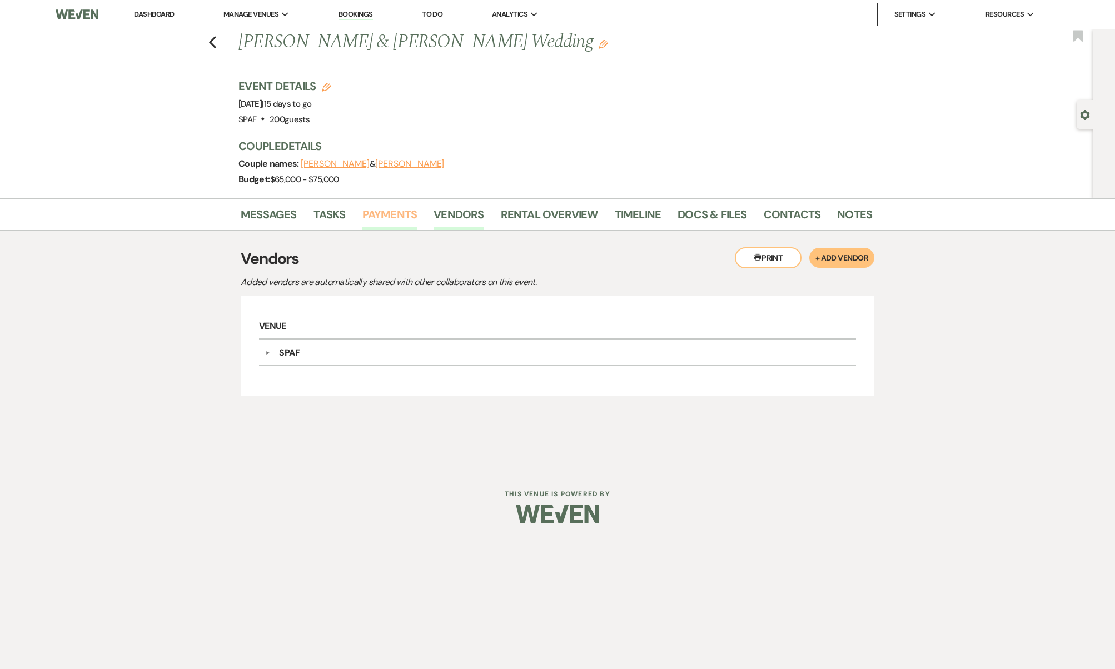
click at [387, 221] on link "Payments" at bounding box center [389, 218] width 55 height 24
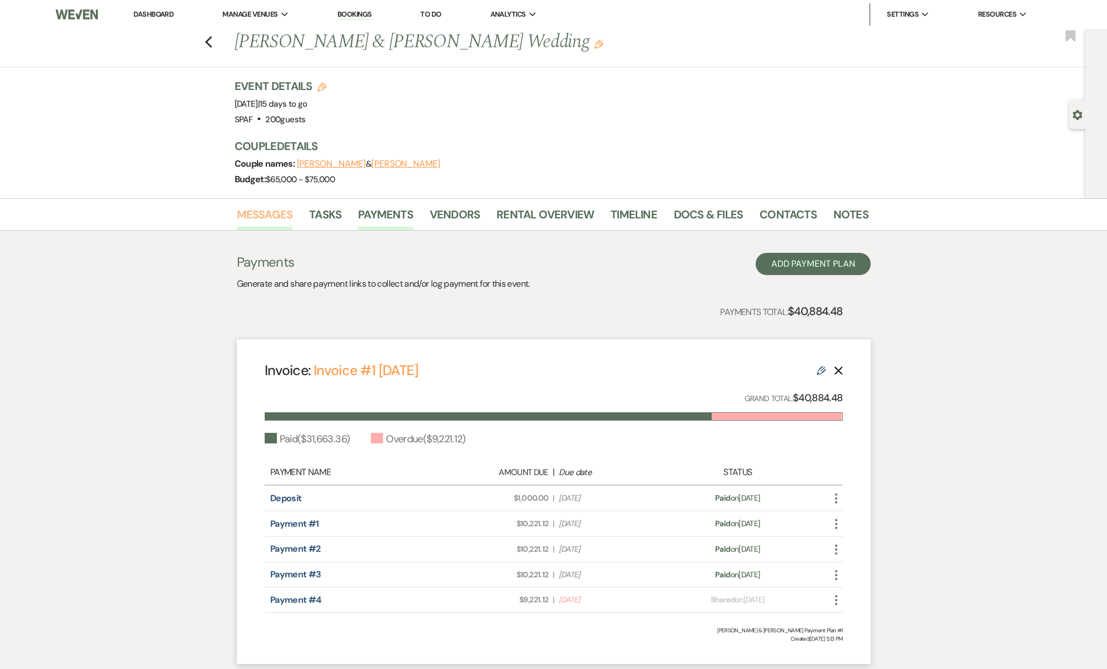
click at [254, 226] on link "Messages" at bounding box center [265, 218] width 56 height 24
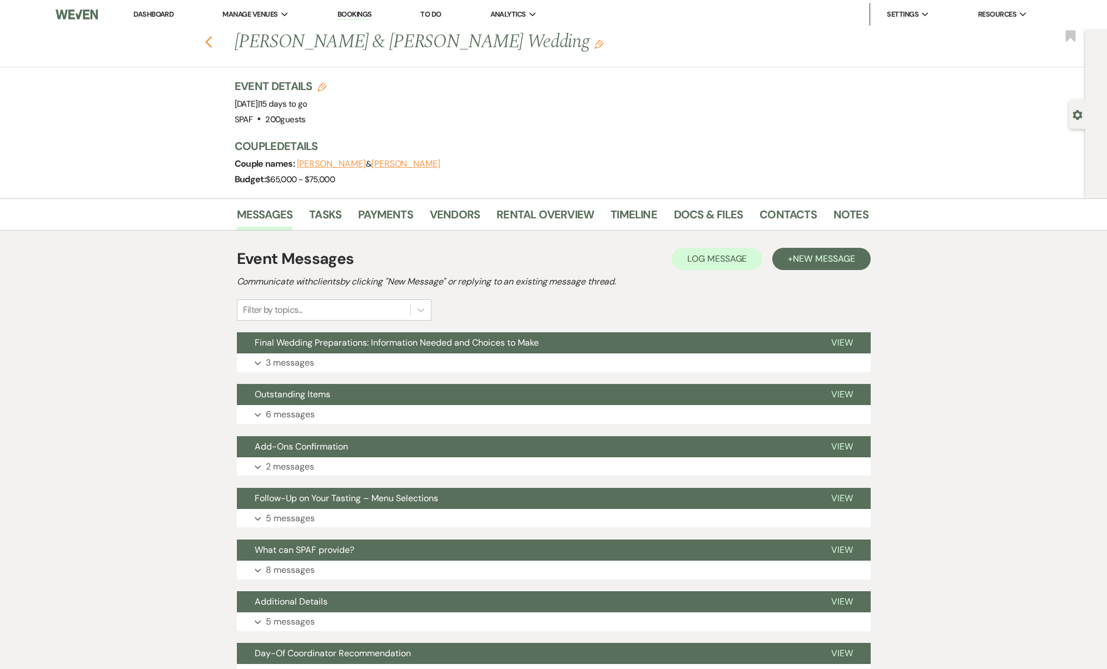
click at [211, 46] on icon "Previous" at bounding box center [209, 42] width 8 height 13
click at [213, 43] on icon "Previous" at bounding box center [209, 42] width 8 height 13
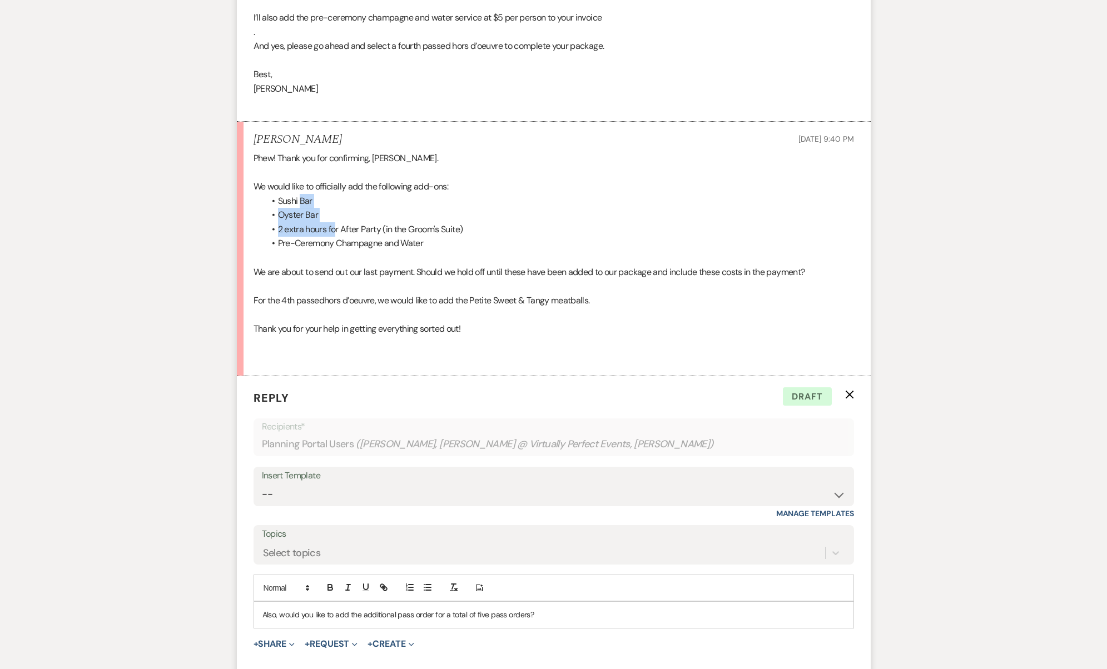
drag, startPoint x: 301, startPoint y: 187, endPoint x: 336, endPoint y: 220, distance: 48.0
click at [336, 220] on ul "Sushi Bar Oyster Bar 2 extra hours for After Party (in the Groom's Suite) Pre-C…" at bounding box center [559, 222] width 589 height 57
click at [336, 222] on li "2 extra hours for After Party (in the Groom's Suite)" at bounding box center [559, 229] width 589 height 14
drag, startPoint x: 340, startPoint y: 227, endPoint x: 364, endPoint y: 243, distance: 28.4
click at [364, 243] on div "Phew! Thank you for confirming, Josh. We would like to officially add the follo…" at bounding box center [553, 257] width 600 height 213
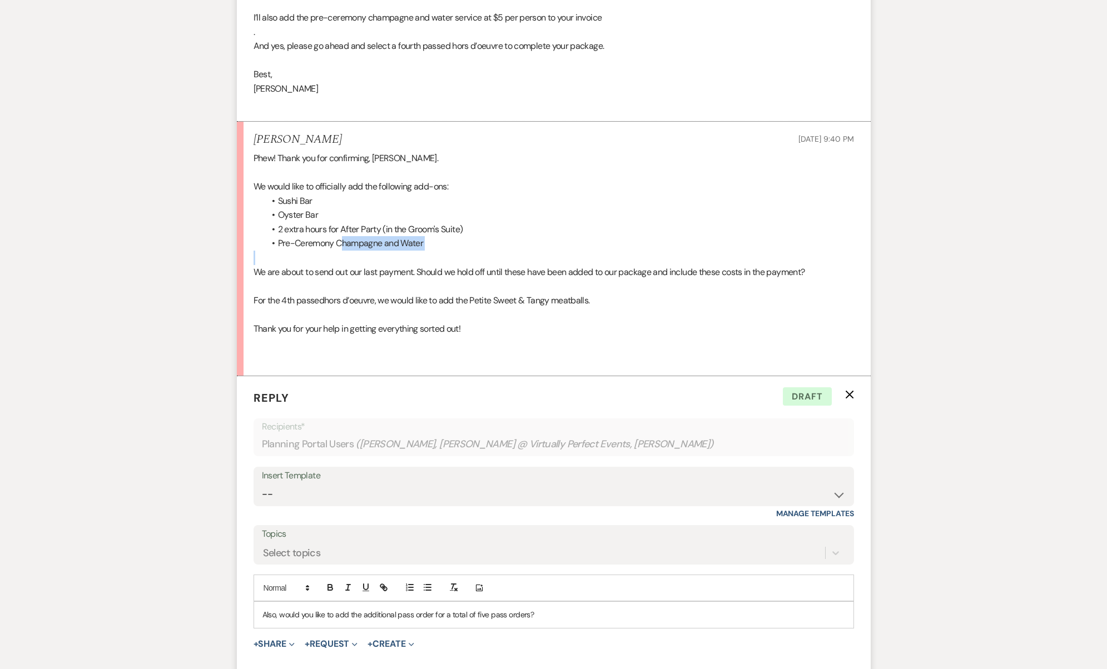
click at [364, 251] on p at bounding box center [553, 258] width 600 height 14
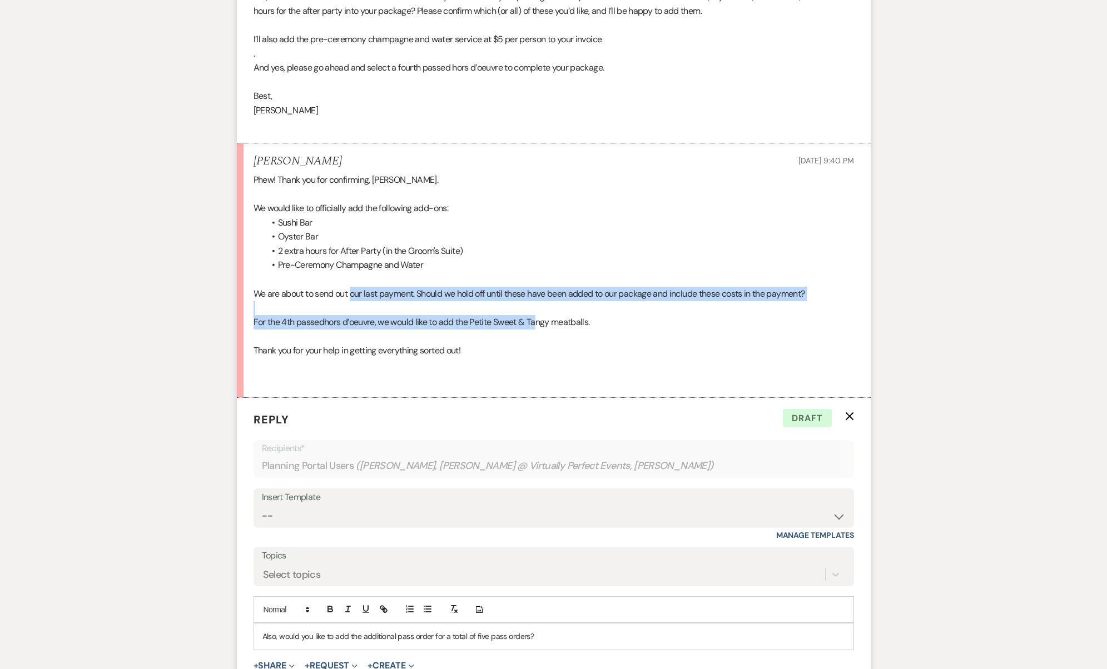
drag, startPoint x: 352, startPoint y: 273, endPoint x: 541, endPoint y: 307, distance: 191.9
click at [541, 307] on div "Phew! Thank you for confirming, Josh. We would like to officially add the follo…" at bounding box center [553, 279] width 600 height 213
click at [541, 316] on span "hors d’oeuvre, we would like to add the Petite Sweet & Tangy meatballs." at bounding box center [457, 322] width 266 height 12
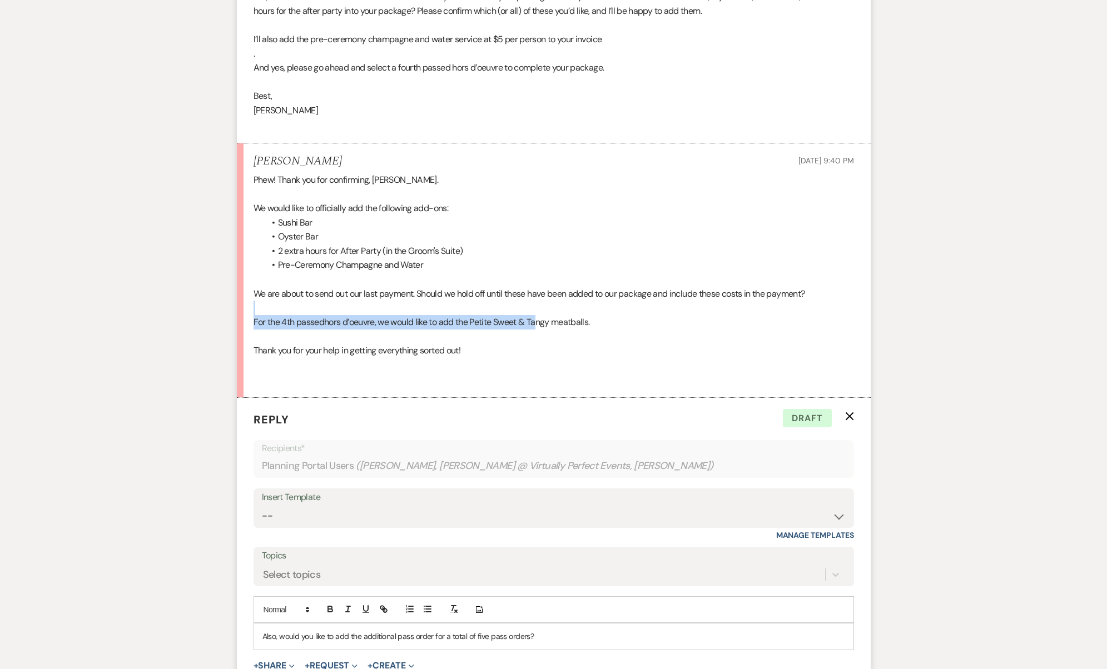
drag, startPoint x: 541, startPoint y: 307, endPoint x: 678, endPoint y: 283, distance: 138.7
click at [678, 283] on div "Phew! Thank you for confirming, Josh. We would like to officially add the follo…" at bounding box center [553, 279] width 600 height 213
click at [678, 287] on p "We are about to send out our last payment. Should we hold off until these have …" at bounding box center [553, 294] width 600 height 14
click at [451, 329] on p at bounding box center [553, 336] width 600 height 14
click at [334, 287] on p "We are about to send out our last payment. Should we hold off until these have …" at bounding box center [553, 294] width 600 height 14
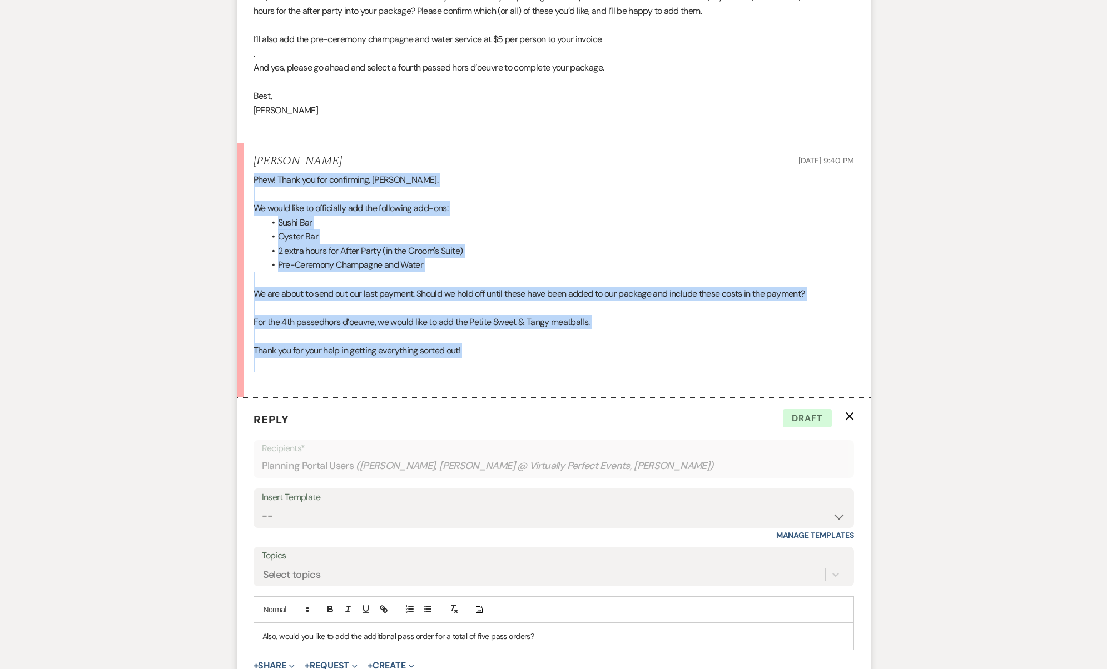
drag, startPoint x: 486, startPoint y: 346, endPoint x: 249, endPoint y: 168, distance: 296.2
click at [249, 168] on li "Kevin Biggs Sep 10, 2025, 9:40 PM Phew! Thank you for confirming, Josh. We woul…" at bounding box center [554, 270] width 634 height 255
copy div "Phew! Thank you for confirming, Josh. We would like to officially add the follo…"
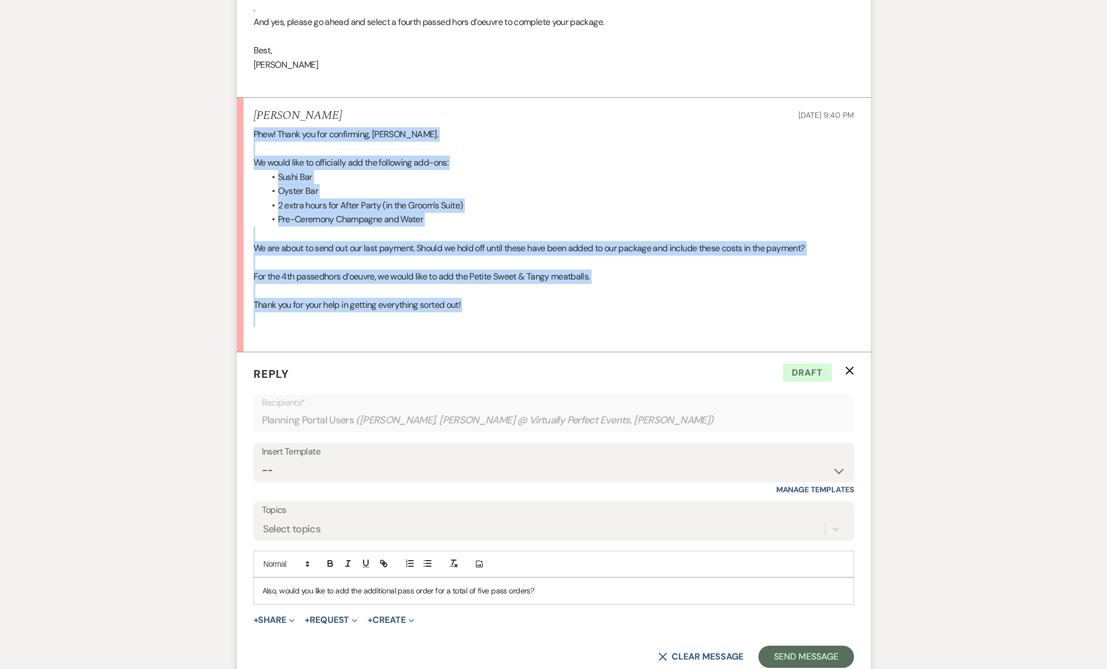
scroll to position [898, 0]
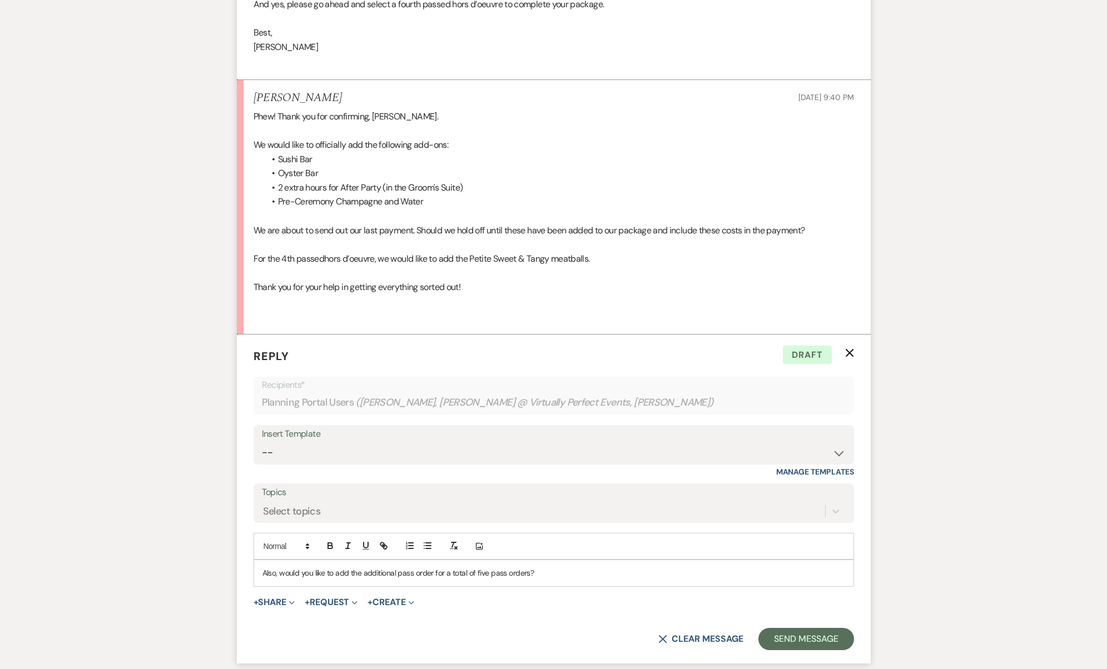
click at [494, 561] on div "Also, would you like to add the additional pass order for a total of five pass …" at bounding box center [553, 573] width 599 height 26
drag, startPoint x: 530, startPoint y: 555, endPoint x: 131, endPoint y: 546, distance: 399.8
click at [131, 546] on div "Messages Tasks Payments Vendors Rental Overview Timeline Docs & Files Contacts …" at bounding box center [553, 301] width 1107 height 2003
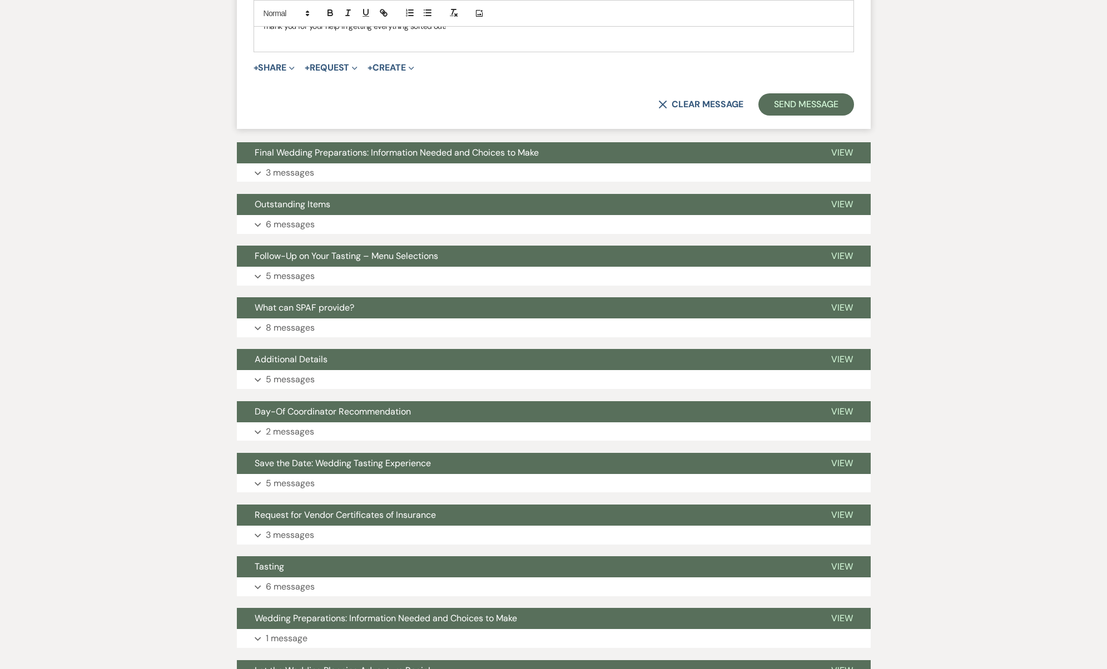
scroll to position [1738, 0]
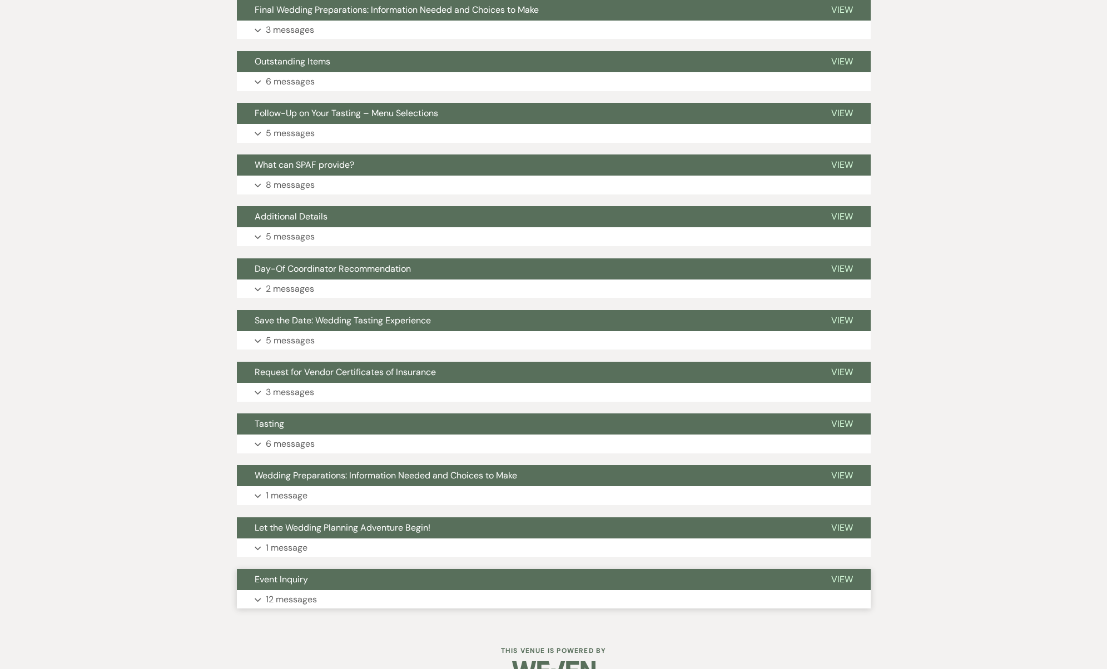
click at [385, 569] on button "Event Inquiry" at bounding box center [525, 579] width 576 height 21
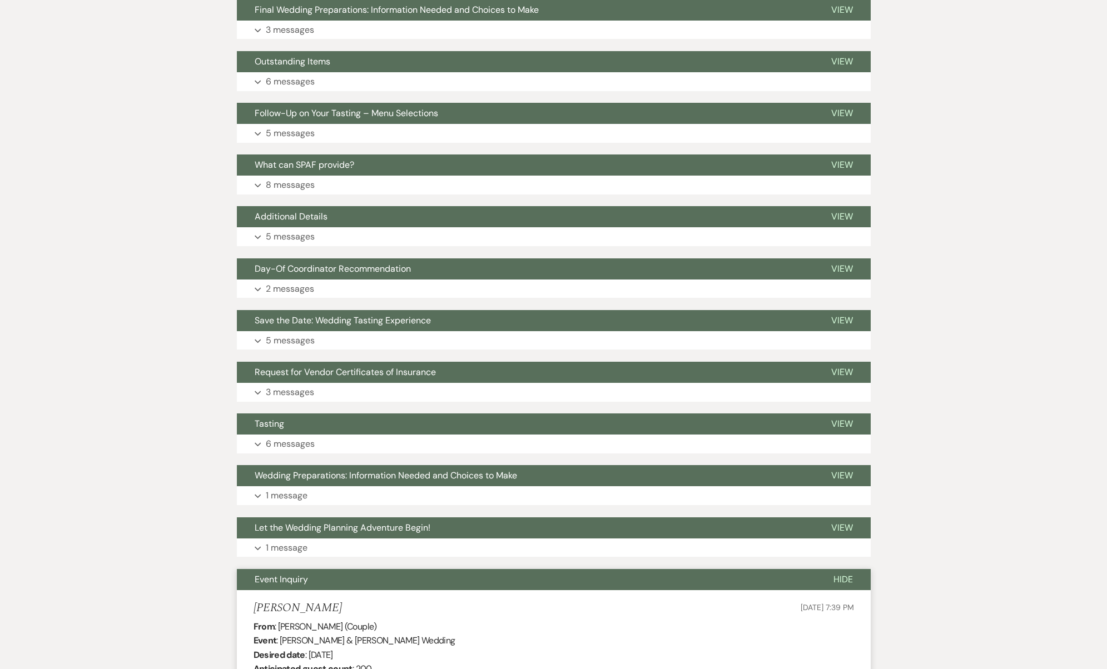
scroll to position [2454, 0]
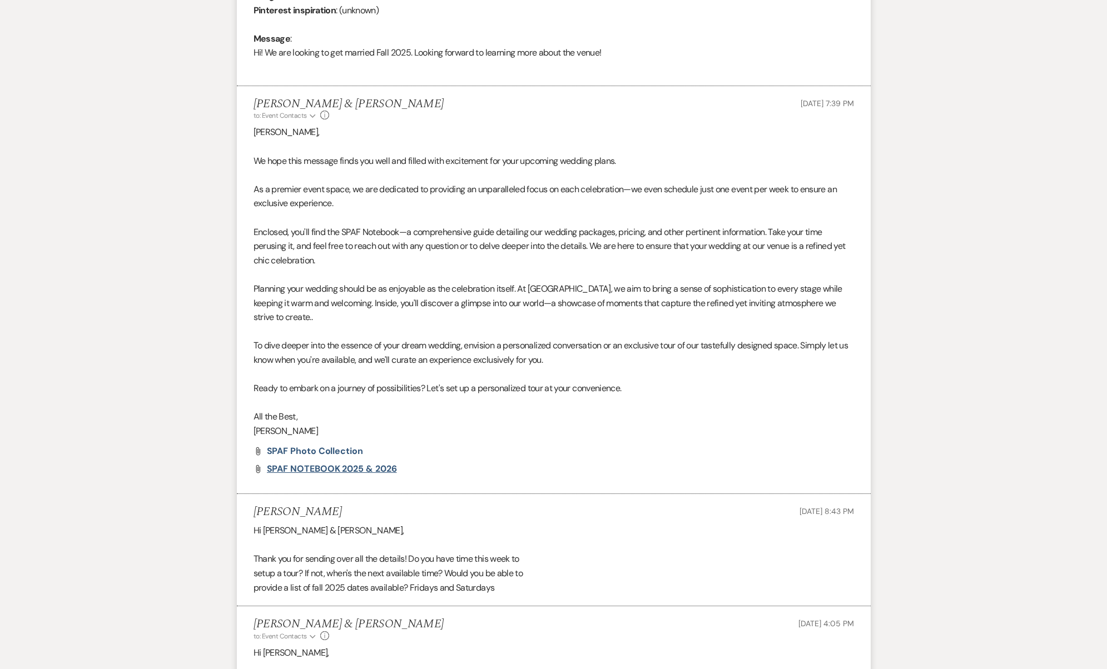
click at [362, 463] on span "SPAF NOTEBOOK 2025 & 2026" at bounding box center [332, 469] width 130 height 12
click at [450, 367] on p at bounding box center [553, 374] width 600 height 14
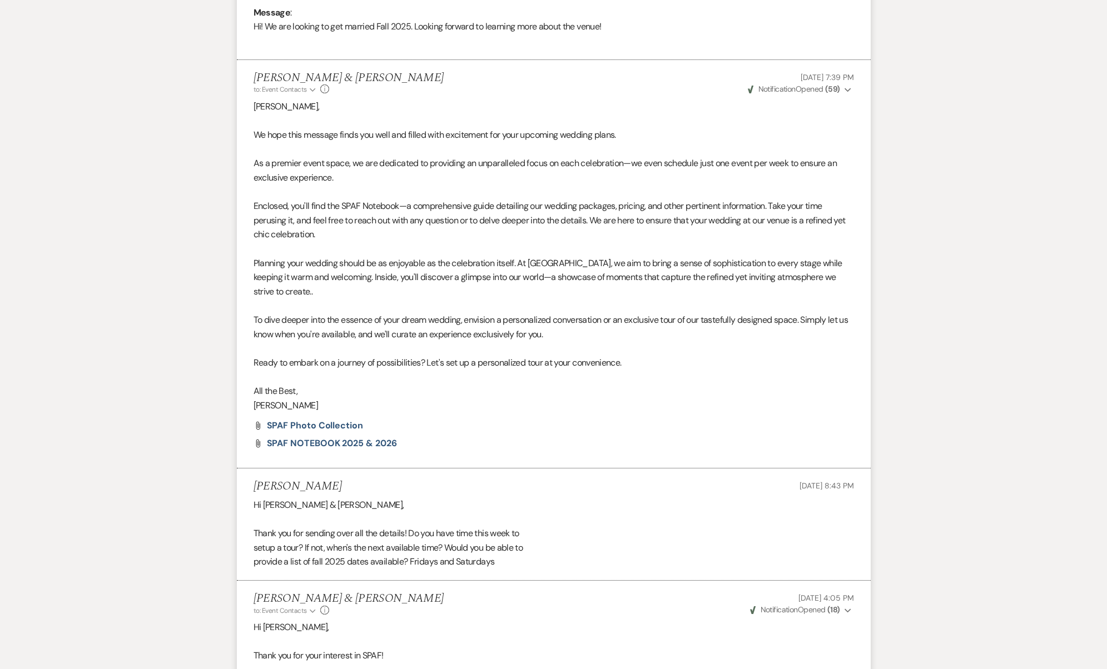
scroll to position [1226, 0]
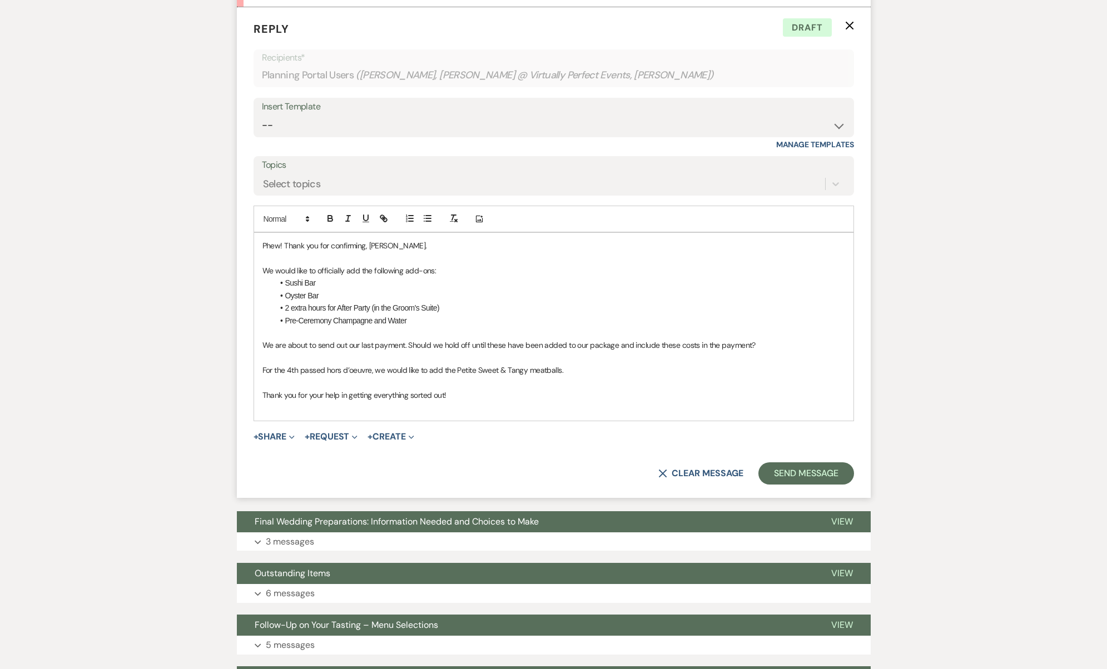
drag, startPoint x: 482, startPoint y: 371, endPoint x: 263, endPoint y: 177, distance: 292.6
click at [263, 177] on form "Reply X Draft Recipients* Planning Portal Users ( Kevin Biggs, Lauren @ Virtual…" at bounding box center [554, 252] width 634 height 491
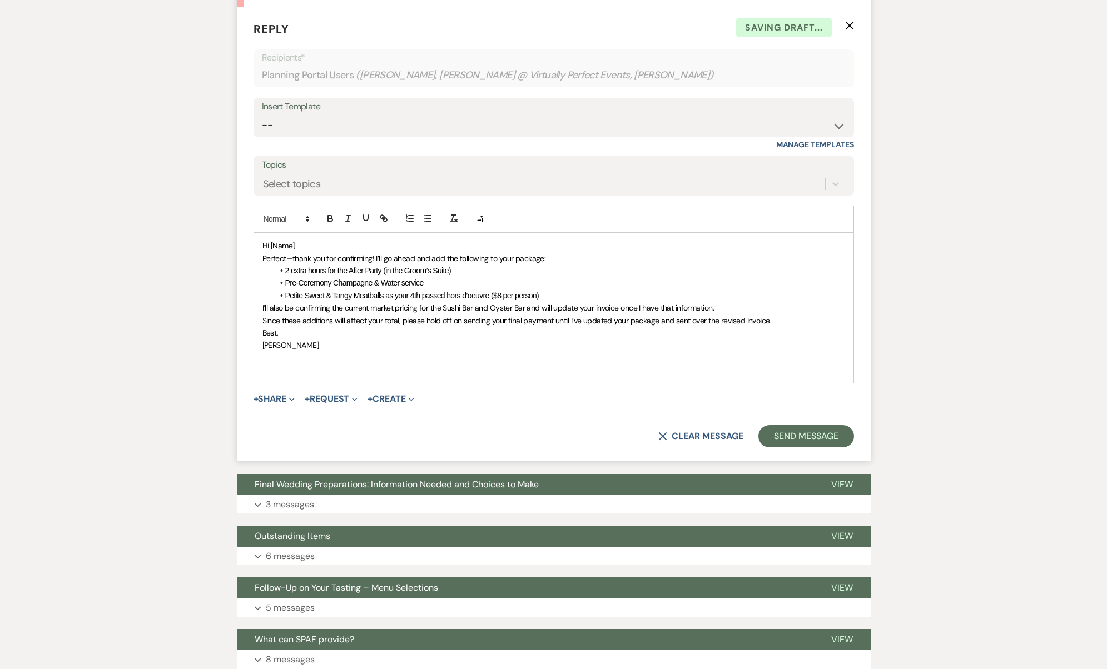
click at [280, 241] on span "Hi [Name]," at bounding box center [278, 246] width 33 height 10
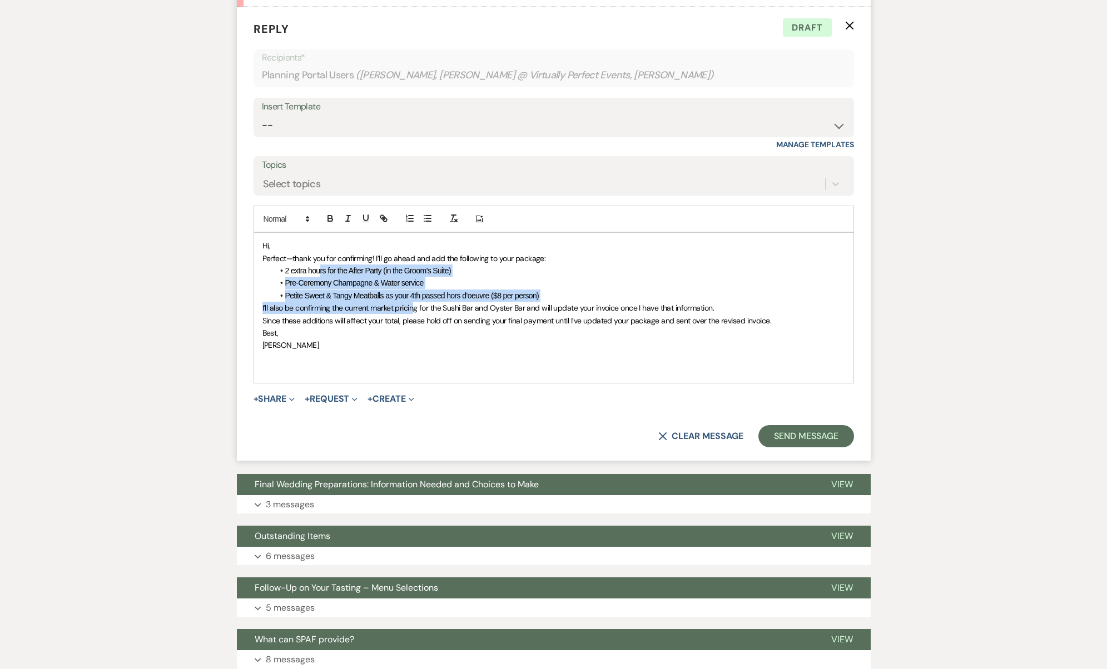
drag, startPoint x: 321, startPoint y: 252, endPoint x: 416, endPoint y: 282, distance: 100.4
click at [416, 282] on div "Hi, Perfect—thank you for confirming! I’ll go ahead and add the following to yo…" at bounding box center [553, 308] width 599 height 150
click at [416, 303] on span "I’ll also be confirming the current market pricing for the Sushi Bar and Oyster…" at bounding box center [487, 308] width 451 height 10
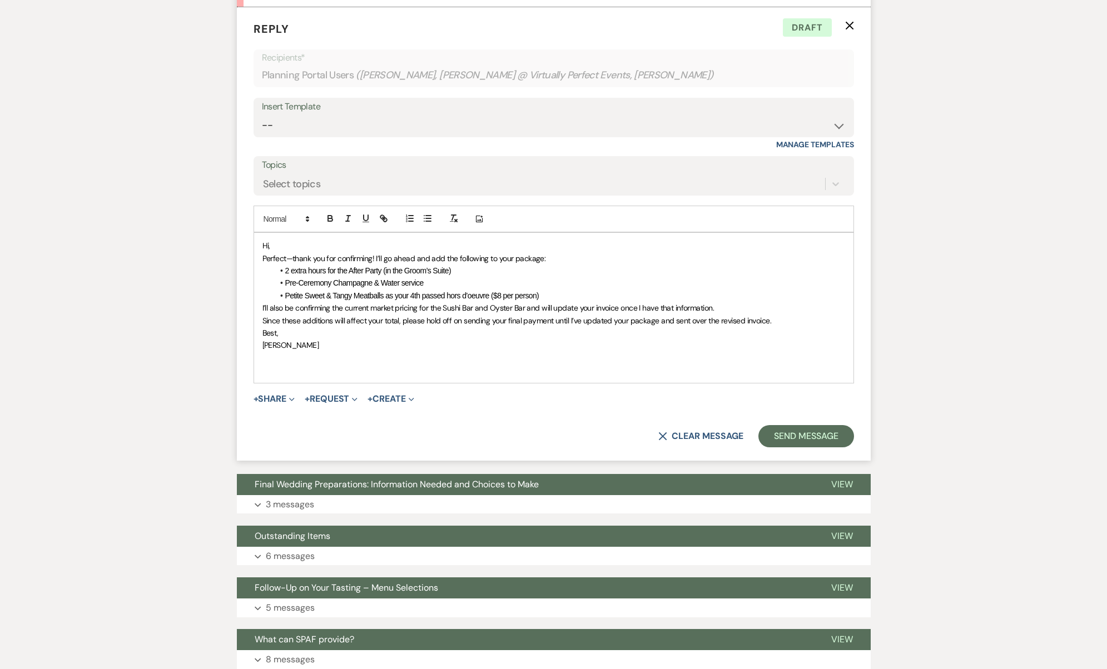
click at [500, 291] on span "Petite Sweet & Tangy Meatballs as your 4th passed hors d’oeuvre ($8 per person)" at bounding box center [412, 295] width 254 height 9
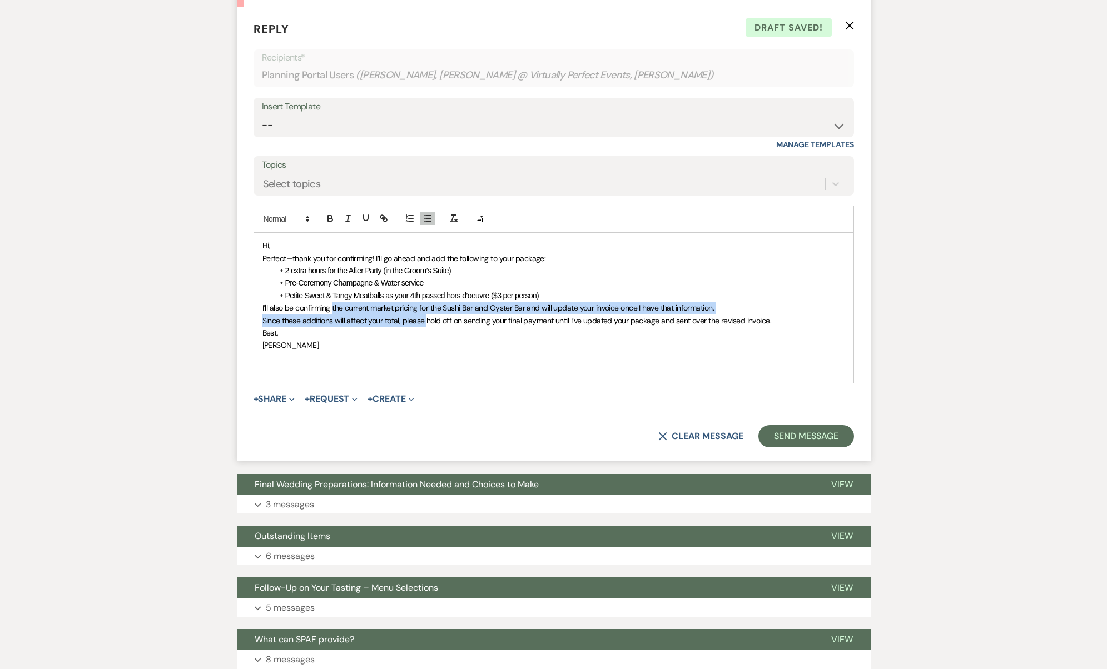
drag, startPoint x: 332, startPoint y: 282, endPoint x: 426, endPoint y: 303, distance: 95.6
click at [426, 303] on div "Hi, Perfect—thank you for confirming! I’ll go ahead and add the following to yo…" at bounding box center [553, 308] width 599 height 150
click at [426, 316] on span "Since these additions will affect your total, please hold off on sending your f…" at bounding box center [516, 321] width 509 height 10
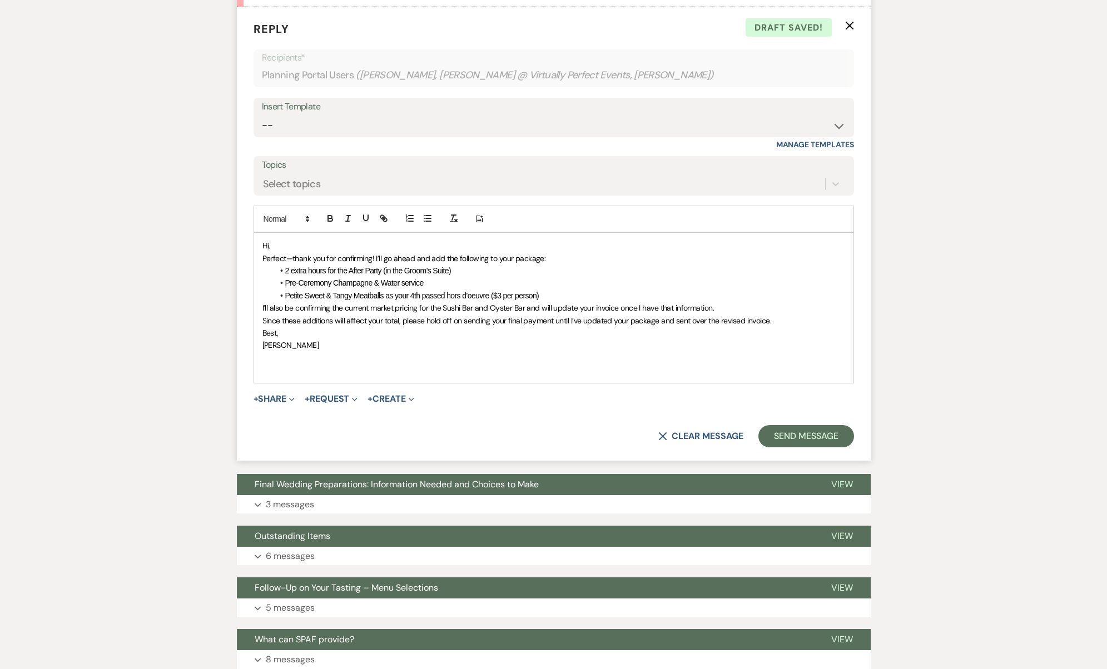
click at [500, 291] on span "Petite Sweet & Tangy Meatballs as your 4th passed hors d’oeuvre ($3 per person)" at bounding box center [412, 295] width 254 height 9
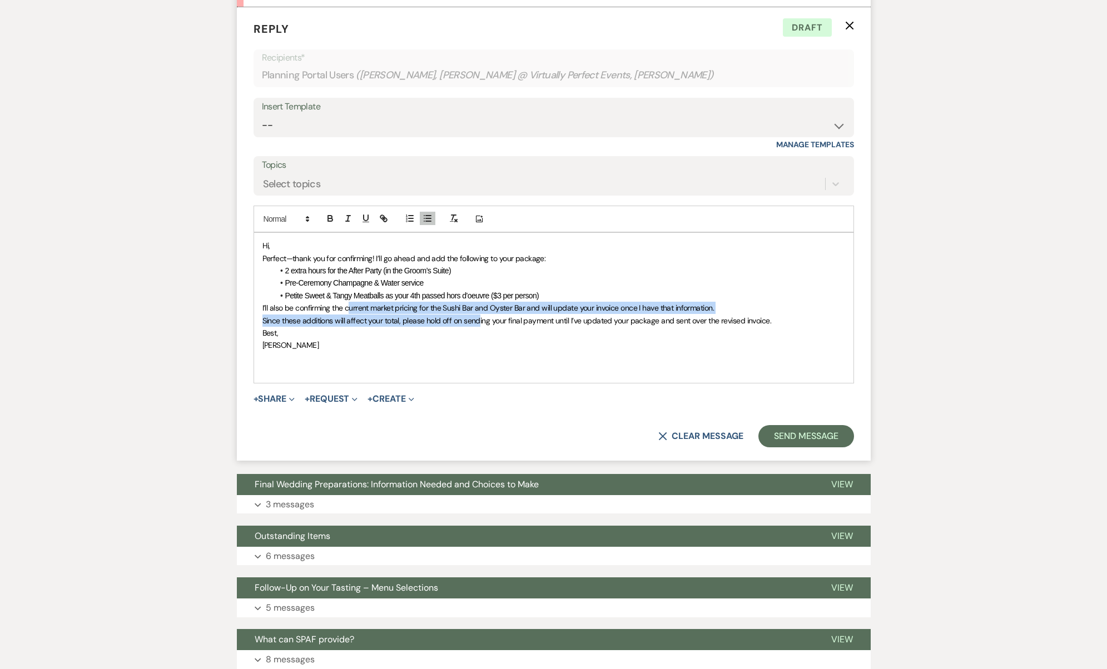
drag, startPoint x: 348, startPoint y: 281, endPoint x: 477, endPoint y: 296, distance: 130.4
click at [477, 296] on div "Hi, Perfect—thank you for confirming! I’ll go ahead and add the following to yo…" at bounding box center [553, 308] width 599 height 150
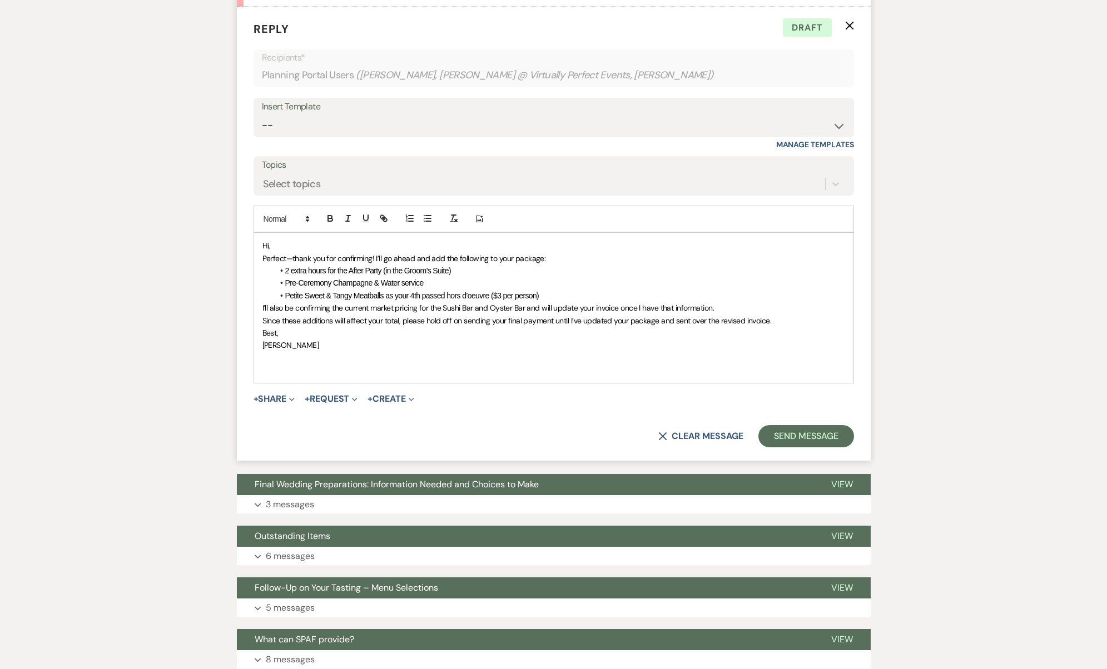
click at [472, 327] on p "Best," at bounding box center [553, 333] width 583 height 12
drag, startPoint x: 461, startPoint y: 293, endPoint x: 641, endPoint y: 297, distance: 180.1
click at [641, 316] on span "Since these additions will affect your total, please hold off on sending your f…" at bounding box center [516, 321] width 509 height 10
click at [642, 316] on span "Since these additions will affect your total, please hold off on sending your f…" at bounding box center [516, 321] width 509 height 10
click at [549, 290] on li "Petite Sweet & Tangy Meatballs as your 4th passed hors d’oeuvre ($3 per person)" at bounding box center [558, 296] width 571 height 12
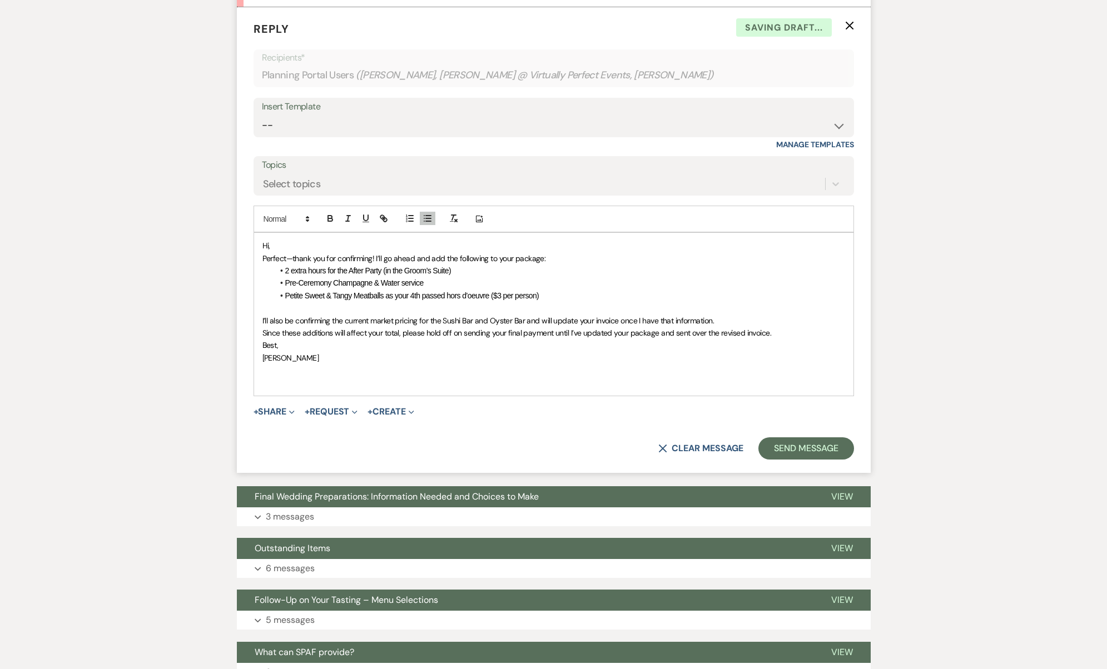
click at [556, 252] on p "Perfect—thank you for confirming! I’ll go ahead and add the following to your p…" at bounding box center [553, 258] width 583 height 12
click at [555, 252] on p "Perfect—thank you for confirming! I’ll go ahead and add the following to your p…" at bounding box center [553, 258] width 583 height 12
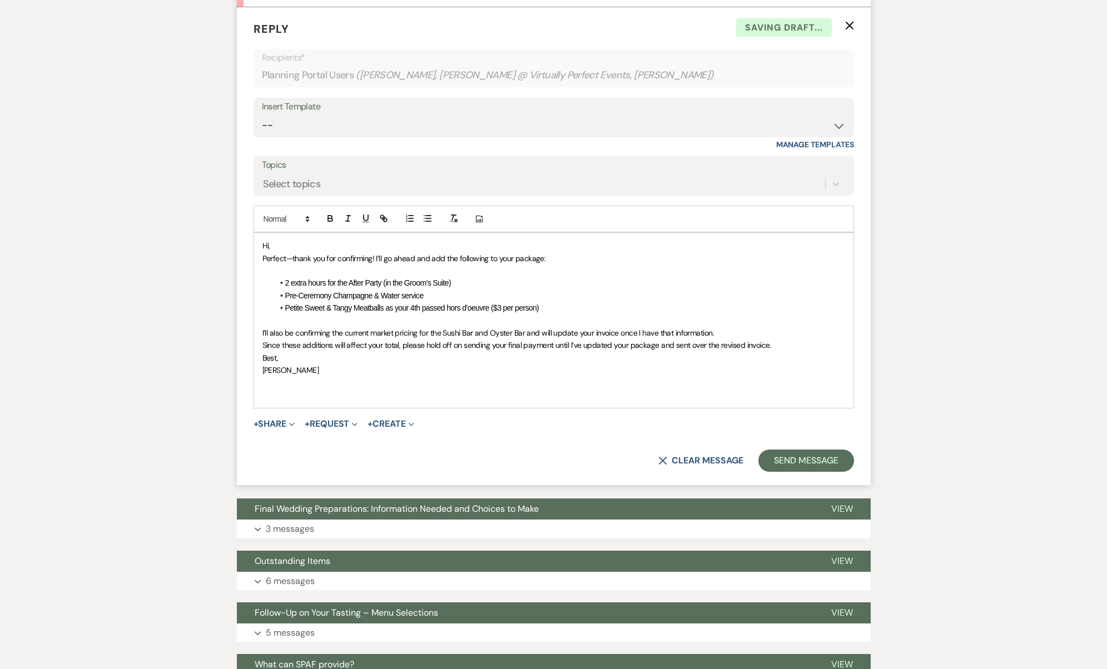
click at [526, 240] on p "Hi," at bounding box center [553, 246] width 583 height 12
click at [528, 240] on p "Hi," at bounding box center [553, 246] width 583 height 12
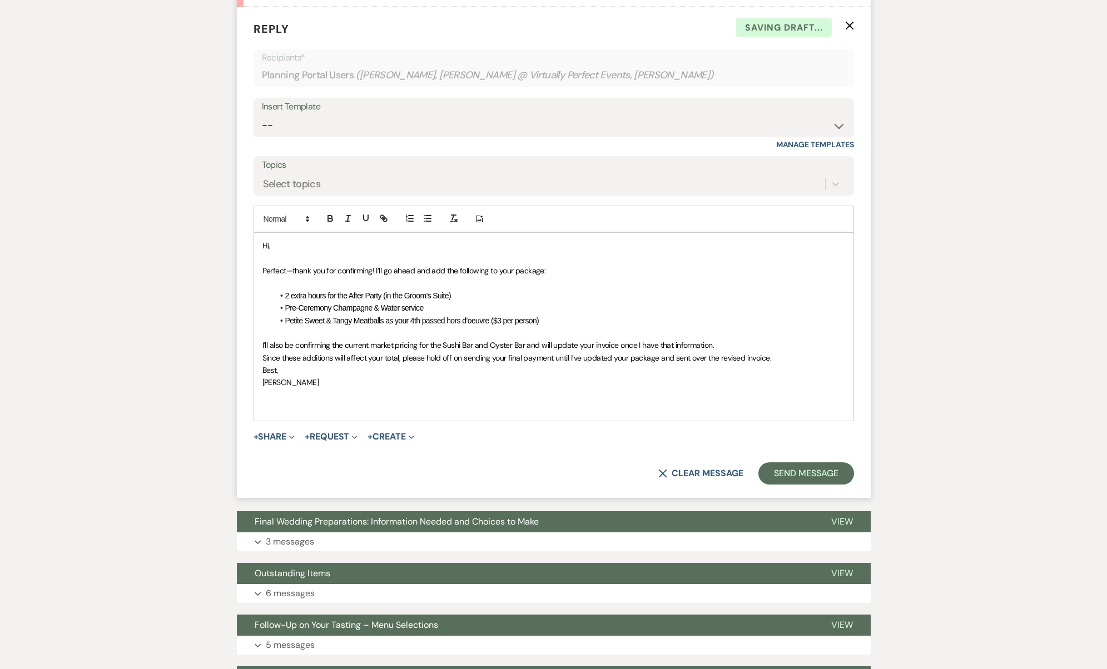
click at [771, 339] on p "I’ll also be confirming the current market pricing for the Sushi Bar and Oyster…" at bounding box center [553, 345] width 583 height 12
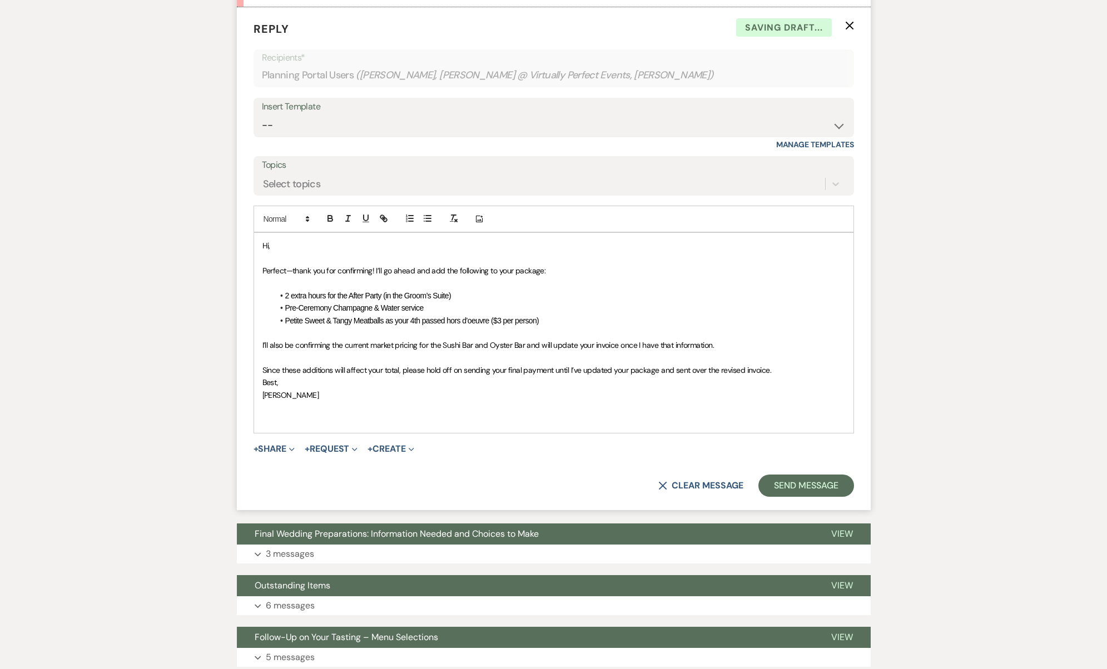
click at [784, 364] on p "Since these additions will affect your total, please hold off on sending your f…" at bounding box center [553, 370] width 583 height 12
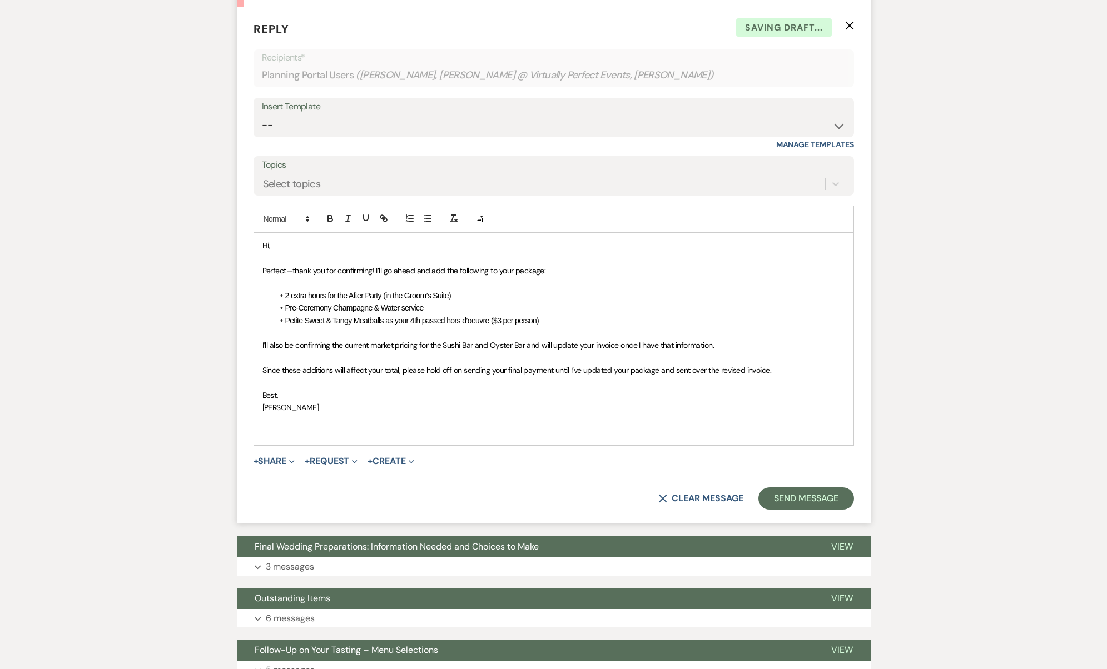
click at [656, 376] on p "﻿" at bounding box center [553, 382] width 583 height 12
click at [788, 487] on button "Send Message" at bounding box center [805, 498] width 95 height 22
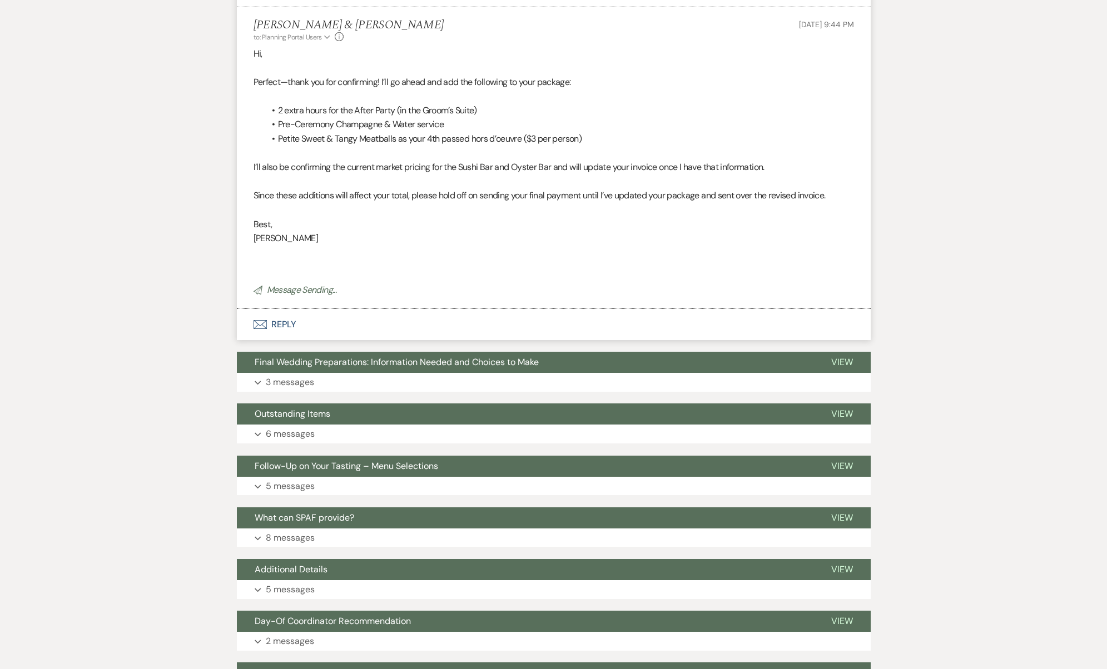
scroll to position [0, 0]
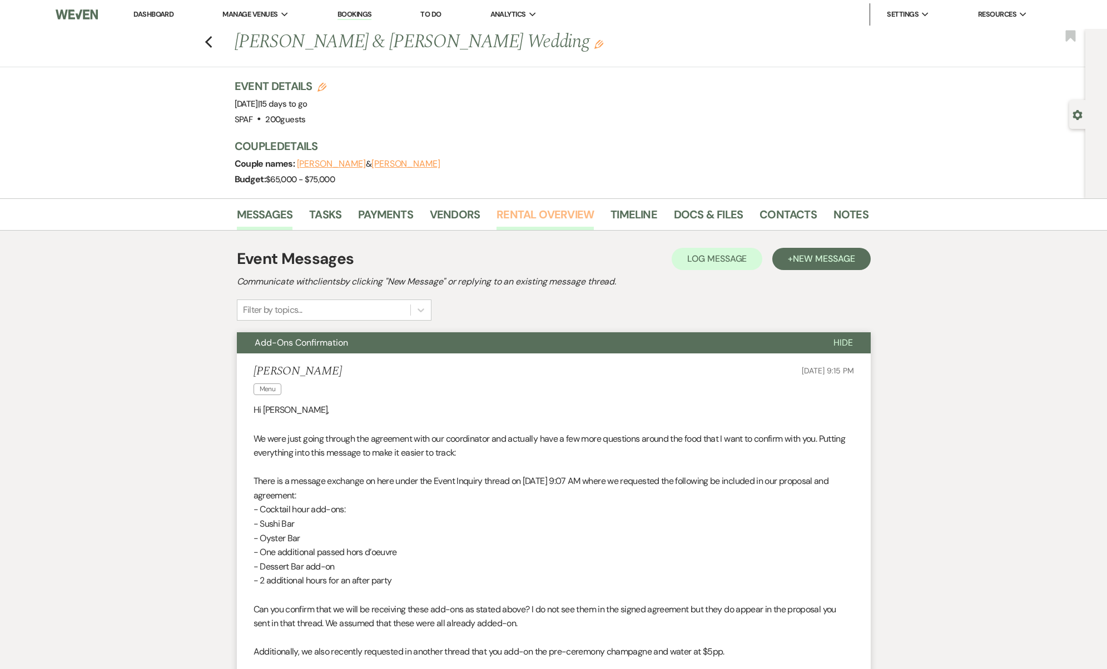
click at [533, 216] on link "Rental Overview" at bounding box center [544, 218] width 97 height 24
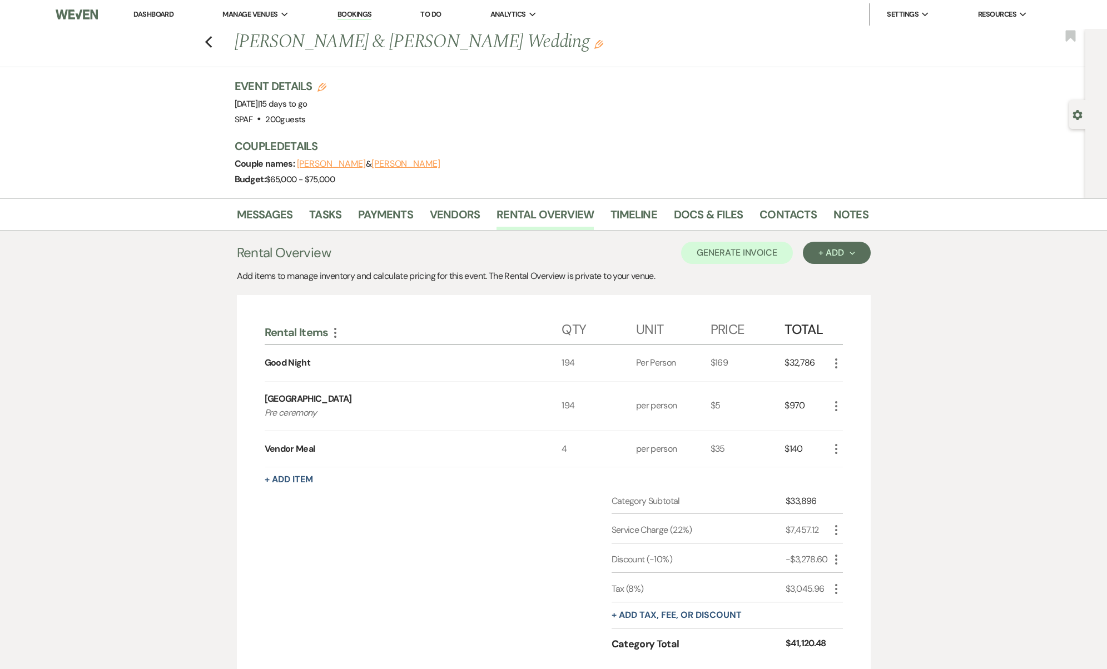
scroll to position [134, 0]
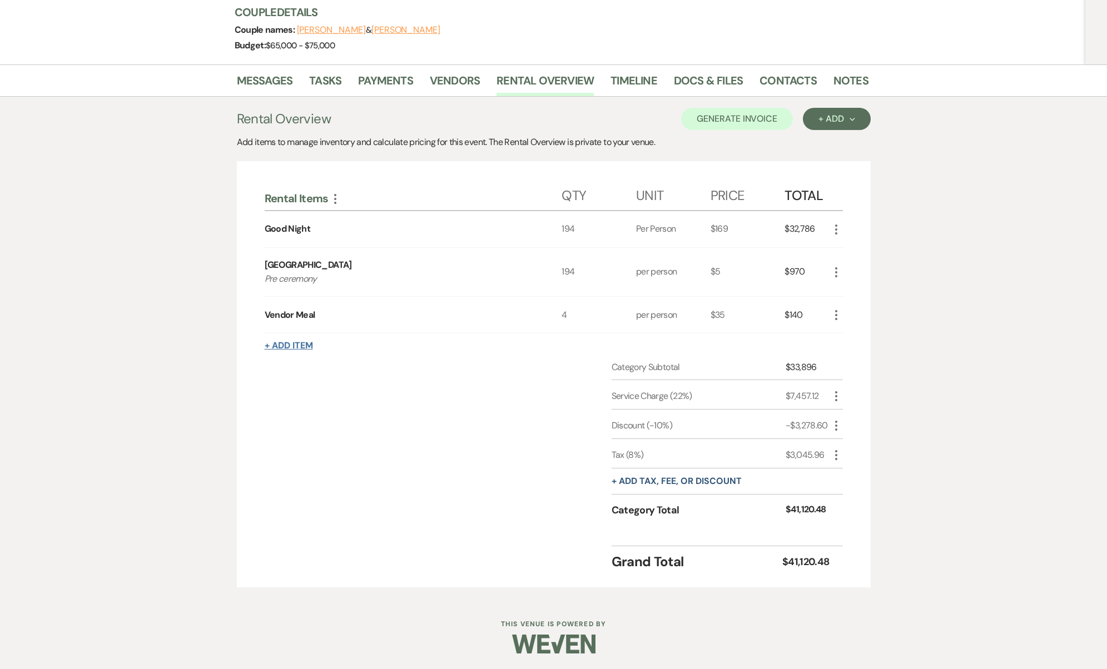
click at [297, 348] on button "+ Add Item" at bounding box center [289, 345] width 48 height 9
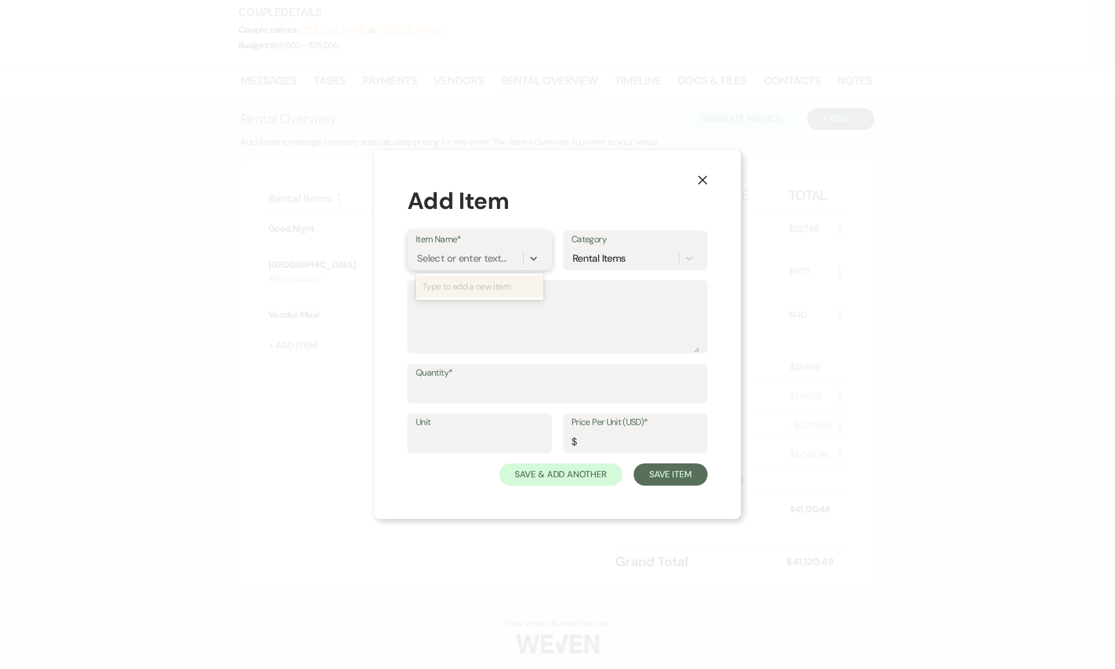
click at [450, 262] on div "Select or enter text..." at bounding box center [461, 258] width 89 height 15
type input "Meatballs"
click at [472, 275] on div "+ Add "Meatballs"" at bounding box center [480, 286] width 128 height 27
click at [492, 291] on div "+ Add "Meatballs"" at bounding box center [480, 287] width 128 height 22
click at [488, 389] on input "Quantity*" at bounding box center [557, 392] width 283 height 22
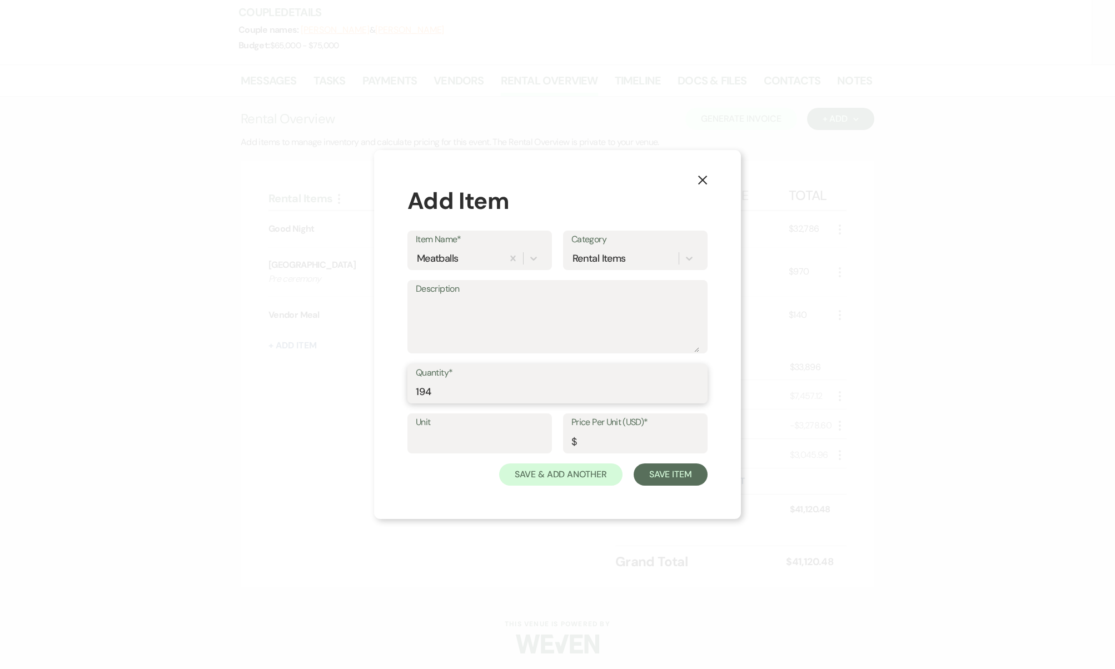
type input "194"
click at [466, 445] on input "Unit" at bounding box center [480, 442] width 128 height 22
type input "per person"
type input "3"
click at [658, 467] on button "Save Item" at bounding box center [671, 475] width 74 height 22
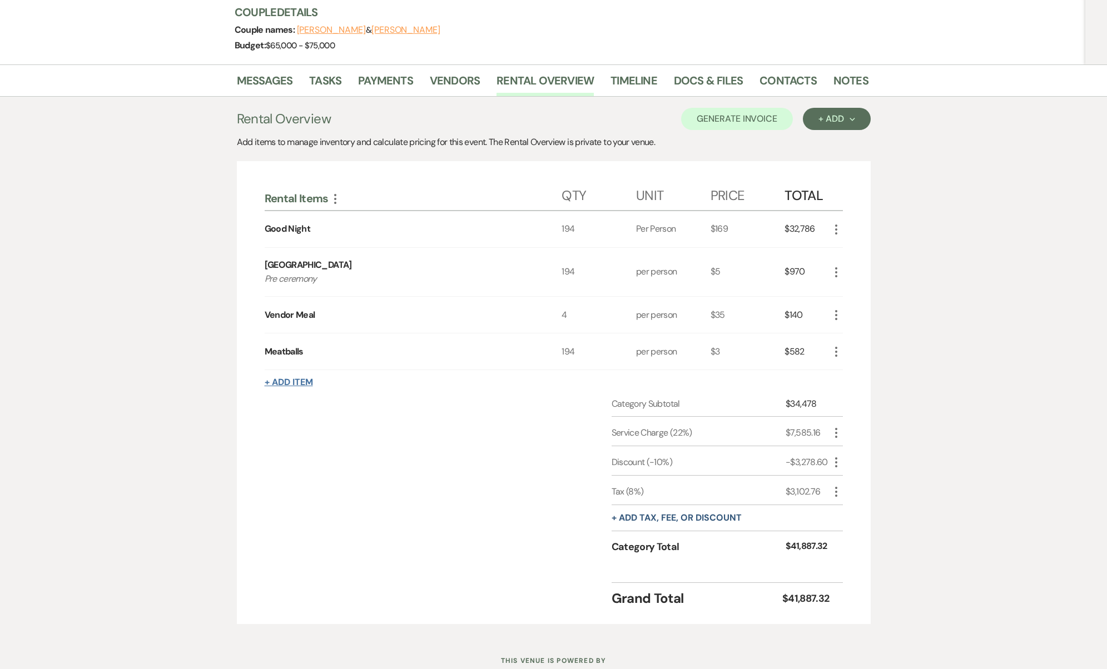
click at [303, 379] on button "+ Add Item" at bounding box center [289, 382] width 48 height 9
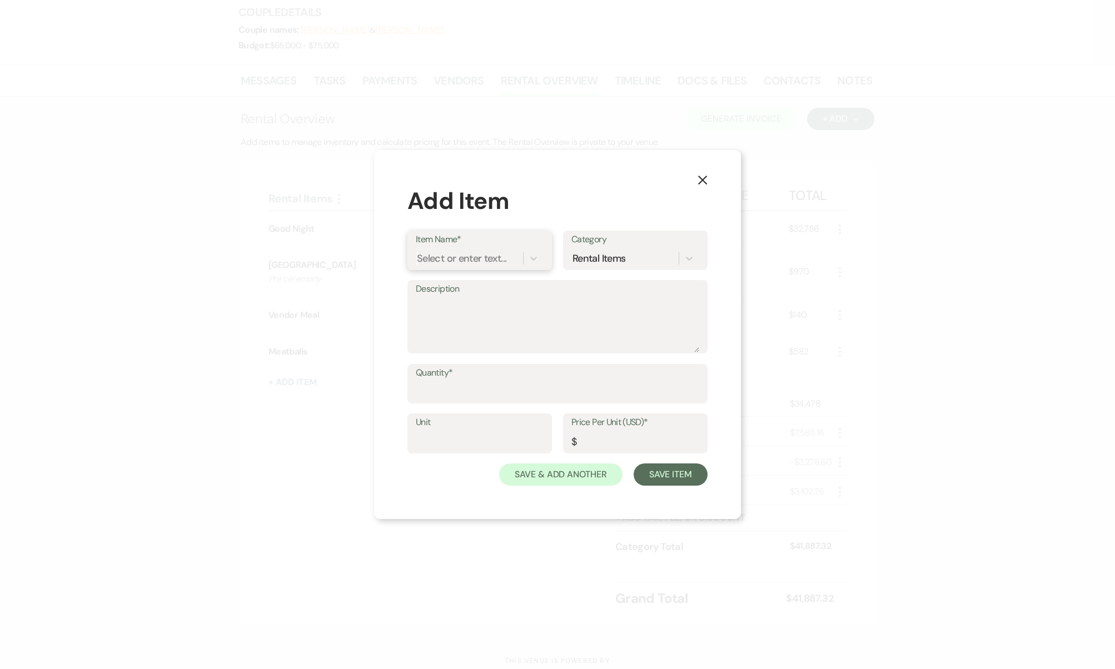
click at [459, 258] on div "Select or enter text..." at bounding box center [461, 258] width 89 height 15
type input "After Party"
click at [504, 291] on div "+ Add "After Party"" at bounding box center [480, 287] width 128 height 22
click at [521, 400] on input "Quantity*" at bounding box center [557, 392] width 283 height 22
type input "2"
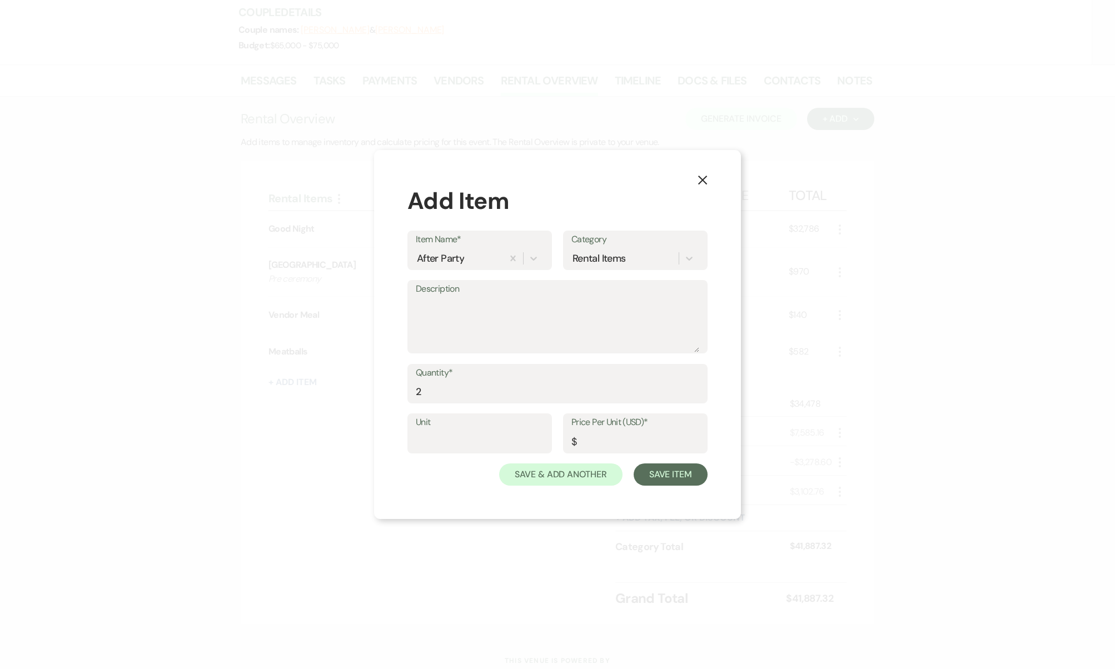
click at [512, 416] on label "Unit" at bounding box center [480, 423] width 128 height 16
click at [512, 431] on input "Unit" at bounding box center [480, 442] width 128 height 22
click at [511, 419] on label "Unit" at bounding box center [480, 423] width 128 height 16
click at [511, 431] on input "Unit" at bounding box center [480, 442] width 128 height 22
type input "P"
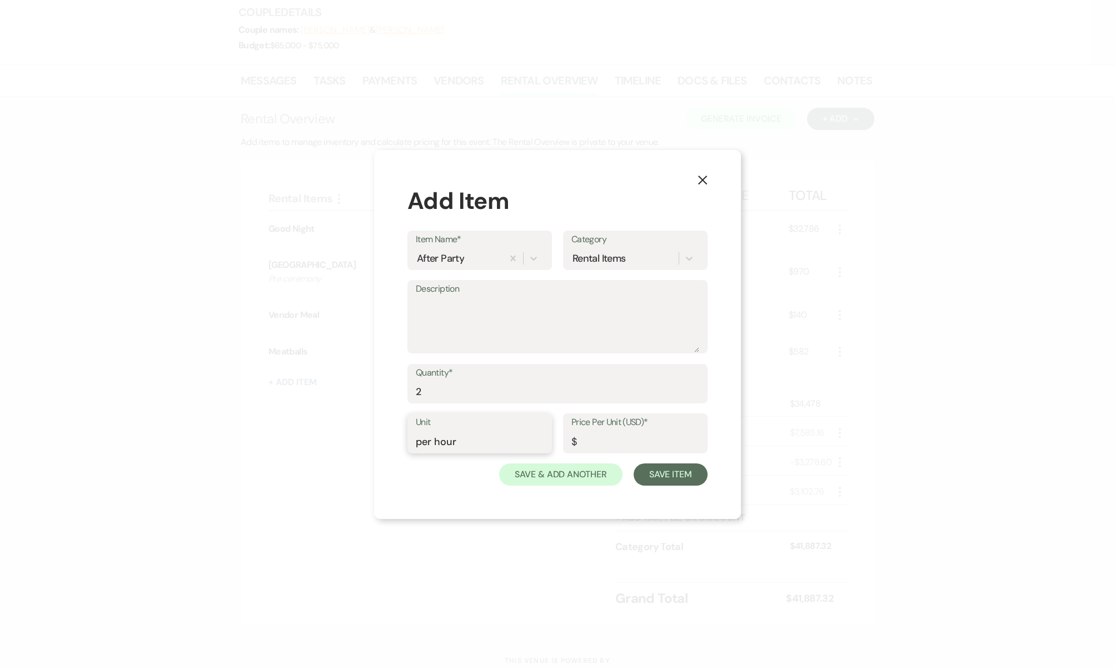
type input "per hour"
type input "900"
click at [662, 465] on button "Save Item" at bounding box center [671, 475] width 74 height 22
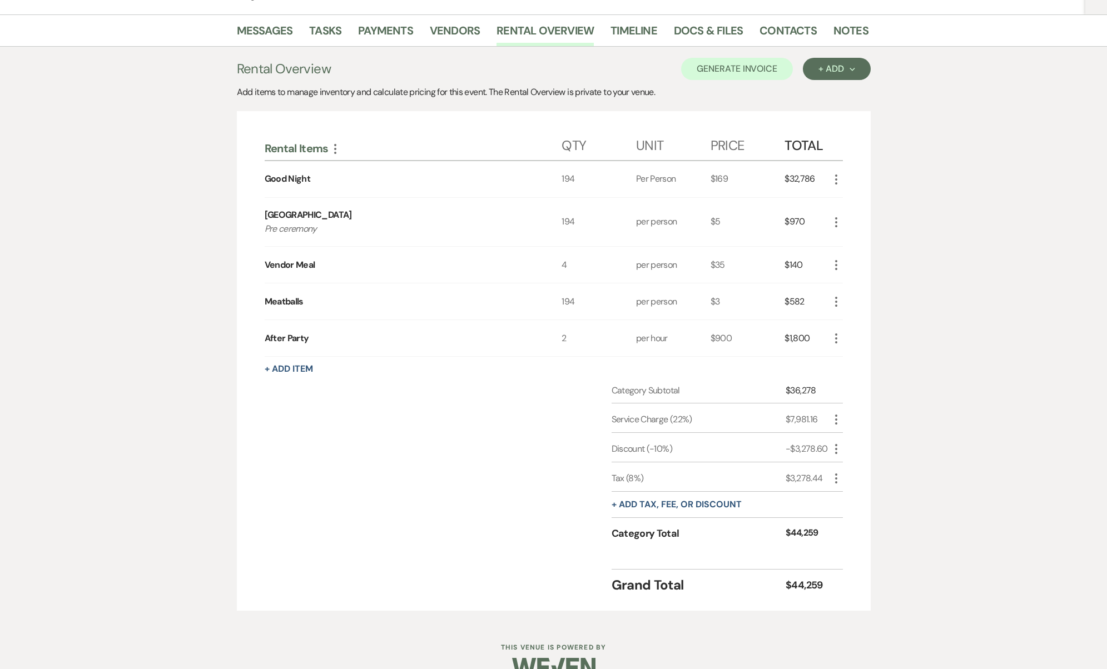
scroll to position [176, 0]
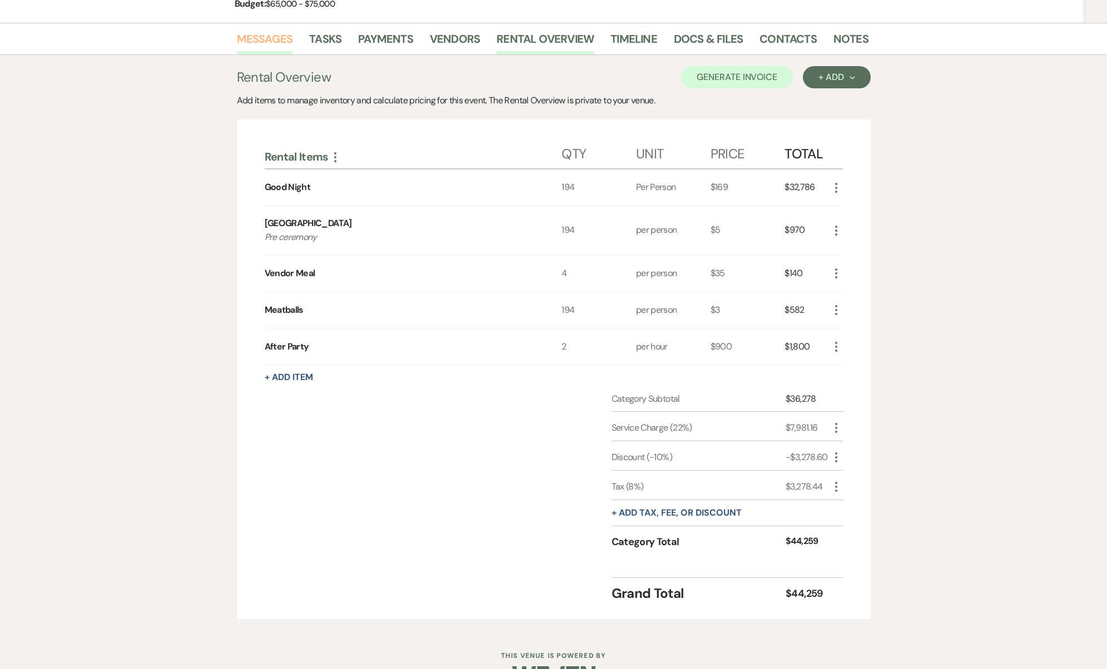
click at [273, 42] on link "Messages" at bounding box center [265, 42] width 56 height 24
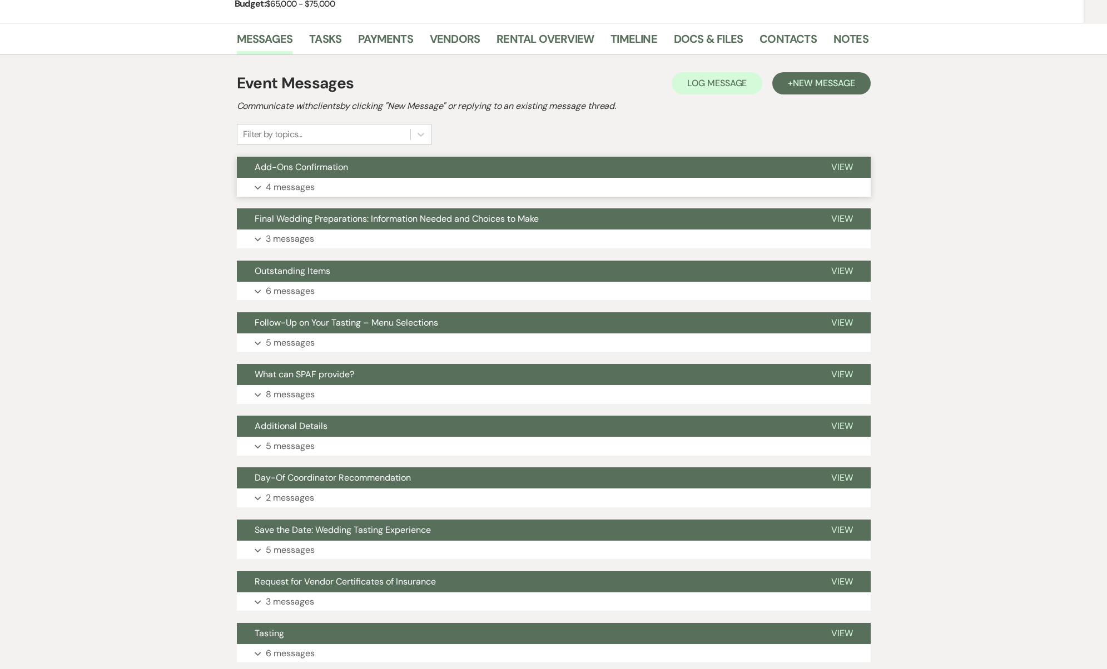
click at [326, 170] on span "Add-Ons Confirmation" at bounding box center [301, 167] width 93 height 12
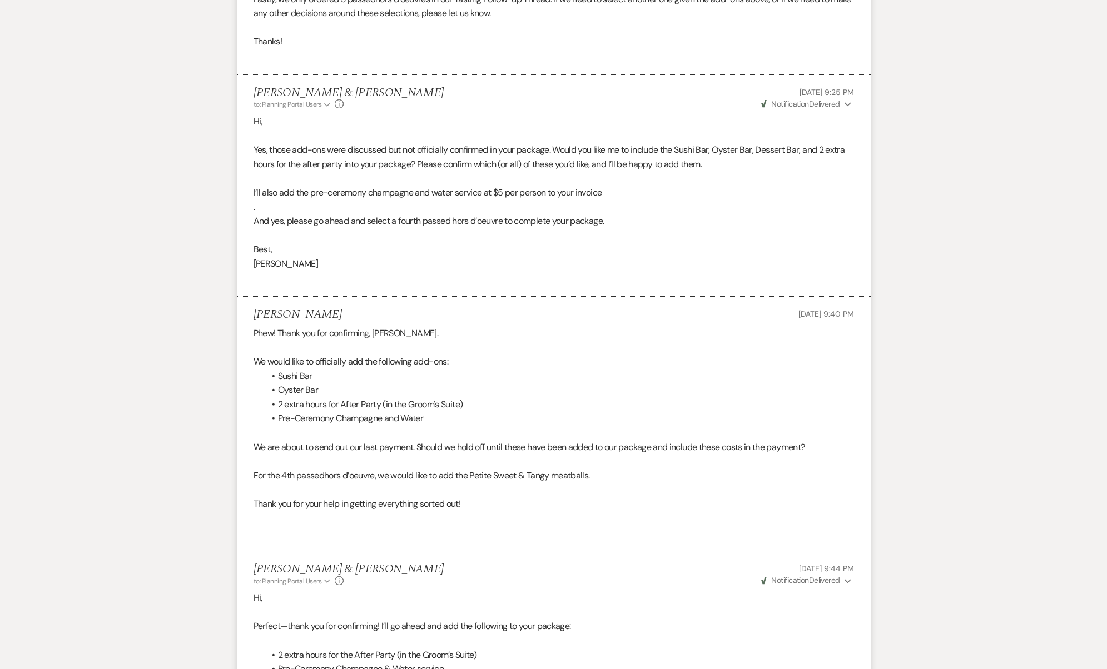
scroll to position [1101, 0]
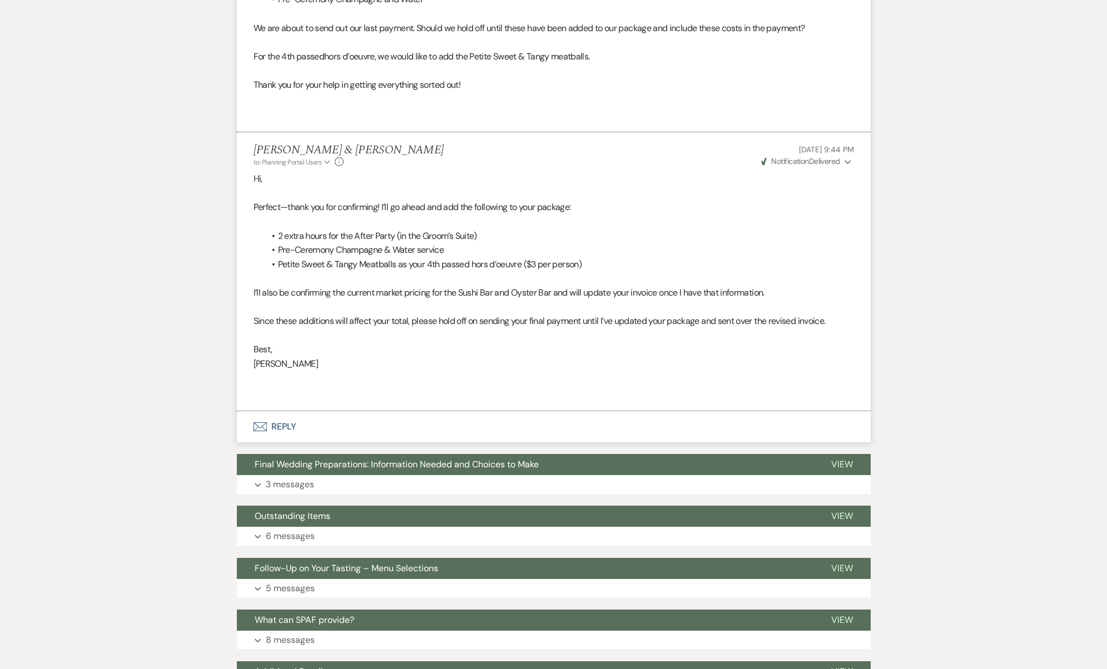
click at [290, 411] on button "Envelope Reply" at bounding box center [554, 426] width 634 height 31
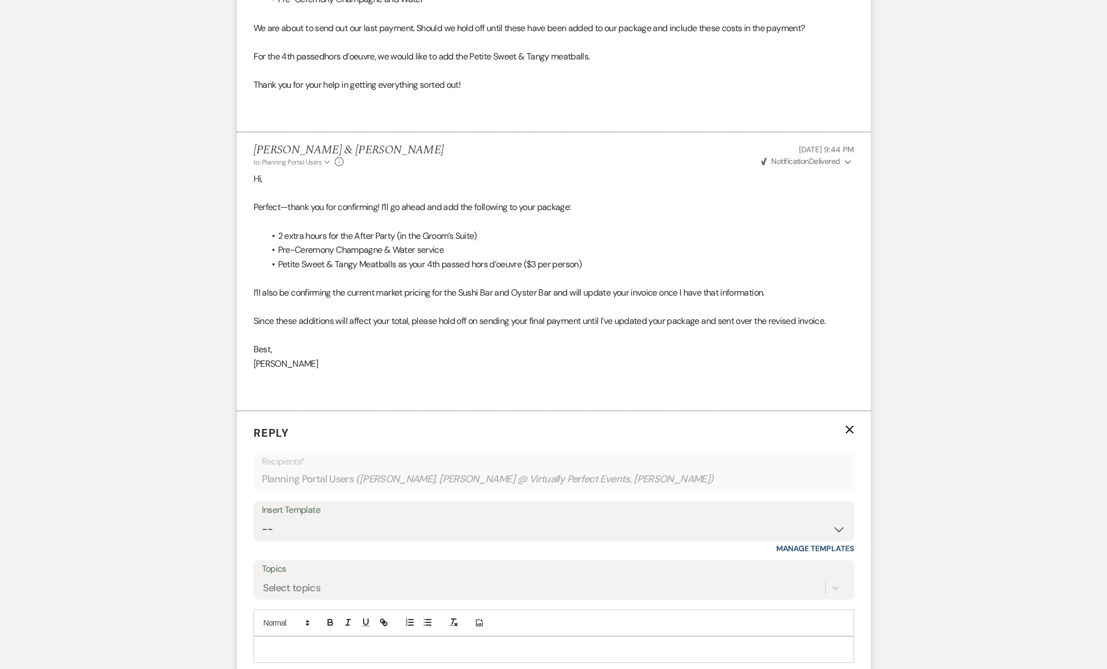
click at [425, 258] on span "Petite Sweet & Tangy Meatballs as your 4th passed hors d’oeuvre ($3 per person)" at bounding box center [429, 264] width 303 height 12
click at [330, 644] on p at bounding box center [553, 650] width 583 height 12
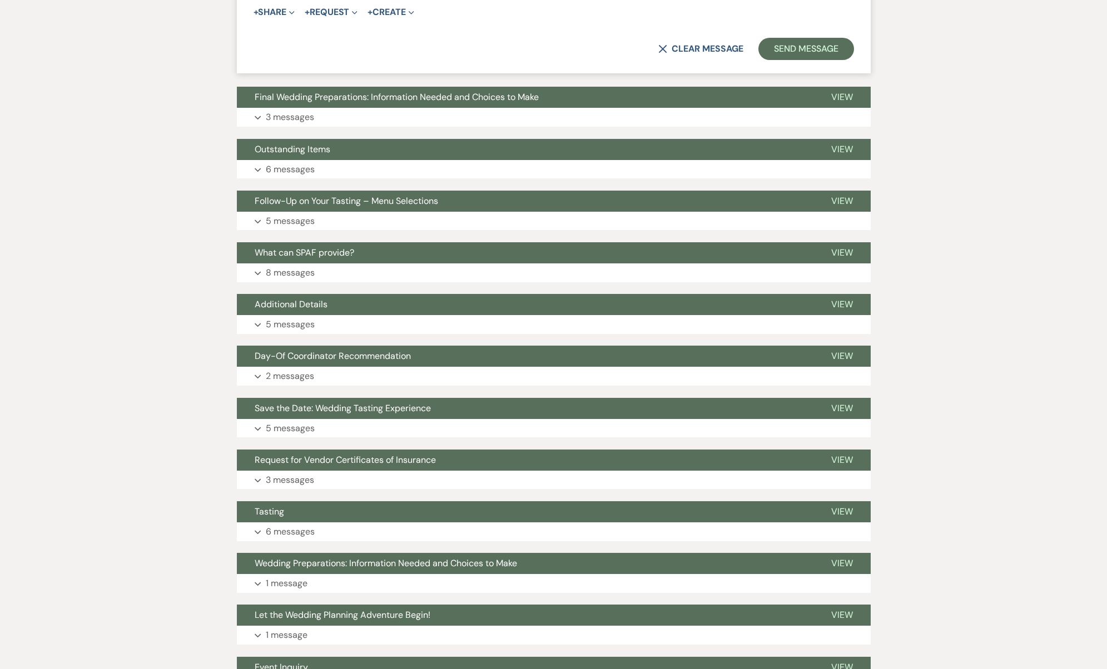
scroll to position [1503, 0]
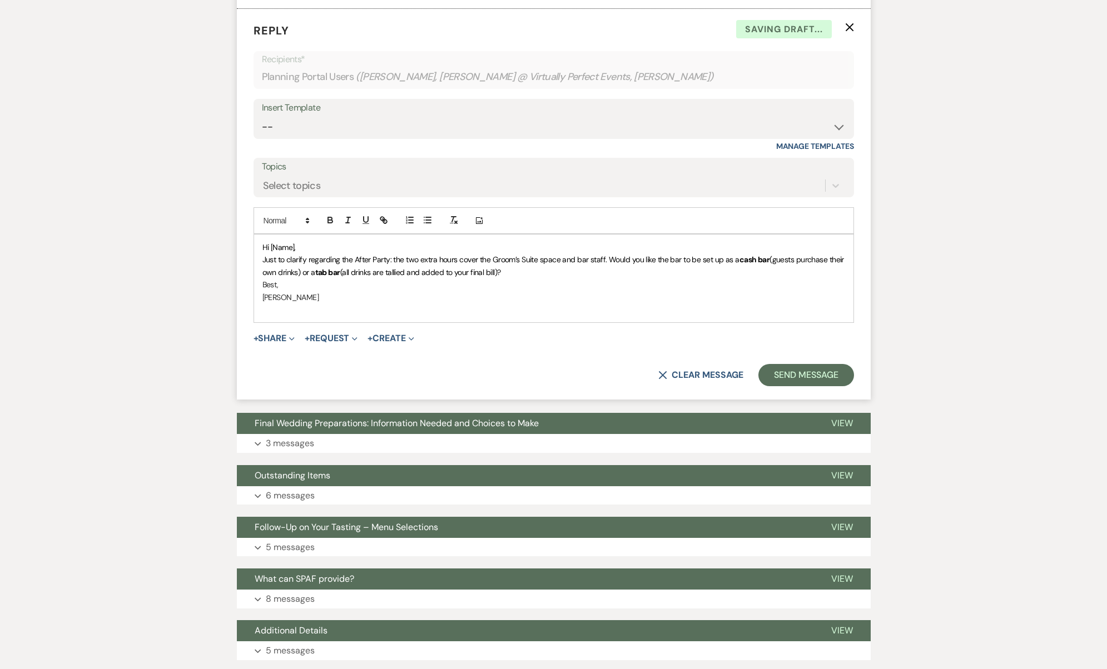
click at [307, 241] on p "Hi [Name]," at bounding box center [553, 247] width 583 height 12
click at [291, 242] on span "Hi [Name]," at bounding box center [278, 247] width 33 height 10
click at [524, 253] on p "Just to clarify regarding the After Party: the two extra hours cover the Groom’…" at bounding box center [553, 265] width 583 height 25
click at [515, 241] on p "Hi," at bounding box center [553, 247] width 583 height 12
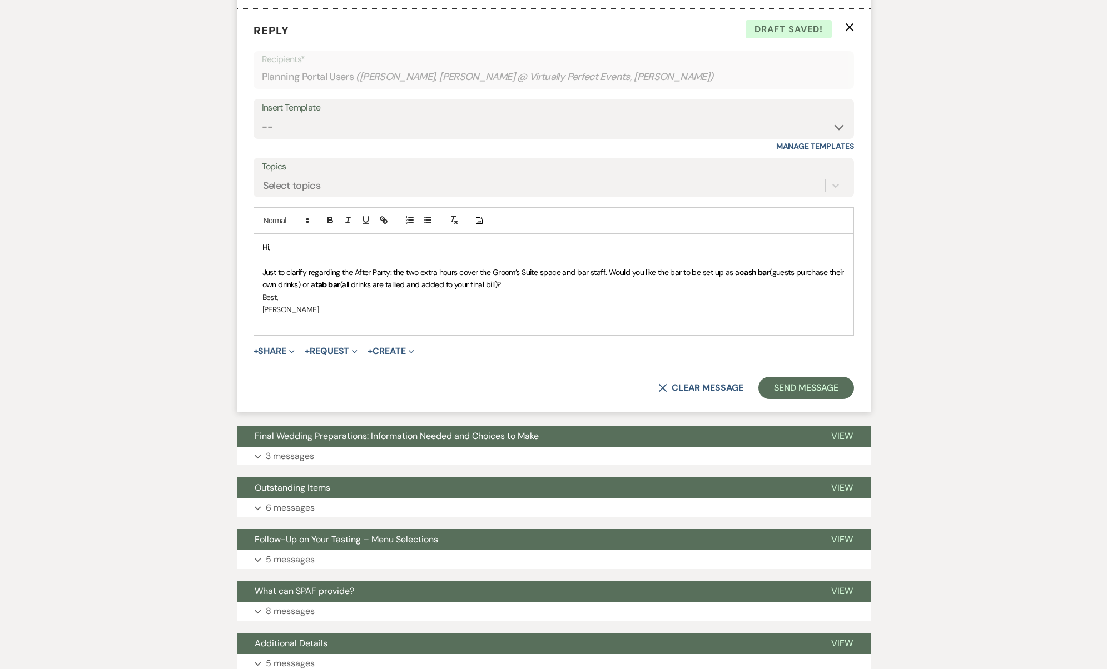
click at [298, 267] on span "(guests purchase their own drinks) or a" at bounding box center [554, 278] width 584 height 22
click at [437, 280] on span "(all drinks are tallied and added to your final bill)?" at bounding box center [501, 285] width 161 height 10
drag, startPoint x: 461, startPoint y: 263, endPoint x: 514, endPoint y: 254, distance: 54.2
click at [514, 266] on p "Just to clarify regarding the After Party: the two extra hours cover the Groom’…" at bounding box center [553, 278] width 583 height 25
click at [514, 280] on span "(all drinks are tallied and added to your final bill)?" at bounding box center [501, 285] width 161 height 10
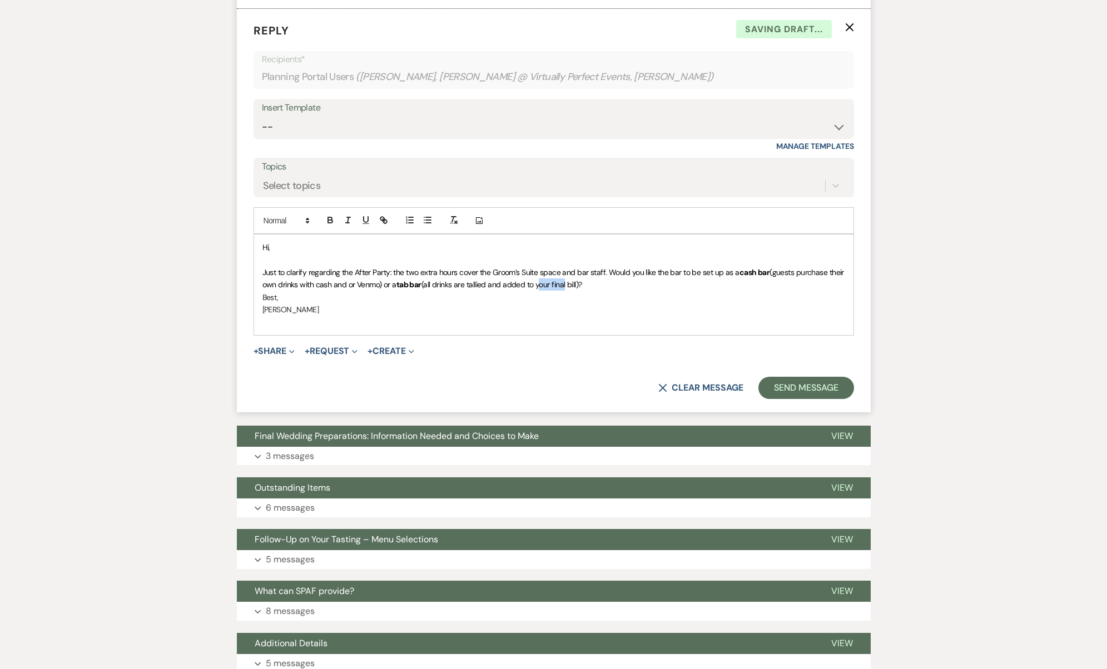
drag, startPoint x: 539, startPoint y: 258, endPoint x: 564, endPoint y: 258, distance: 25.0
click at [564, 280] on span "(all drinks are tallied and added to your final bill)?" at bounding box center [501, 285] width 161 height 10
click at [576, 280] on span "(all drinks are tallied and added to your final bill)?" at bounding box center [501, 285] width 161 height 10
click at [577, 280] on span "(all drinks are tallied and added to your final bill)?" at bounding box center [501, 285] width 161 height 10
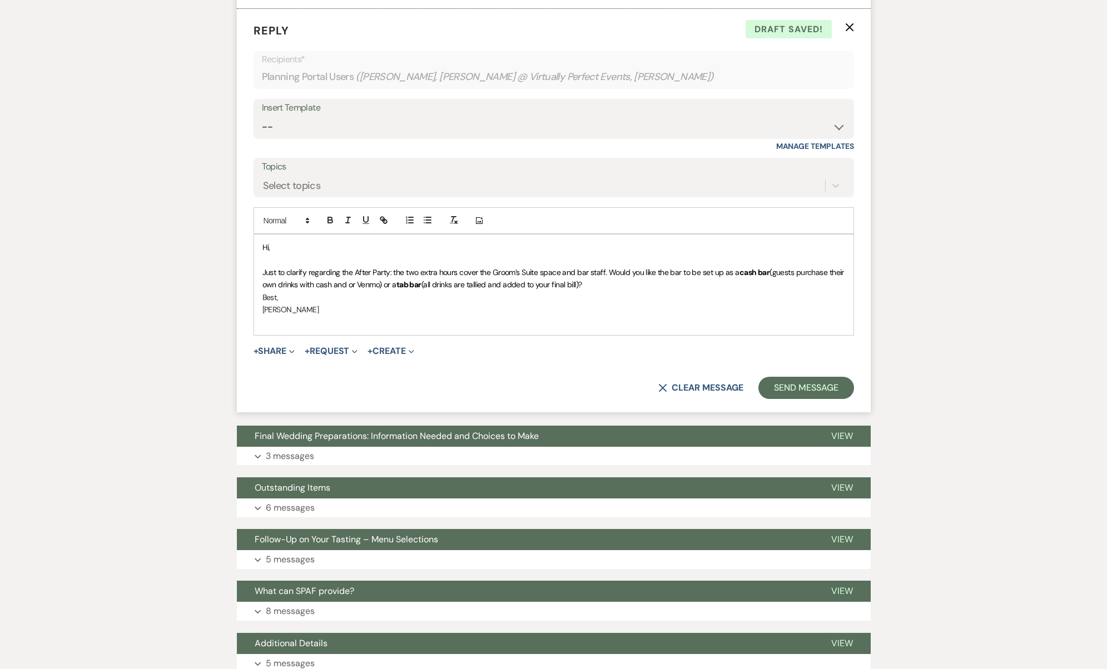
click at [580, 280] on span "(all drinks are tallied and added to your final bill)?" at bounding box center [501, 285] width 161 height 10
click at [596, 266] on p "Just to clarify regarding the After Party: the two extra hours cover the Groom’…" at bounding box center [553, 278] width 583 height 25
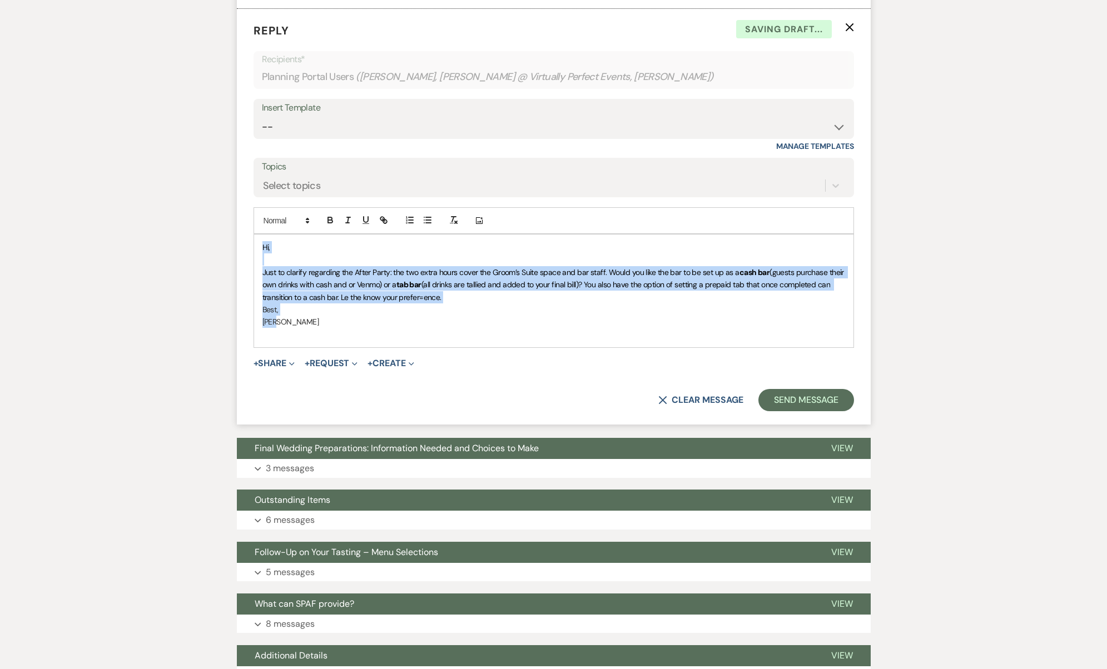
drag, startPoint x: 356, startPoint y: 291, endPoint x: 263, endPoint y: 219, distance: 117.7
click at [242, 192] on form "Reply X Saving draft... Recipients* Planning Portal Users ( Kevin Biggs, Lauren…" at bounding box center [554, 217] width 634 height 416
copy div "Hi, Just to clarify regarding the After Party: the two extra hours cover the Gr…"
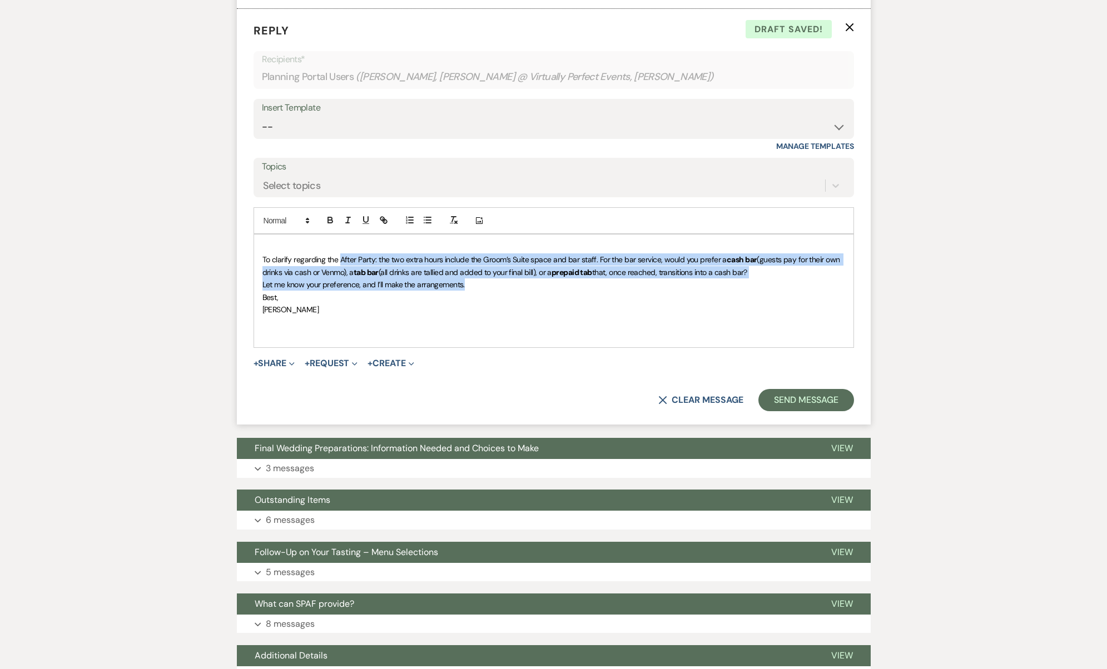
drag, startPoint x: 339, startPoint y: 237, endPoint x: 680, endPoint y: 259, distance: 342.0
click at [680, 259] on div "To clarify regarding the After Party: the two extra hours include the Groom’s S…" at bounding box center [553, 291] width 599 height 113
click at [680, 278] on p "Let me know your preference, and I’ll make the arrangements." at bounding box center [553, 284] width 583 height 12
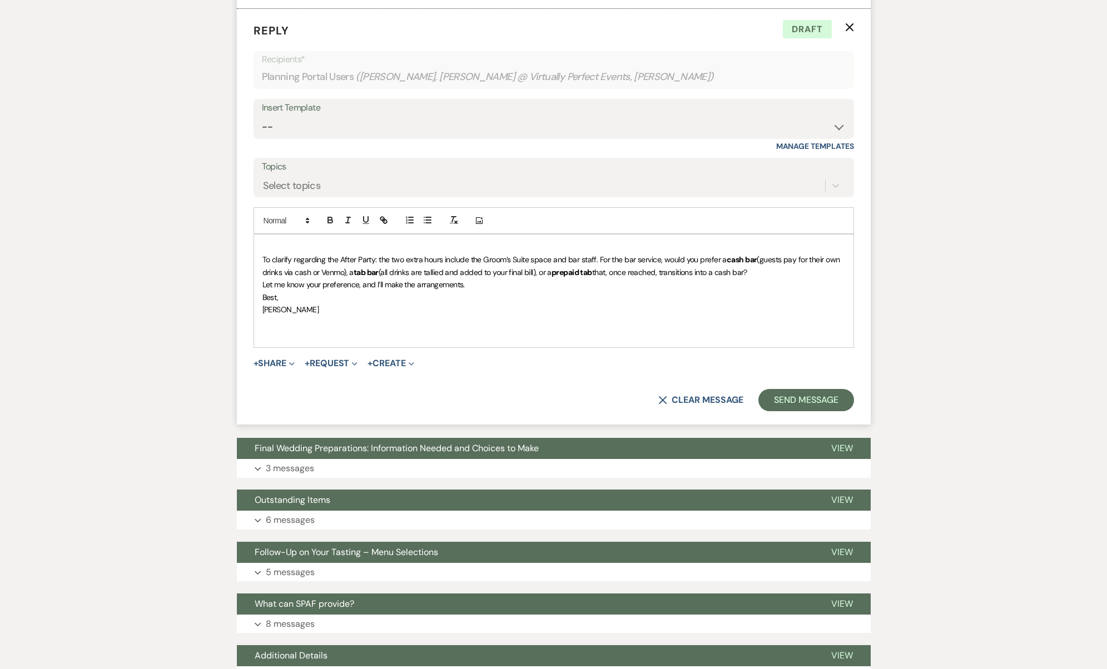
click at [798, 253] on p "To clarify regarding the After Party: the two extra hours include the Groom’s S…" at bounding box center [553, 265] width 583 height 25
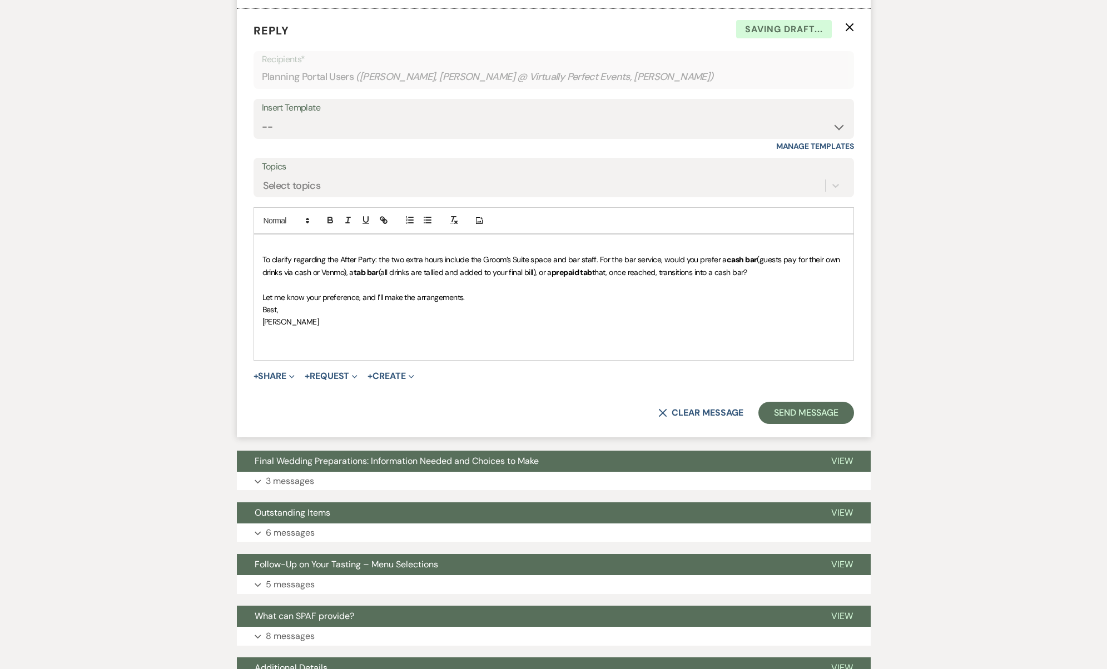
click at [556, 291] on p "Let me know your preference, and I’ll make the arrangements." at bounding box center [553, 297] width 583 height 12
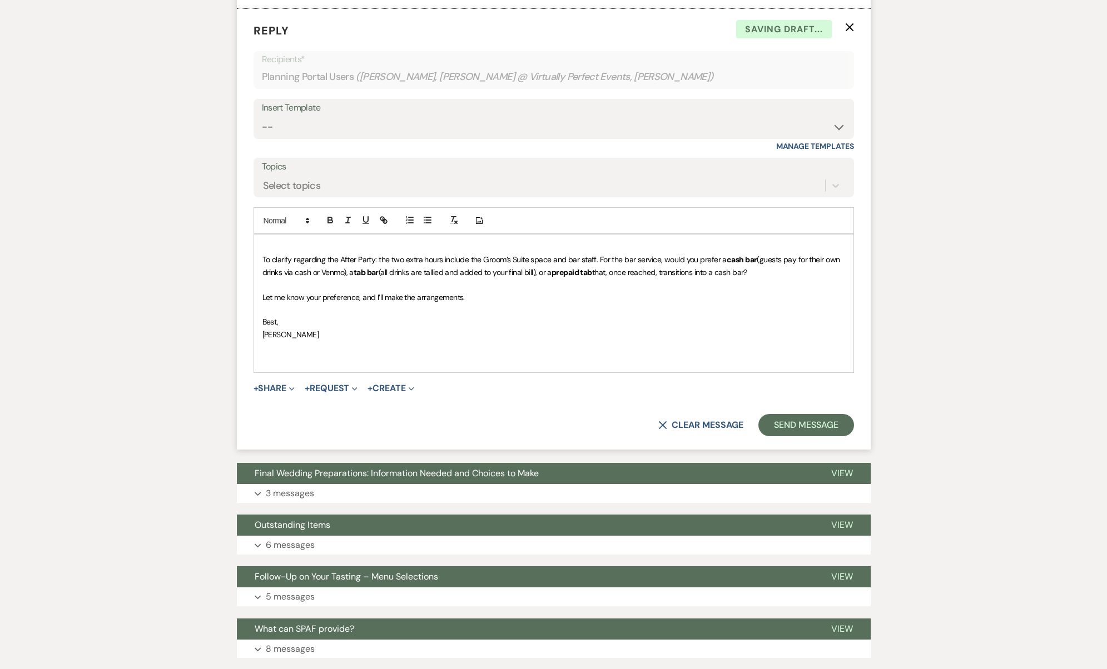
click at [818, 411] on form "Reply X Saving draft... Recipients* Planning Portal Users ( Kevin Biggs, Lauren…" at bounding box center [554, 229] width 634 height 441
click at [819, 414] on button "Send Message" at bounding box center [805, 425] width 95 height 22
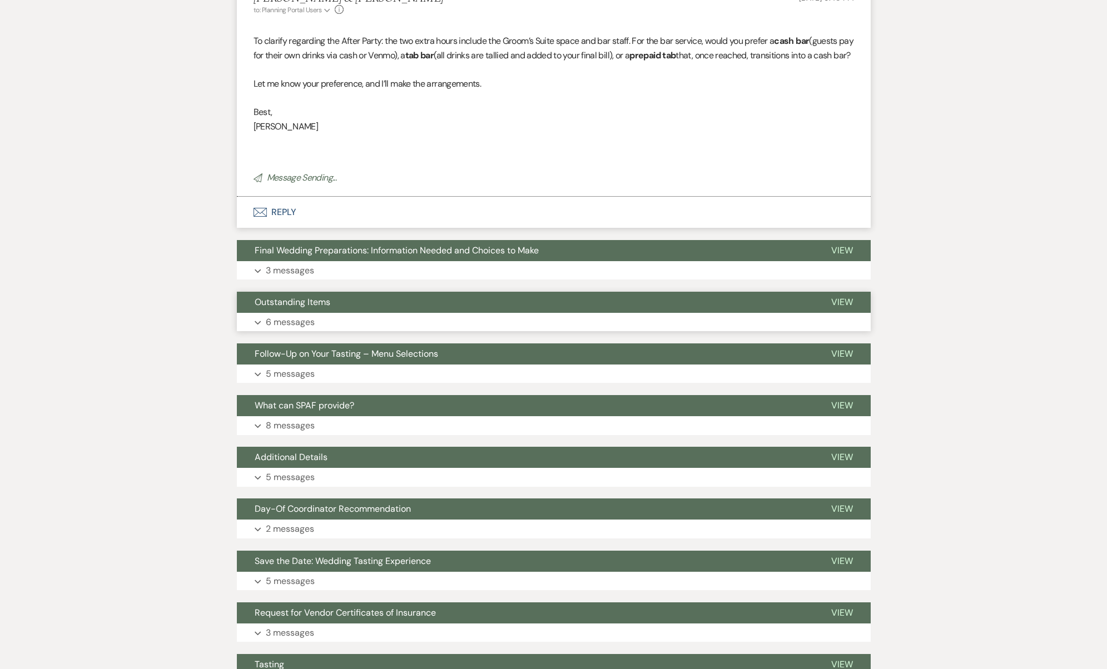
scroll to position [1017, 0]
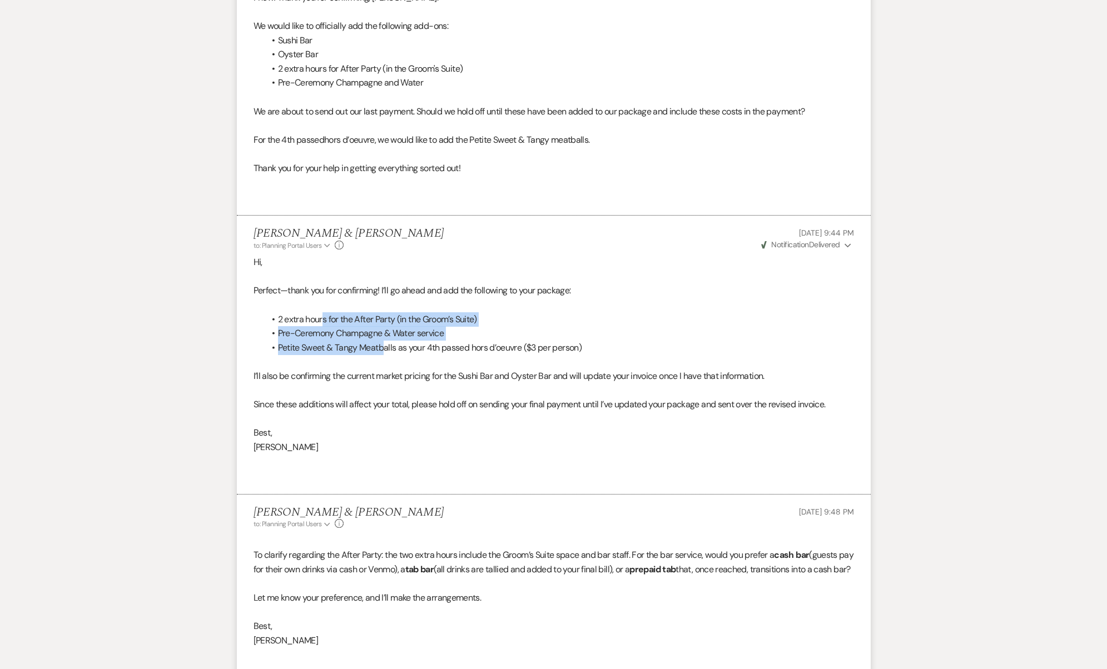
drag, startPoint x: 323, startPoint y: 298, endPoint x: 382, endPoint y: 326, distance: 65.7
click at [382, 326] on ul "2 extra hours for the After Party (in the Groom’s Suite) Pre-Ceremony Champagne…" at bounding box center [559, 333] width 589 height 43
click at [382, 342] on span "Petite Sweet & Tangy Meatballs as your 4th passed hors d’oeuvre ($3 per person)" at bounding box center [429, 348] width 303 height 12
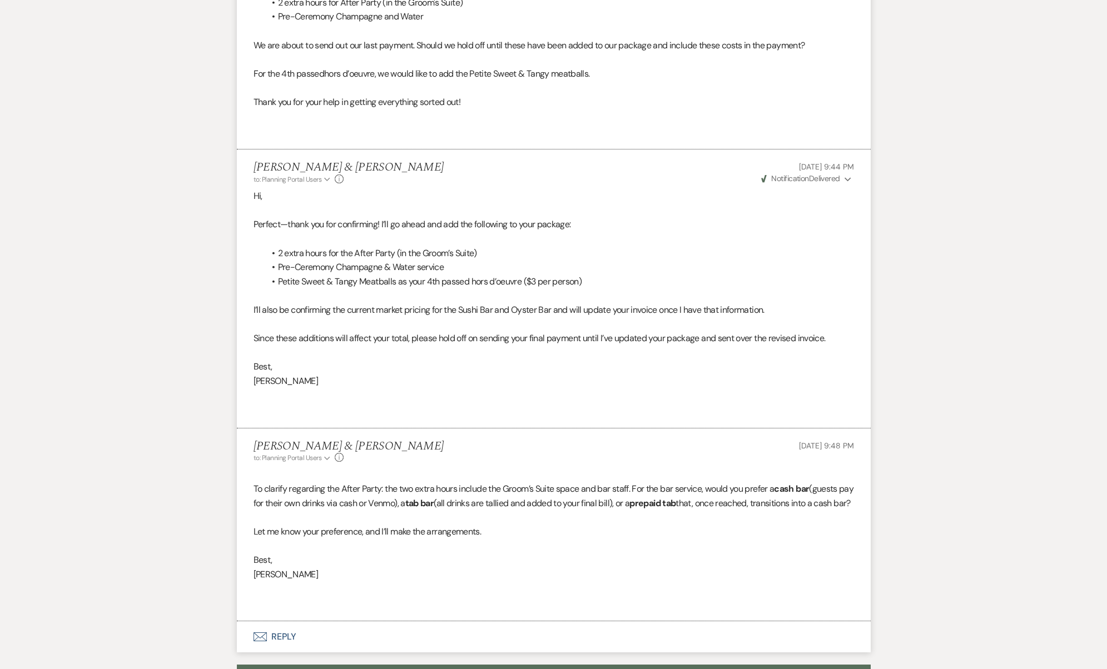
scroll to position [1078, 0]
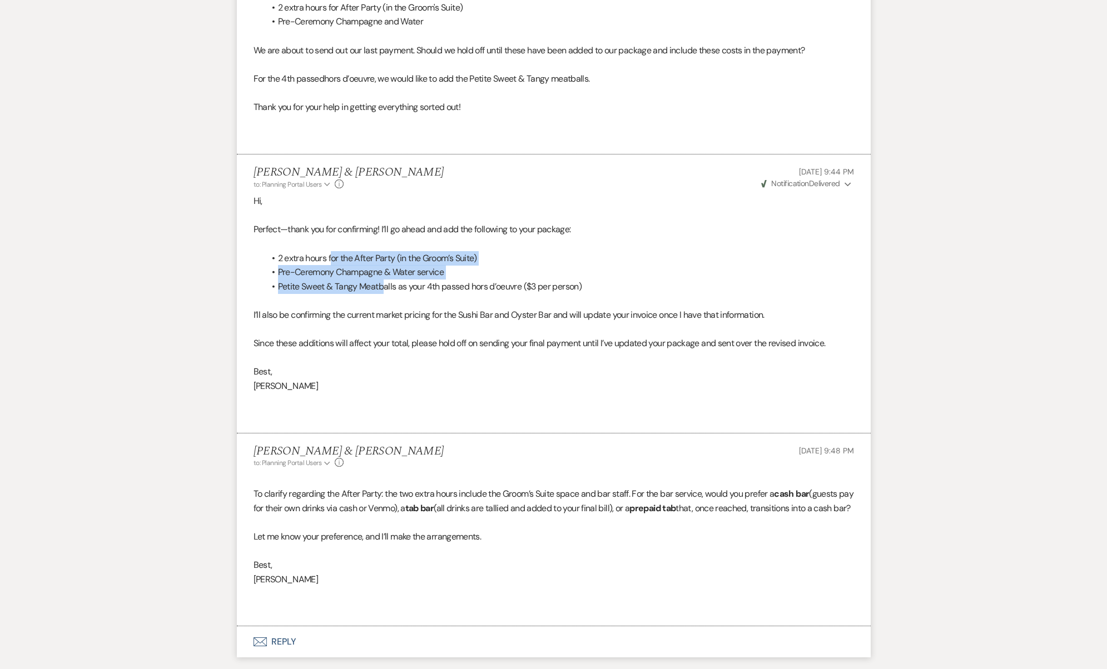
drag, startPoint x: 332, startPoint y: 235, endPoint x: 383, endPoint y: 265, distance: 59.6
click at [383, 265] on ul "2 extra hours for the After Party (in the Groom’s Suite) Pre-Ceremony Champagne…" at bounding box center [559, 272] width 589 height 43
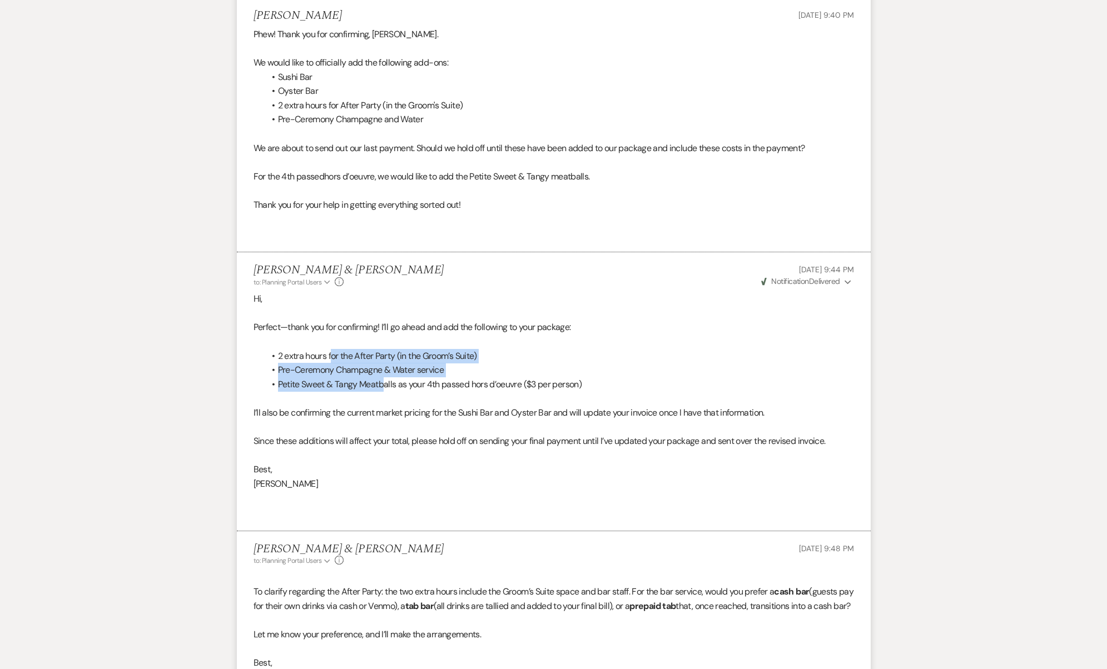
scroll to position [949, 0]
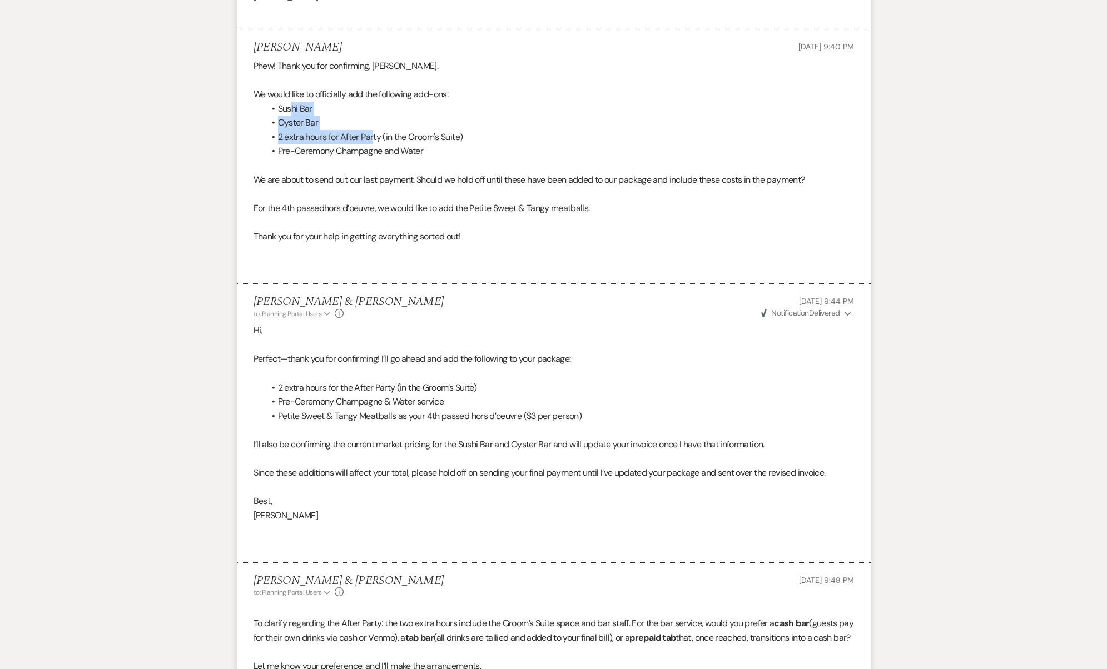
drag, startPoint x: 293, startPoint y: 88, endPoint x: 373, endPoint y: 124, distance: 87.1
click at [373, 124] on ul "Sushi Bar Oyster Bar 2 extra hours for After Party (in the Groom's Suite) Pre-C…" at bounding box center [559, 130] width 589 height 57
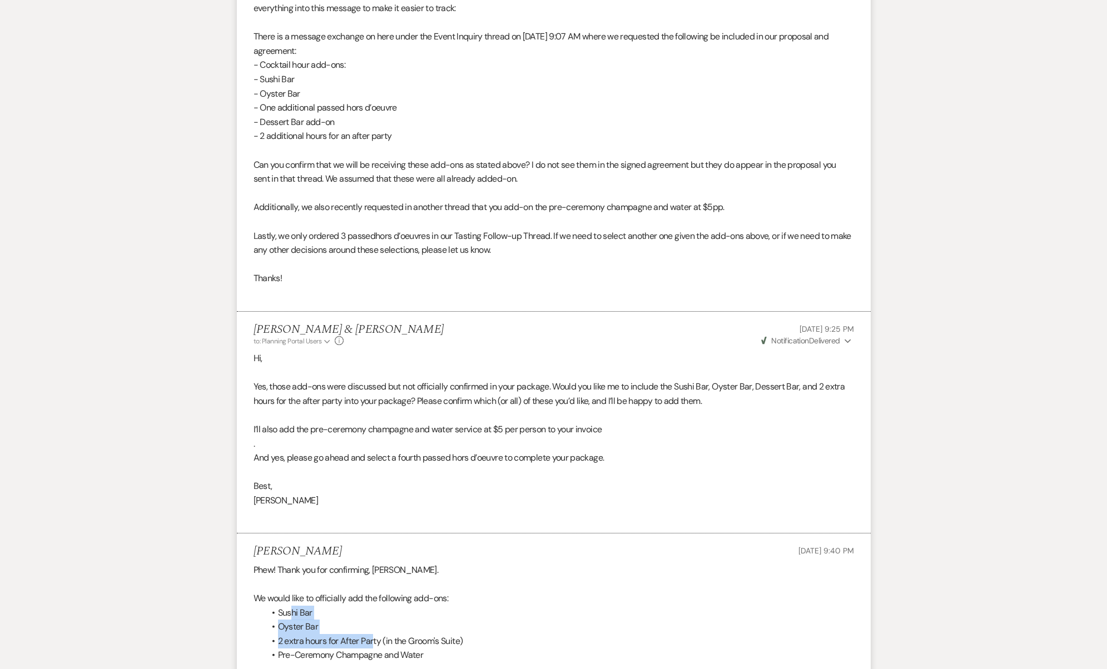
scroll to position [0, 0]
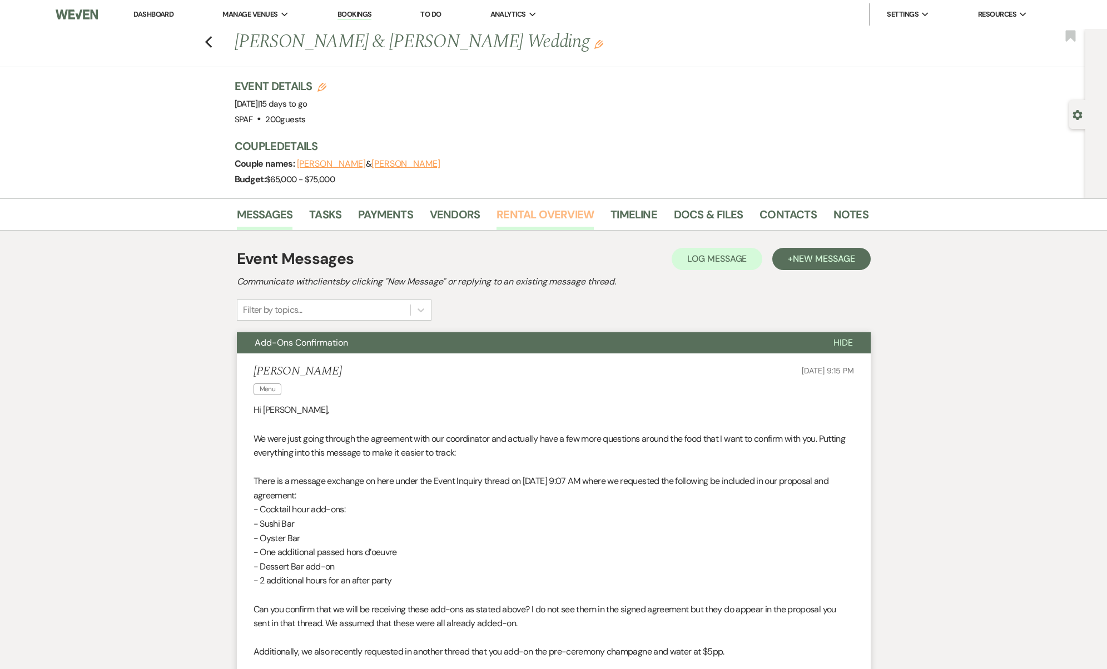
click at [523, 216] on link "Rental Overview" at bounding box center [544, 218] width 97 height 24
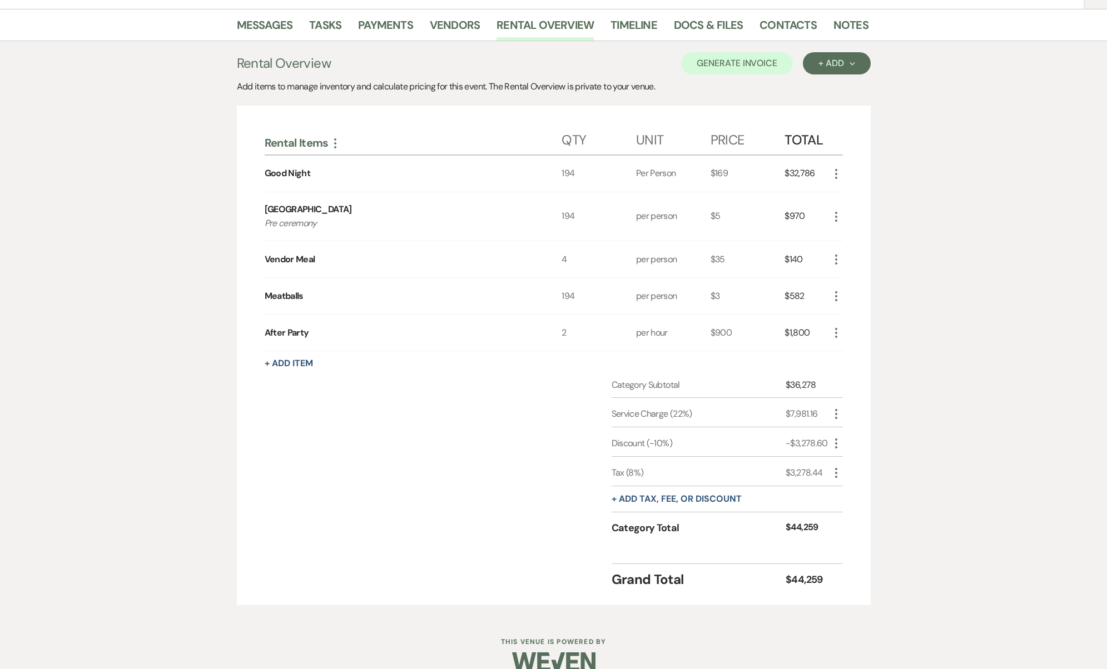
scroll to position [187, 0]
click at [835, 415] on icon "More" at bounding box center [835, 416] width 13 height 13
click at [849, 435] on button "Pencil Edit" at bounding box center [858, 438] width 58 height 18
select select "false"
select select "1"
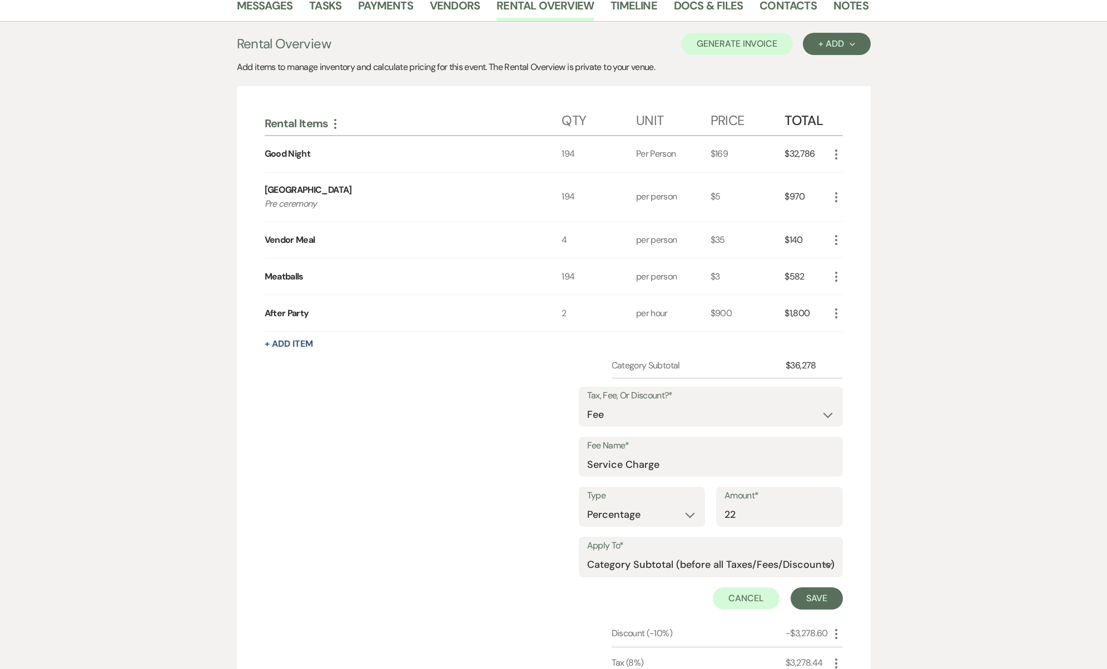
scroll to position [250, 0]
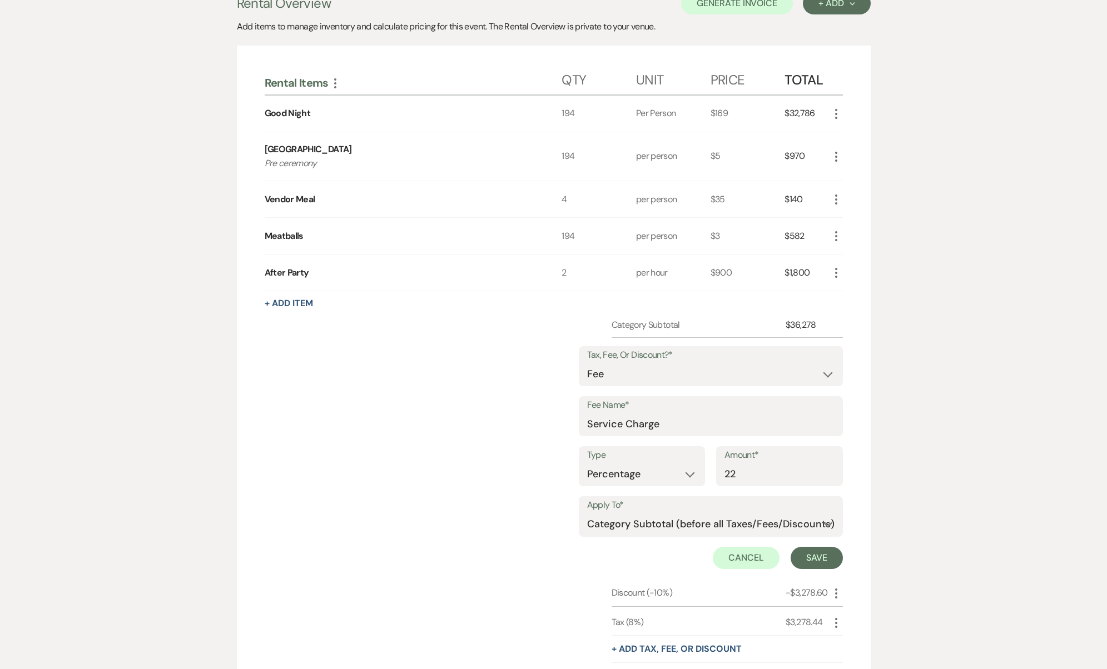
click at [487, 497] on div "Category Subtotal $36,278 Tax, Fee, Or Discount?* Fee Discount Tax Fee Name* Se…" at bounding box center [554, 512] width 578 height 387
click at [735, 548] on button "Cancel" at bounding box center [746, 558] width 67 height 22
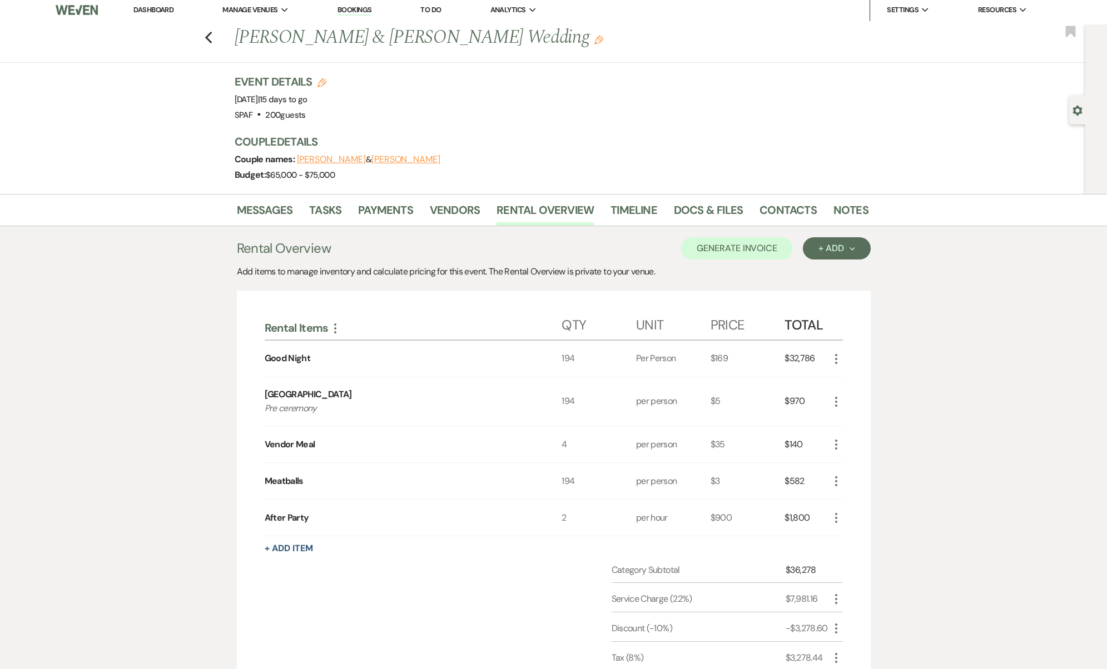
scroll to position [0, 0]
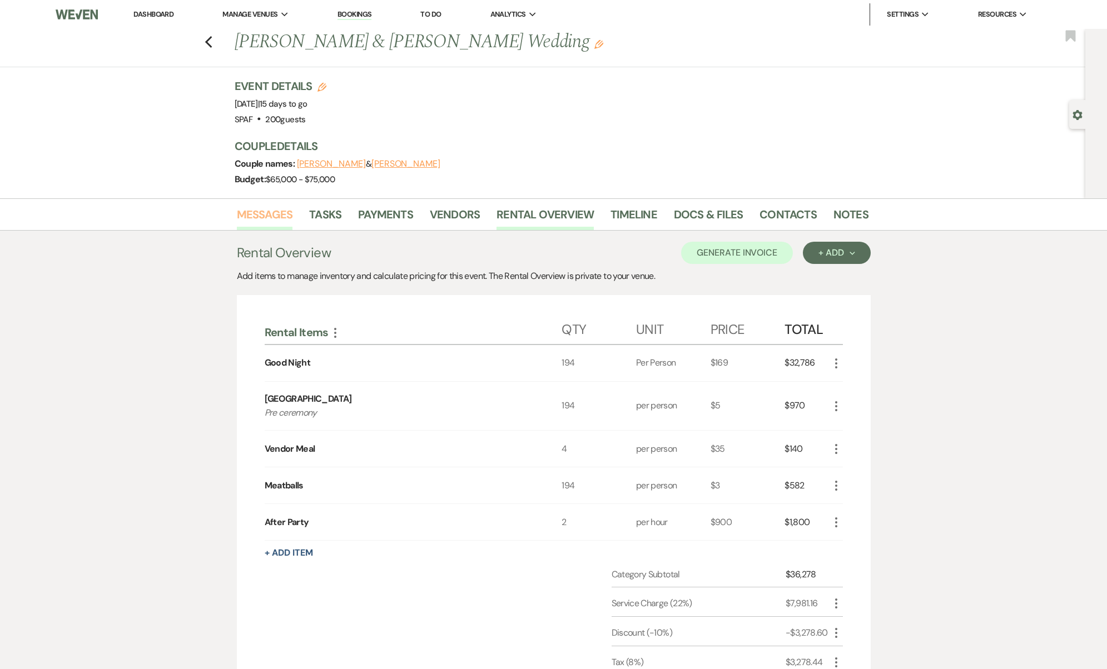
click at [269, 216] on link "Messages" at bounding box center [265, 218] width 56 height 24
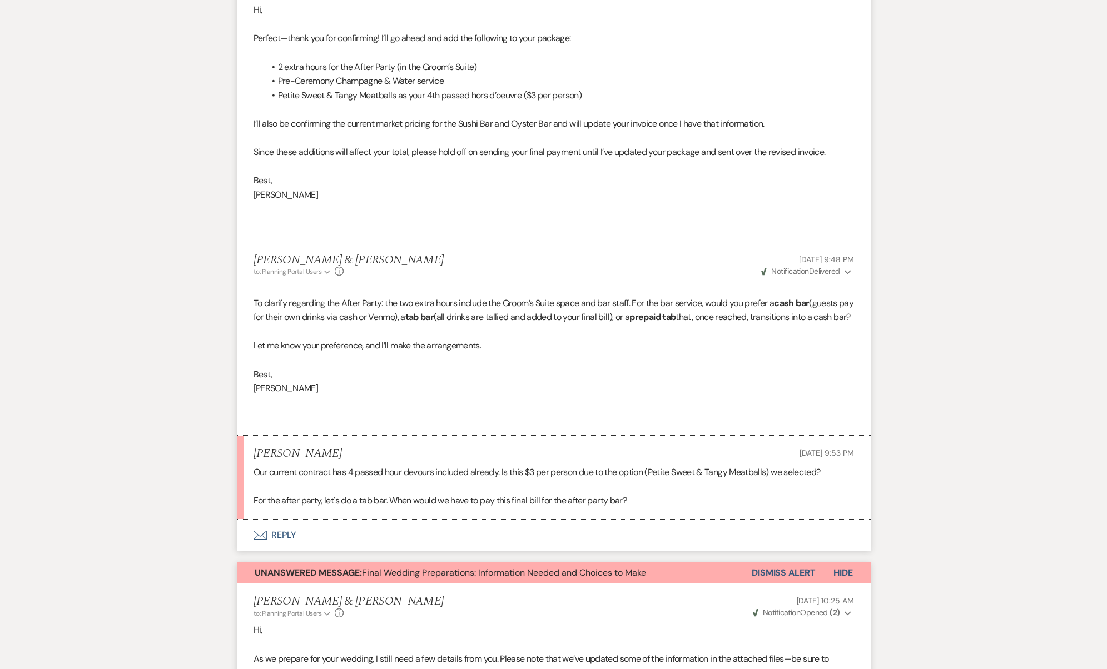
scroll to position [1382, 0]
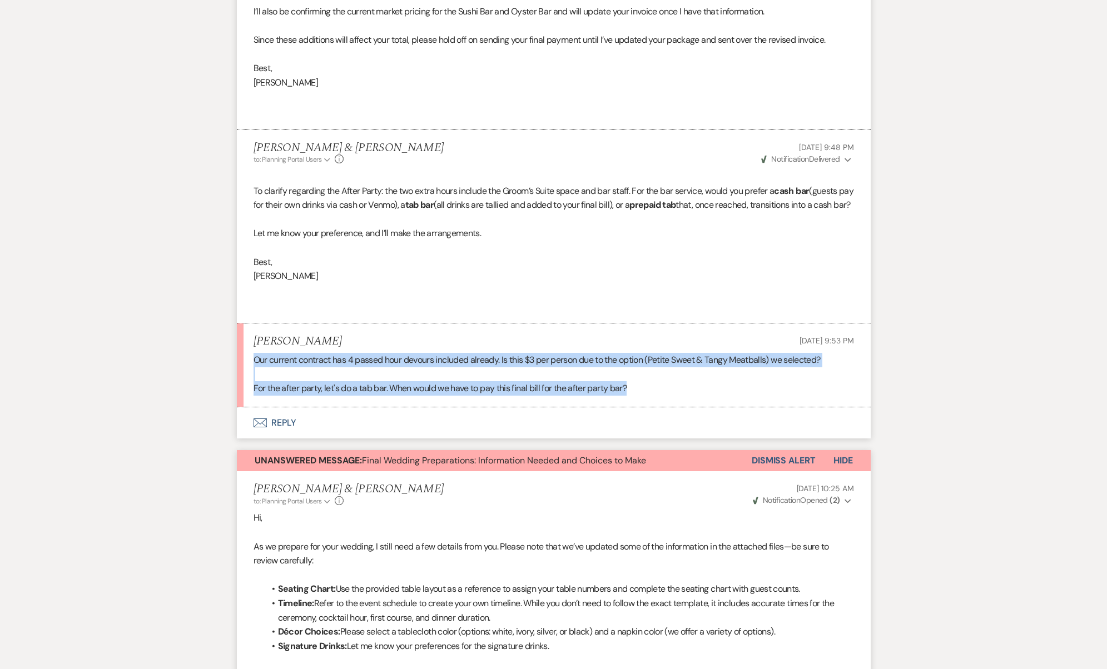
drag, startPoint x: 649, startPoint y: 373, endPoint x: 188, endPoint y: 351, distance: 460.8
click at [188, 351] on div "Messages Tasks Payments Vendors Rental Overview Timeline Docs & Files Contacts …" at bounding box center [553, 425] width 1107 height 3217
copy div "Our current contract has 4 passed hour devours included already. Is this $3 per…"
click at [280, 409] on button "Envelope Reply" at bounding box center [554, 422] width 634 height 31
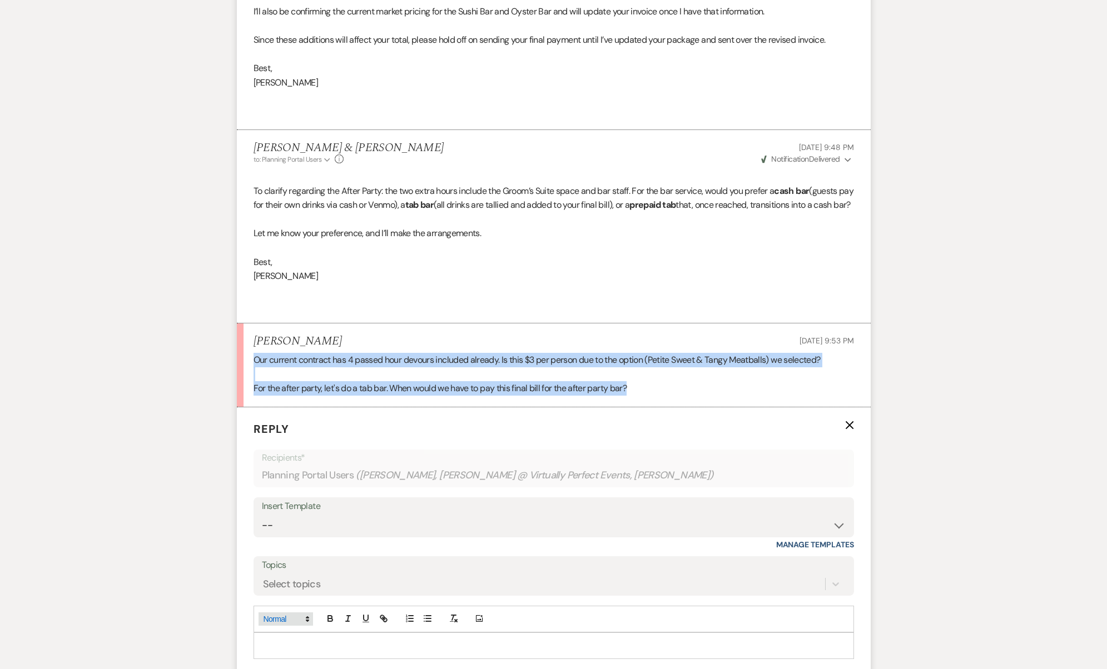
scroll to position [1554, 0]
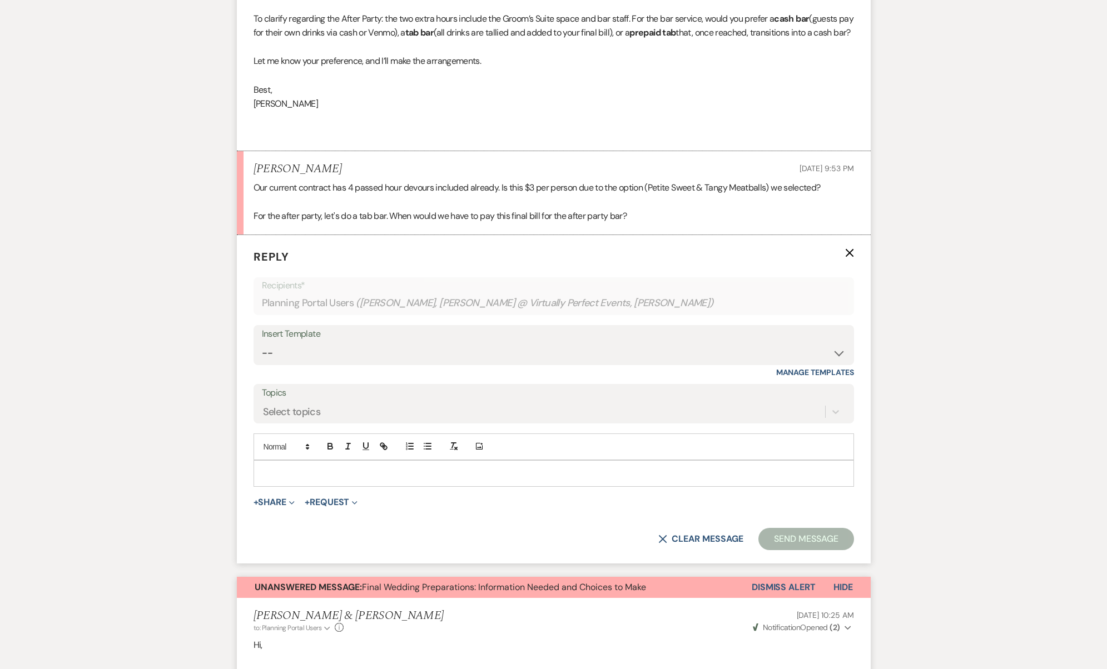
click at [307, 467] on p at bounding box center [553, 473] width 583 height 12
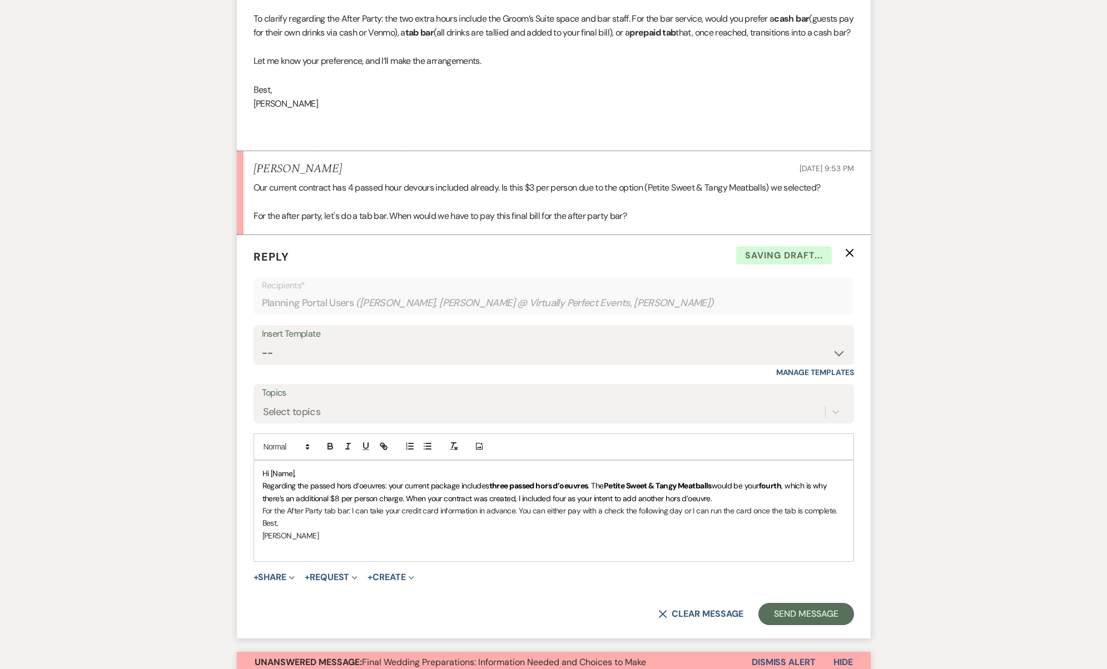
click at [291, 469] on span "Hi [Name]," at bounding box center [278, 474] width 33 height 10
click at [288, 469] on span "Hi [Name]," at bounding box center [278, 474] width 33 height 10
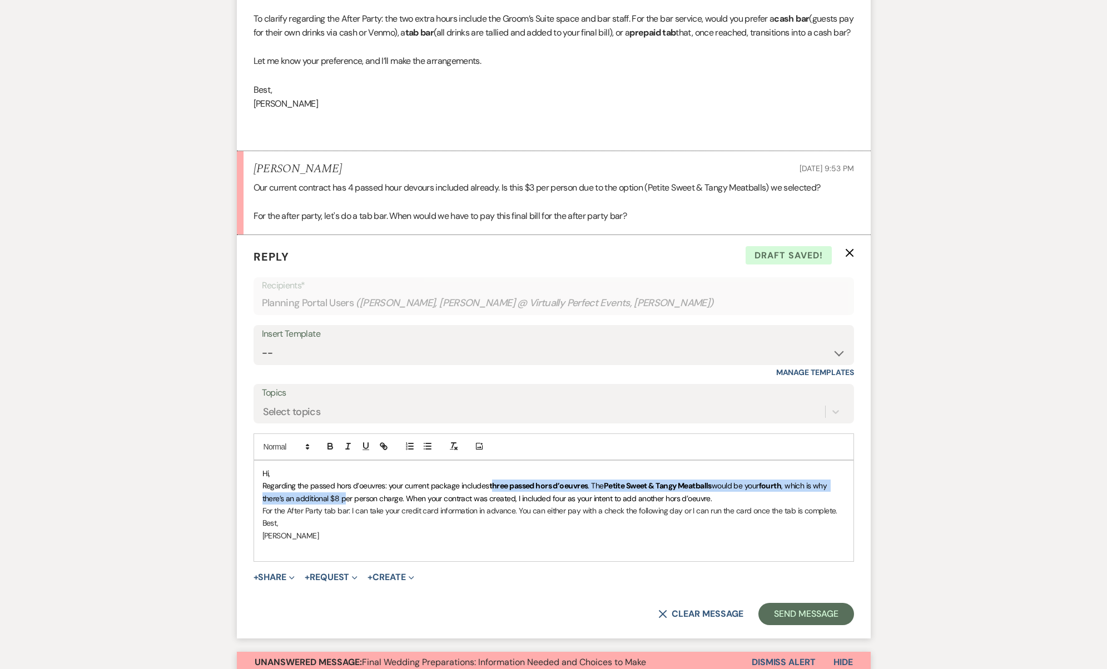
drag, startPoint x: 491, startPoint y: 465, endPoint x: 343, endPoint y: 480, distance: 149.2
click at [343, 480] on p "Regarding the passed hors d’oeuvres: your current package includes three passed…" at bounding box center [553, 492] width 583 height 25
click at [343, 481] on span ", which is why there’s an additional $8 per person charge. When your contract w…" at bounding box center [545, 492] width 566 height 22
click at [339, 481] on span ", which is why there’s an additional $8 per person charge. When your contract w…" at bounding box center [545, 492] width 566 height 22
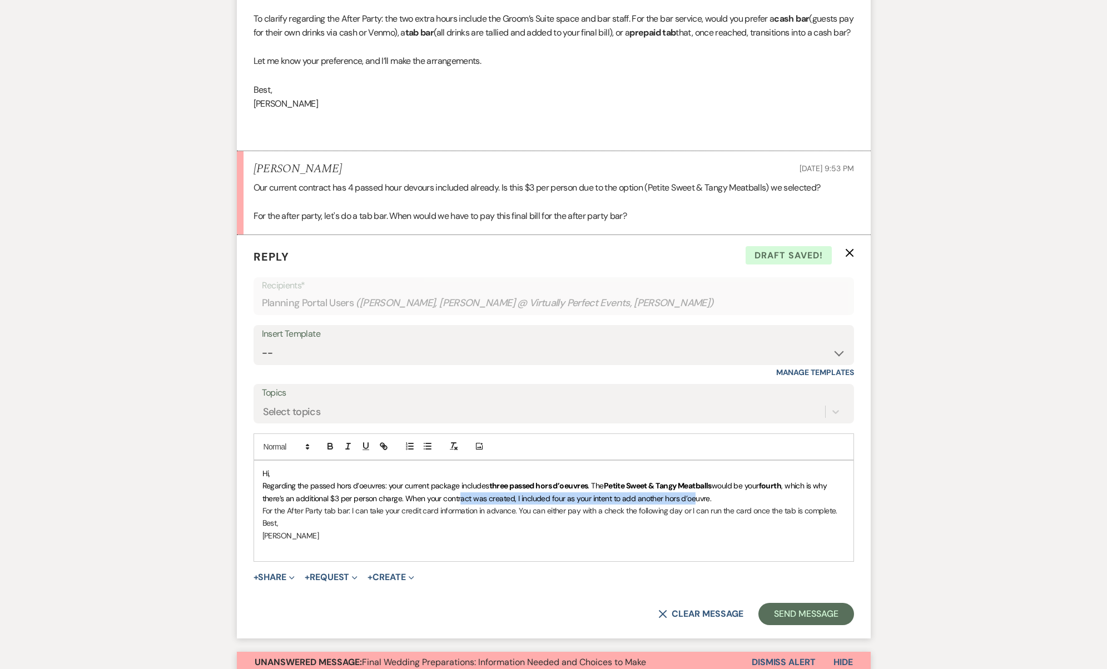
drag, startPoint x: 460, startPoint y: 475, endPoint x: 692, endPoint y: 480, distance: 232.4
click at [692, 480] on p "Regarding the passed hors d’oeuvres: your current package includes three passed…" at bounding box center [553, 492] width 583 height 25
click at [692, 481] on span ", which is why there’s an additional $3 per person charge. When your contract w…" at bounding box center [545, 492] width 566 height 22
click at [713, 481] on p "Regarding the passed hors d’oeuvres: your current package includes three passed…" at bounding box center [553, 492] width 583 height 25
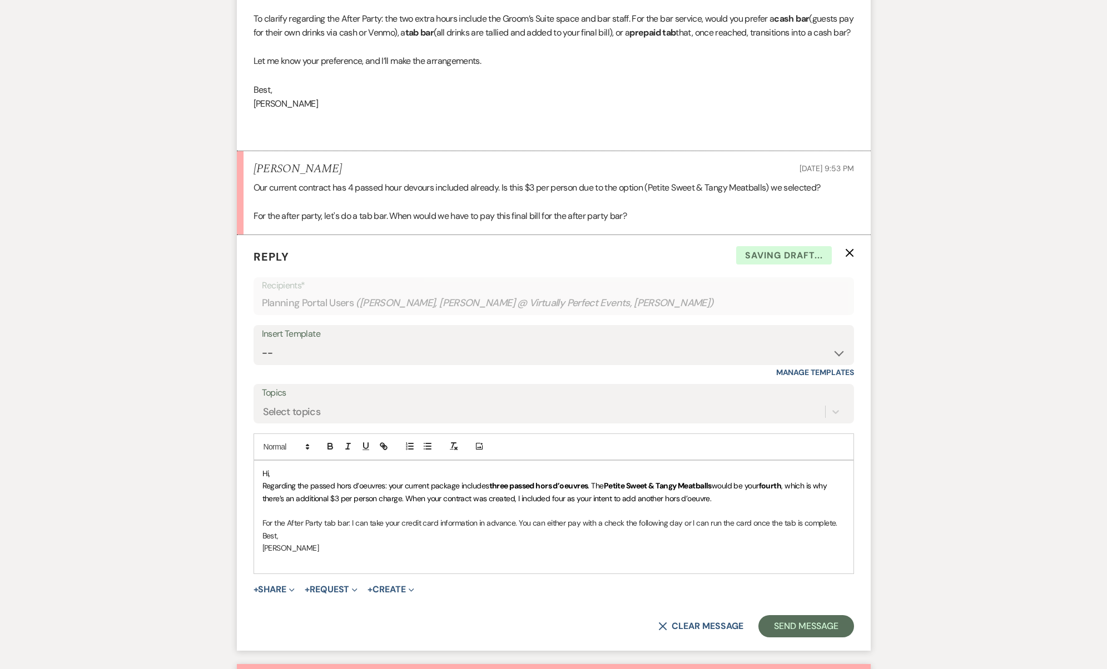
click at [367, 467] on p "Hi," at bounding box center [553, 473] width 583 height 12
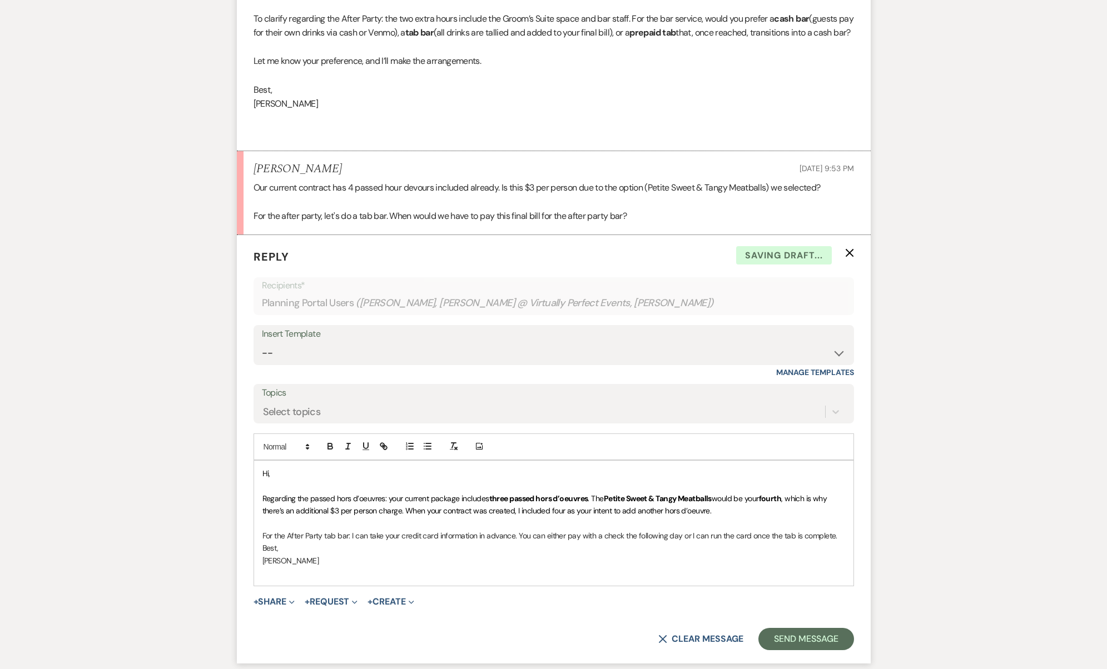
click at [706, 495] on span ", which is why there’s an additional $3 per person charge. When your contract w…" at bounding box center [545, 505] width 566 height 22
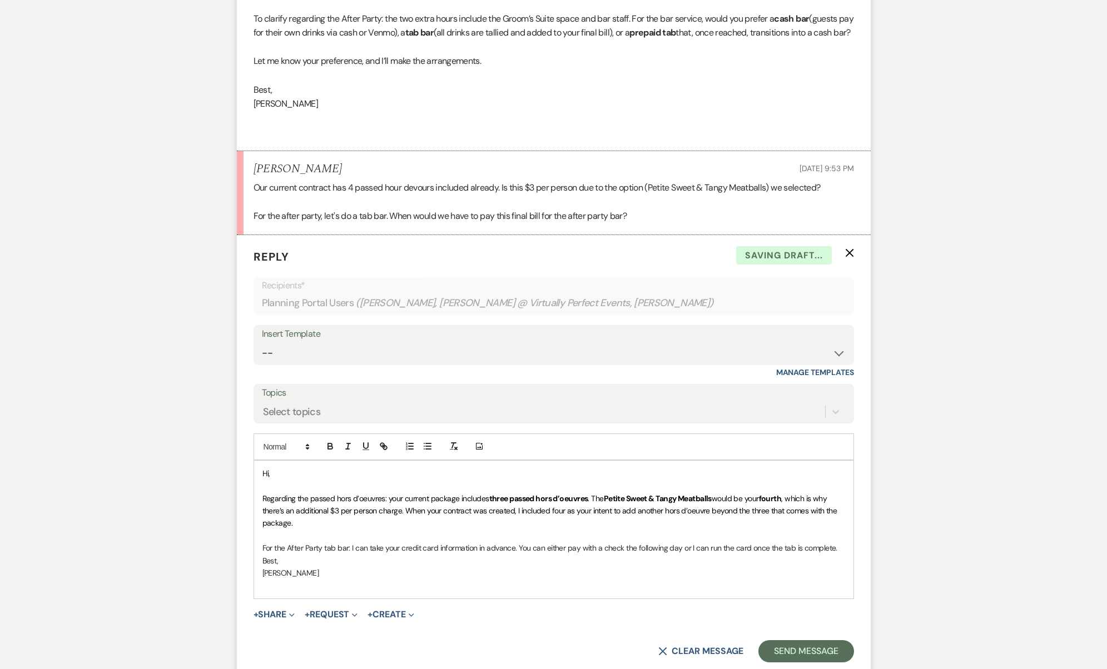
click at [546, 542] on p "For the After Party tab bar: I can take your credit card information in advance…" at bounding box center [553, 548] width 583 height 12
drag, startPoint x: 512, startPoint y: 526, endPoint x: 683, endPoint y: 534, distance: 171.4
click at [683, 542] on p "For the After Party tab bar: I can take your credit card information in advance…" at bounding box center [553, 548] width 583 height 12
click at [840, 542] on p "For the After Party tab bar: I can take your credit card information in advance…" at bounding box center [553, 548] width 583 height 12
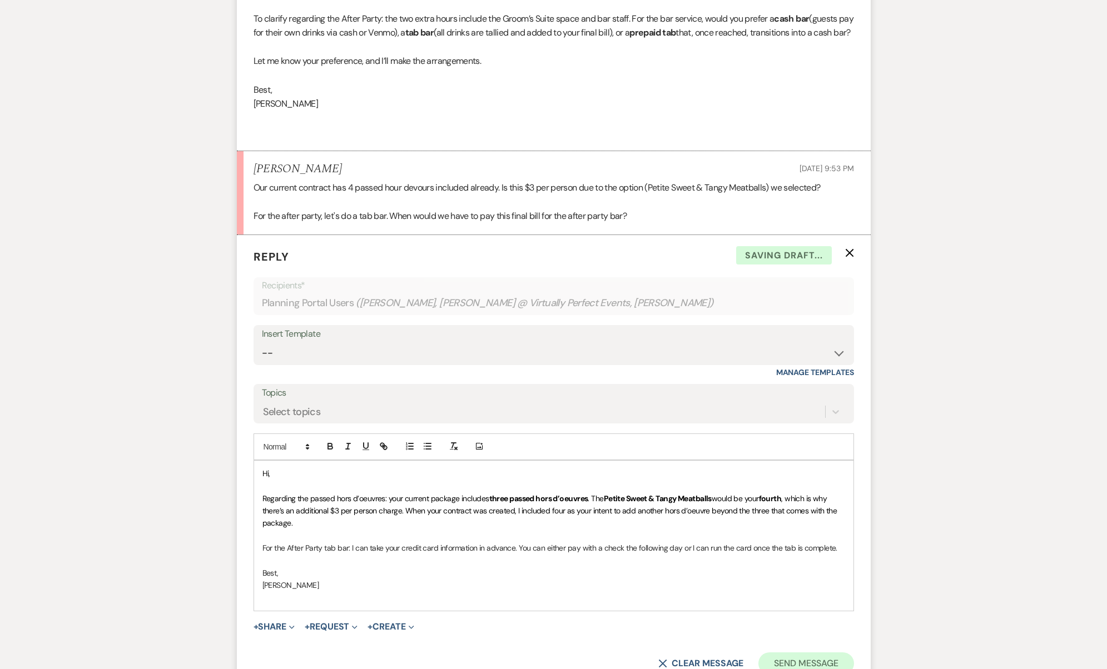
click at [803, 653] on button "Send Message" at bounding box center [805, 664] width 95 height 22
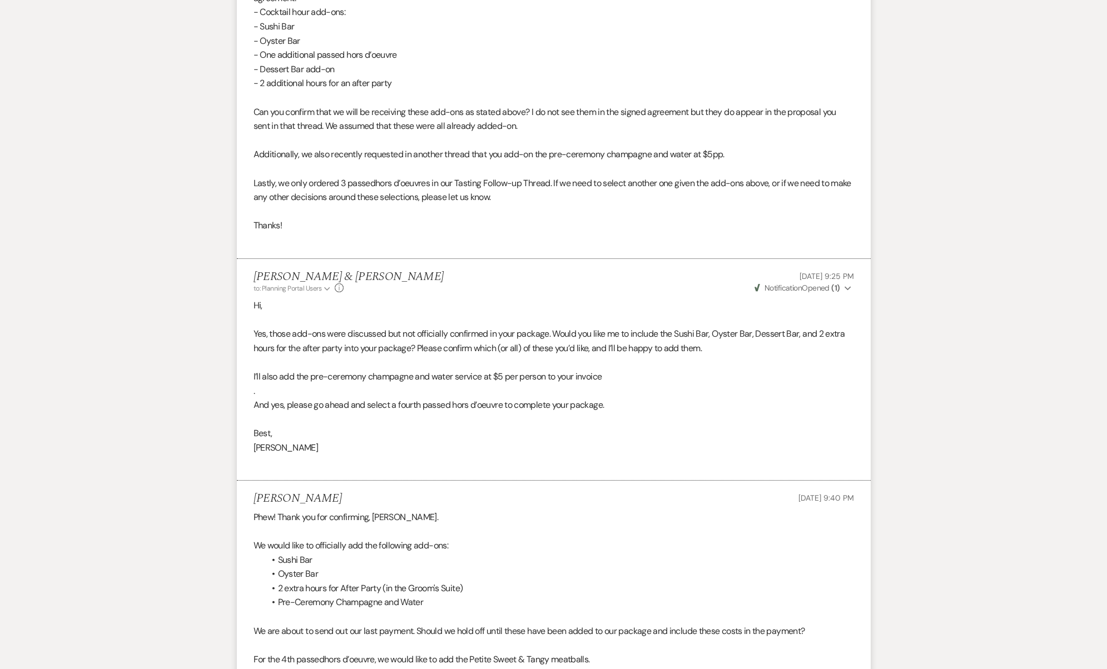
scroll to position [0, 0]
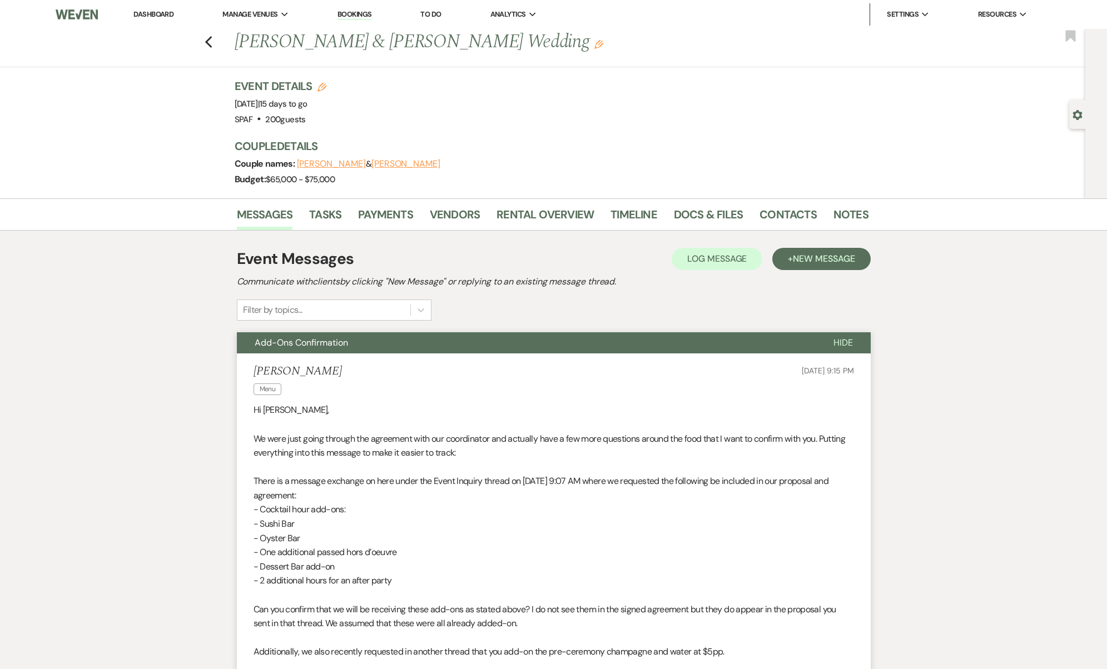
click at [360, 350] on button "Add-Ons Confirmation" at bounding box center [526, 342] width 579 height 21
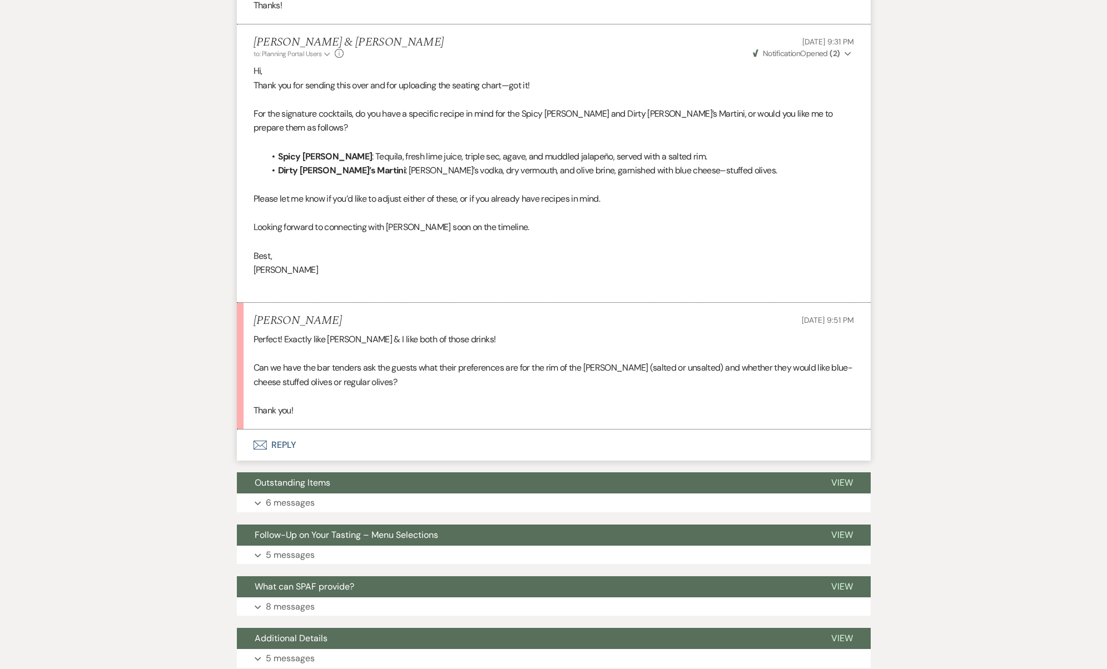
scroll to position [734, 0]
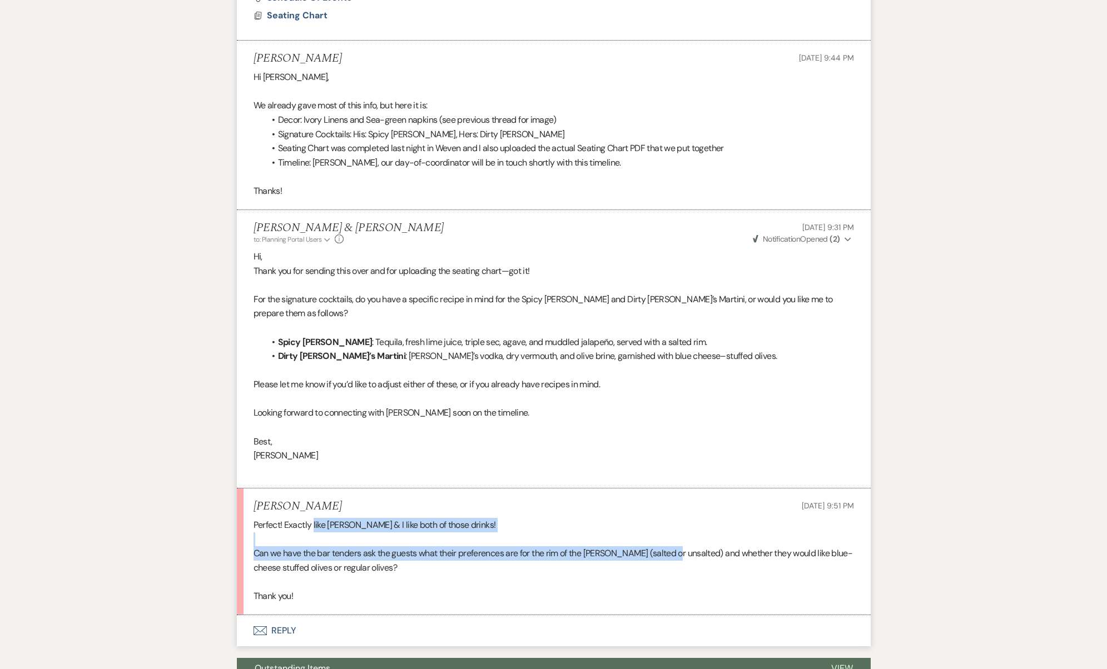
drag, startPoint x: 313, startPoint y: 513, endPoint x: 671, endPoint y: 541, distance: 359.6
click at [671, 541] on div "Perfect! Exactly like Ryan & I like both of those drinks! Can we have the bar t…" at bounding box center [553, 561] width 600 height 86
click at [671, 546] on p "Can we have the bar tenders ask the guests what their preferences are for the r…" at bounding box center [553, 560] width 600 height 28
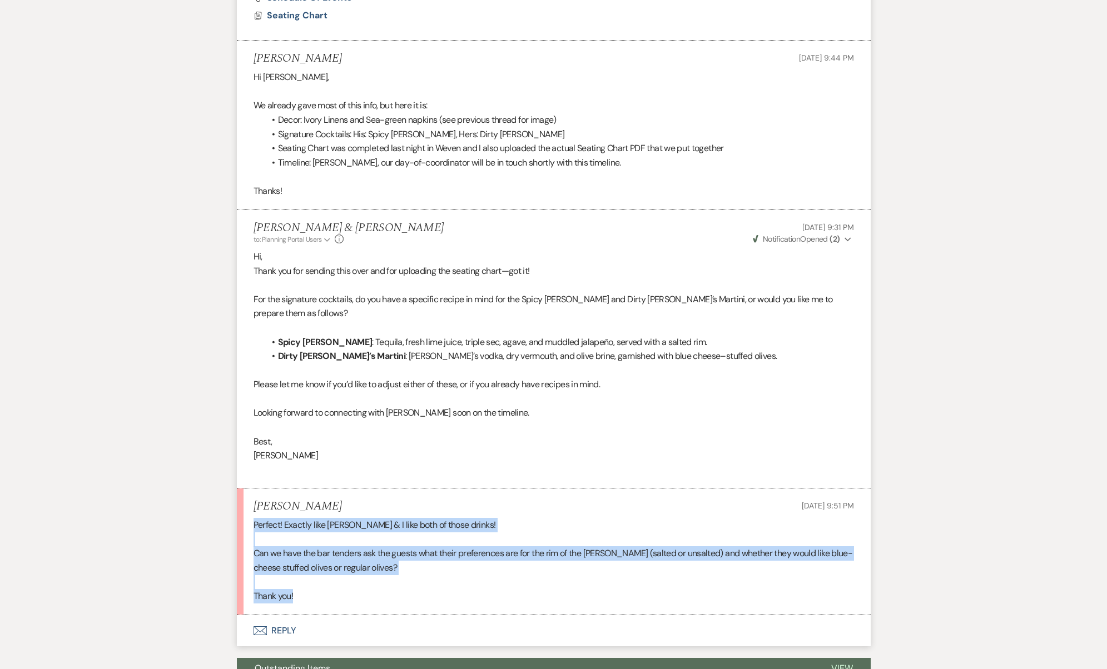
drag, startPoint x: 323, startPoint y: 579, endPoint x: 227, endPoint y: 501, distance: 123.6
click at [227, 501] on div "Messages Tasks Payments Vendors Rental Overview Timeline Docs & Files Contacts …" at bounding box center [553, 348] width 1107 height 1769
copy div "Perfect! Exactly like Ryan & I like both of those drinks! Can we have the bar t…"
click at [318, 615] on button "Envelope Reply" at bounding box center [554, 630] width 634 height 31
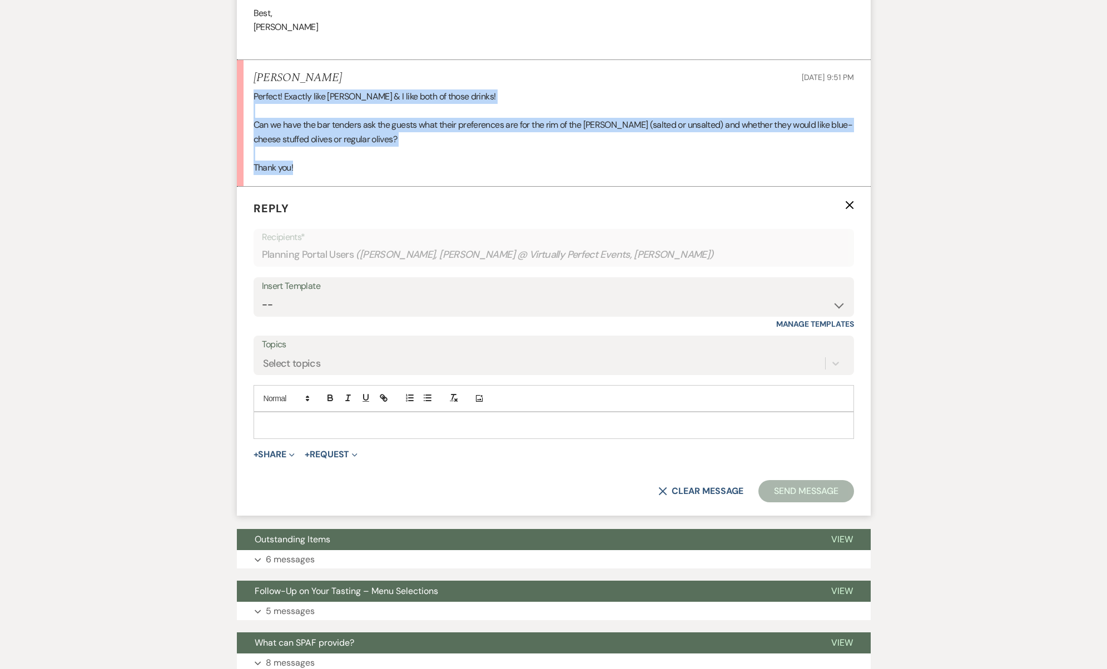
scroll to position [1171, 0]
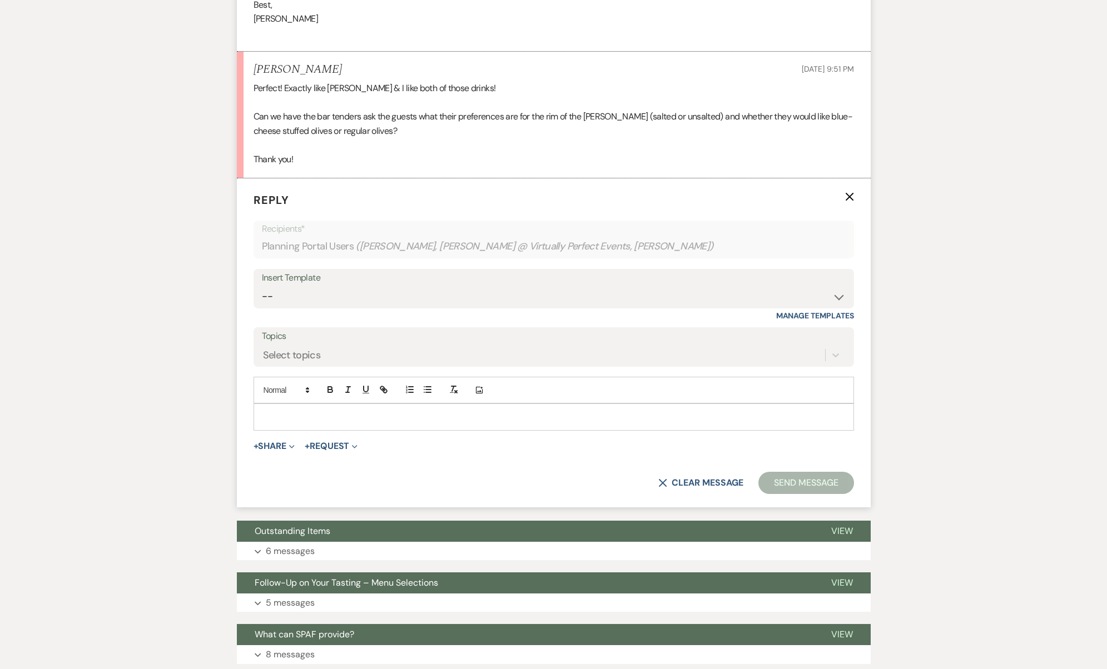
click at [307, 404] on div at bounding box center [553, 417] width 599 height 26
paste div
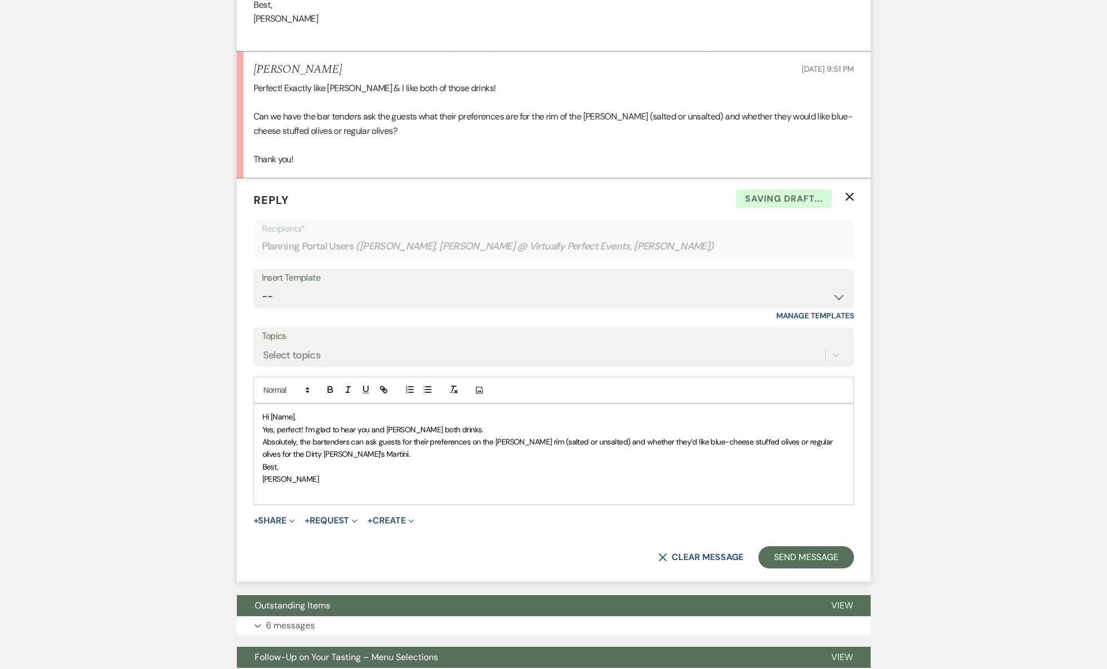
click at [286, 412] on span "Hi [Name]," at bounding box center [278, 417] width 33 height 10
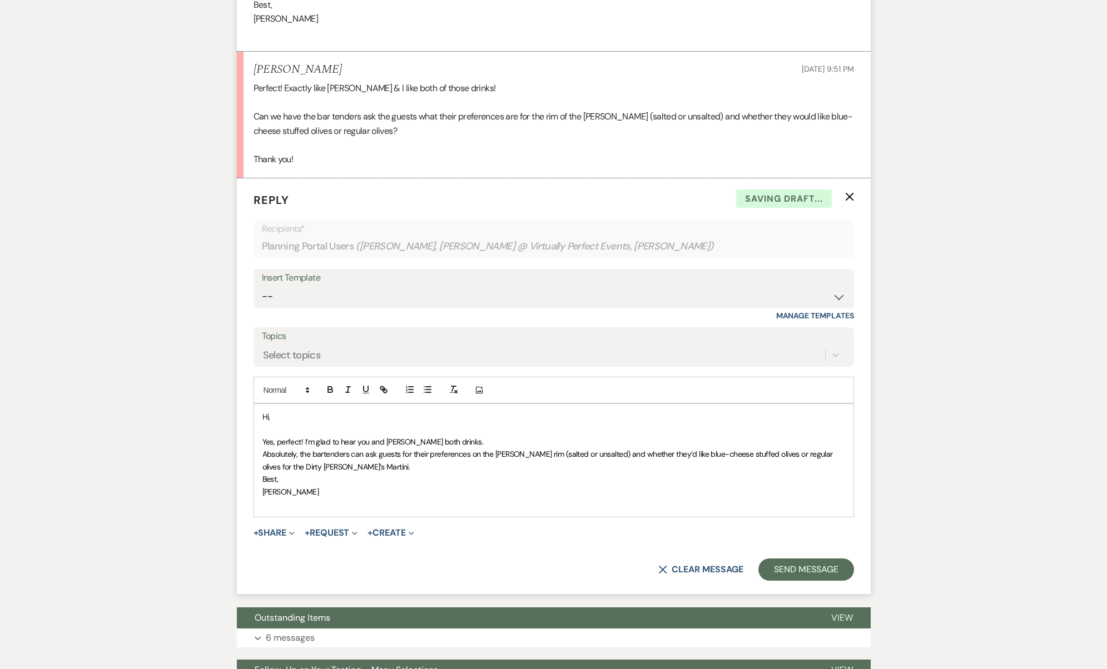
click at [366, 448] on p "Absolutely, the bartenders can ask guests for their preferences on the margarit…" at bounding box center [553, 460] width 583 height 25
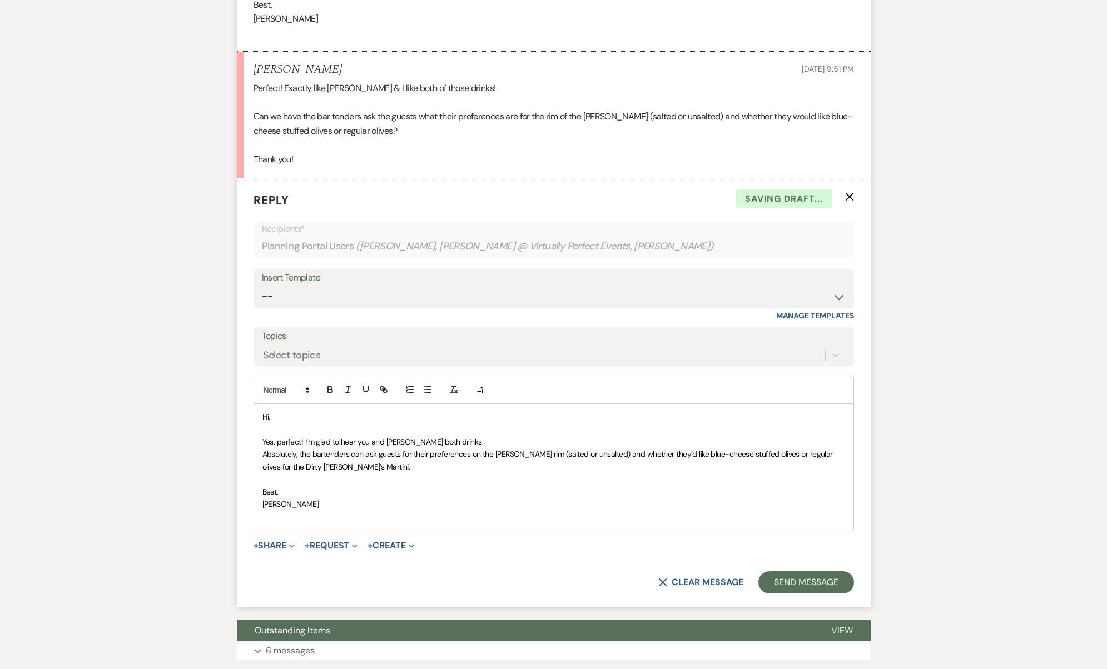
click at [526, 436] on p "Yes, perfect! I’m glad to hear you and Ryan love both drinks." at bounding box center [553, 442] width 583 height 12
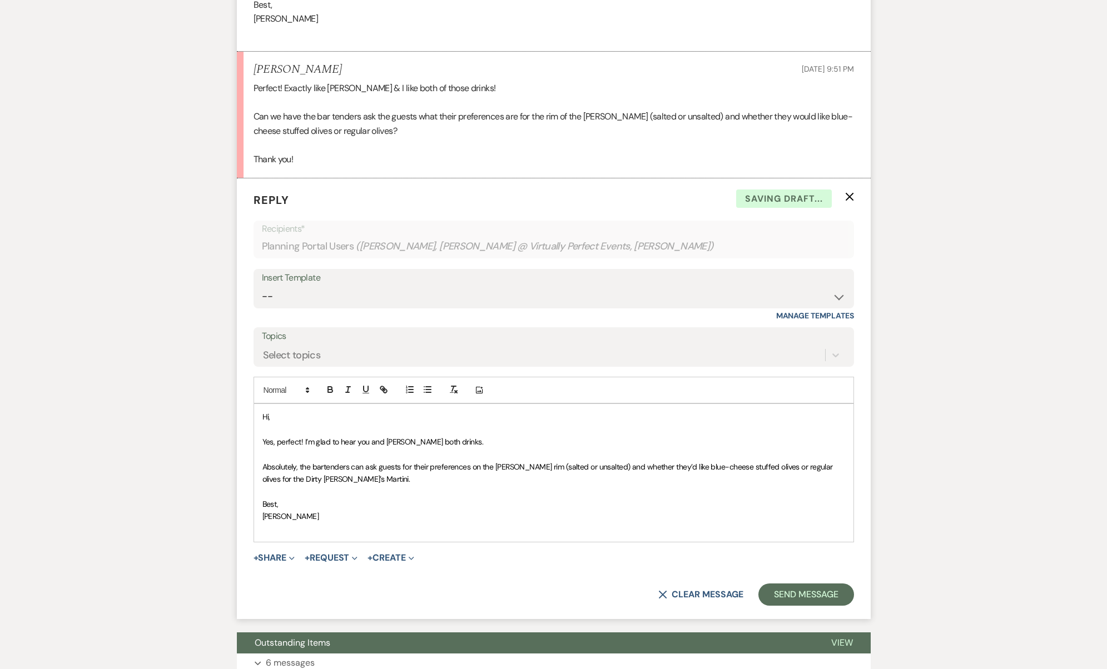
click at [611, 510] on p "Josh" at bounding box center [553, 516] width 583 height 12
click at [849, 584] on button "Send Message" at bounding box center [805, 595] width 95 height 22
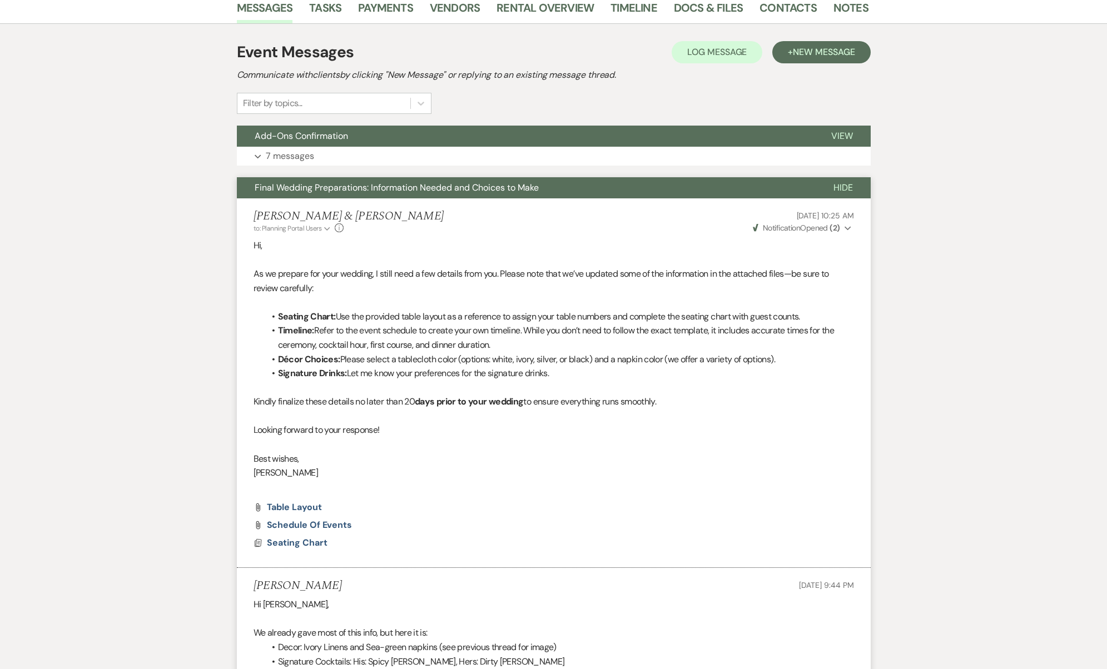
scroll to position [0, 0]
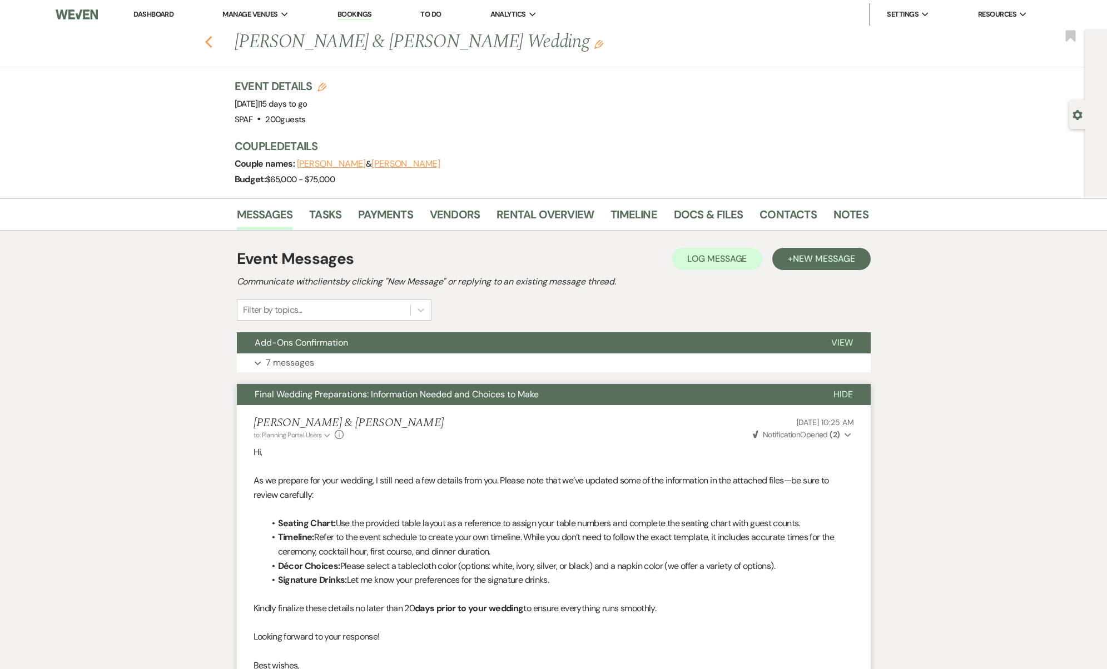
click at [212, 44] on use "button" at bounding box center [208, 42] width 7 height 12
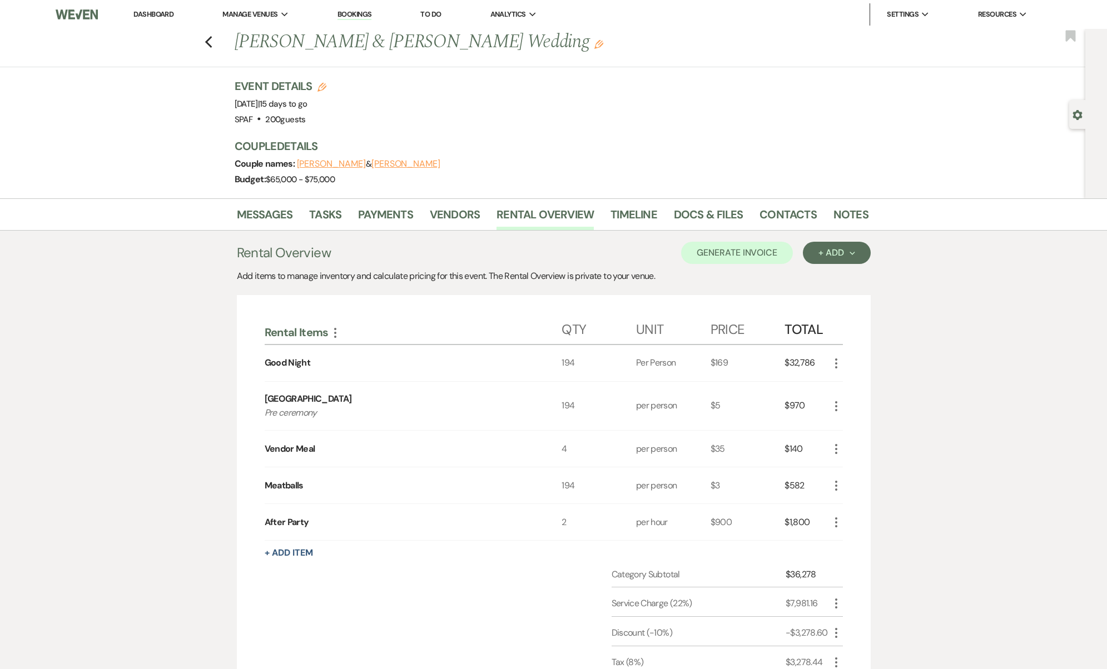
click at [200, 41] on div "Previous Ryan O’Connell & Kevin Biggs's Wedding Edit Bookmark" at bounding box center [539, 48] width 1091 height 38
click at [208, 43] on div "Previous Ryan O’Connell & Kevin Biggs's Wedding Edit Bookmark" at bounding box center [539, 48] width 1091 height 38
click at [218, 47] on div "Previous Ryan O’Connell & Kevin Biggs's Wedding Edit Bookmark" at bounding box center [539, 48] width 1091 height 38
click at [212, 43] on use "button" at bounding box center [208, 42] width 7 height 12
click at [211, 42] on use "button" at bounding box center [208, 42] width 7 height 12
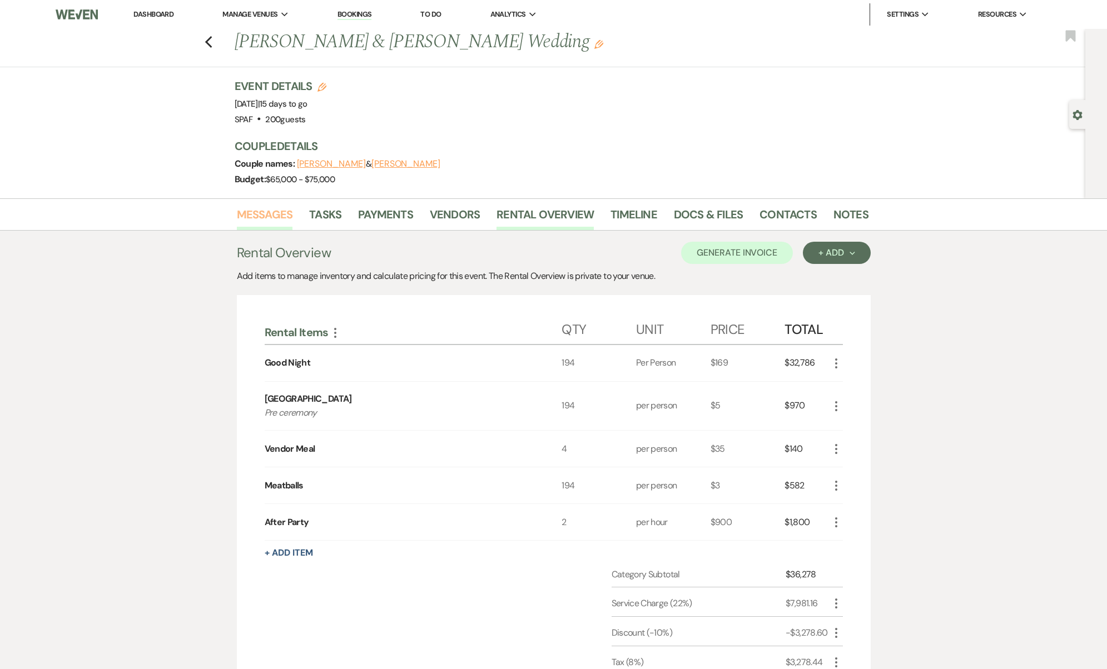
click at [267, 211] on link "Messages" at bounding box center [265, 218] width 56 height 24
